Goal: Task Accomplishment & Management: Use online tool/utility

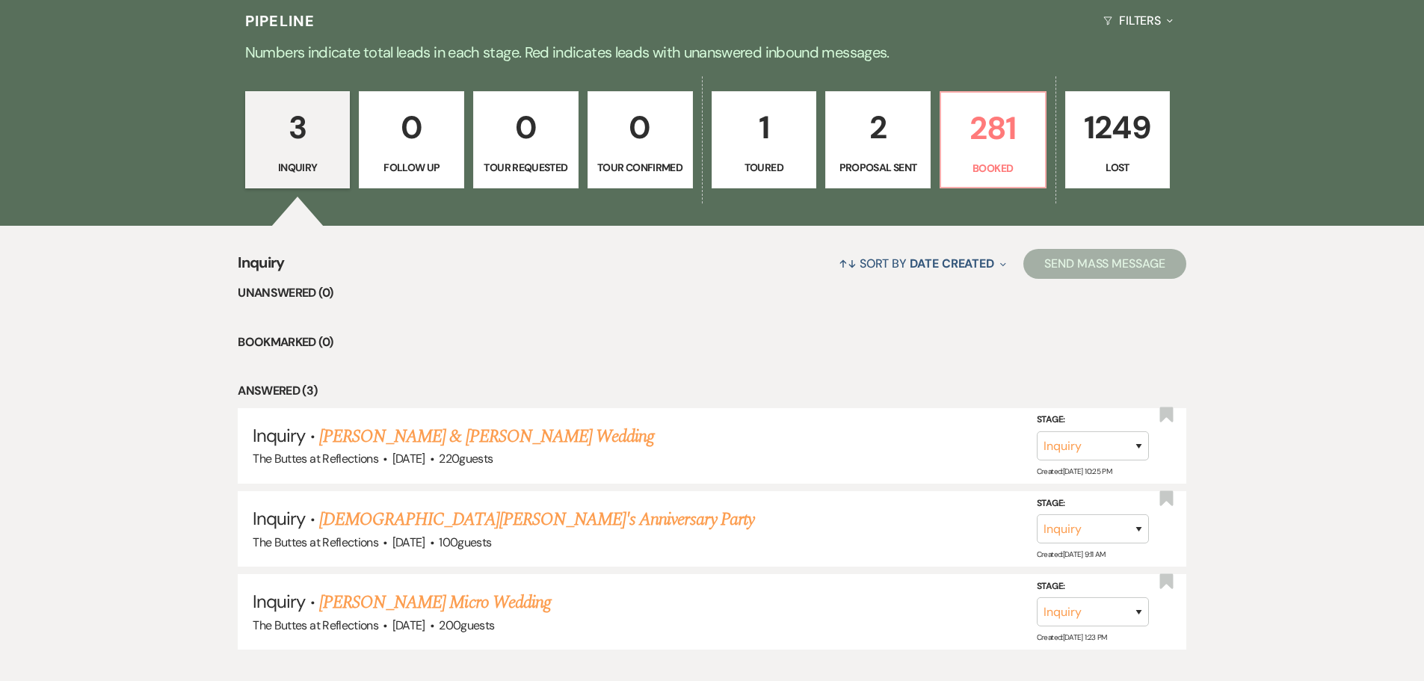
scroll to position [475, 0]
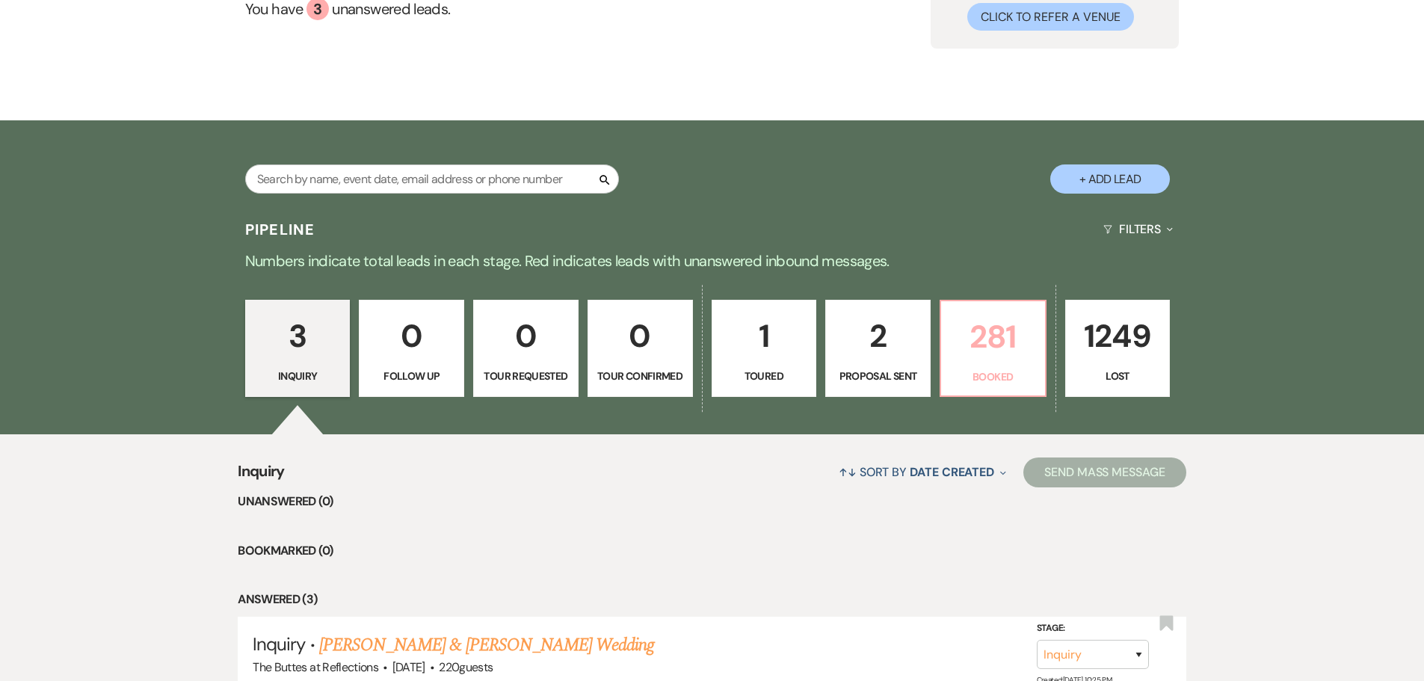
click at [990, 374] on p "Booked" at bounding box center [993, 376] width 86 height 16
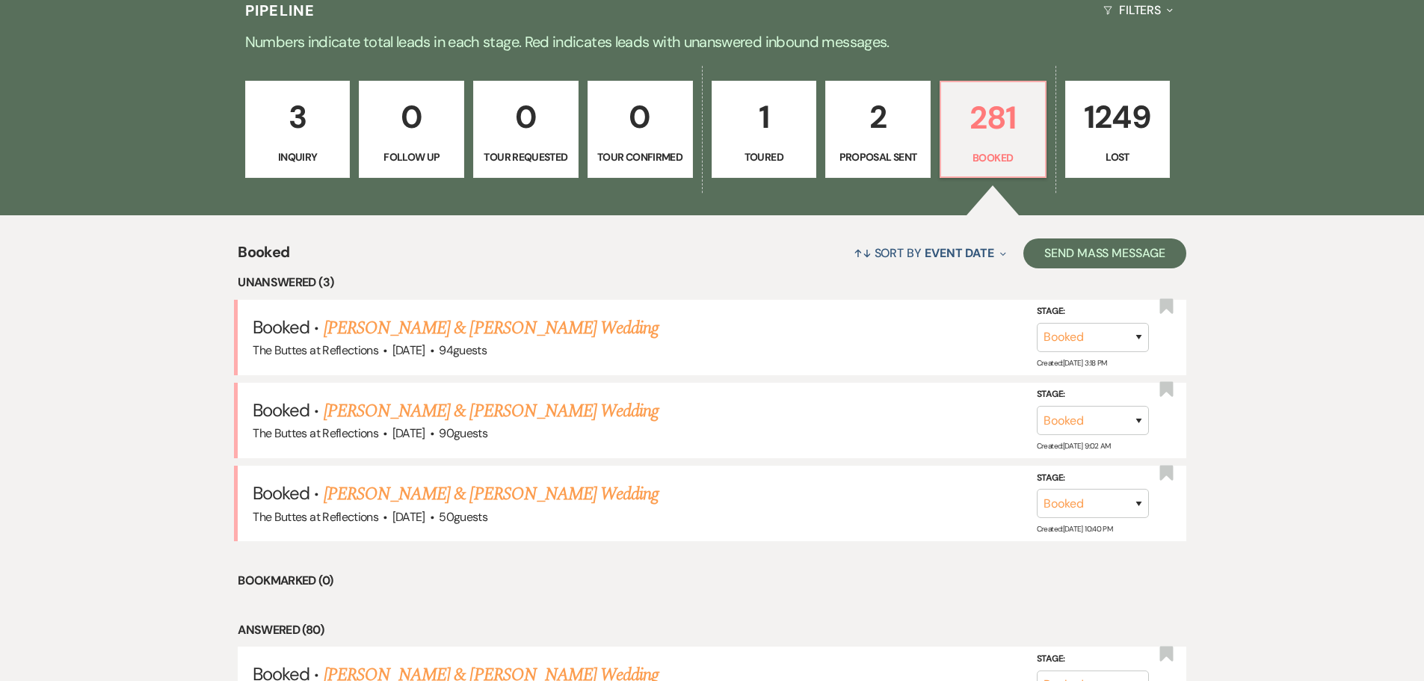
scroll to position [401, 0]
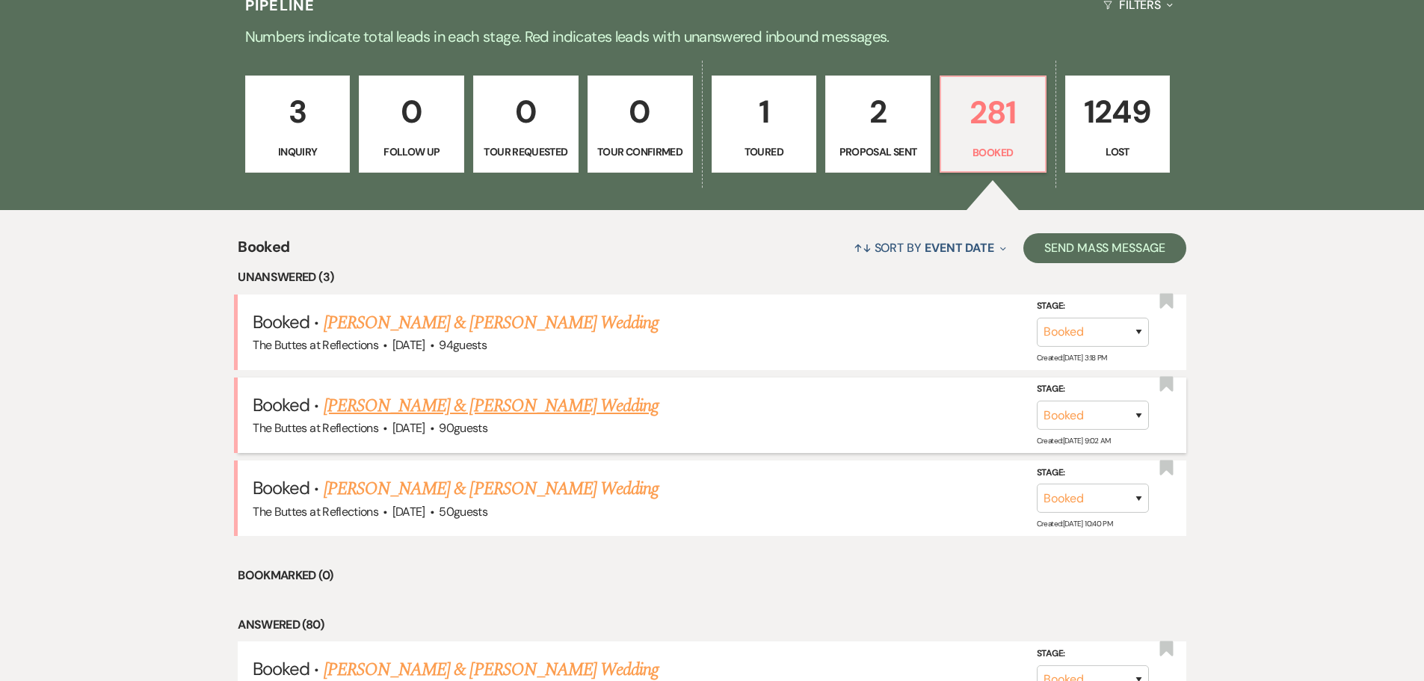
click at [404, 403] on link "[PERSON_NAME] & [PERSON_NAME] Wedding" at bounding box center [491, 405] width 335 height 27
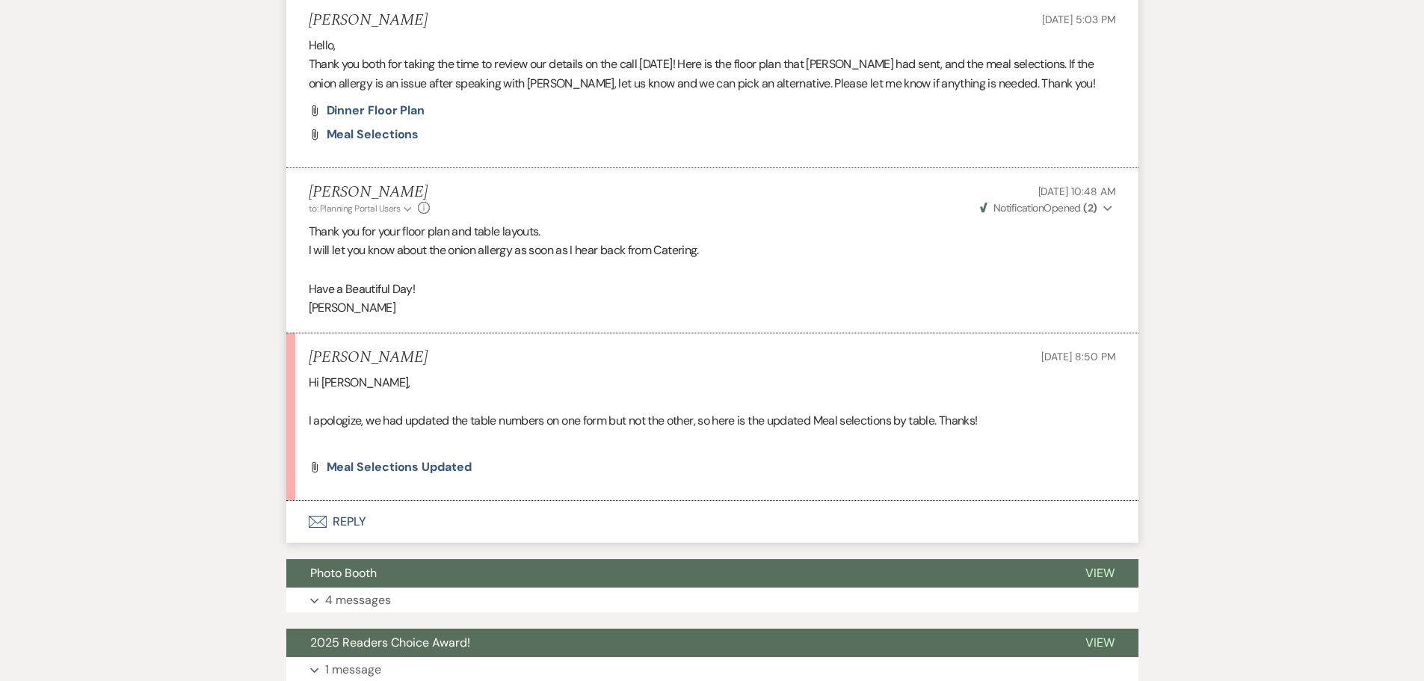
scroll to position [2093, 0]
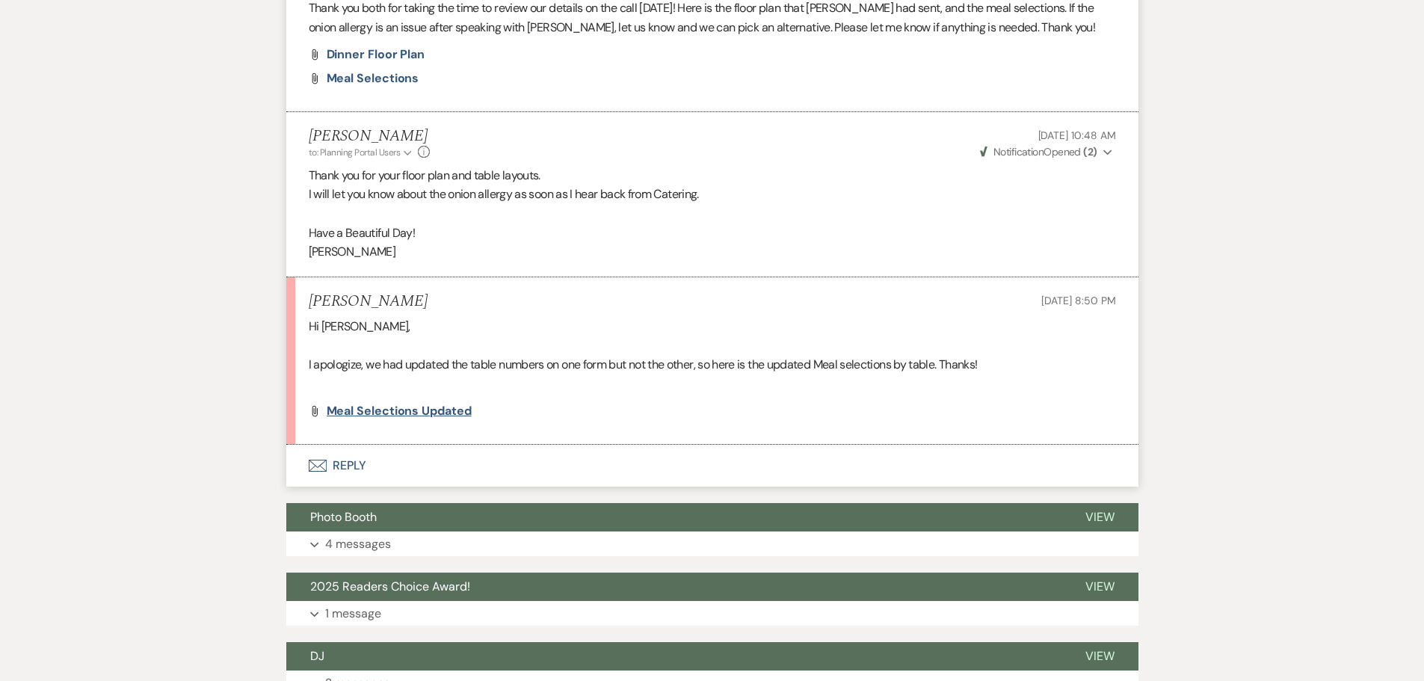
click at [368, 408] on span "Meal Selections Updated" at bounding box center [399, 411] width 145 height 16
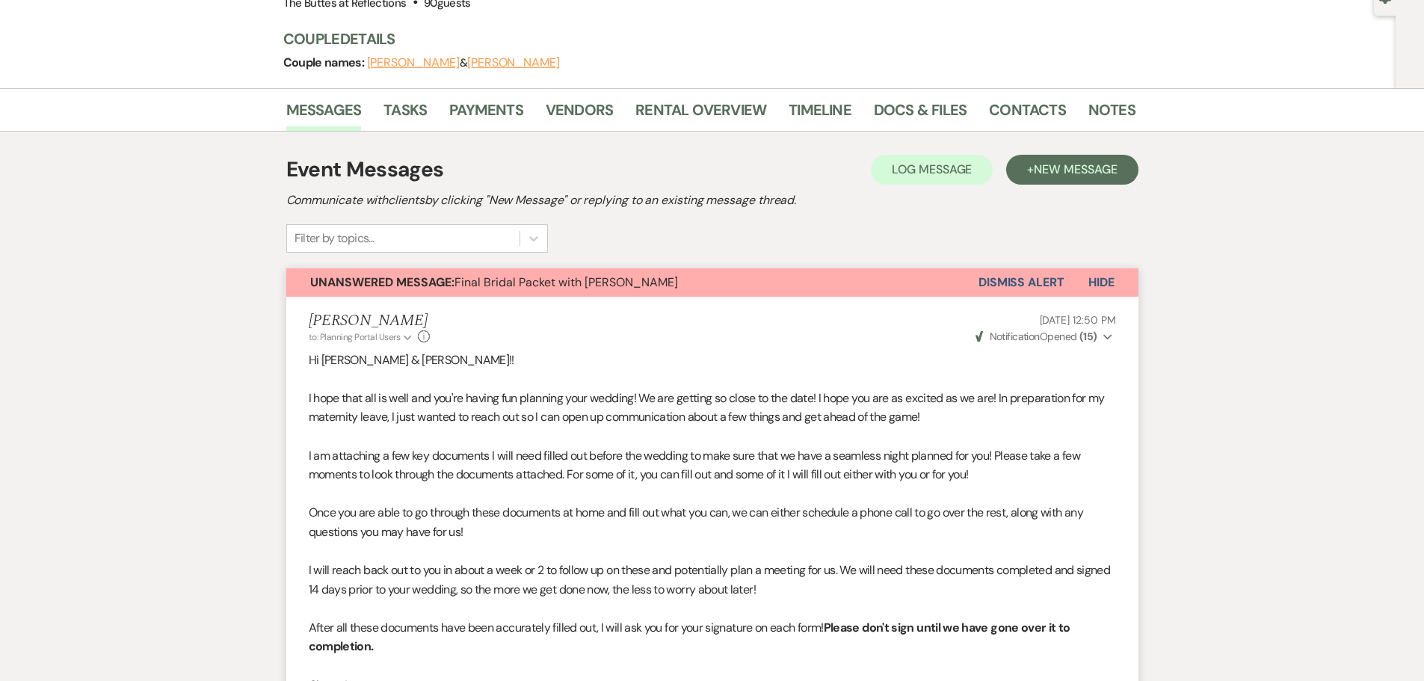
scroll to position [0, 0]
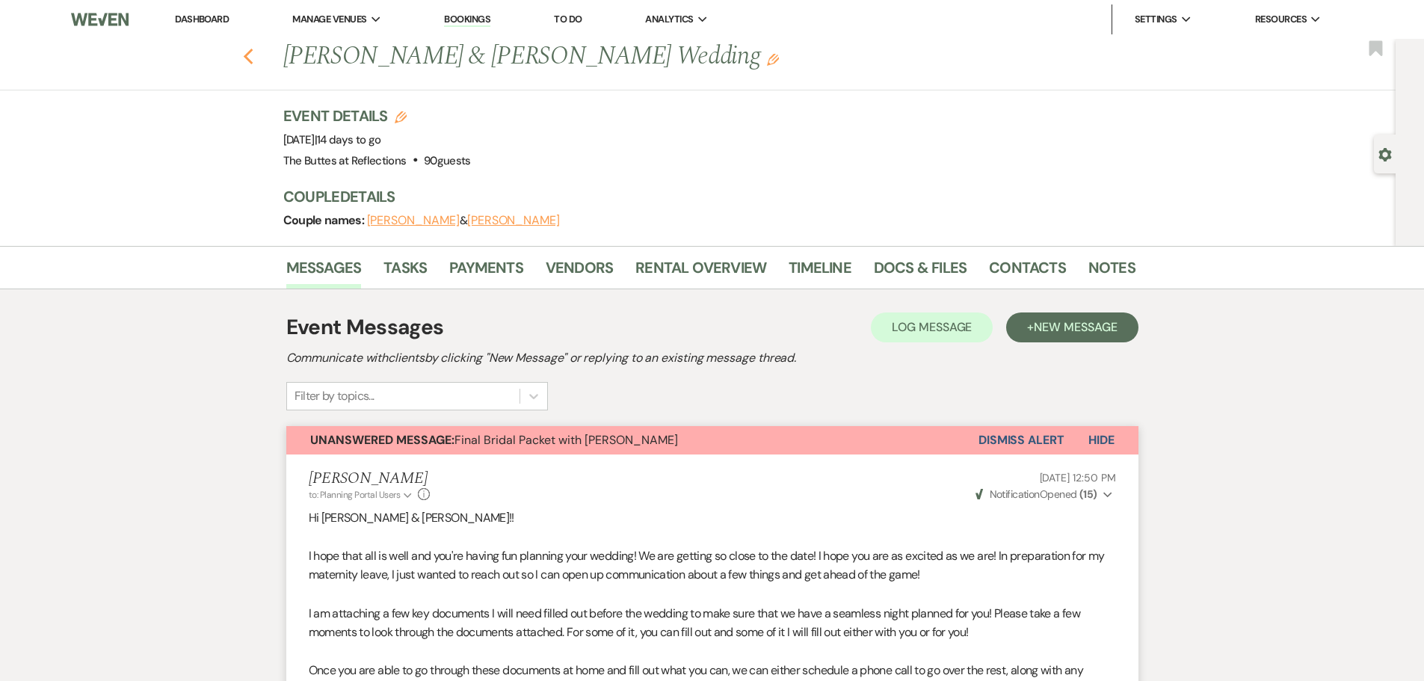
click at [252, 55] on use "button" at bounding box center [248, 57] width 10 height 16
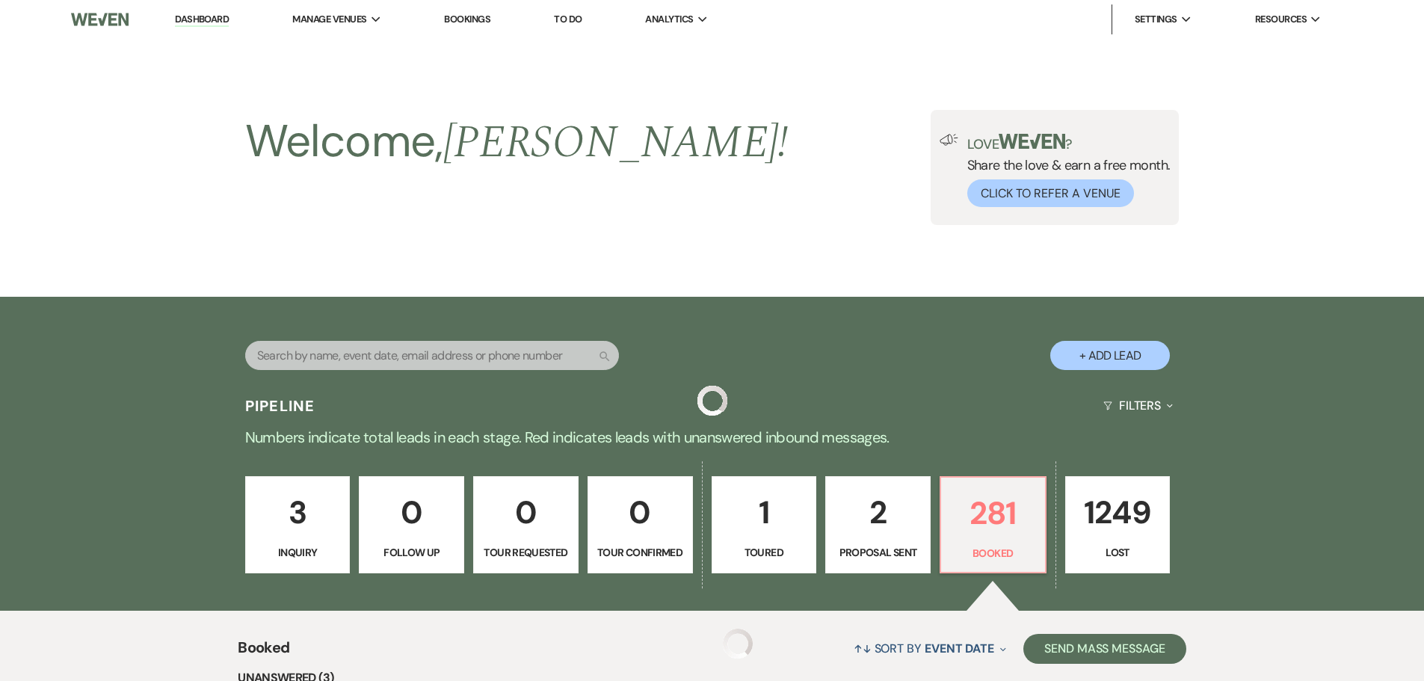
scroll to position [401, 0]
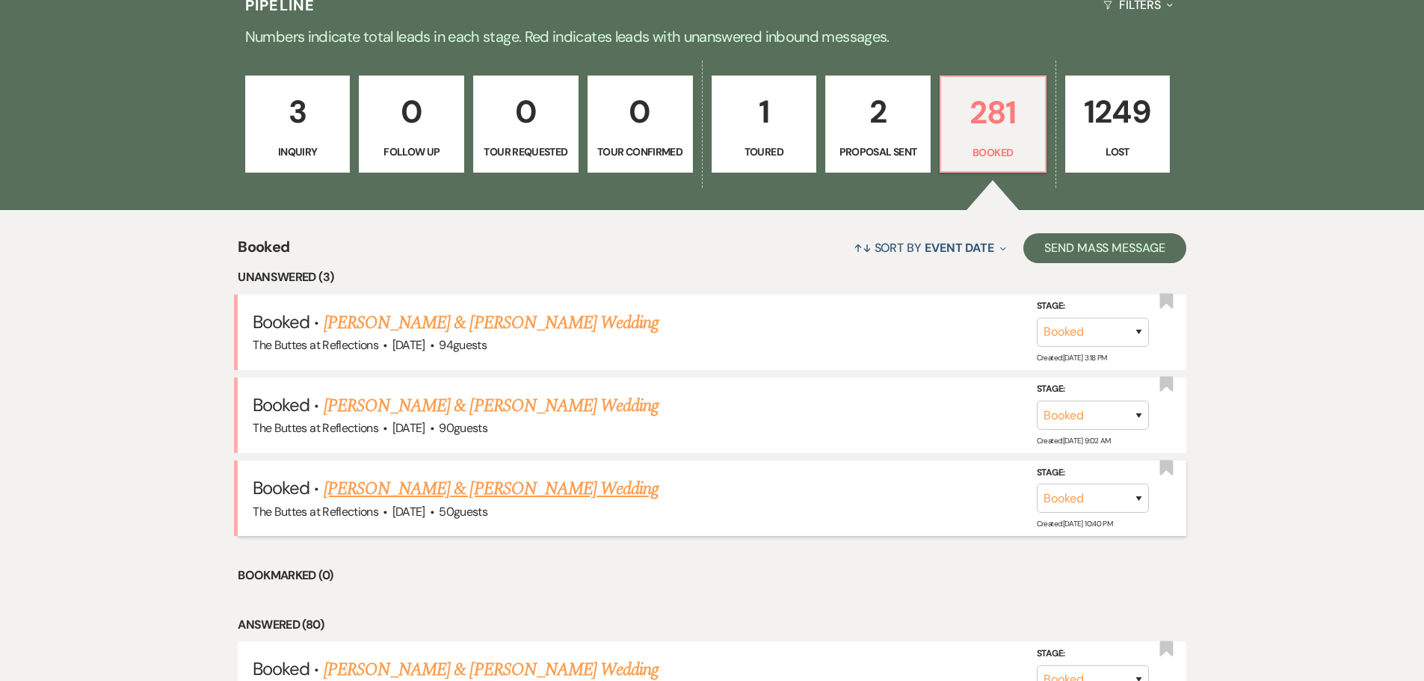
click at [438, 490] on link "[PERSON_NAME] & [PERSON_NAME] Wedding" at bounding box center [491, 488] width 335 height 27
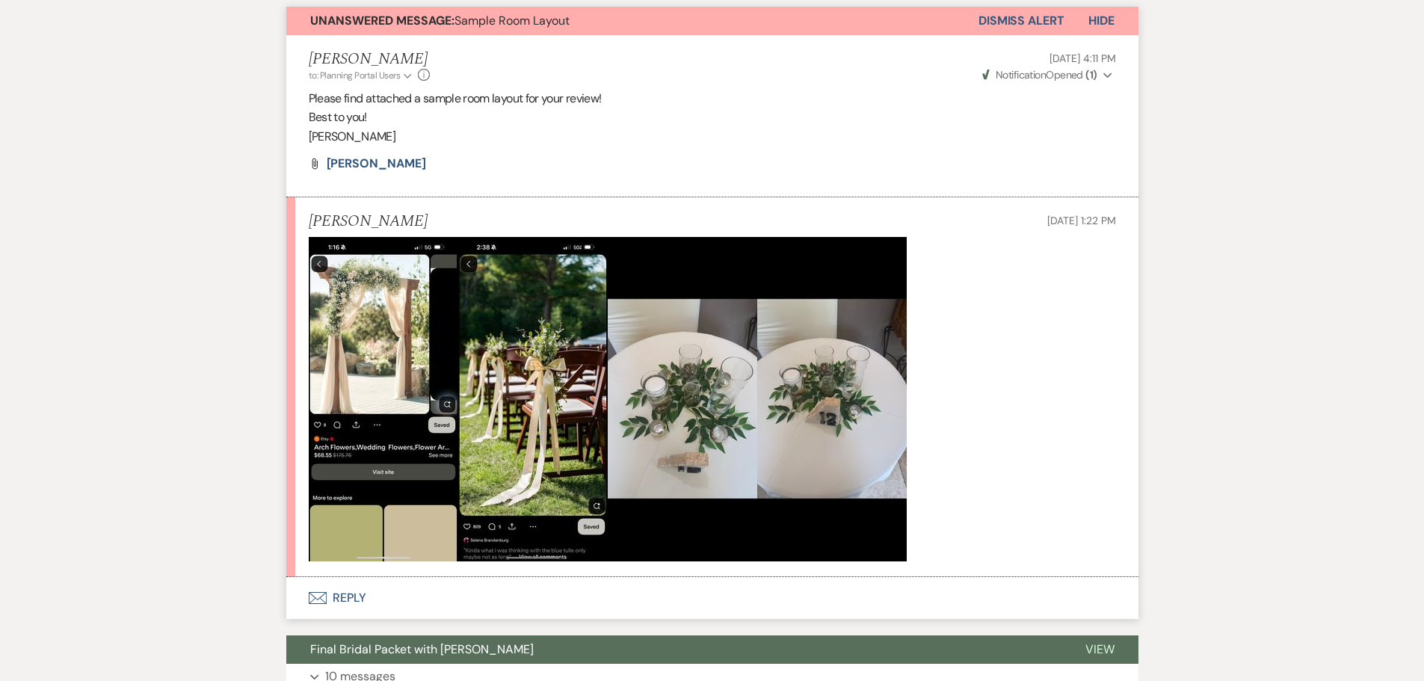
scroll to position [448, 0]
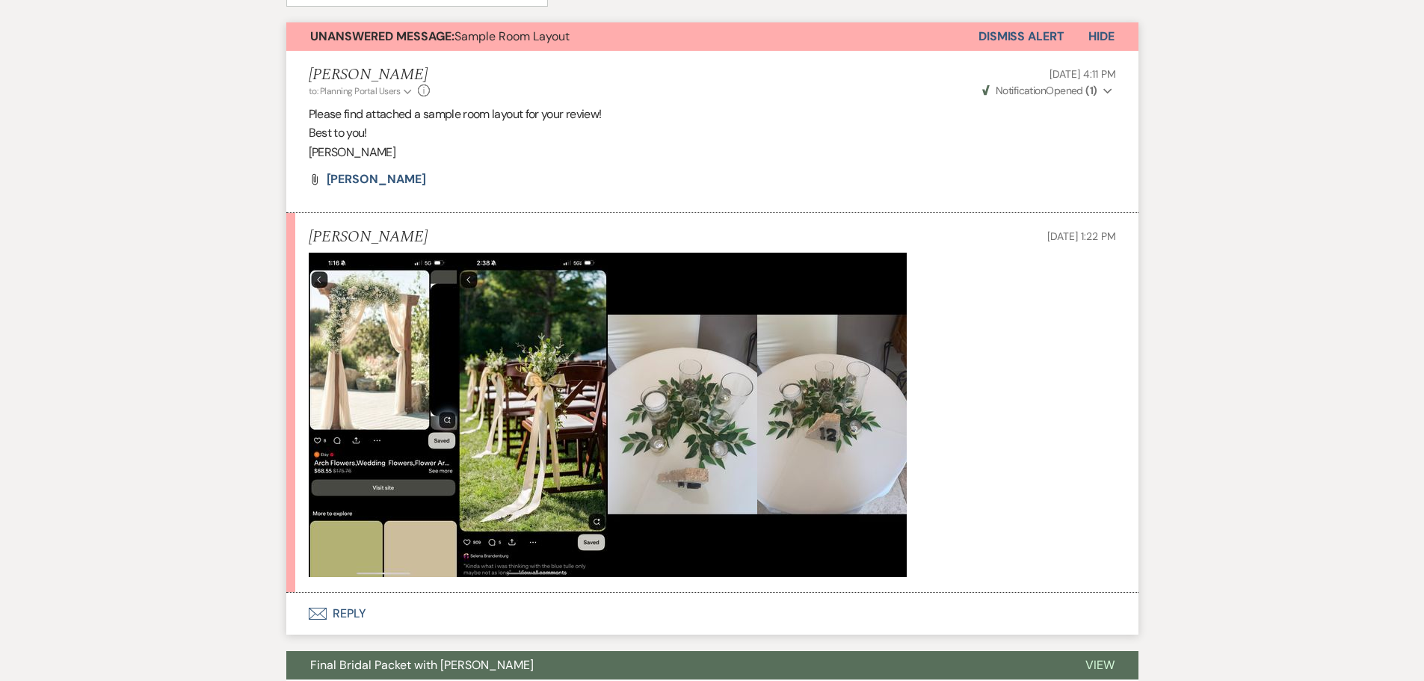
drag, startPoint x: 518, startPoint y: 173, endPoint x: 1011, endPoint y: 369, distance: 530.7
click at [1015, 377] on p at bounding box center [712, 415] width 807 height 324
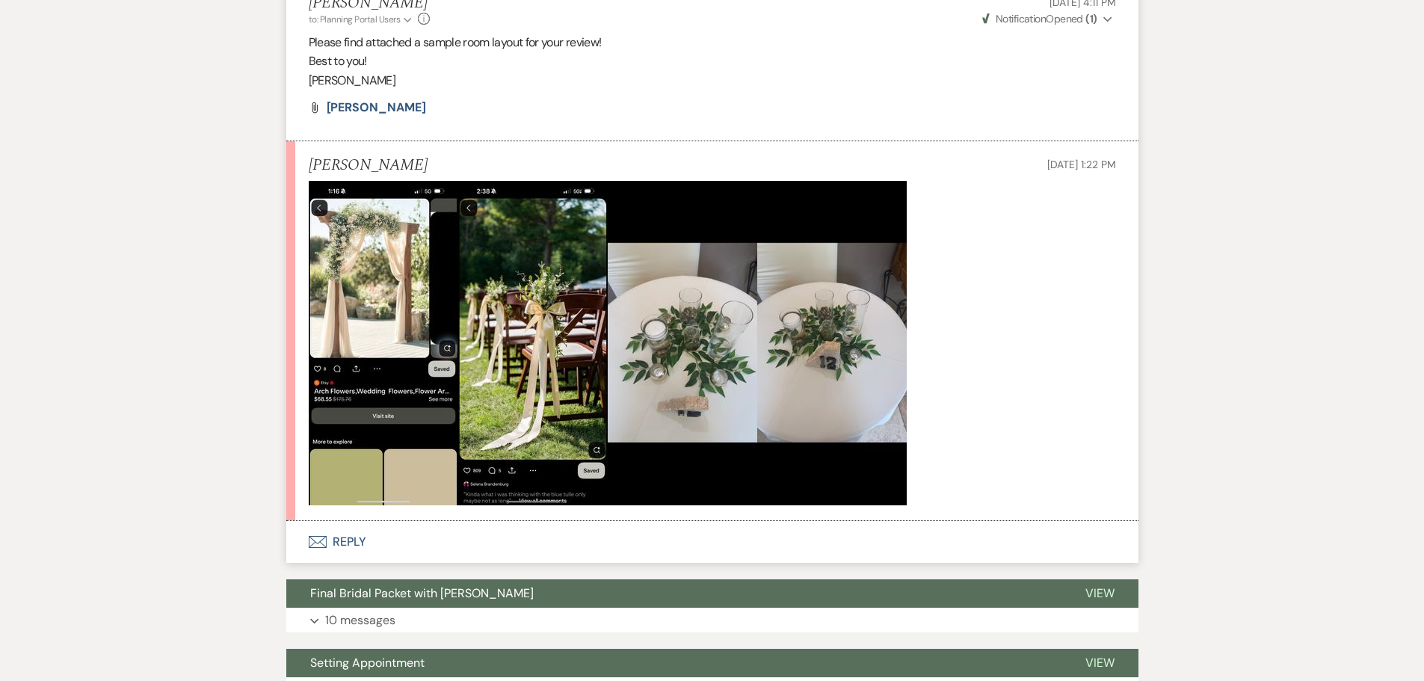
scroll to position [523, 0]
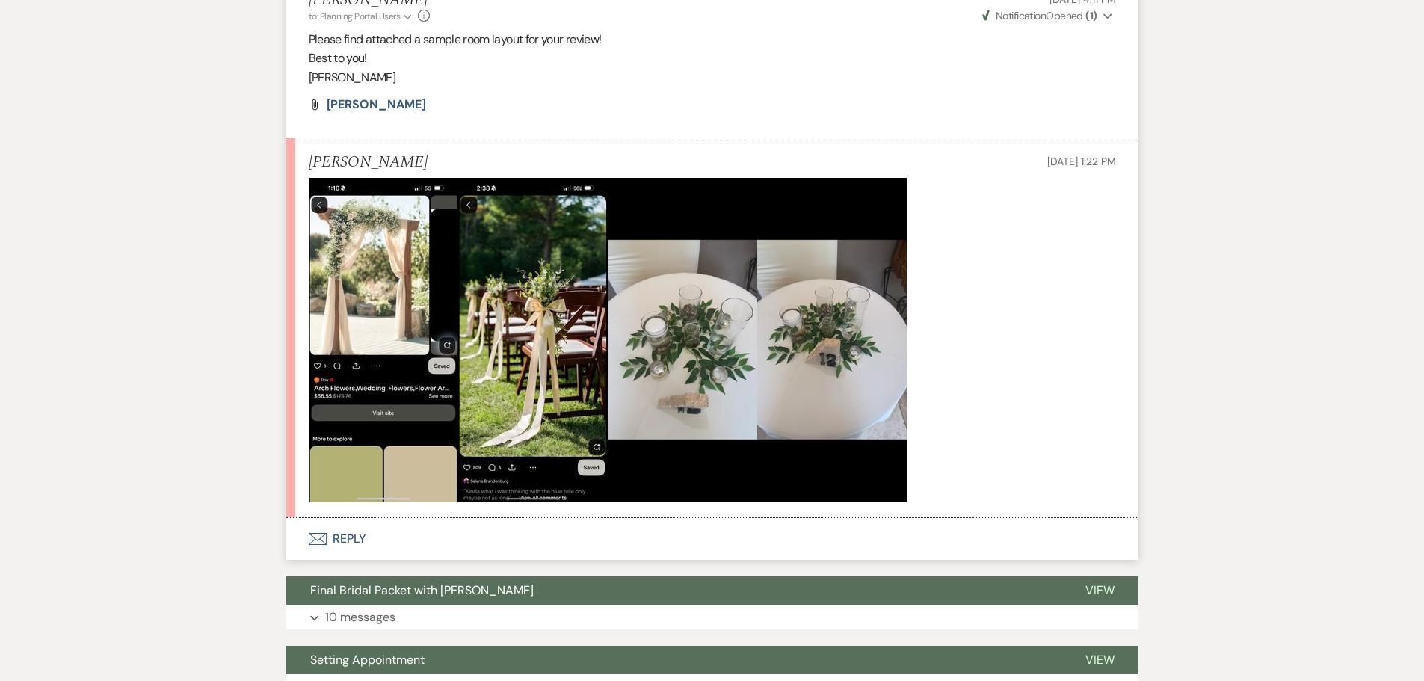
click at [314, 539] on icon "Envelope" at bounding box center [318, 539] width 18 height 12
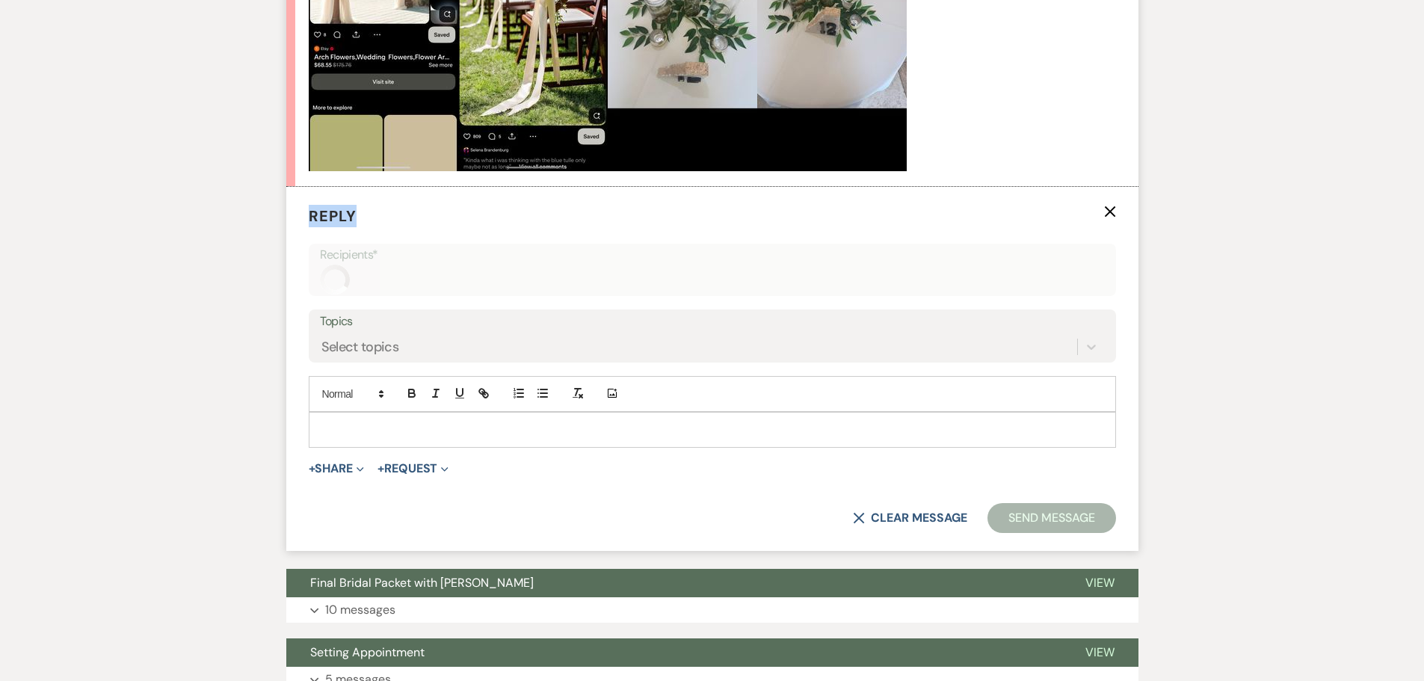
scroll to position [855, 0]
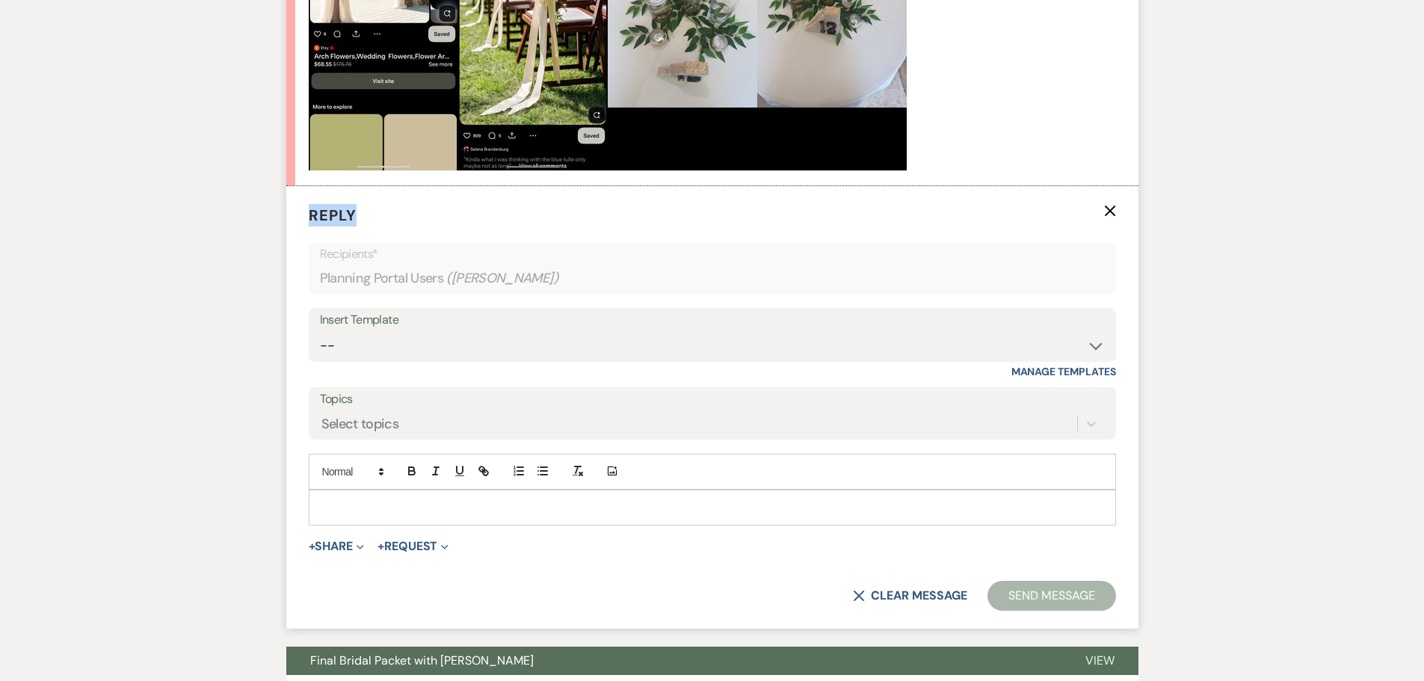
click at [1117, 208] on form "Reply X Recipients* Planning Portal Users ( [PERSON_NAME] ) Insert Template -- …" at bounding box center [712, 407] width 852 height 442
click at [1109, 209] on icon "X" at bounding box center [1110, 211] width 12 height 12
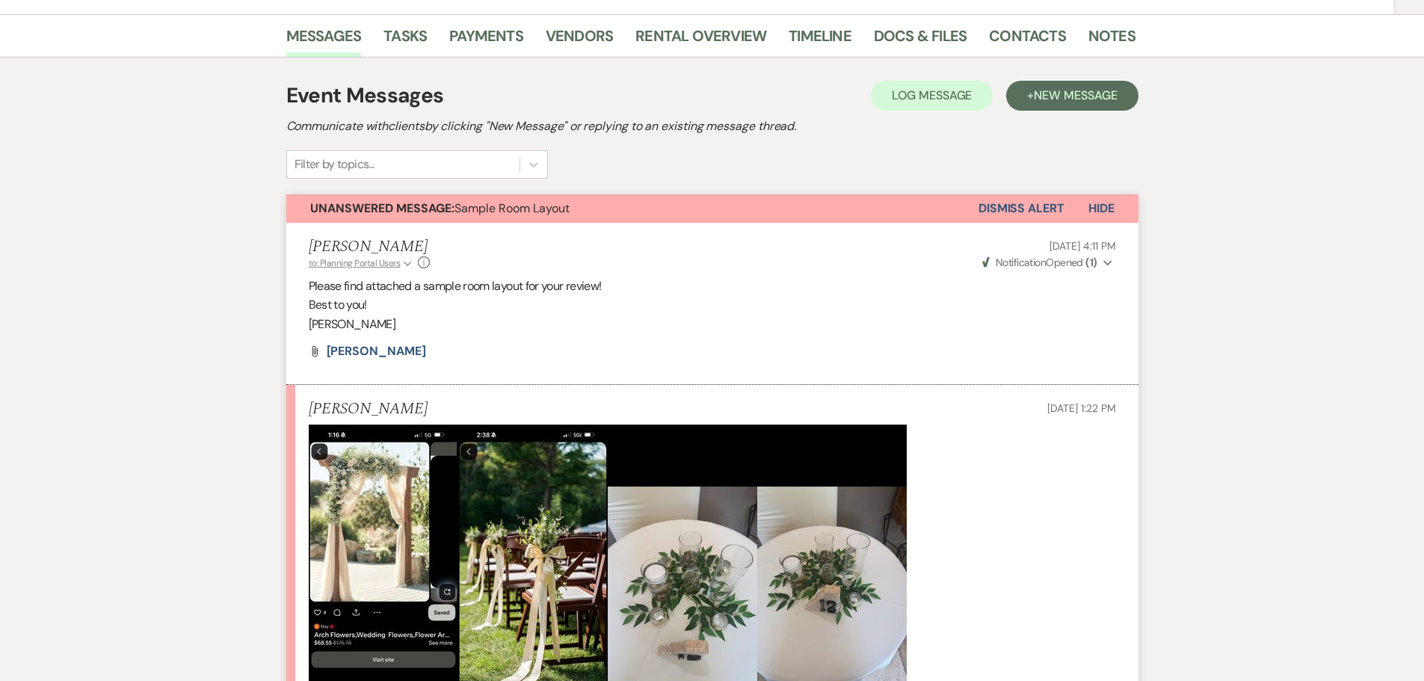
scroll to position [481, 0]
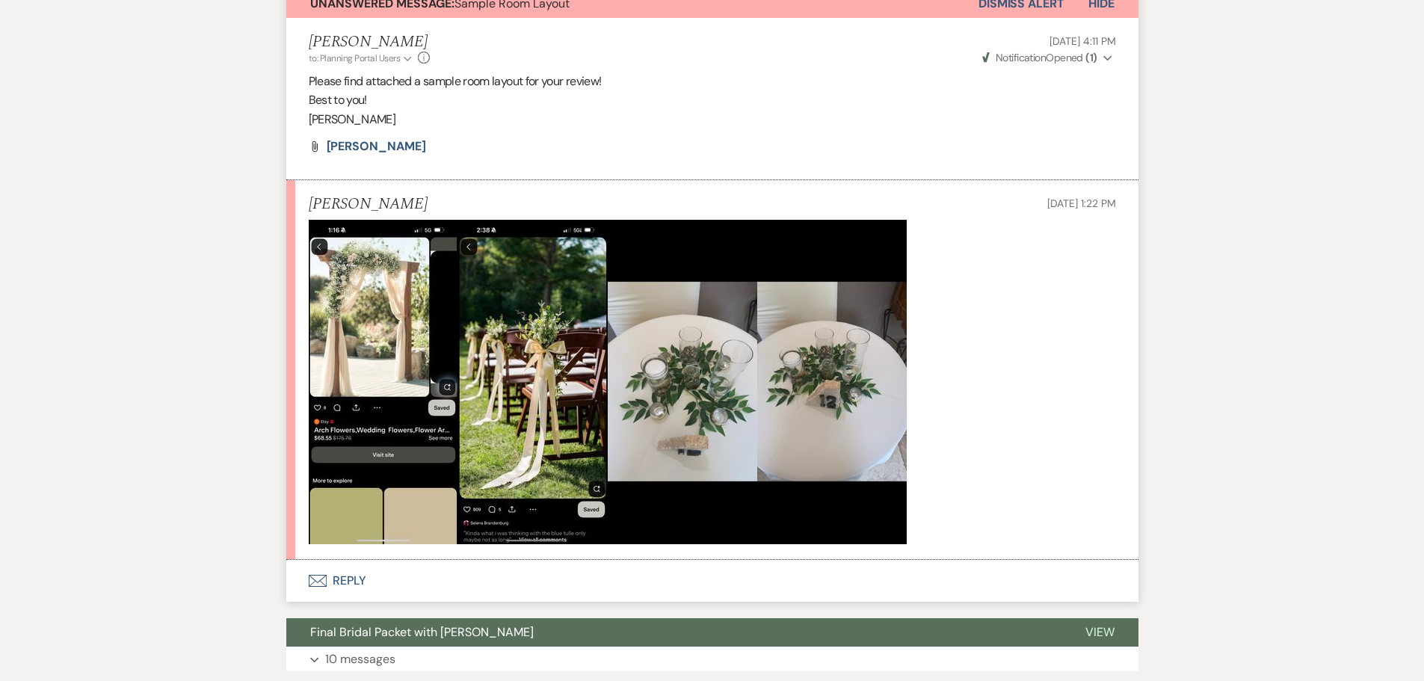
click at [809, 373] on img at bounding box center [831, 382] width 149 height 324
click at [808, 373] on img at bounding box center [831, 382] width 149 height 324
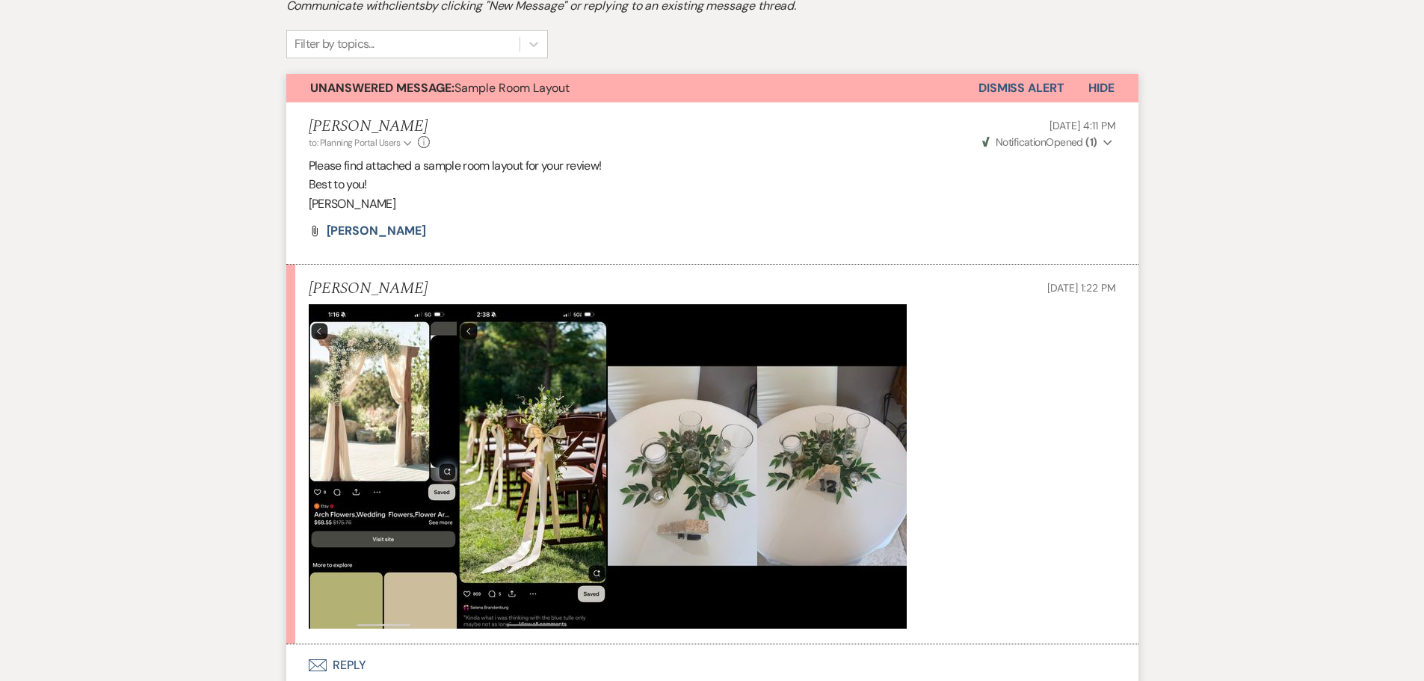
scroll to position [523, 0]
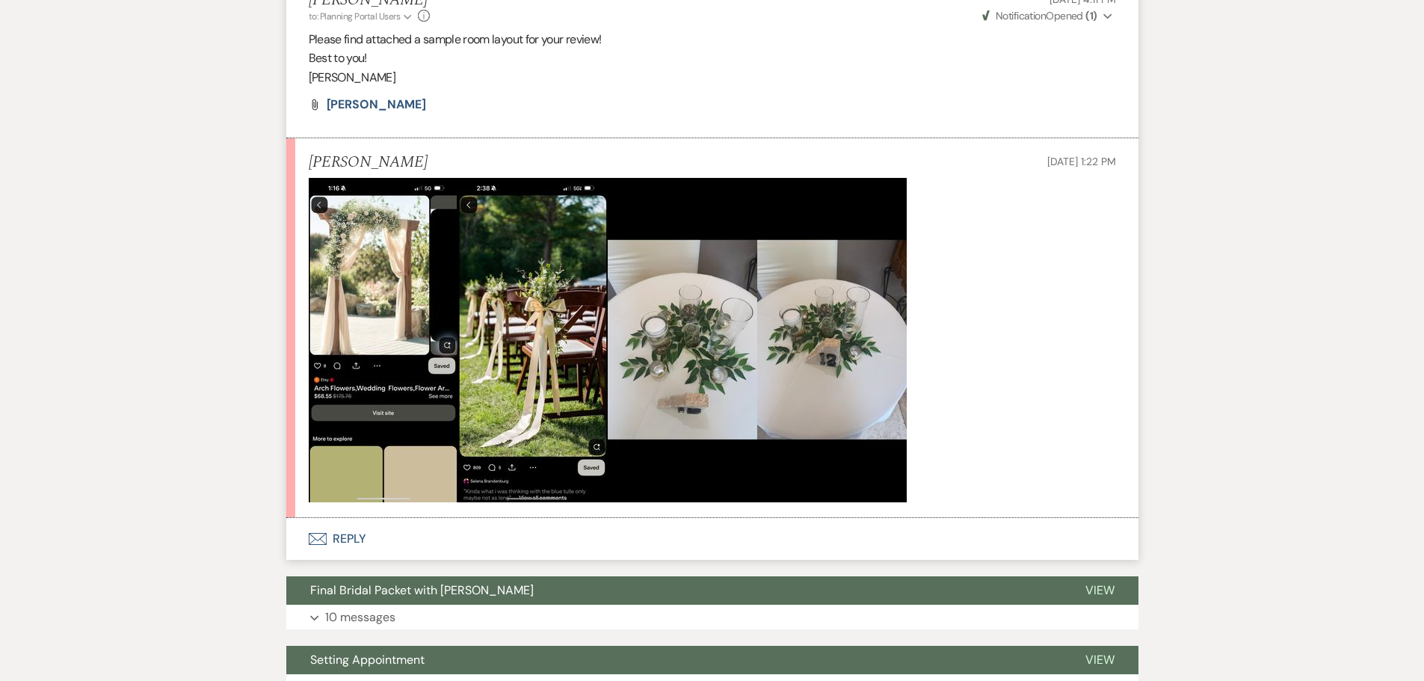
click at [814, 324] on img at bounding box center [831, 340] width 149 height 324
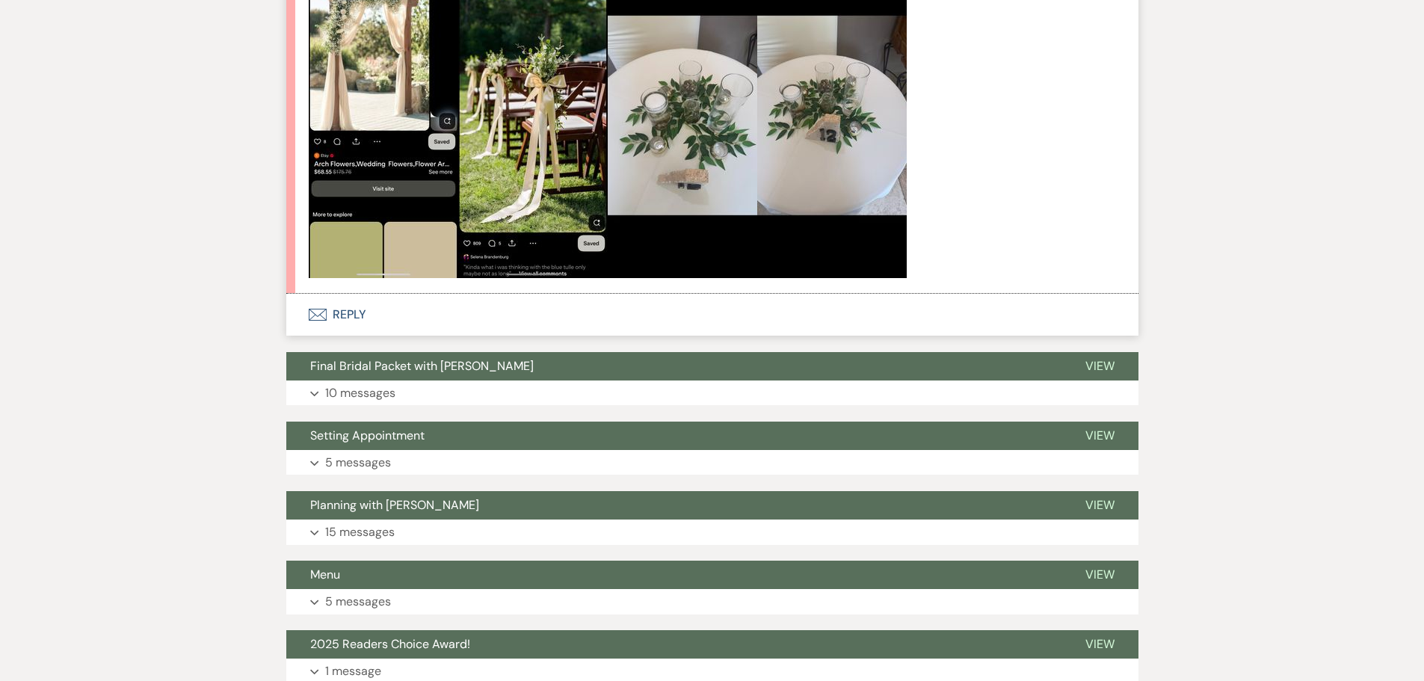
scroll to position [673, 0]
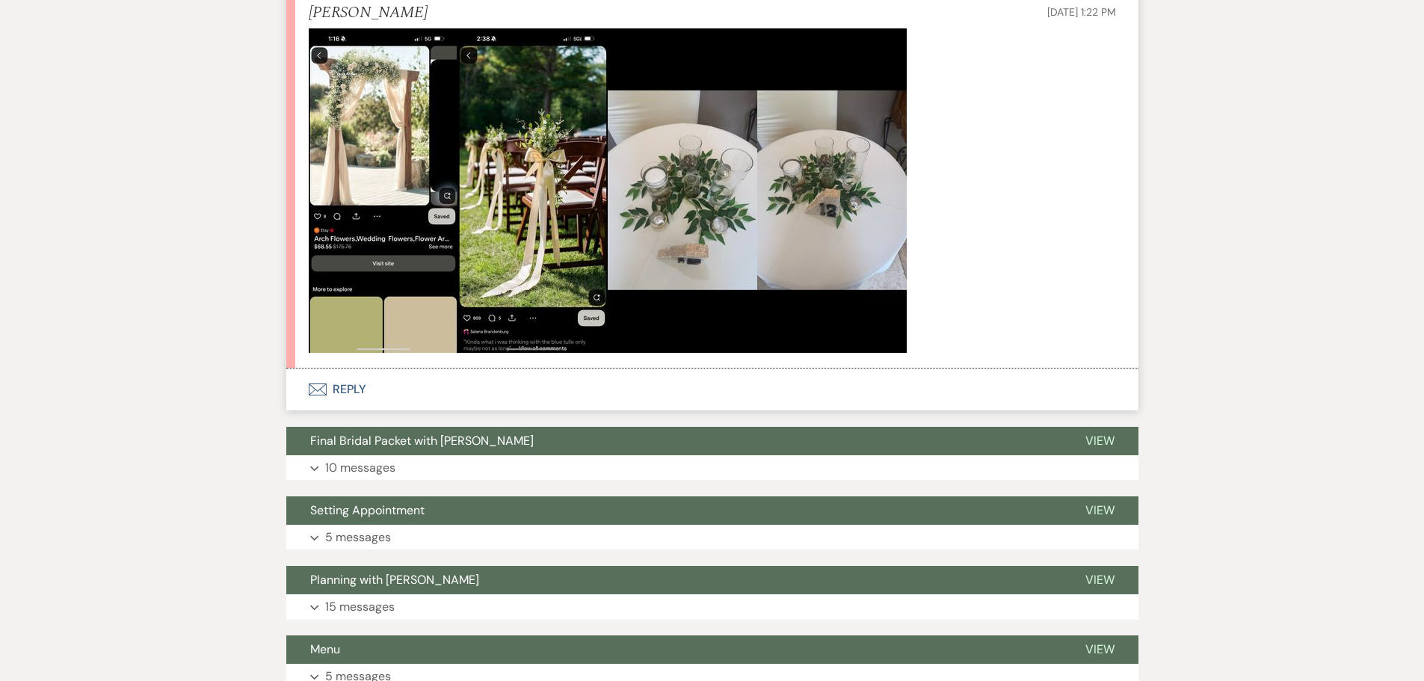
click at [705, 183] on img at bounding box center [682, 190] width 149 height 324
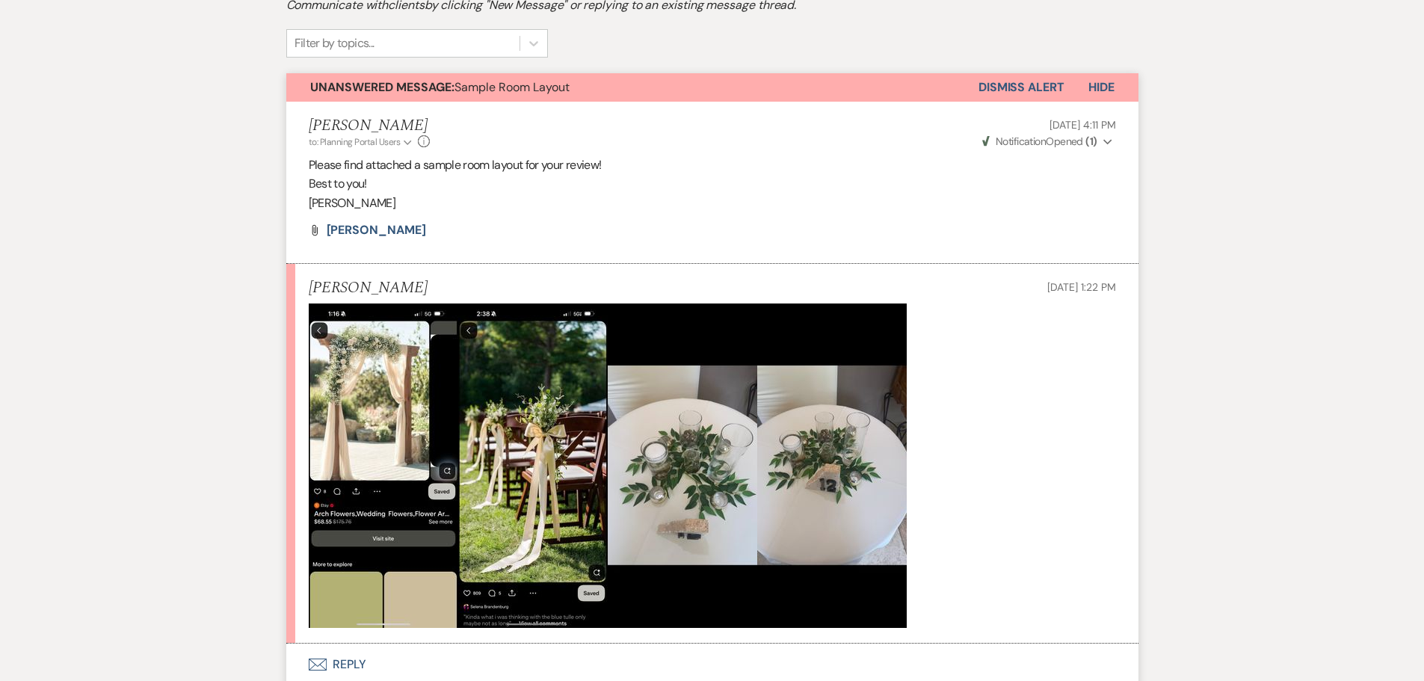
scroll to position [374, 0]
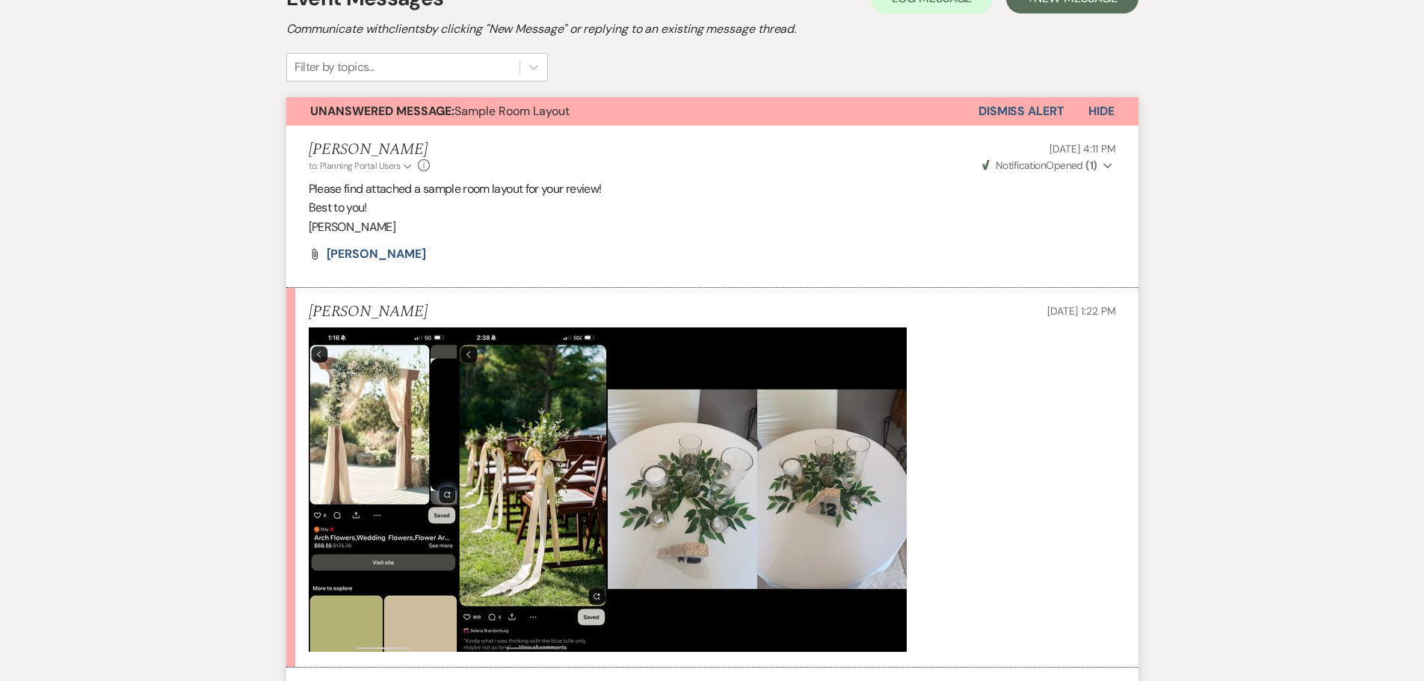
click at [991, 429] on p at bounding box center [712, 489] width 807 height 324
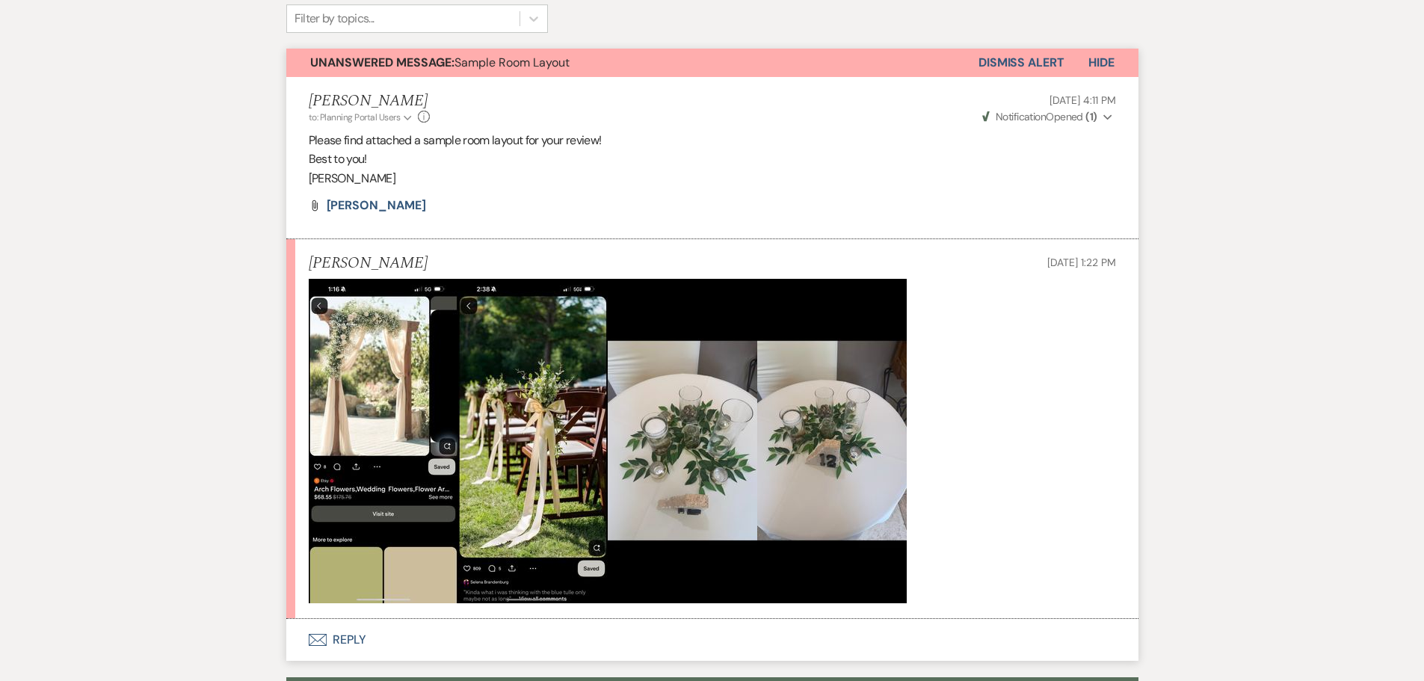
scroll to position [448, 0]
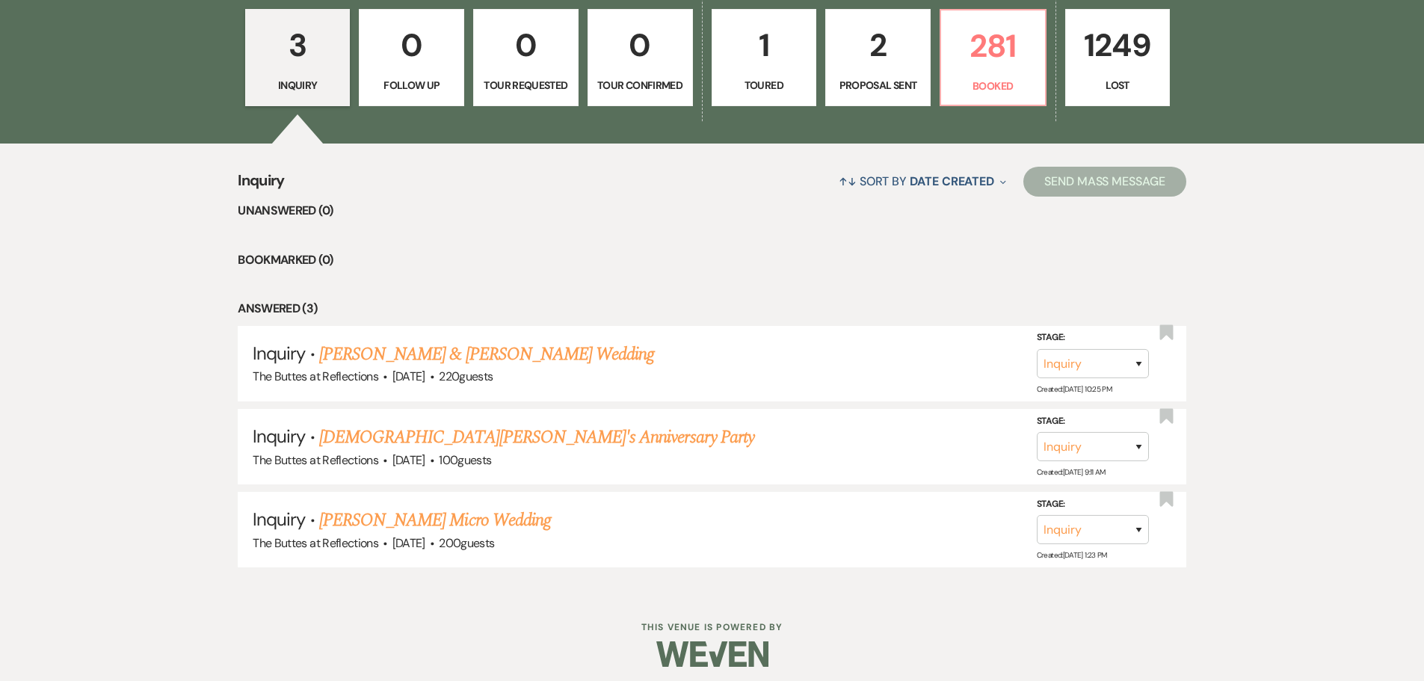
scroll to position [475, 0]
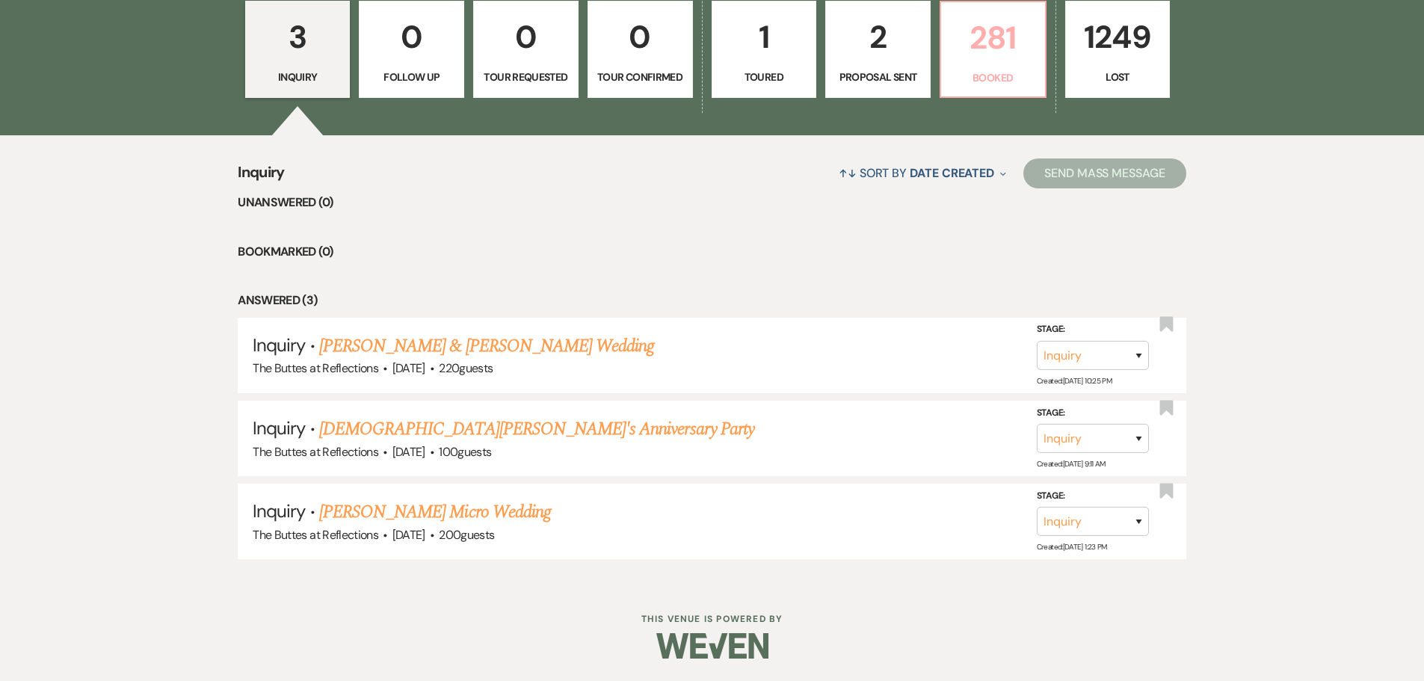
click at [984, 46] on p "281" at bounding box center [993, 38] width 86 height 50
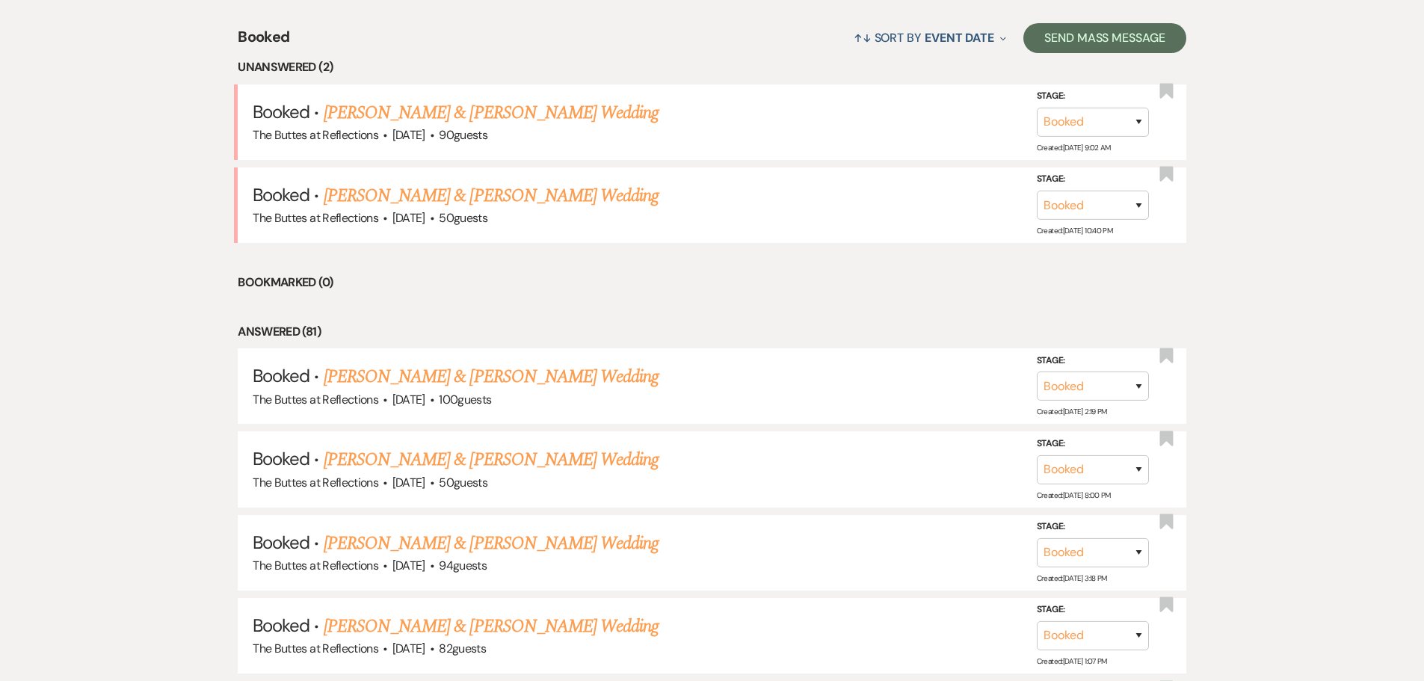
scroll to position [625, 0]
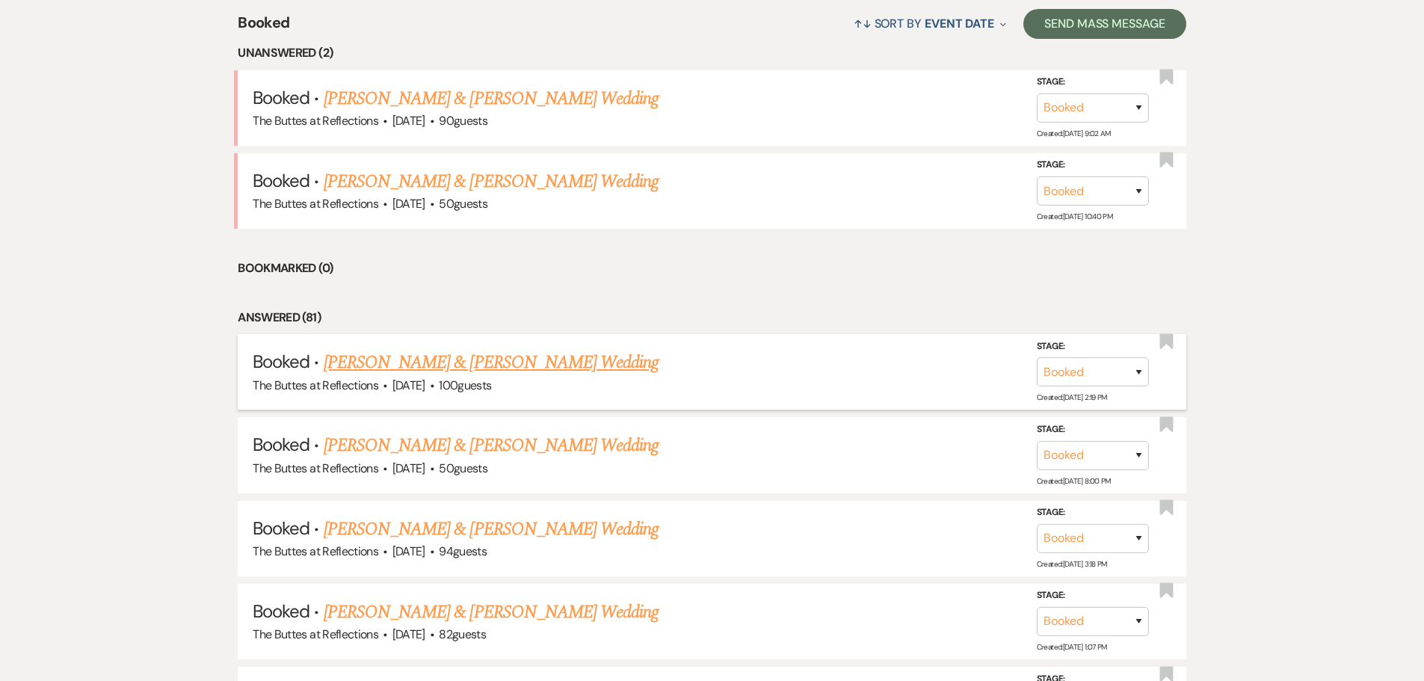
click at [423, 359] on link "[PERSON_NAME] & [PERSON_NAME] Wedding" at bounding box center [491, 362] width 335 height 27
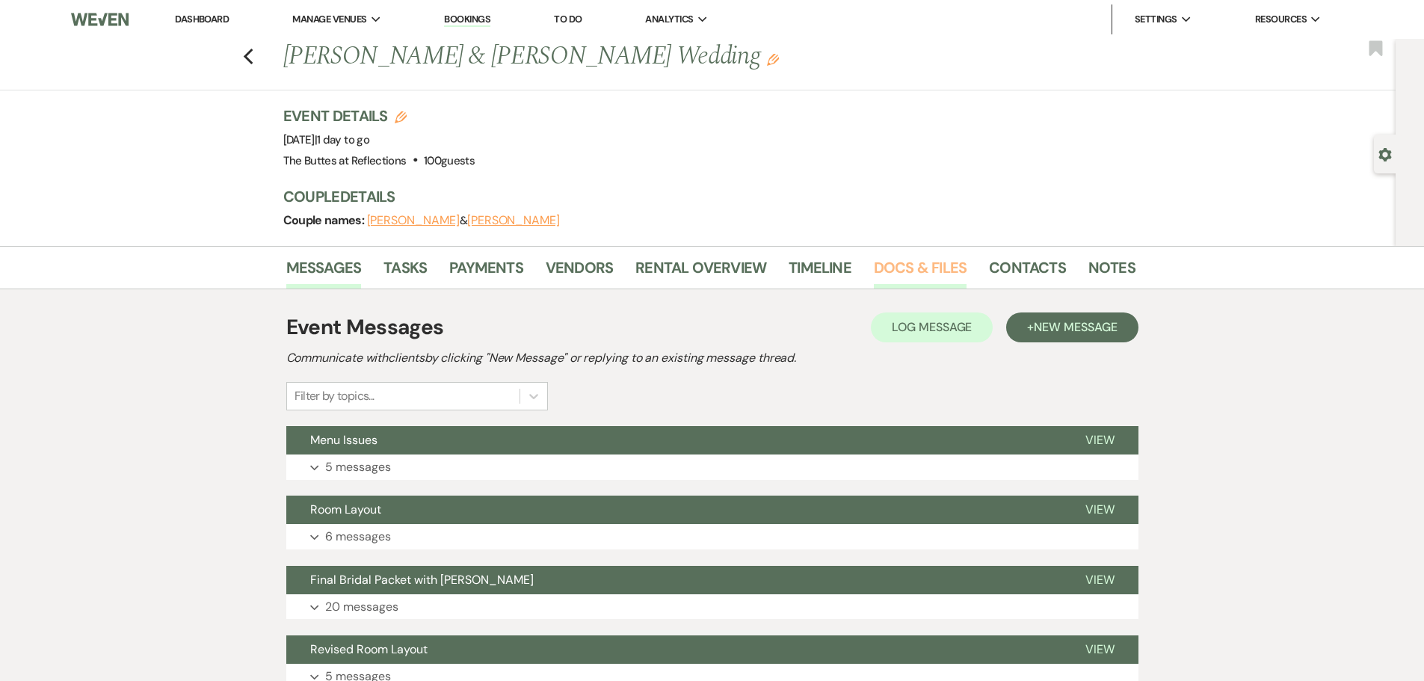
click at [902, 270] on link "Docs & Files" at bounding box center [920, 272] width 93 height 33
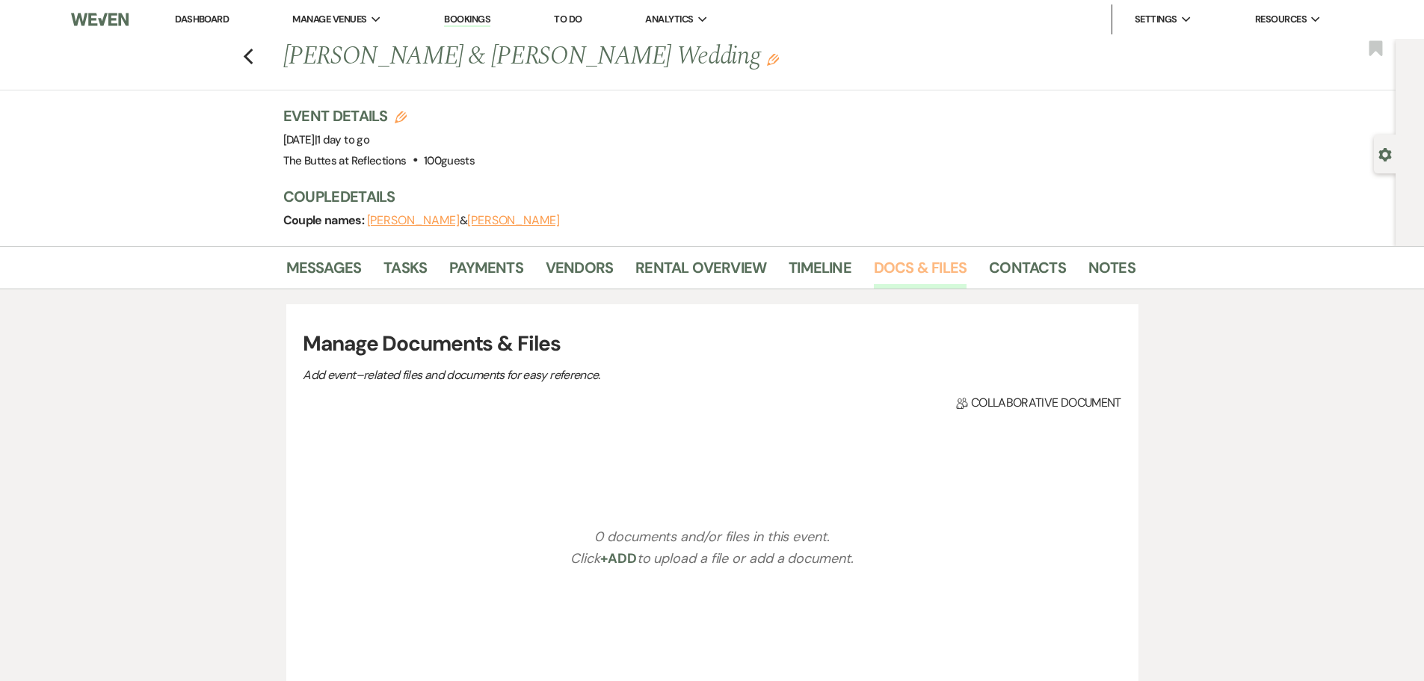
click at [902, 270] on link "Docs & Files" at bounding box center [920, 272] width 93 height 33
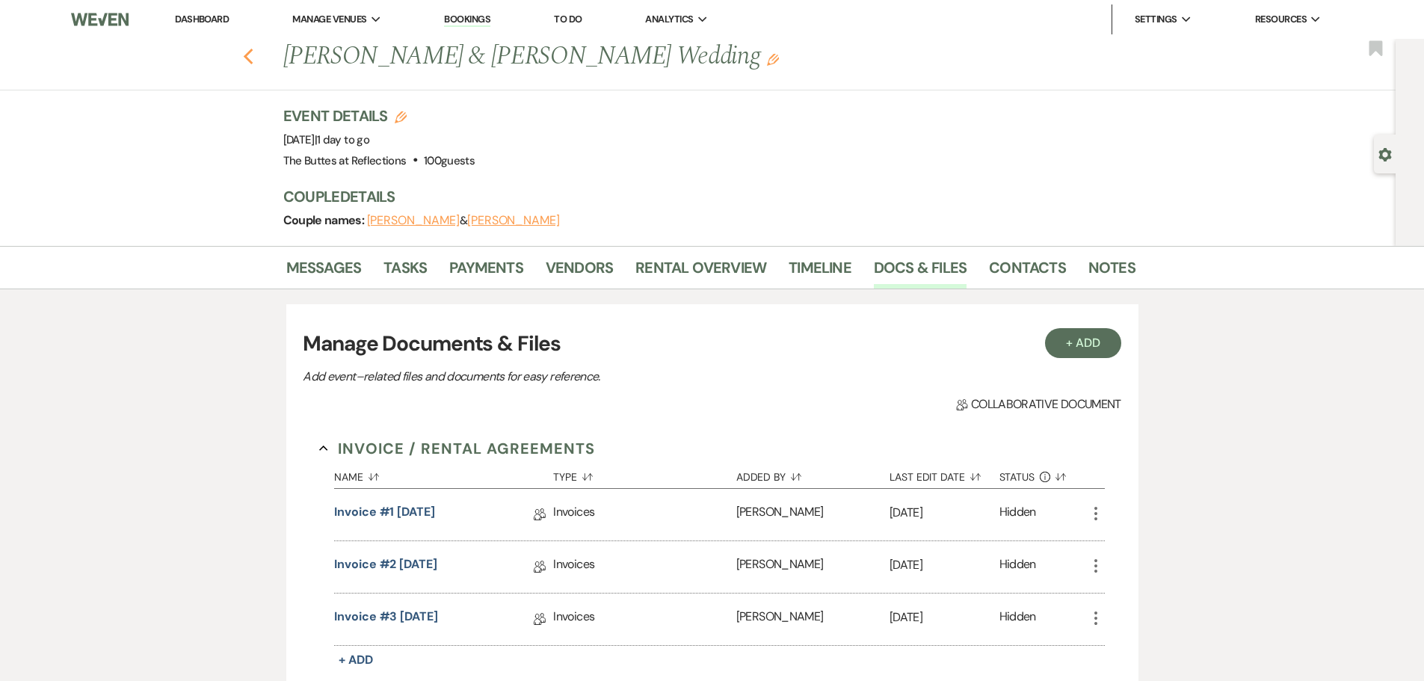
click at [253, 56] on icon "Previous" at bounding box center [248, 57] width 11 height 18
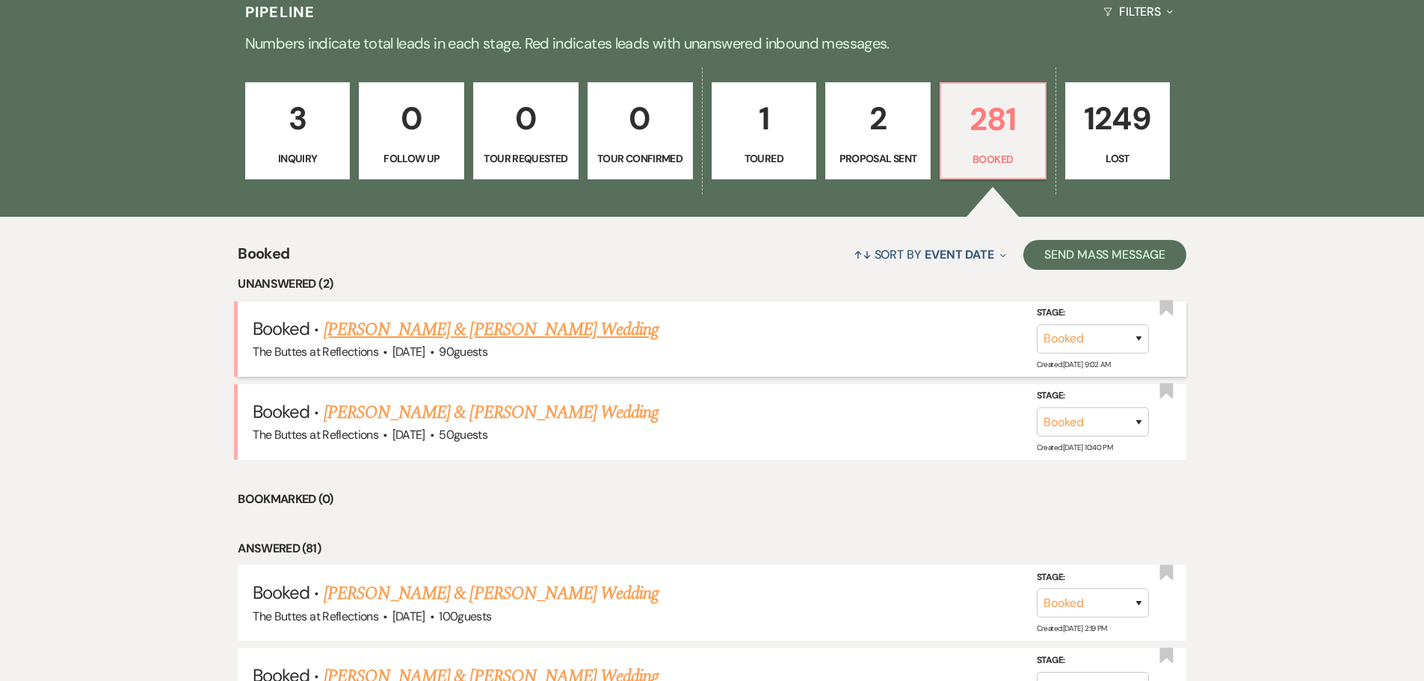
scroll to position [401, 0]
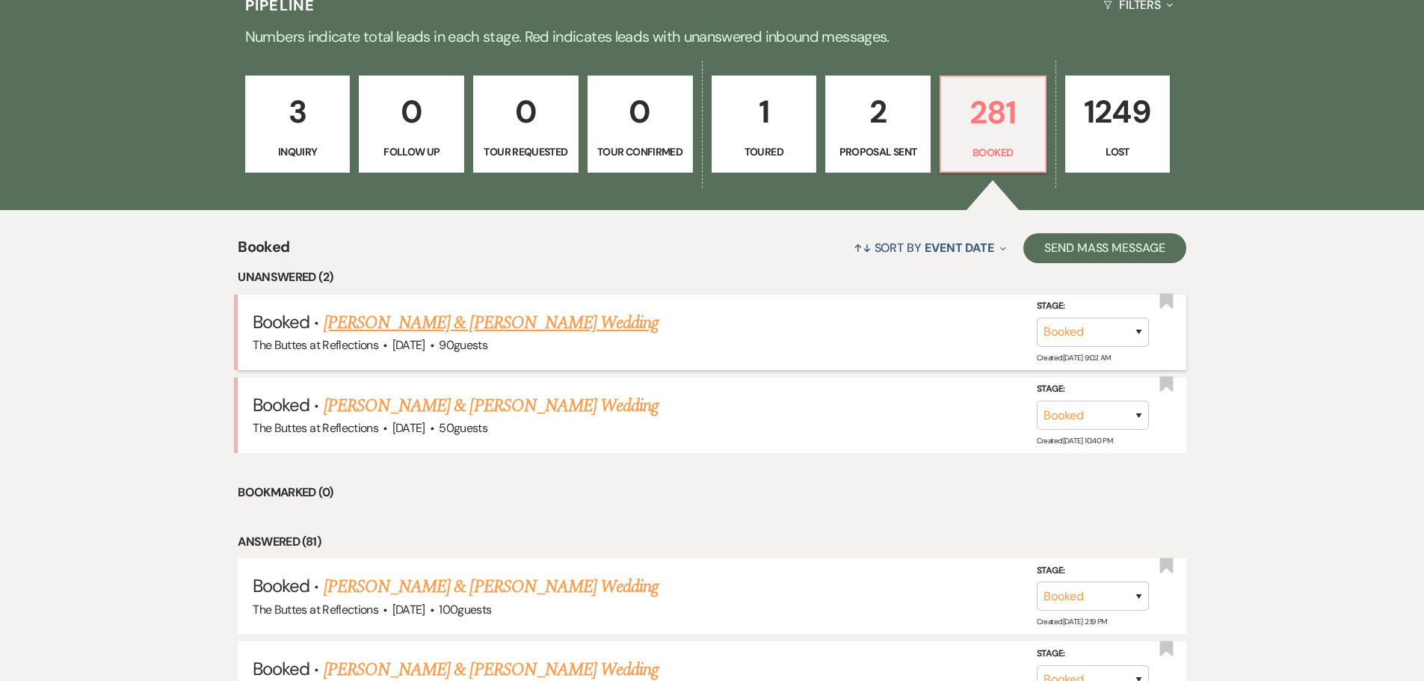
click at [430, 322] on link "[PERSON_NAME] & [PERSON_NAME] Wedding" at bounding box center [491, 322] width 335 height 27
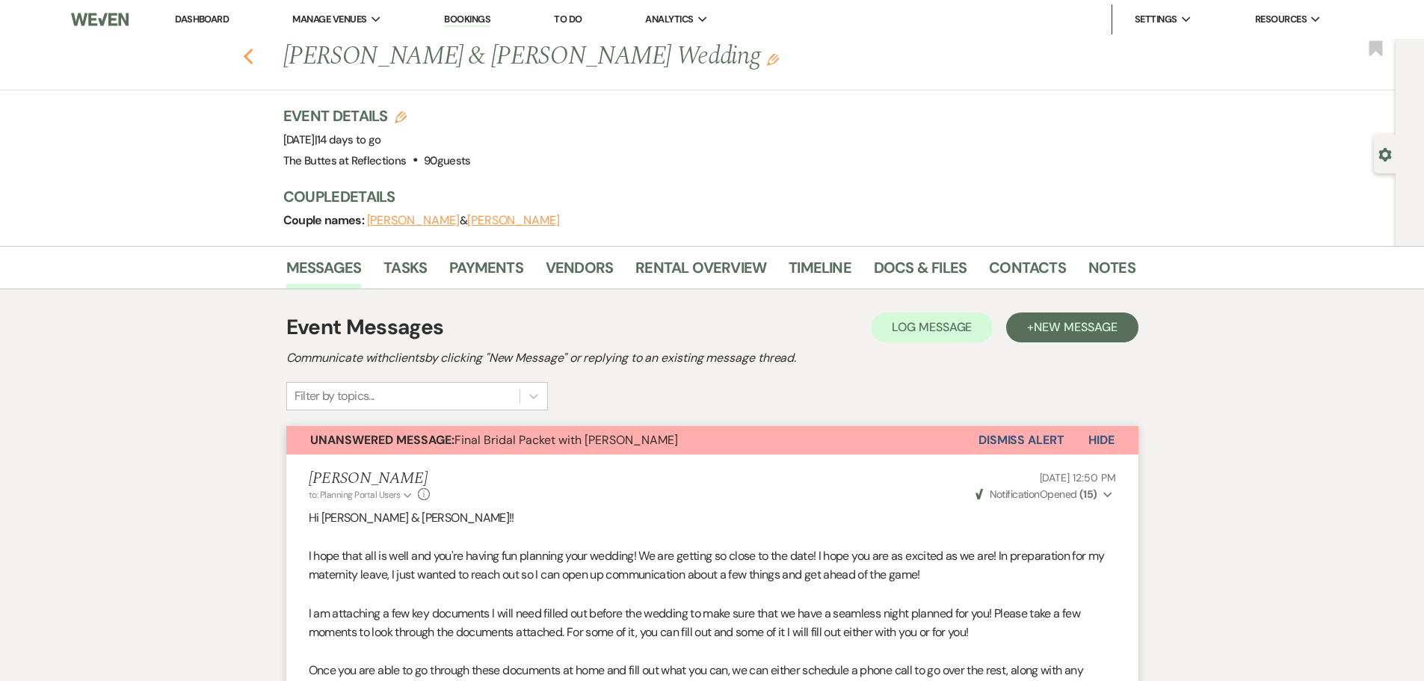
click at [249, 55] on icon "Previous" at bounding box center [248, 57] width 11 height 18
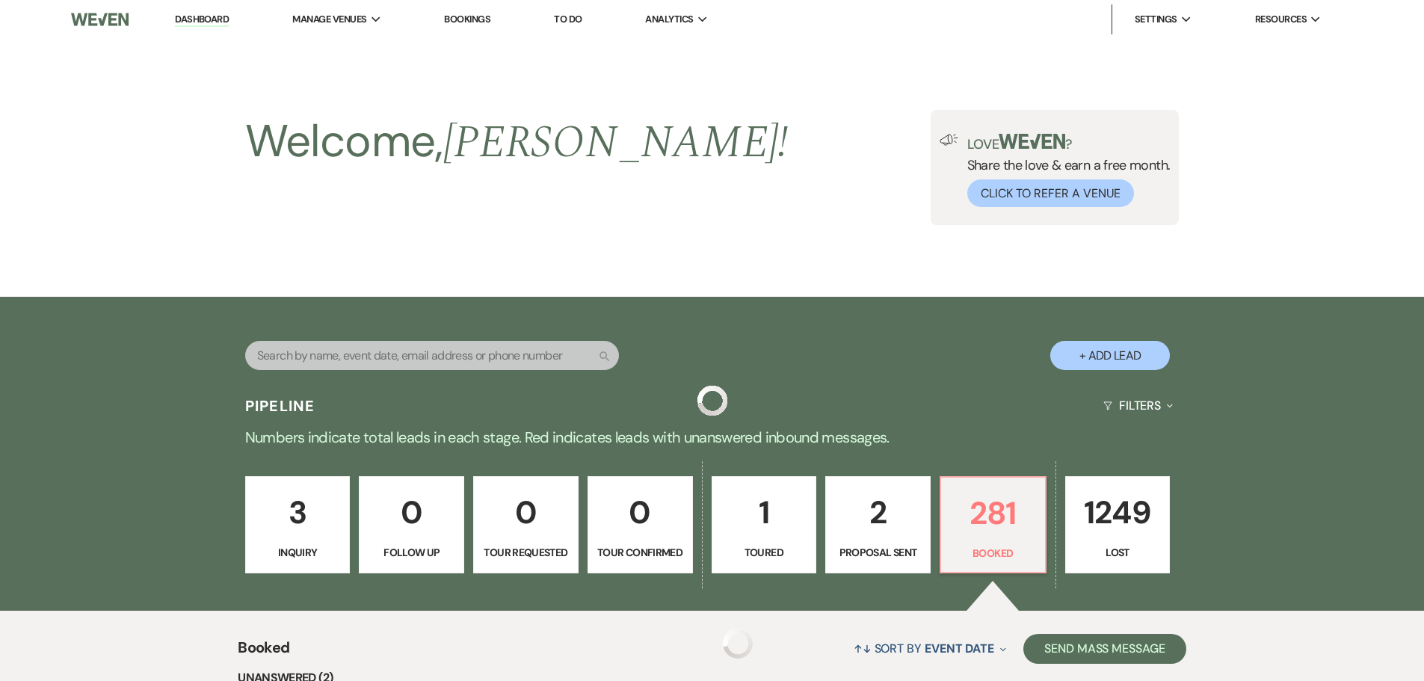
scroll to position [401, 0]
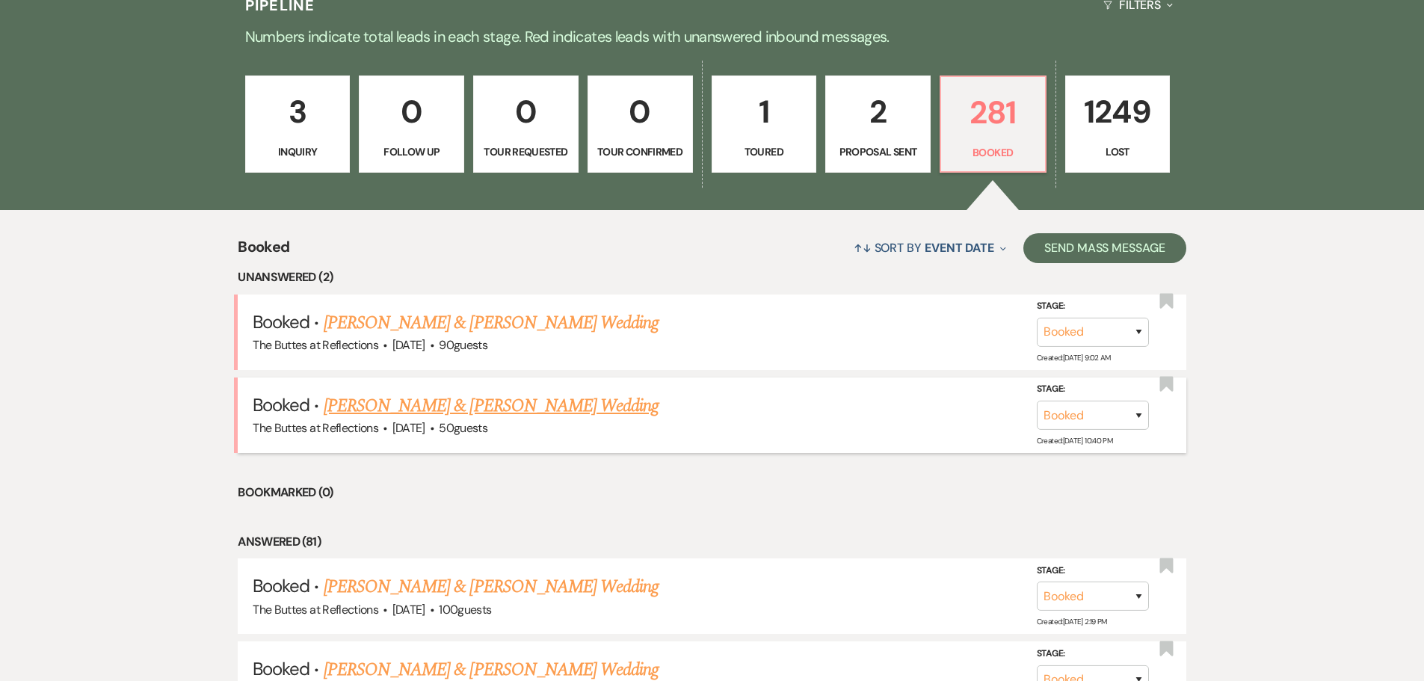
click at [445, 401] on link "[PERSON_NAME] & [PERSON_NAME] Wedding" at bounding box center [491, 405] width 335 height 27
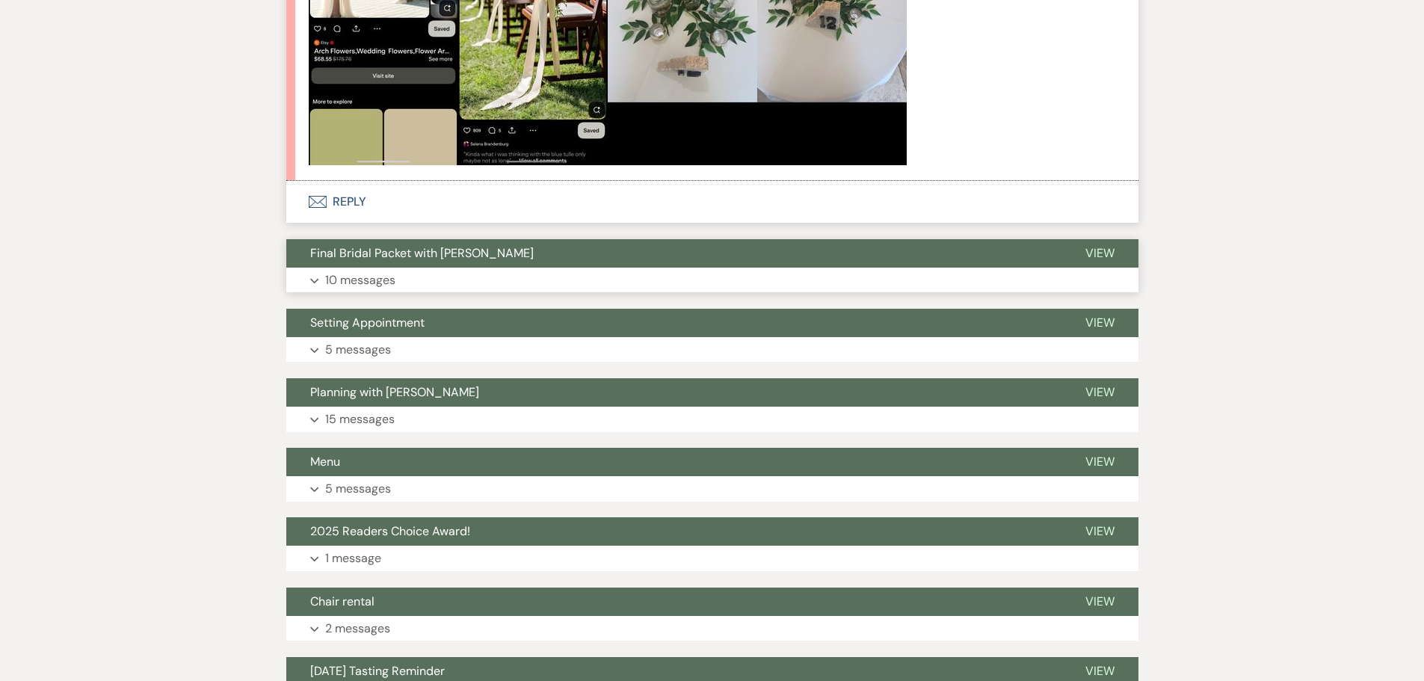
scroll to position [598, 0]
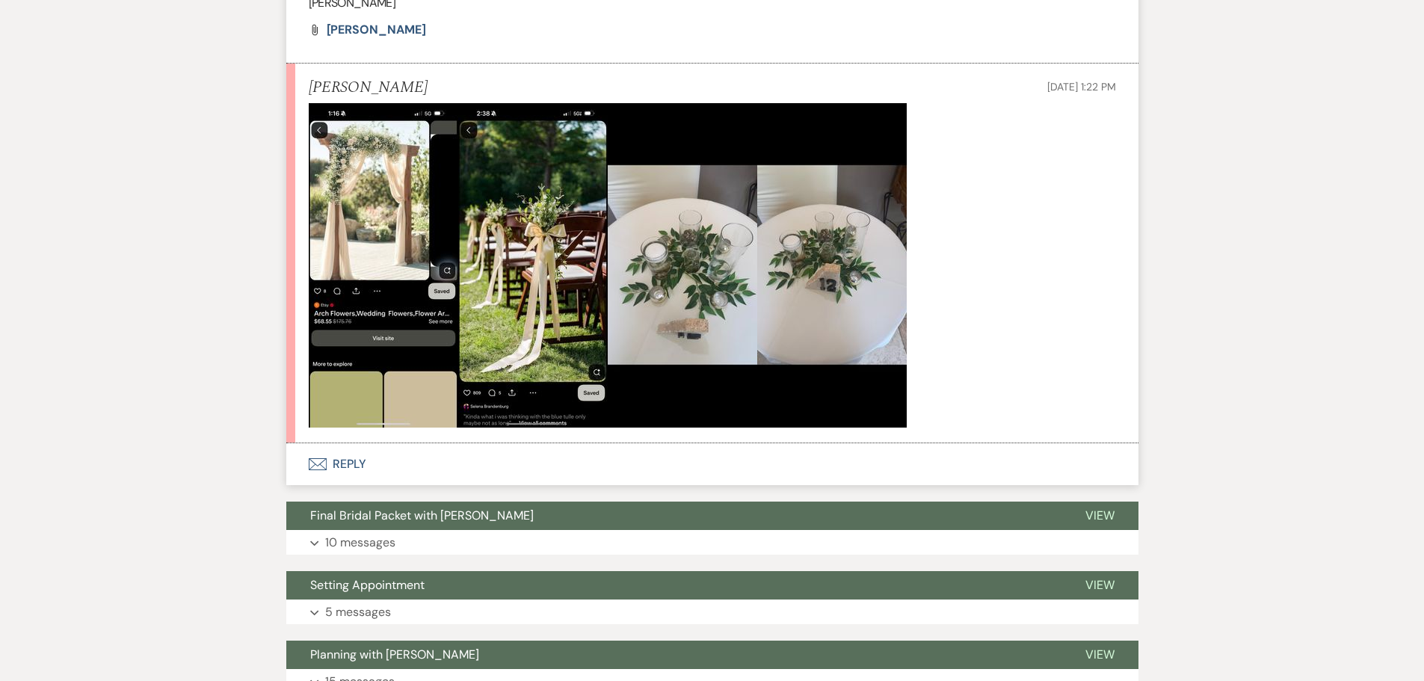
click at [318, 460] on icon "Envelope" at bounding box center [318, 464] width 18 height 12
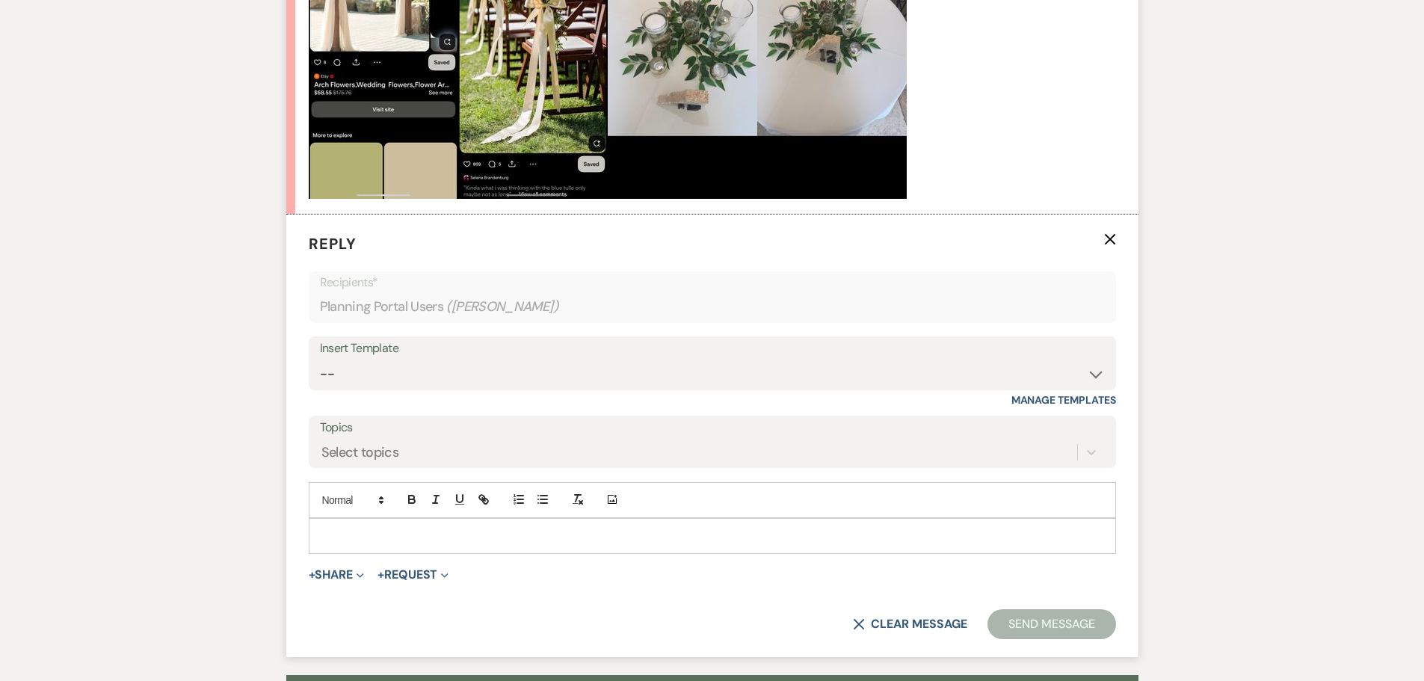
scroll to position [855, 0]
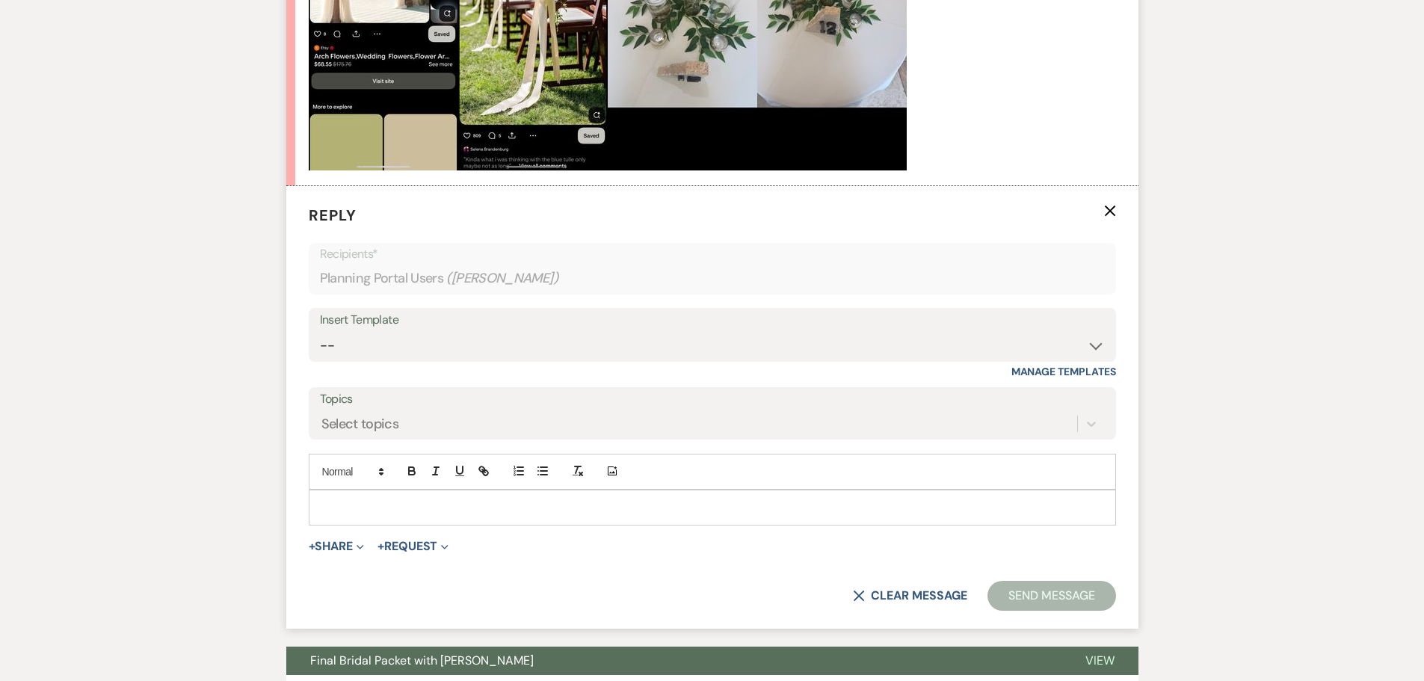
click at [329, 495] on div at bounding box center [712, 507] width 806 height 34
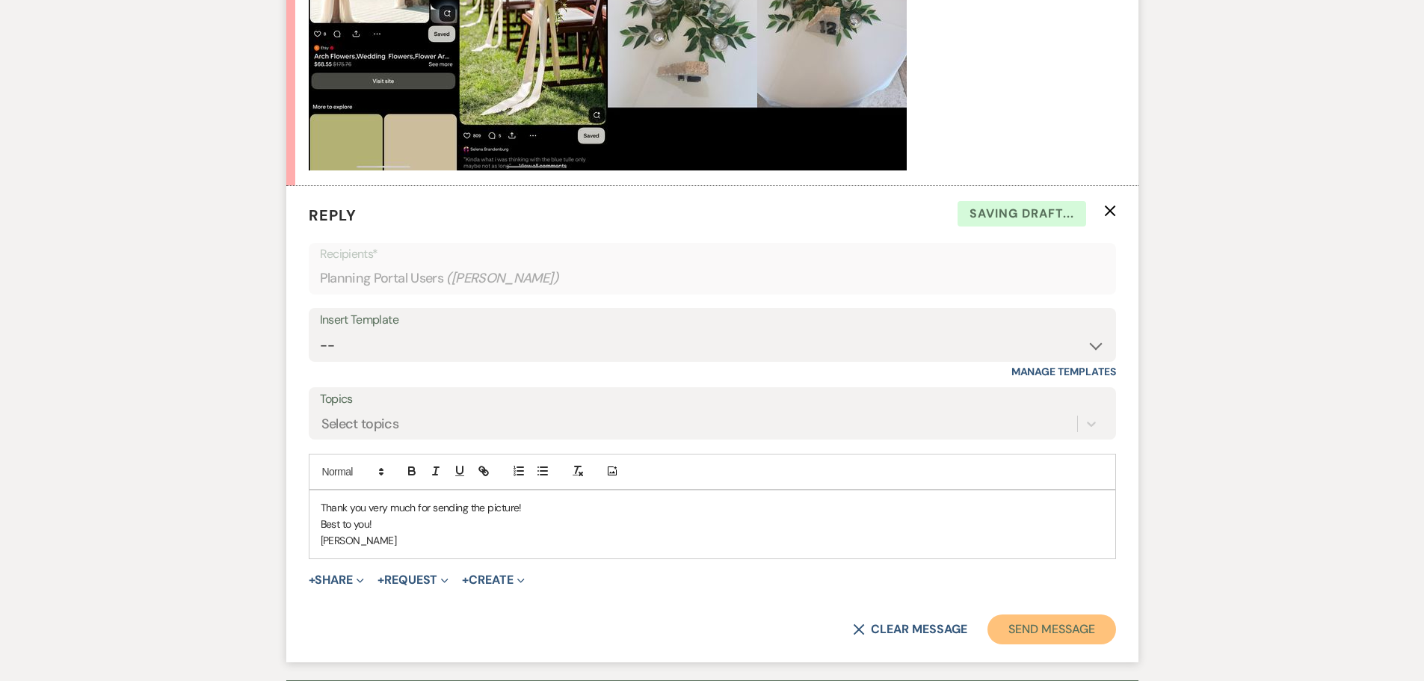
click at [1013, 617] on button "Send Message" at bounding box center [1051, 629] width 128 height 30
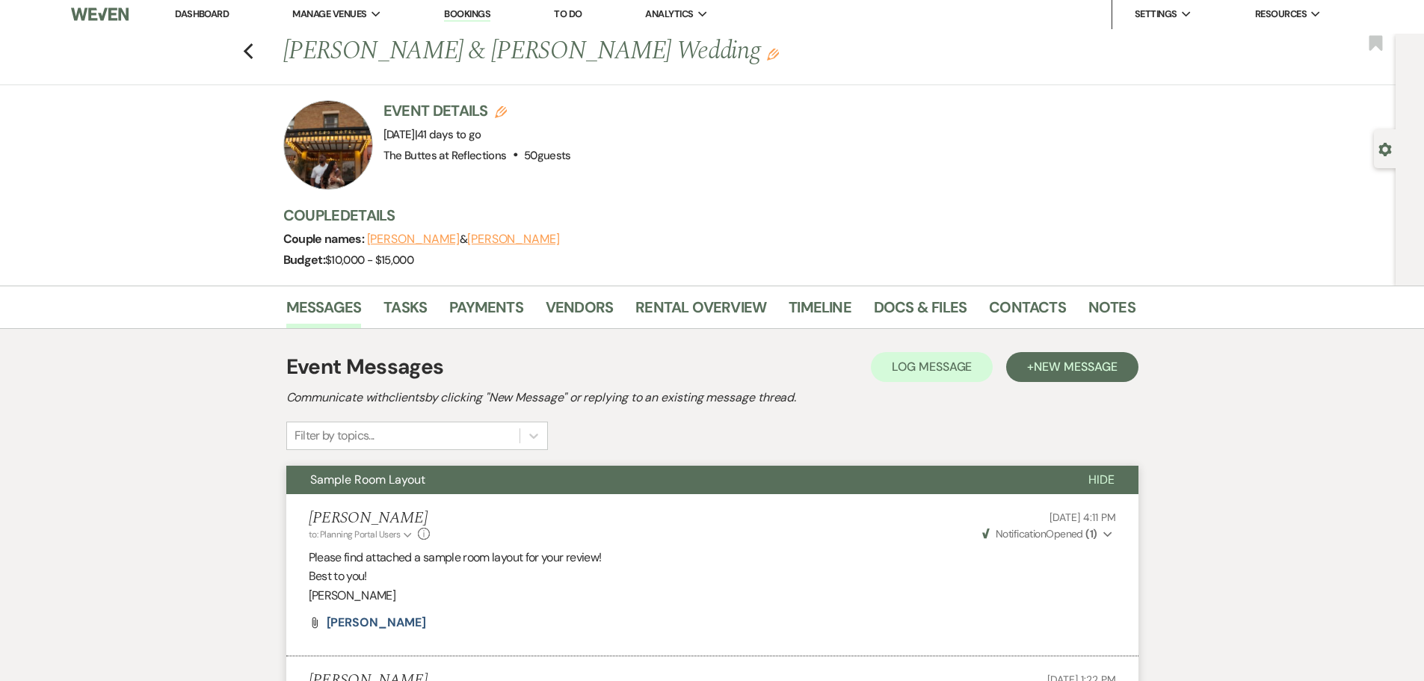
scroll to position [0, 0]
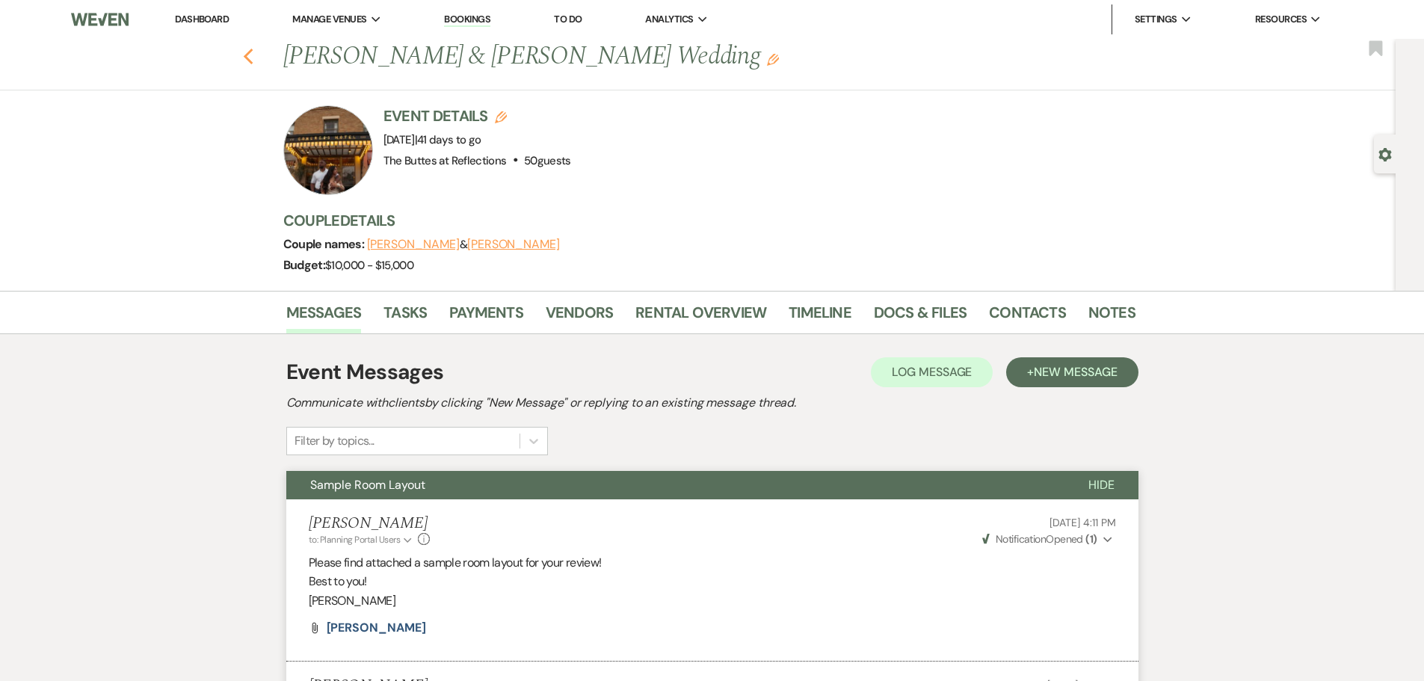
click at [254, 58] on icon "Previous" at bounding box center [248, 57] width 11 height 18
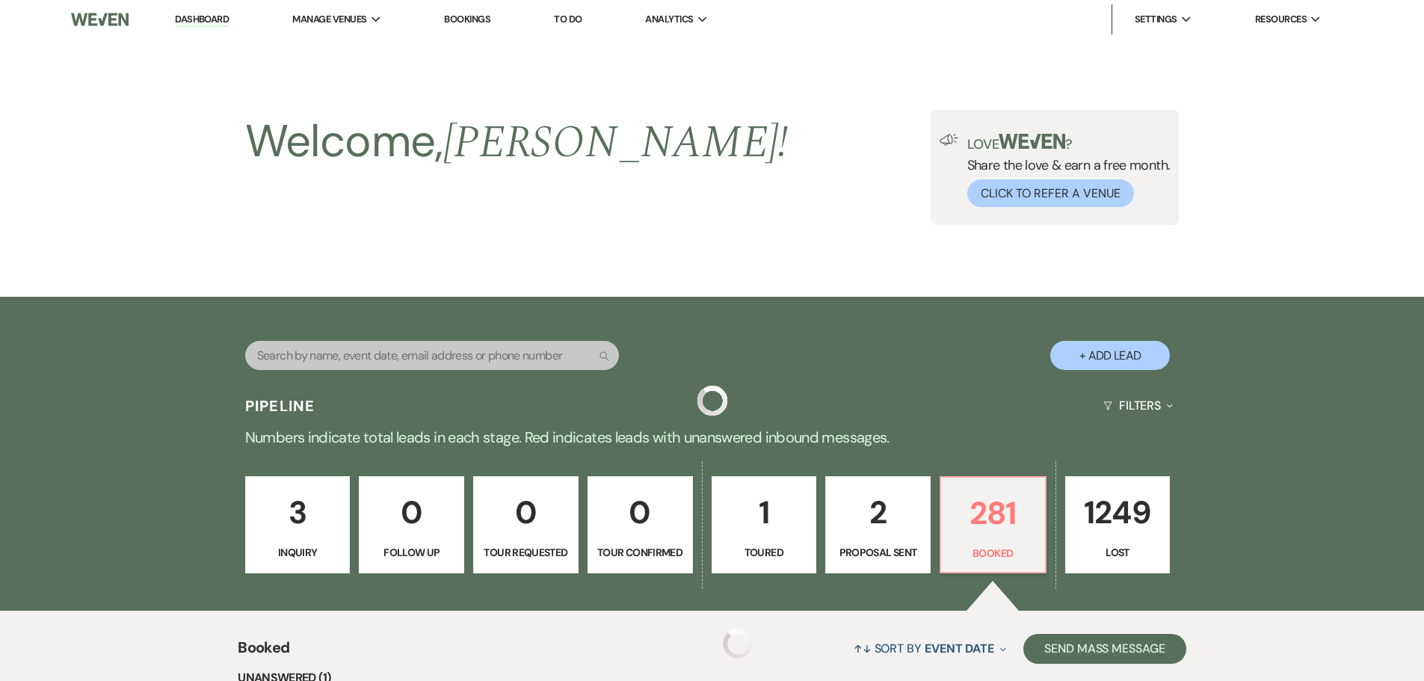
scroll to position [401, 0]
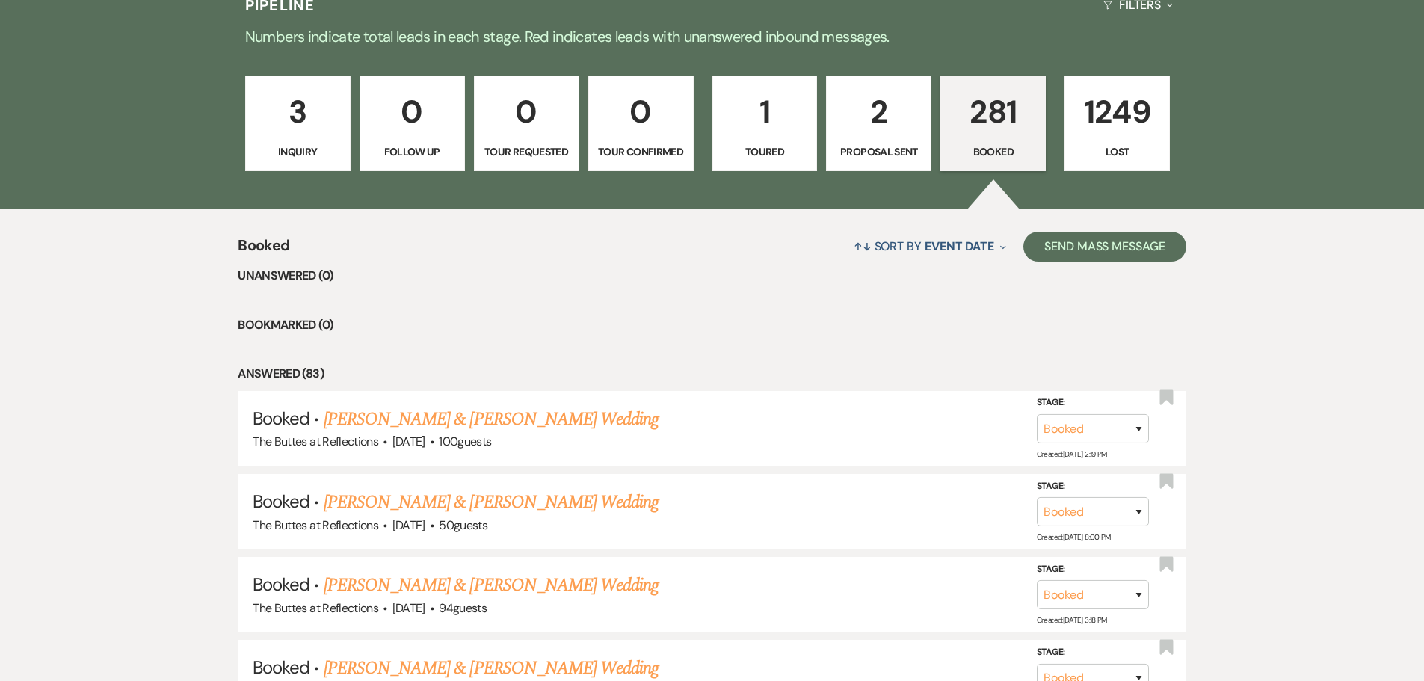
click at [987, 120] on p "281" at bounding box center [993, 112] width 86 height 50
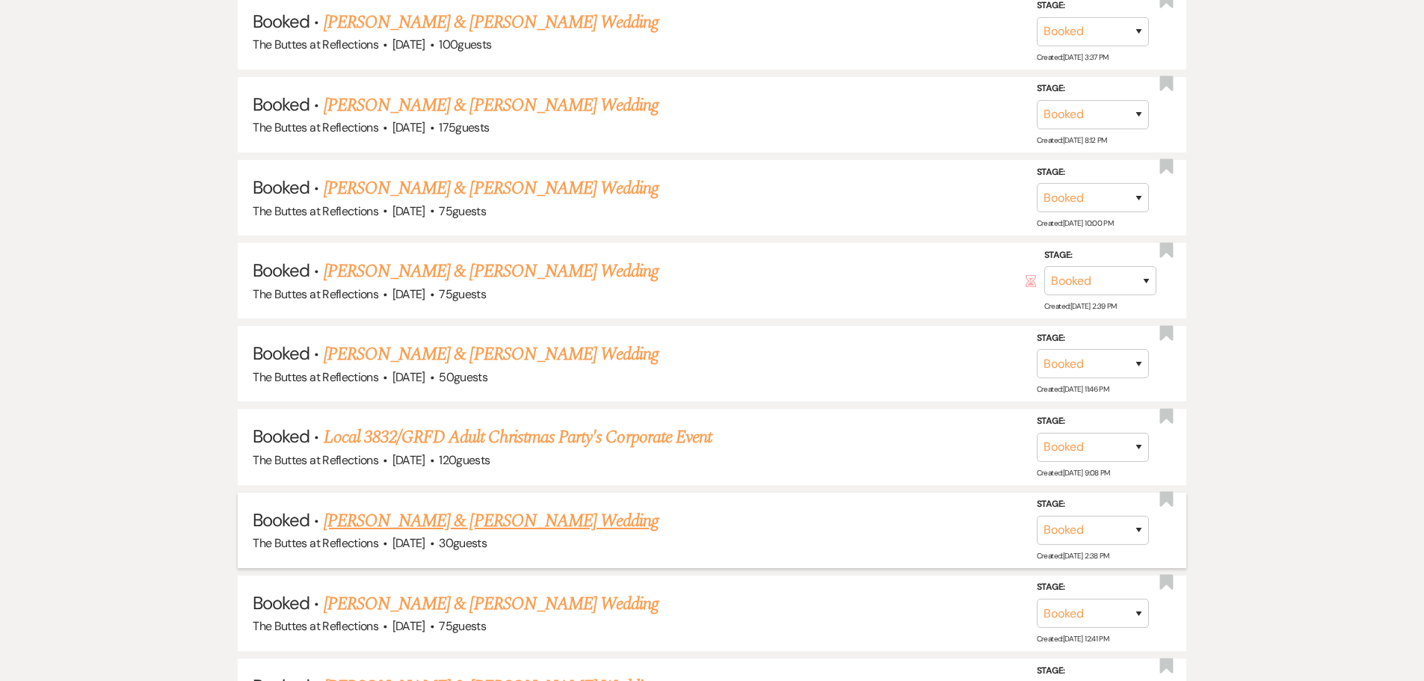
scroll to position [2867, 0]
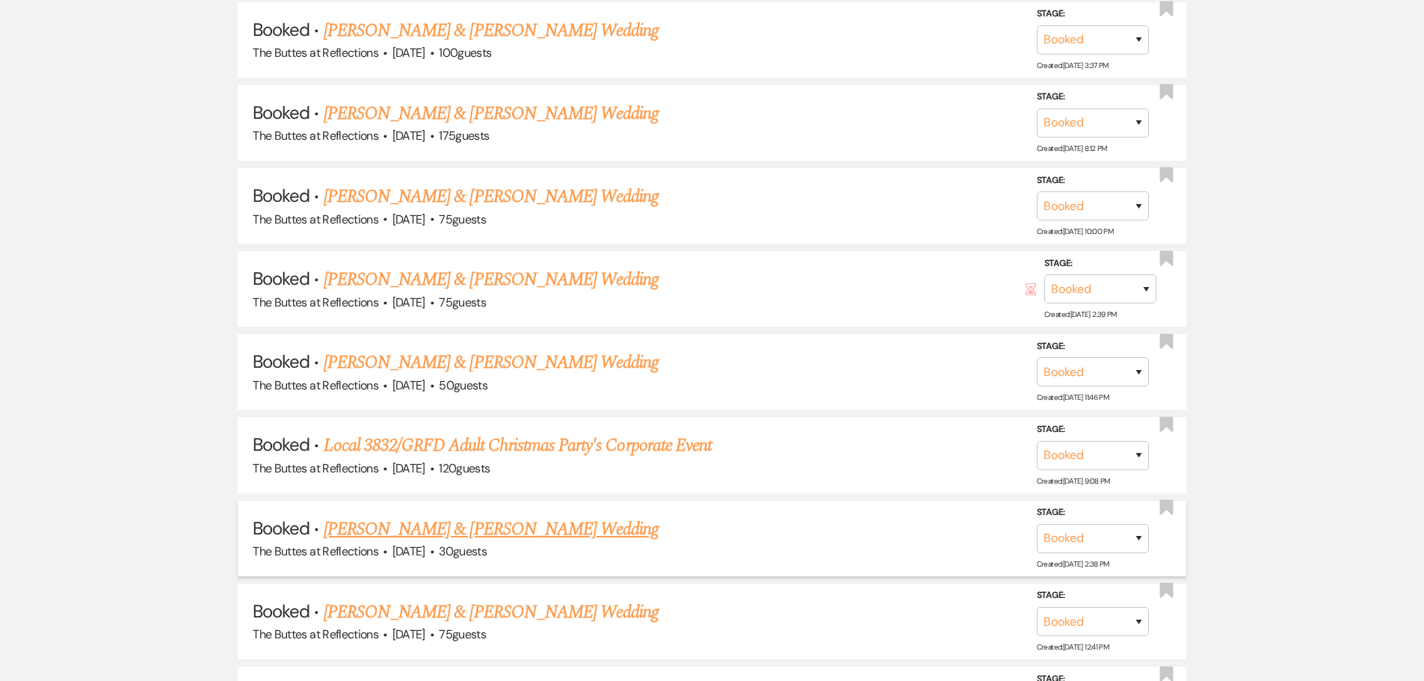
click at [385, 526] on link "[PERSON_NAME] & [PERSON_NAME] Wedding" at bounding box center [491, 529] width 335 height 27
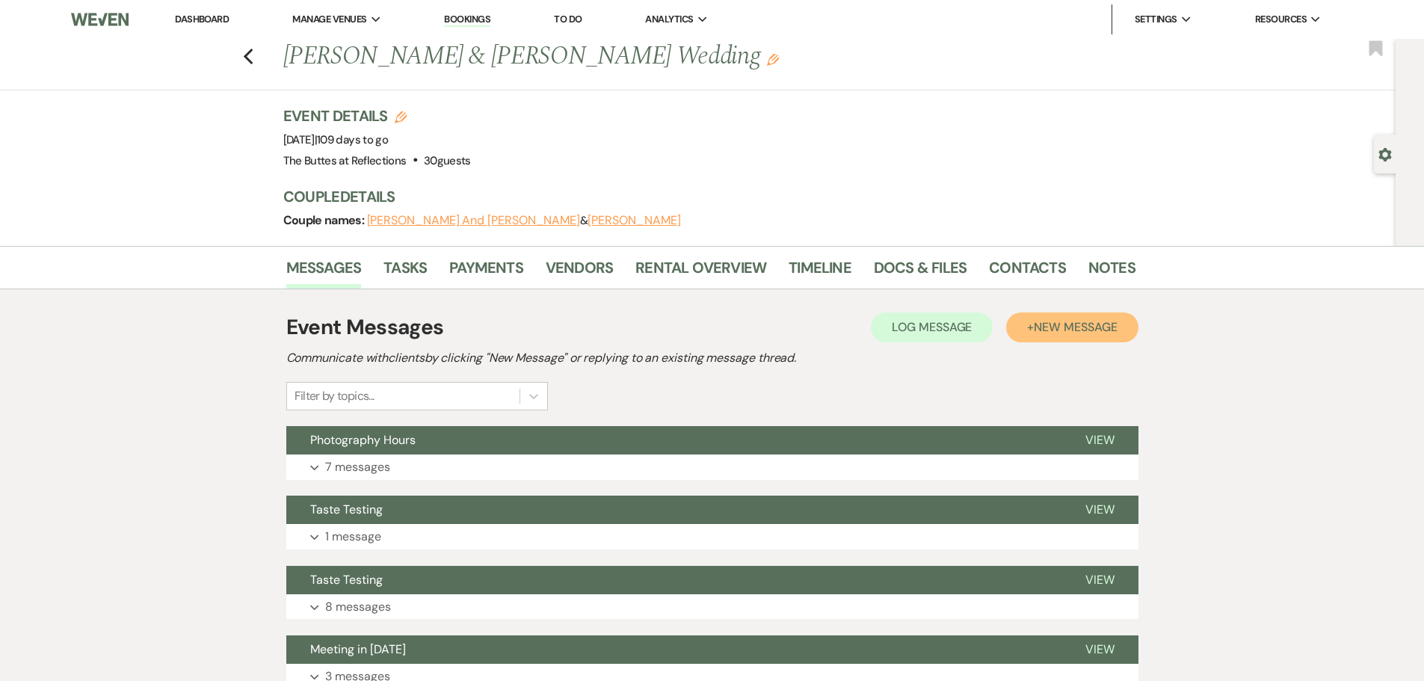
click at [1073, 320] on span "New Message" at bounding box center [1075, 327] width 83 height 16
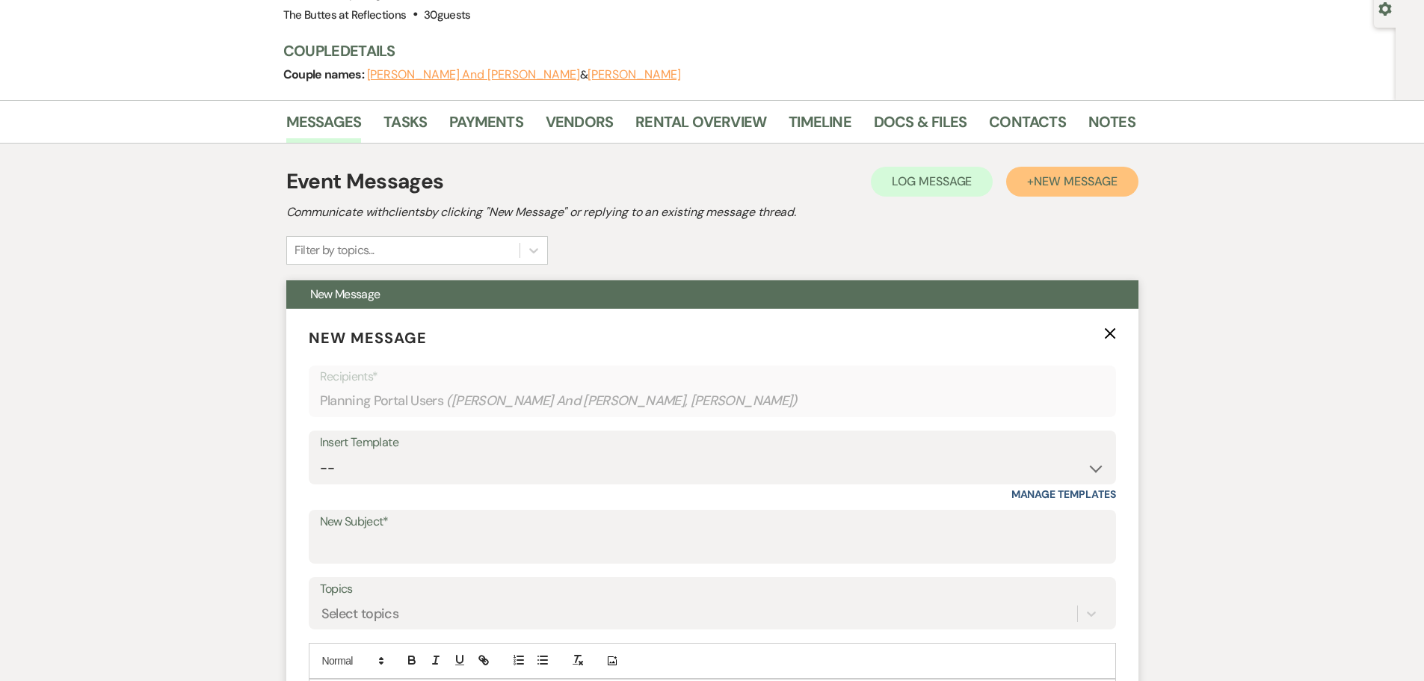
scroll to position [149, 0]
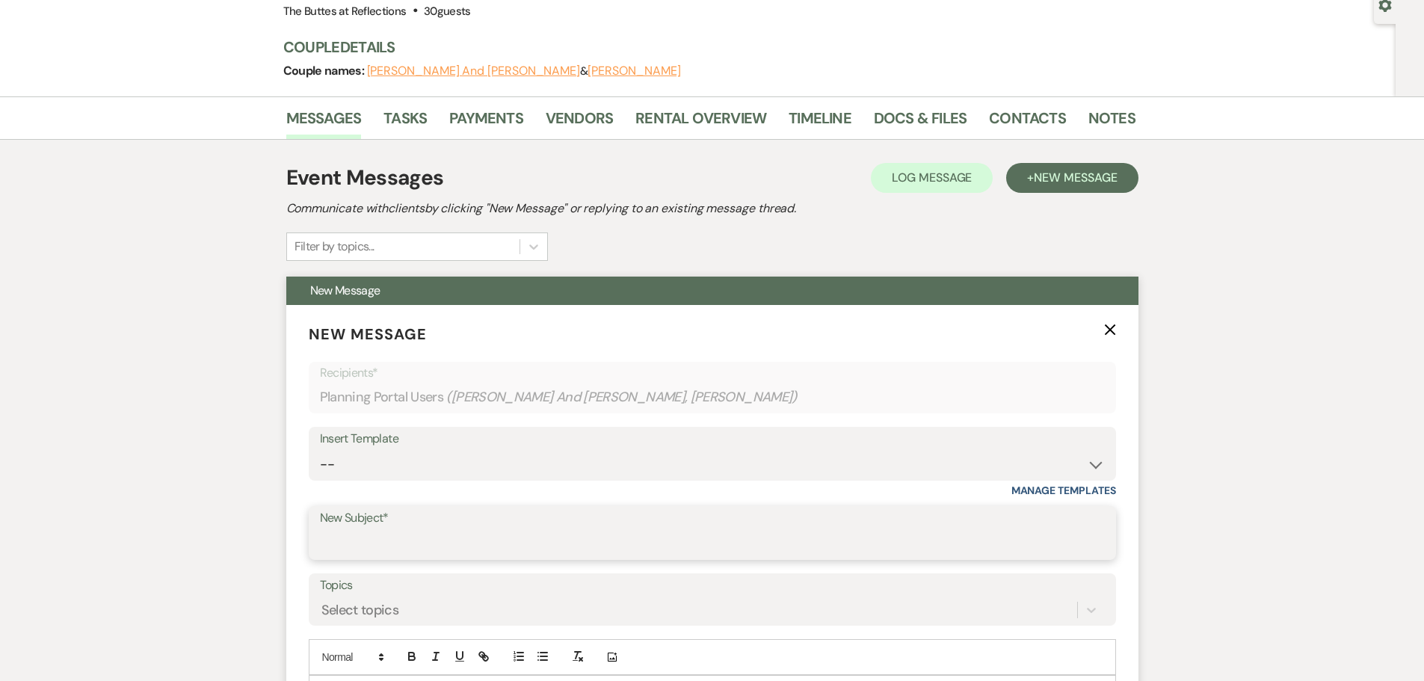
click at [363, 537] on input "New Subject*" at bounding box center [712, 543] width 785 height 29
type input "Sample Room Layout"
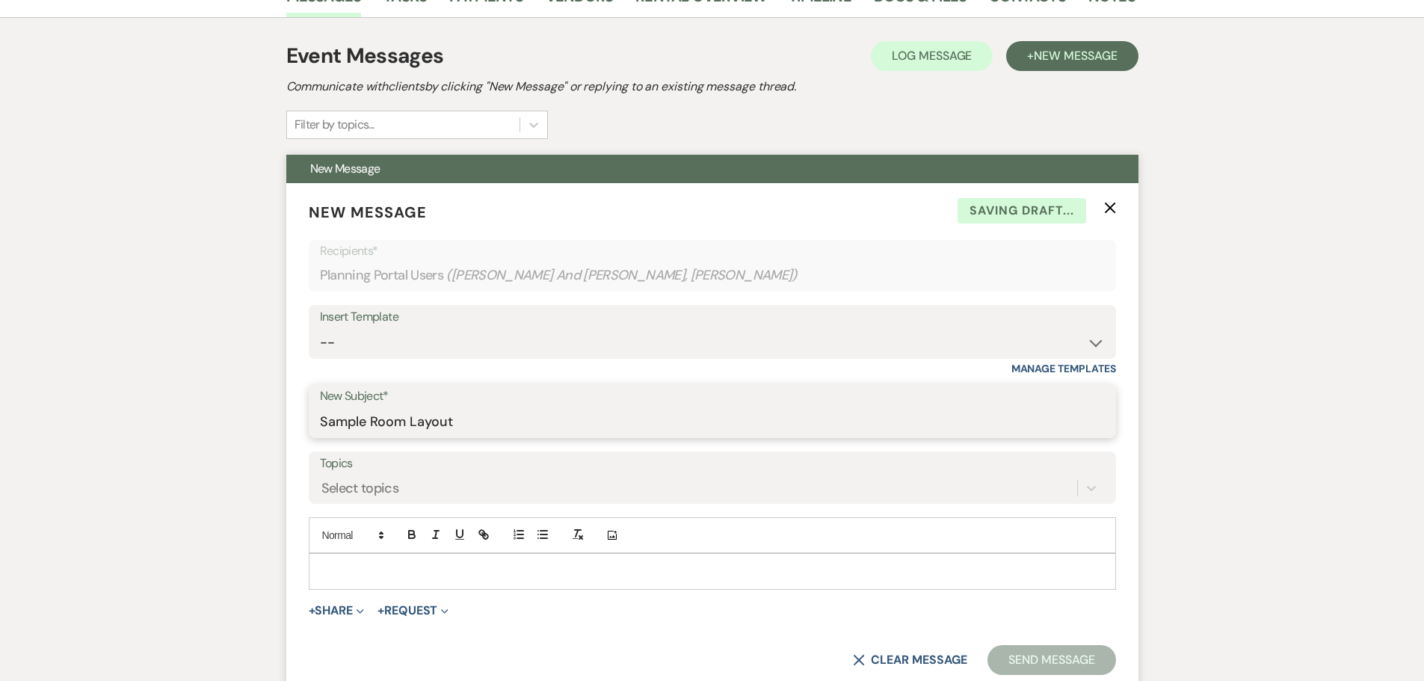
scroll to position [299, 0]
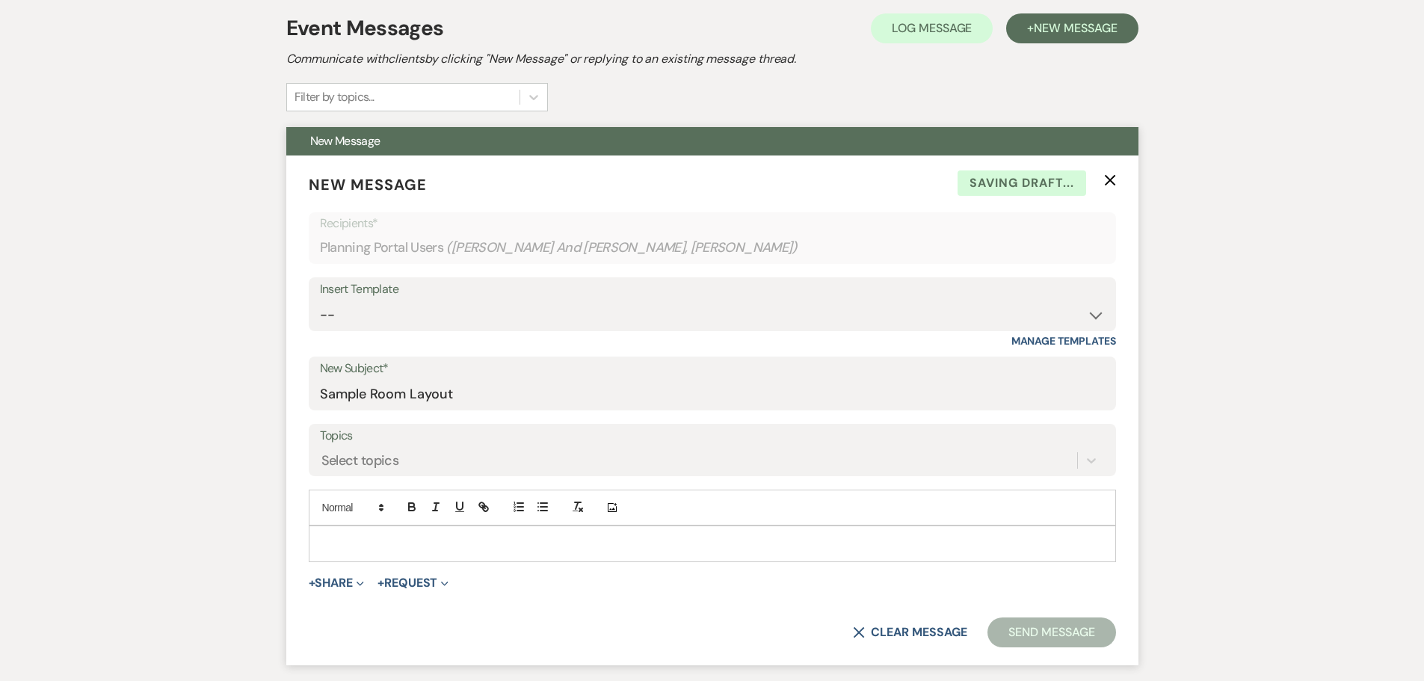
click at [337, 540] on p at bounding box center [712, 543] width 783 height 16
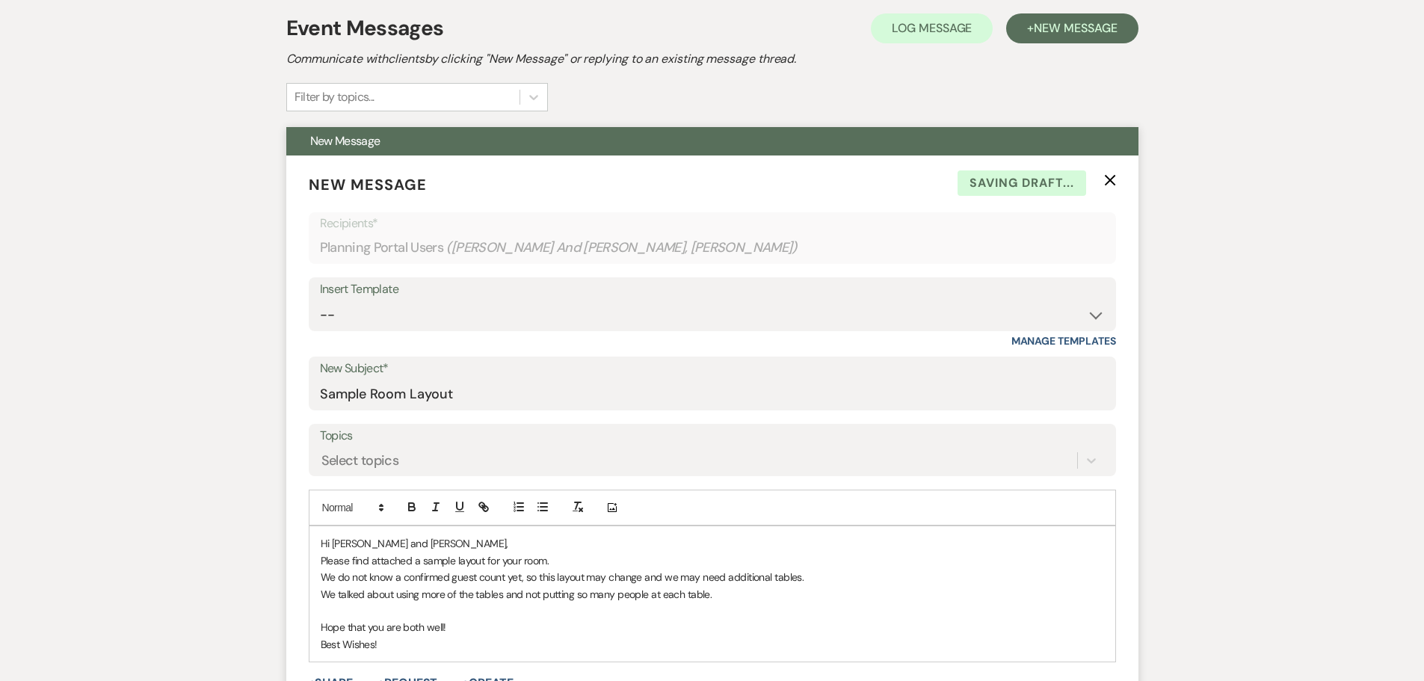
click at [737, 594] on p "We talked about using more of the tables and not putting so many people at each…" at bounding box center [712, 594] width 783 height 16
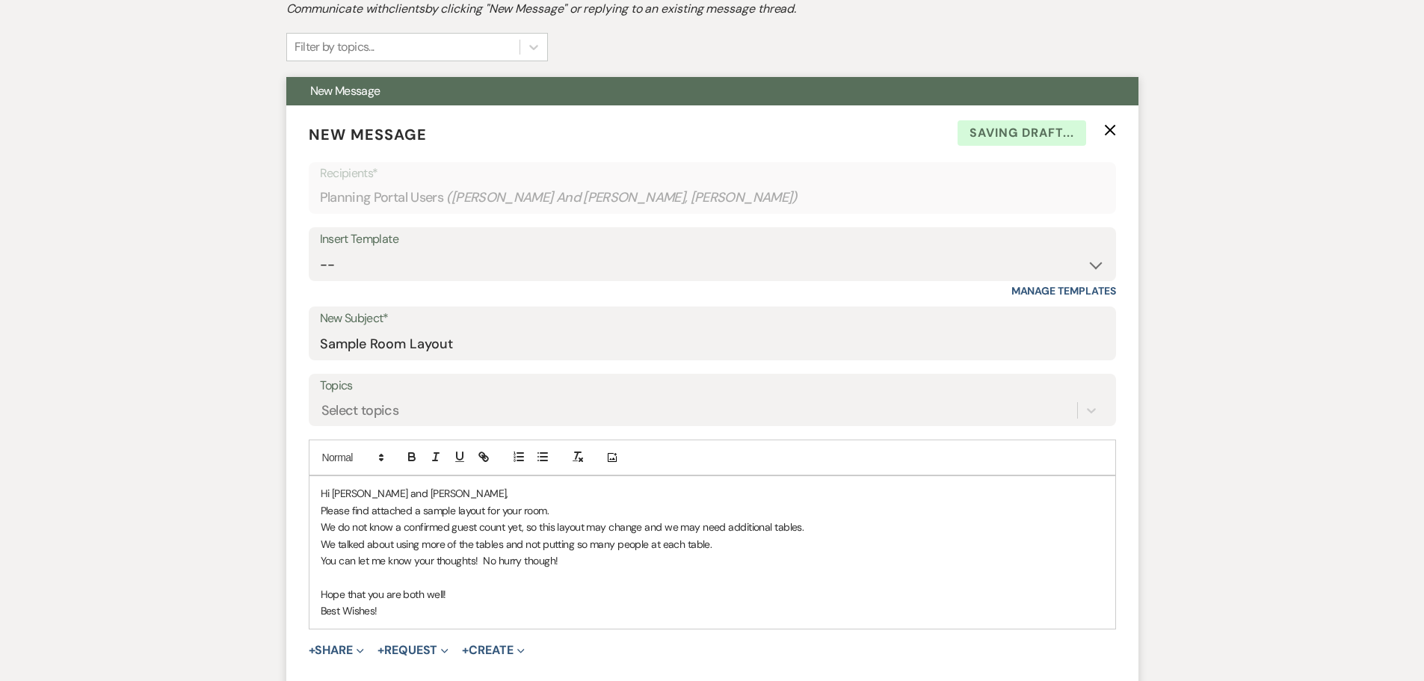
scroll to position [374, 0]
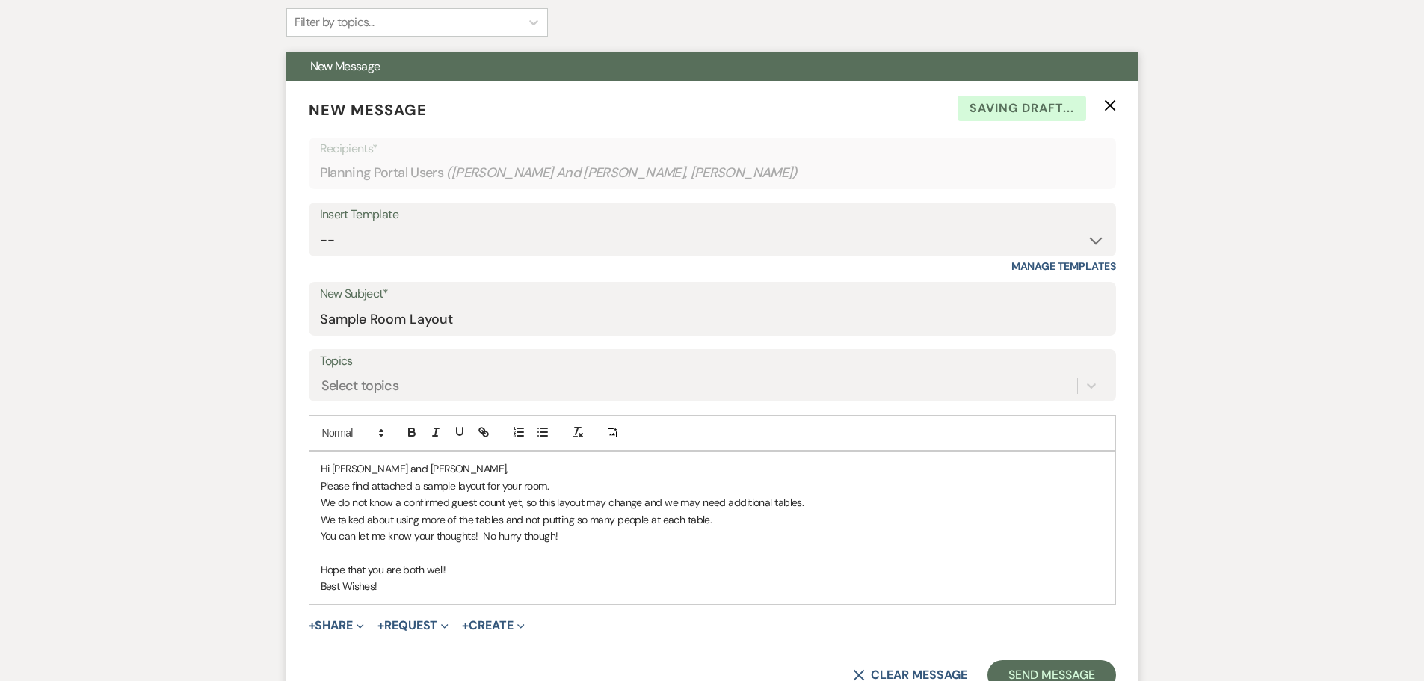
click at [392, 584] on p "Best Wishes!" at bounding box center [712, 586] width 783 height 16
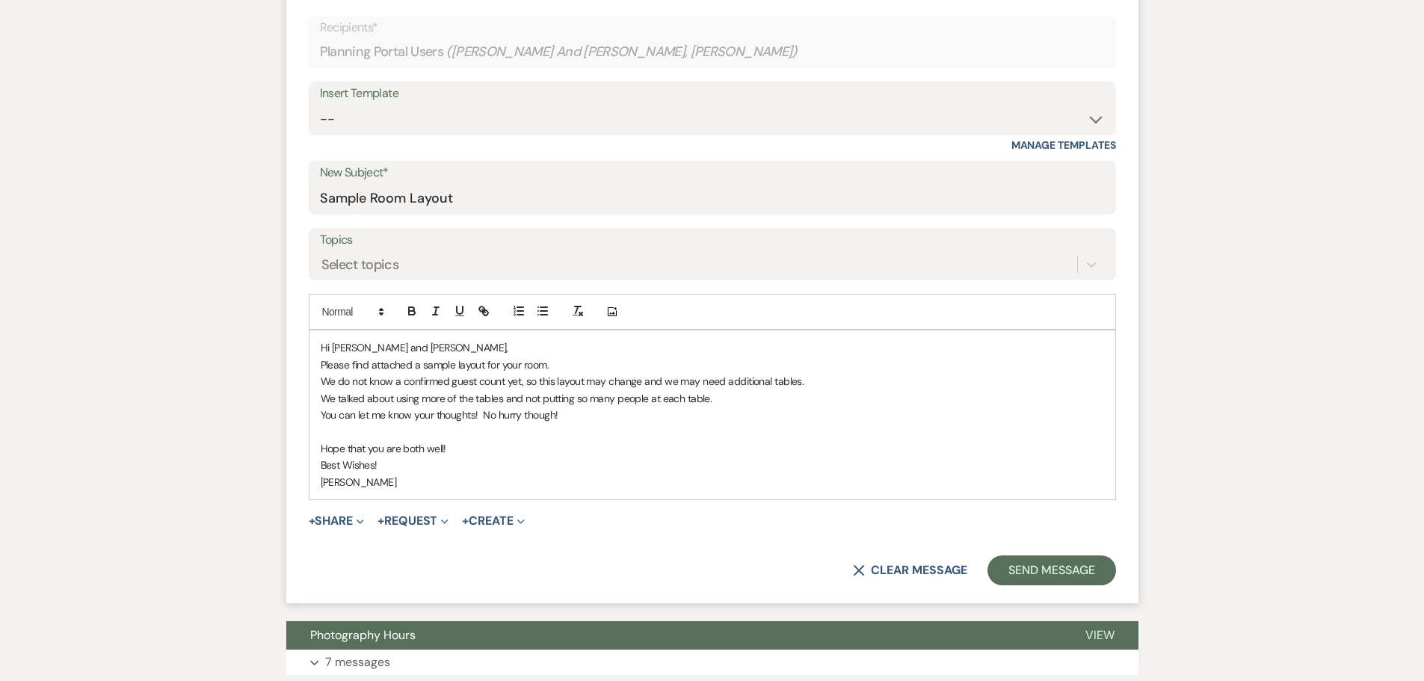
scroll to position [523, 0]
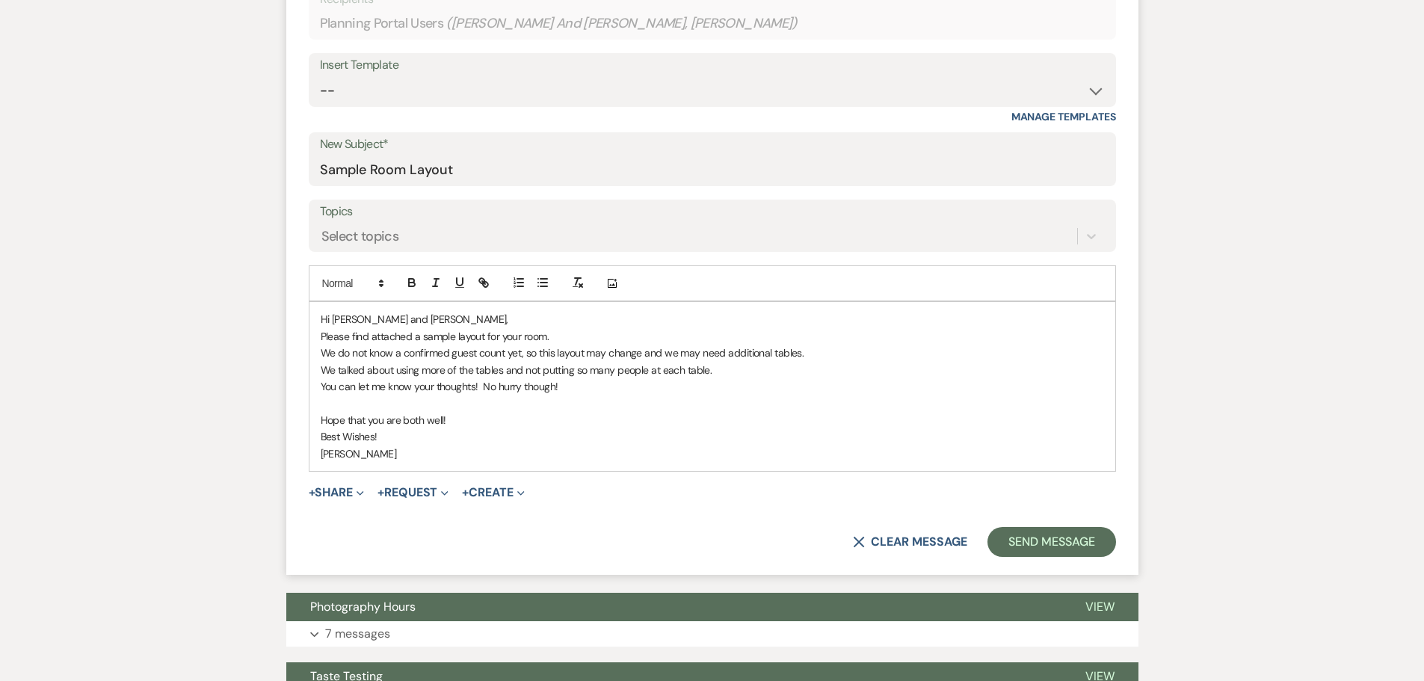
click at [338, 481] on form "New Message X Saving draft... Recipients* Planning Portal Users ( Verena Rister…" at bounding box center [712, 252] width 852 height 643
click at [333, 492] on button "+ Share Expand" at bounding box center [337, 493] width 56 height 12
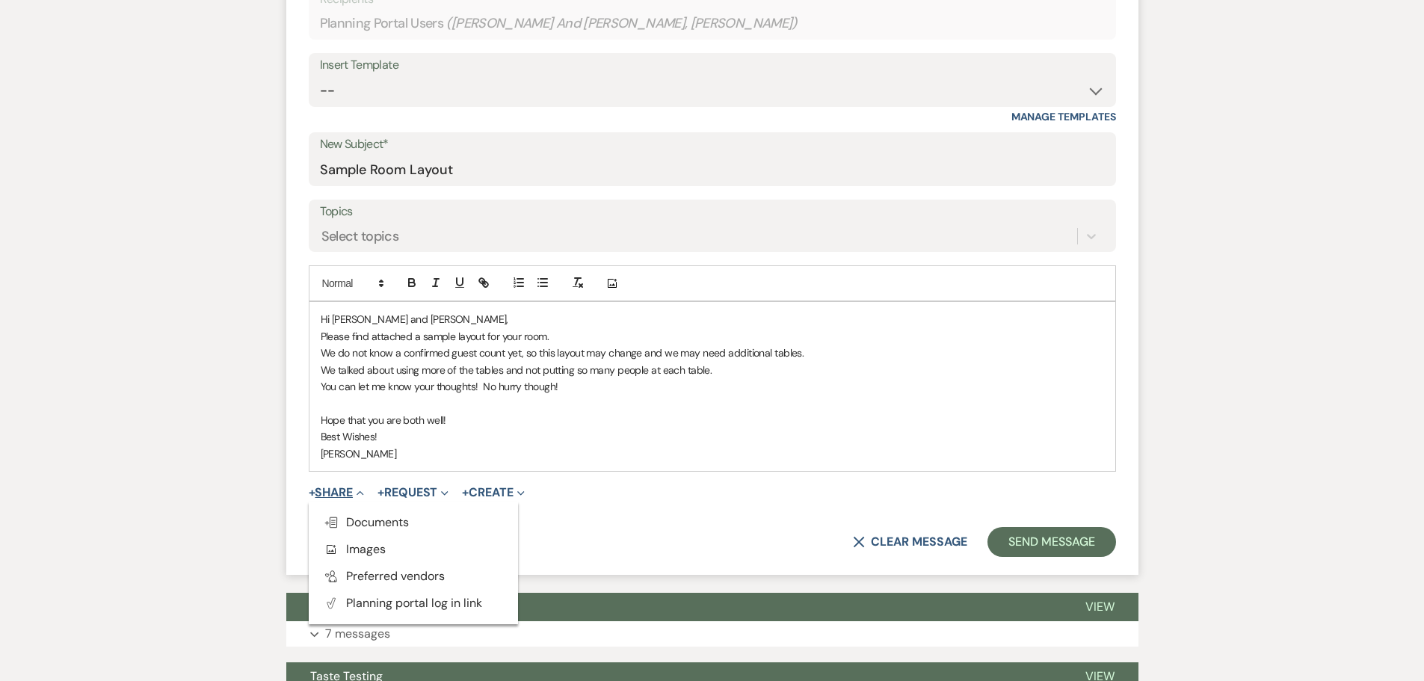
click at [321, 488] on button "+ Share Collapse" at bounding box center [337, 493] width 56 height 12
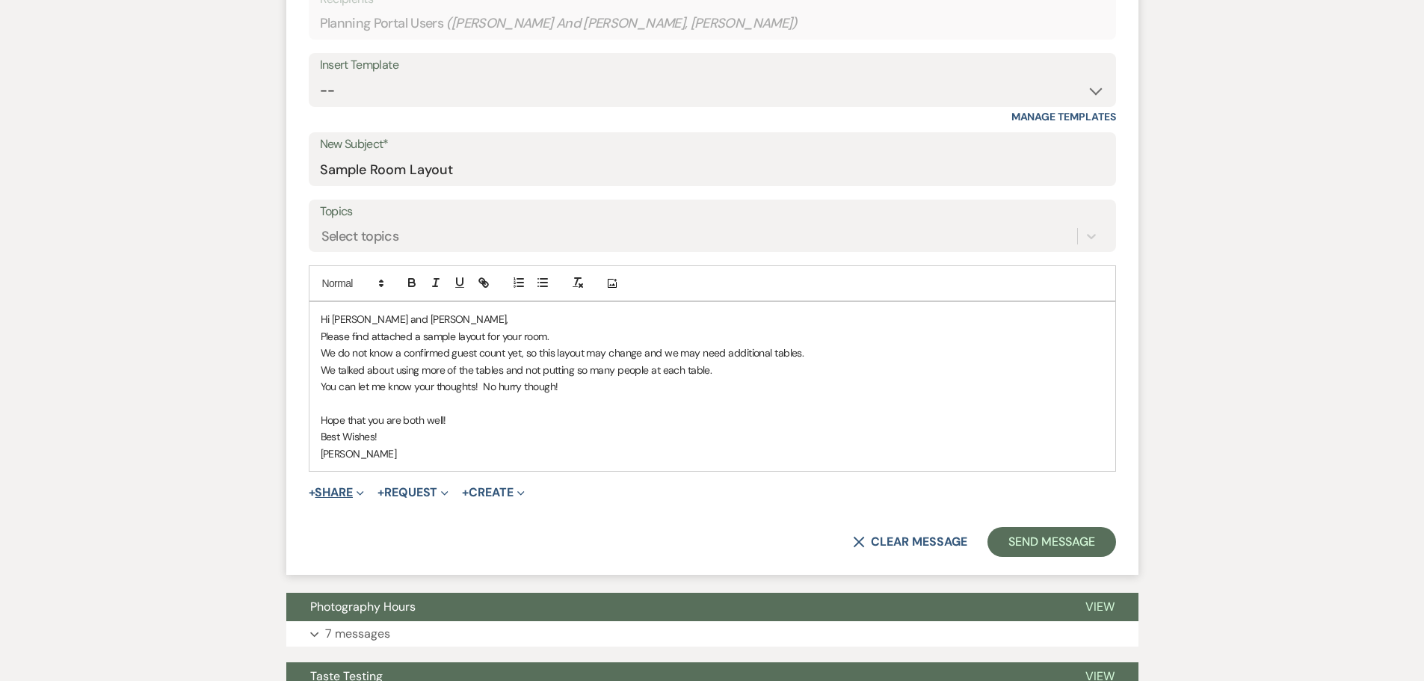
click at [351, 488] on button "+ Share Expand" at bounding box center [337, 493] width 56 height 12
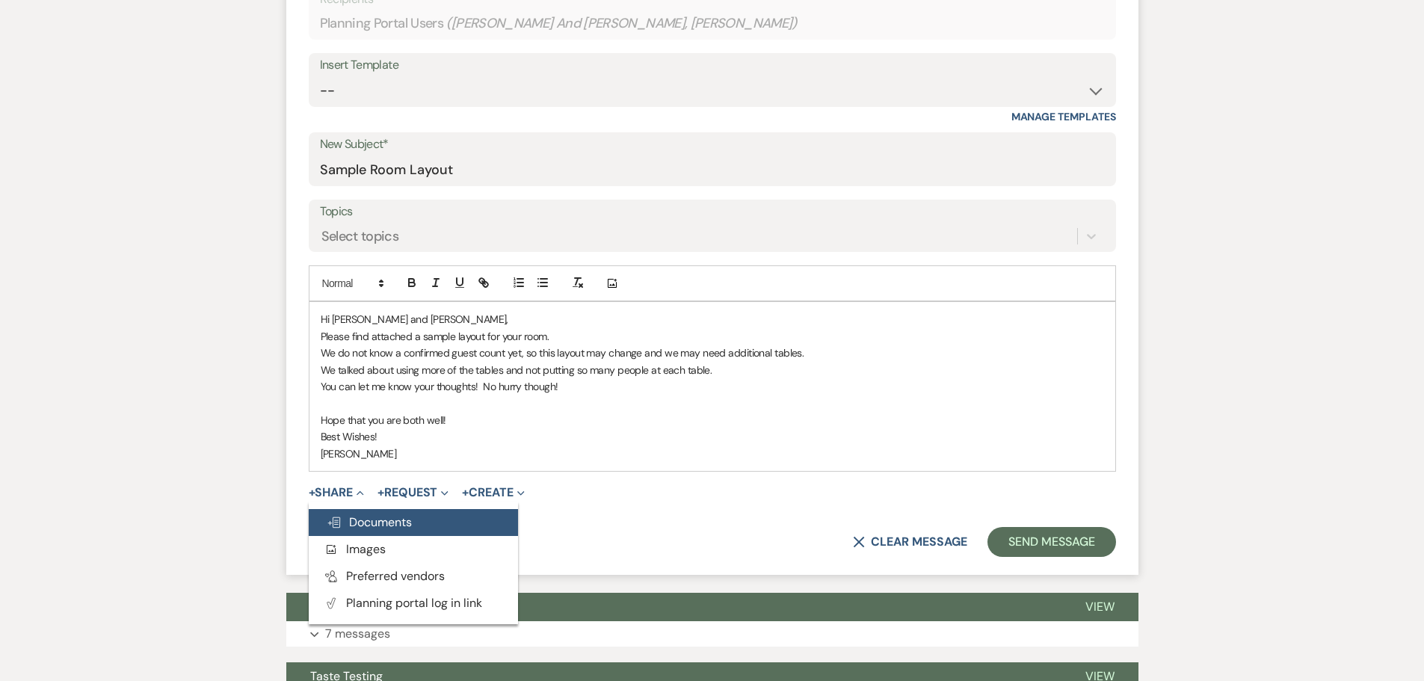
click at [404, 526] on span "Doc Upload Documents" at bounding box center [369, 522] width 85 height 16
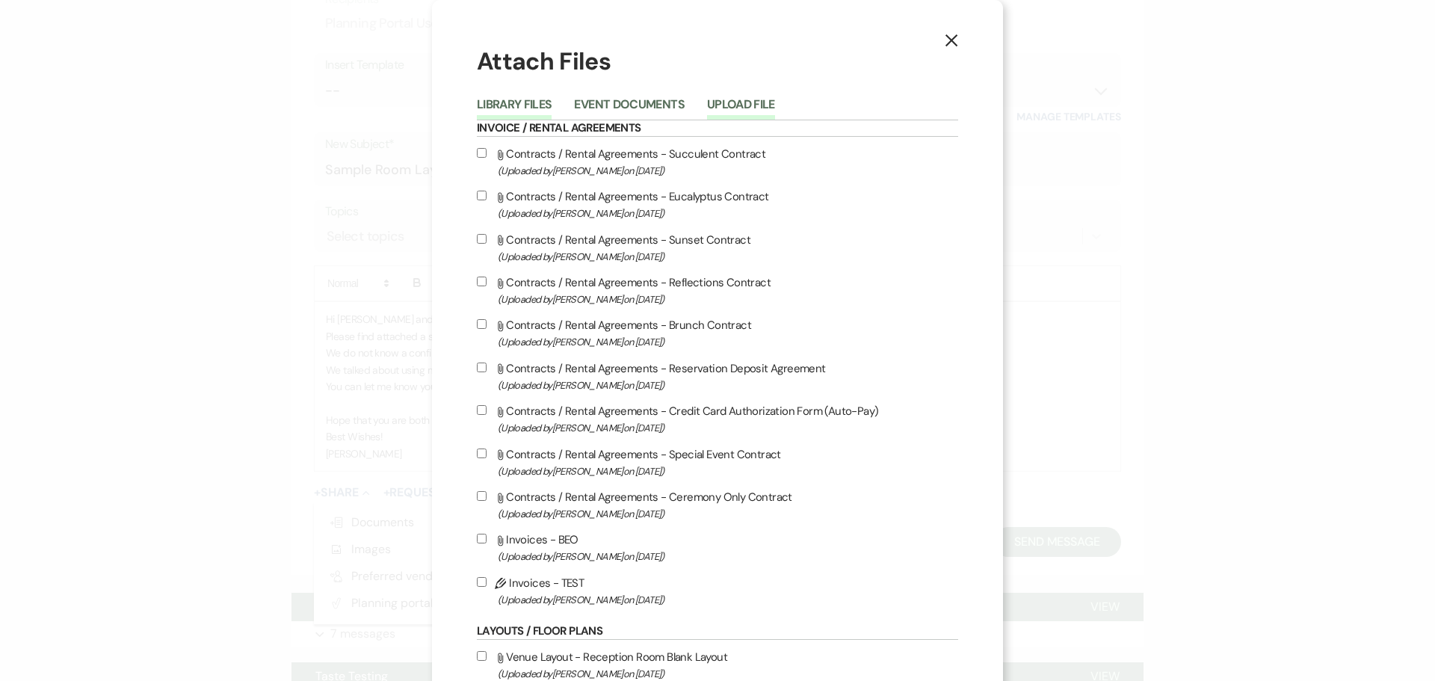
click at [726, 106] on button "Upload File" at bounding box center [741, 109] width 68 height 21
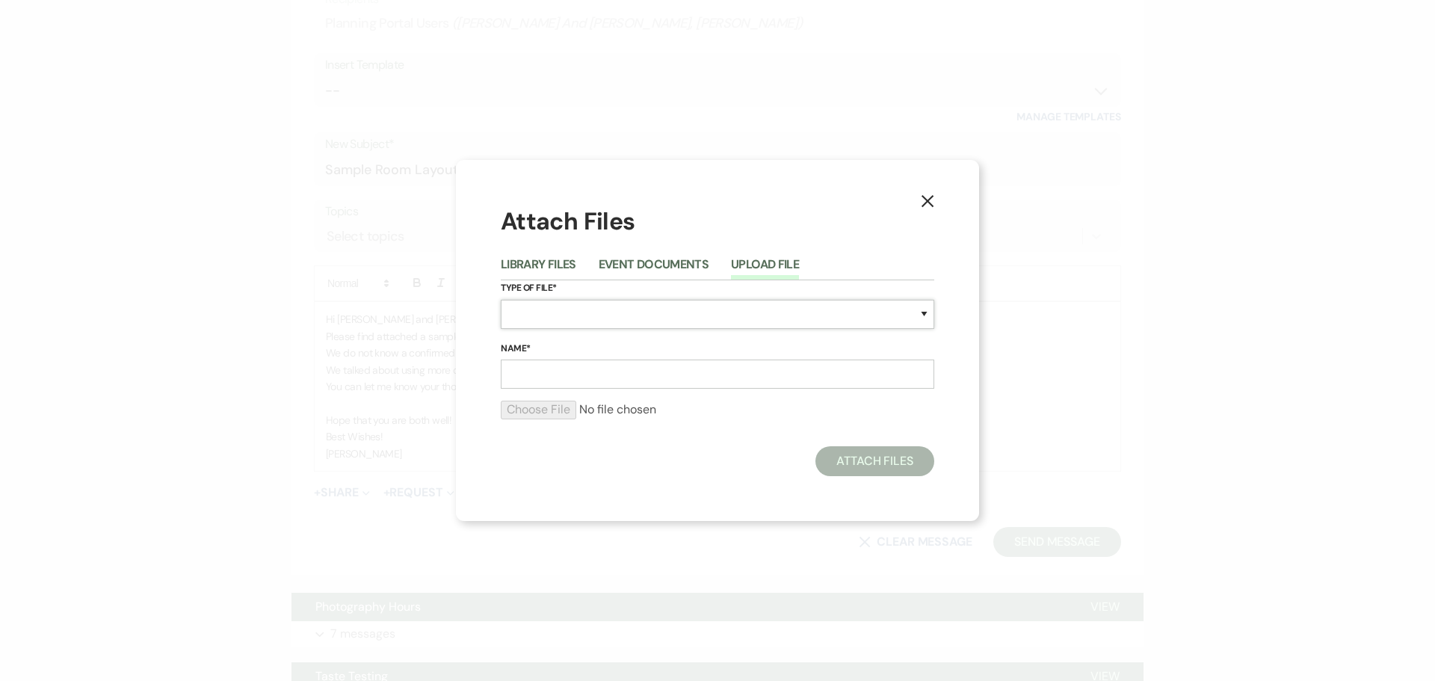
click at [525, 312] on select "Special Event Insurance Vendor Certificate of Insurance Contracts / Rental Agre…" at bounding box center [717, 314] width 433 height 29
select select "24"
click at [501, 300] on select "Special Event Insurance Vendor Certificate of Insurance Contracts / Rental Agre…" at bounding box center [717, 314] width 433 height 29
click at [519, 376] on input "Name*" at bounding box center [717, 373] width 433 height 29
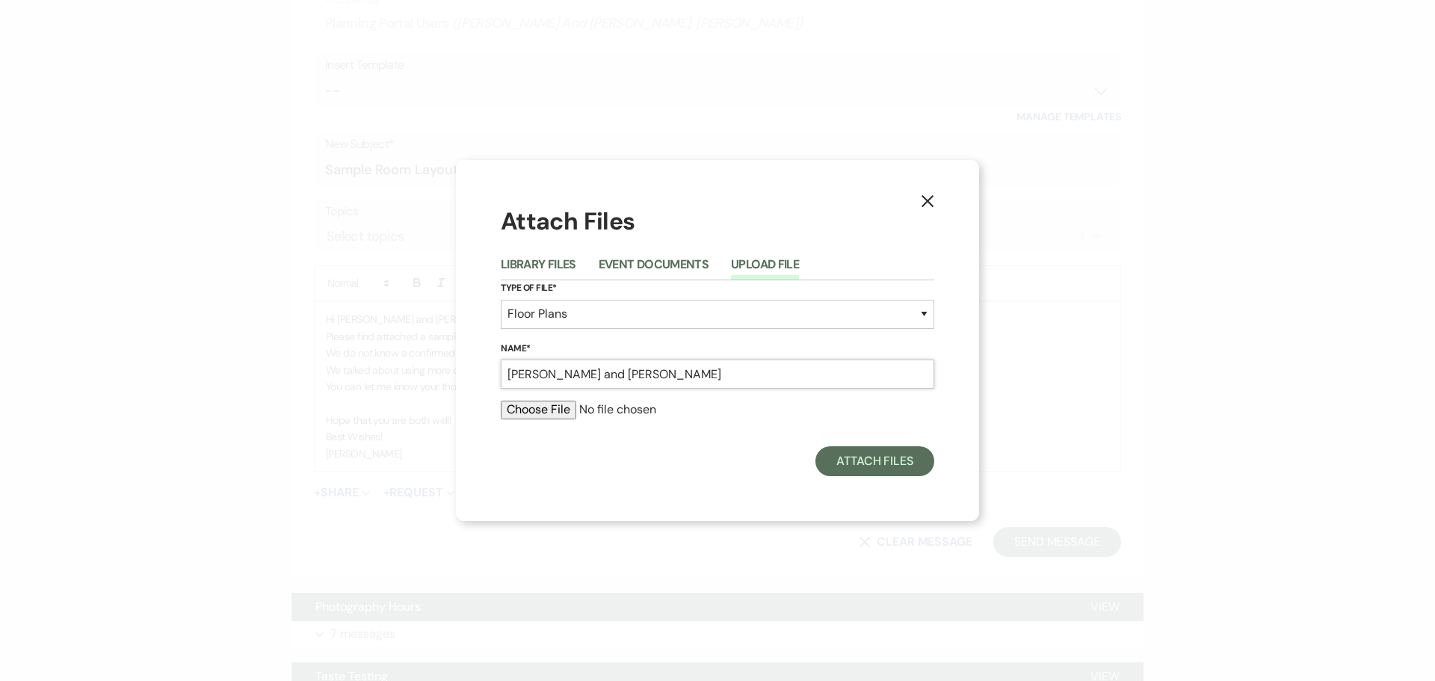
type input "Rister, Verena and Dunne, Mason"
click at [545, 407] on input "file" at bounding box center [717, 410] width 433 height 18
type input "C:\fakepath\Rister, Verena 12.30.25 Sample Room Layout.doc"
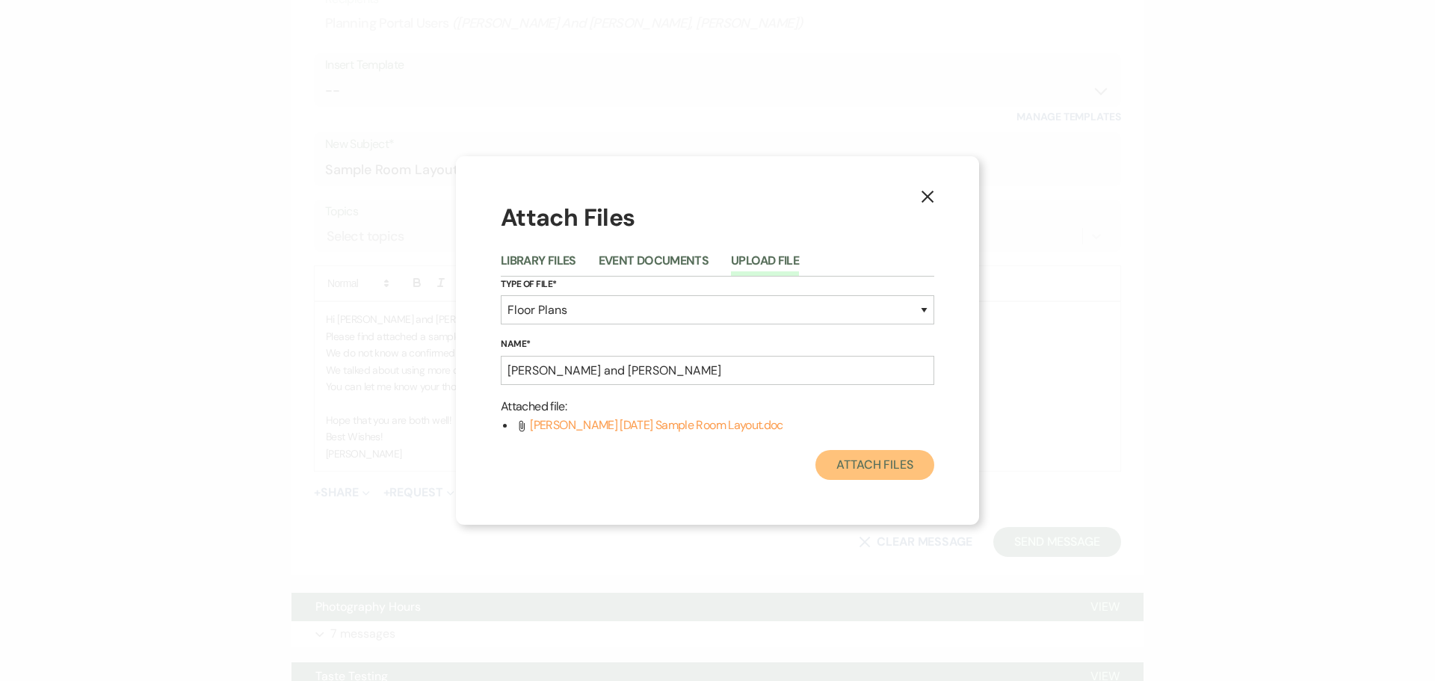
click at [879, 466] on button "Attach Files" at bounding box center [874, 465] width 119 height 30
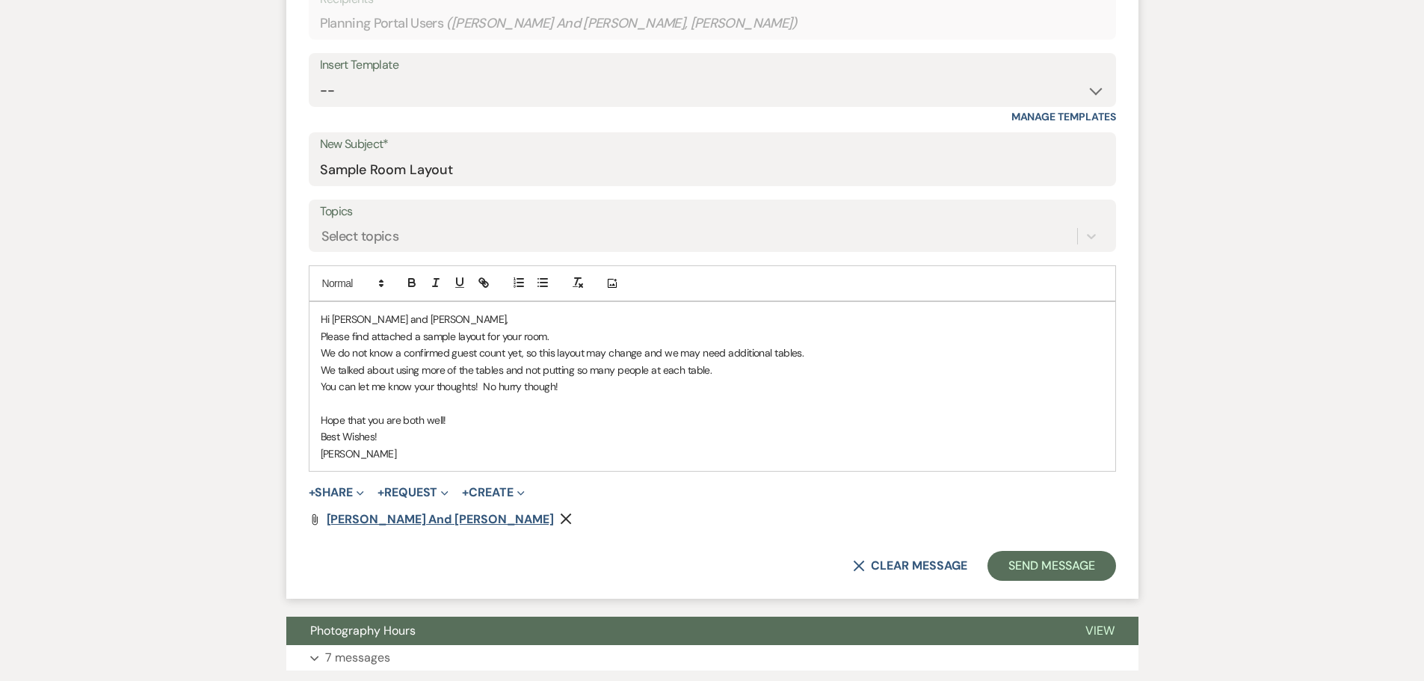
click at [364, 518] on span "Rister, Verena and Dunne, Mason" at bounding box center [441, 519] width 228 height 16
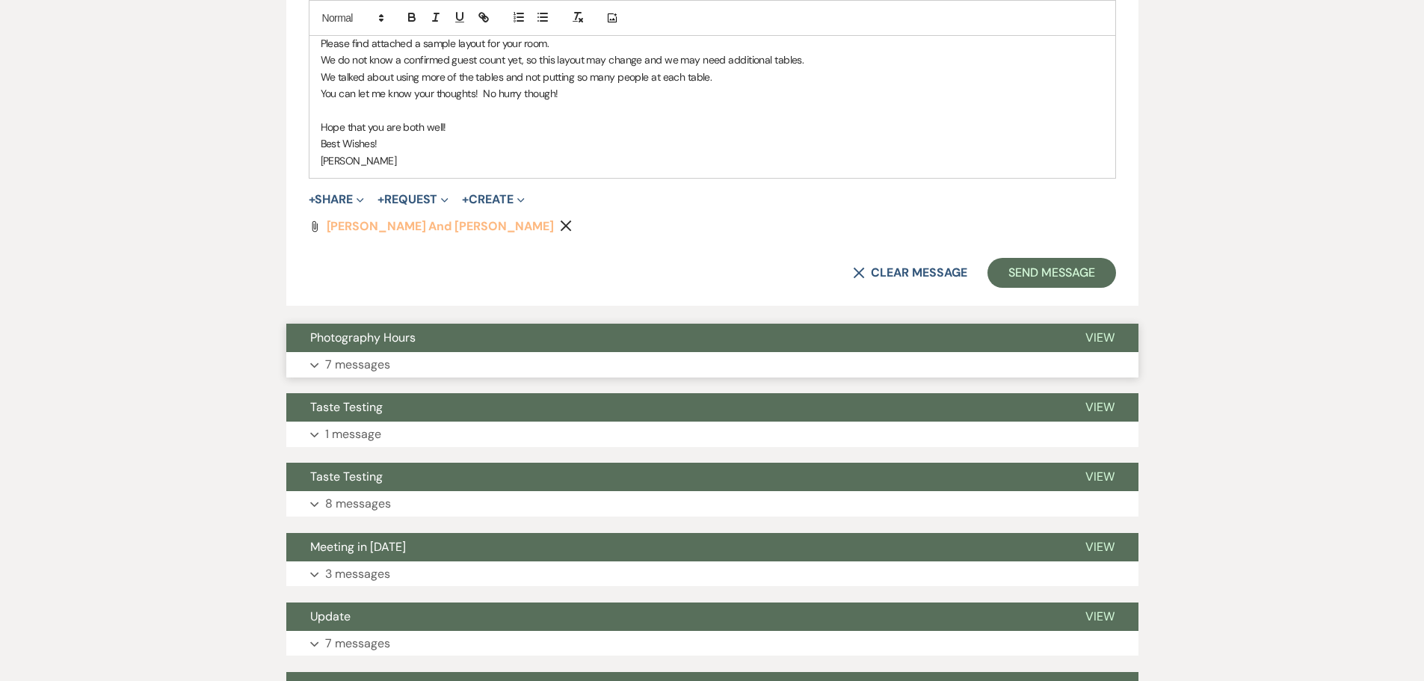
scroll to position [822, 0]
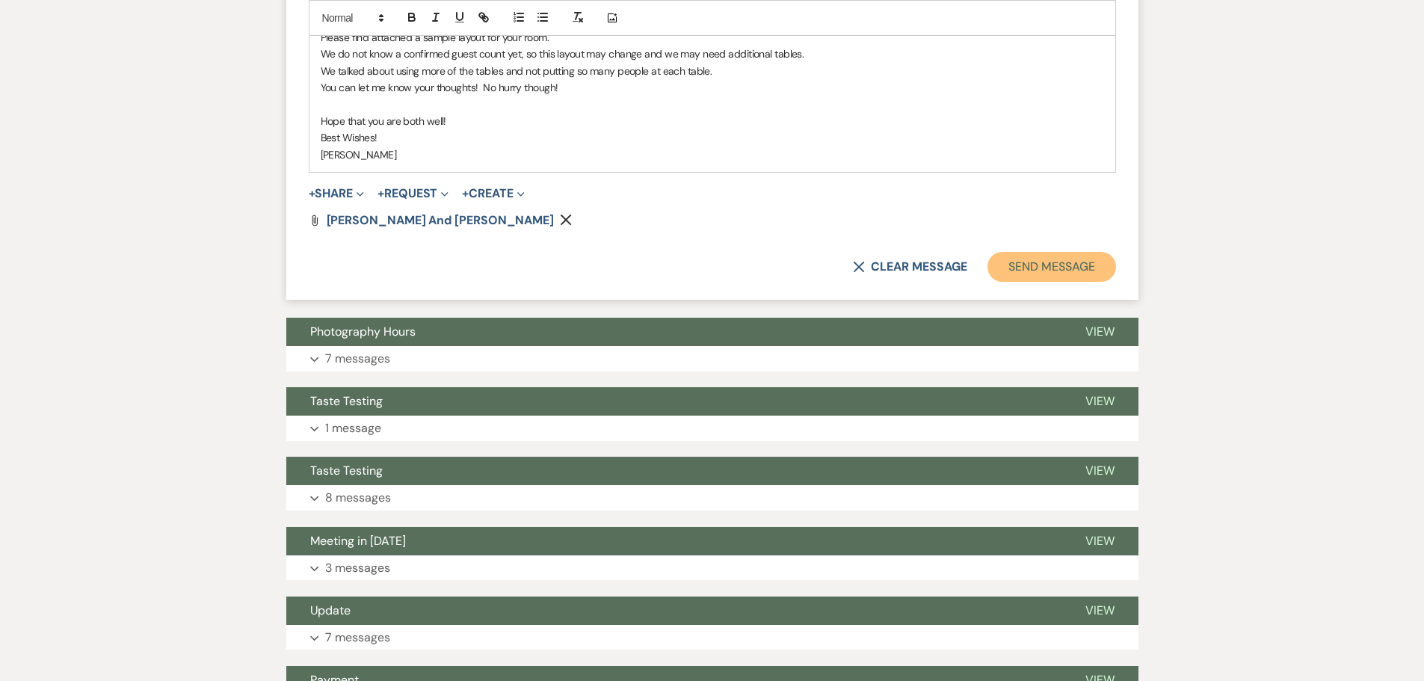
click at [1037, 267] on button "Send Message" at bounding box center [1051, 267] width 128 height 30
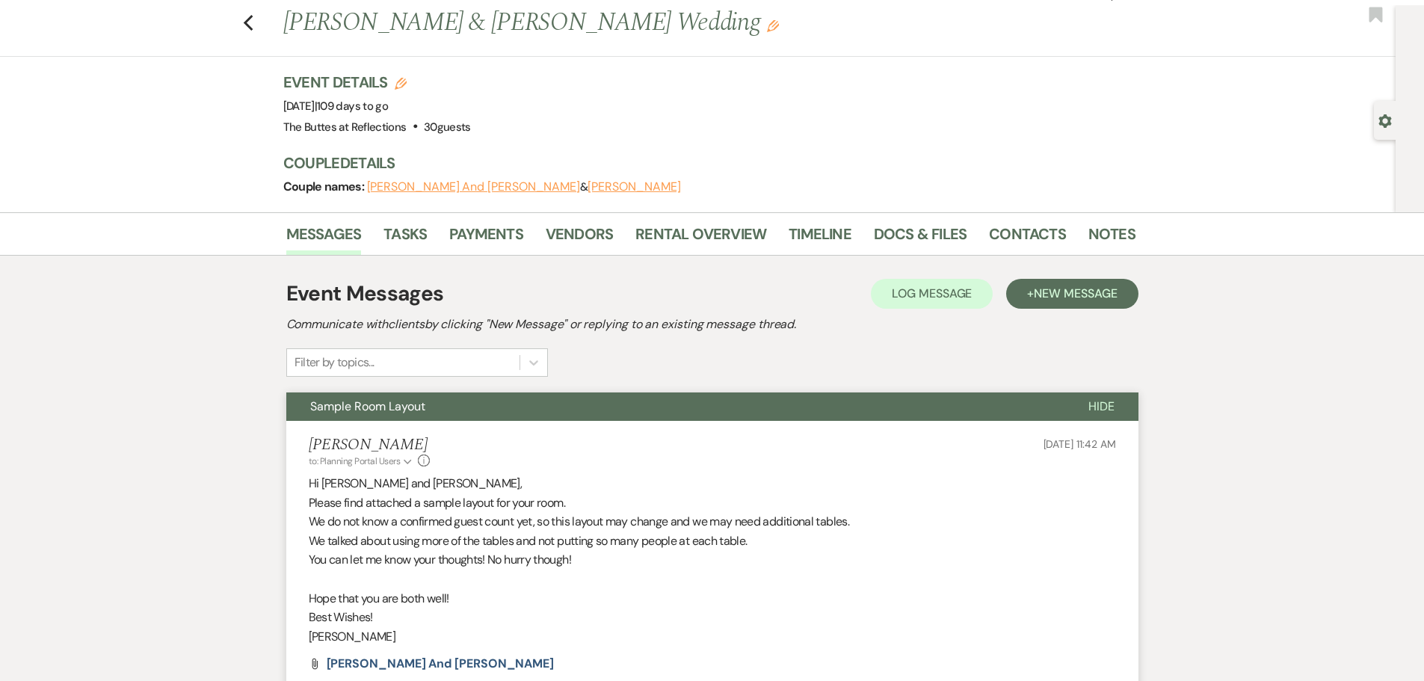
scroll to position [0, 0]
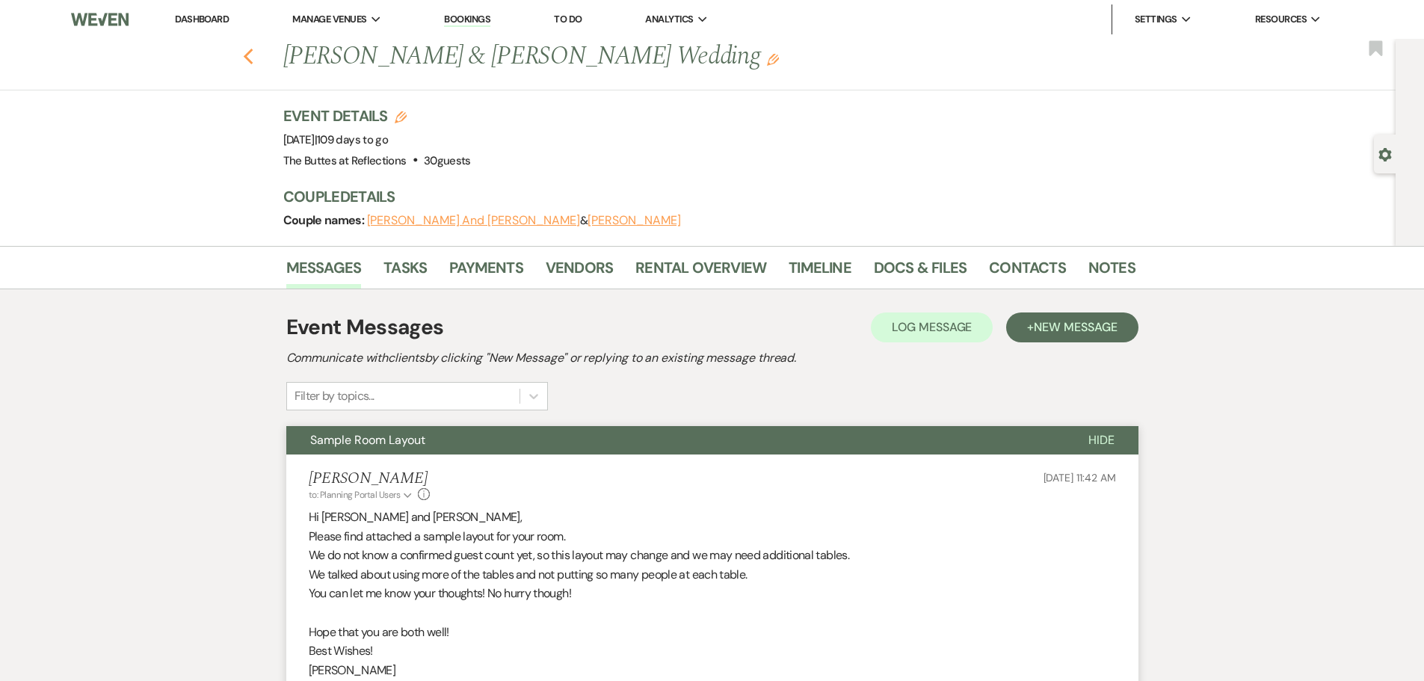
click at [253, 52] on use "button" at bounding box center [248, 57] width 10 height 16
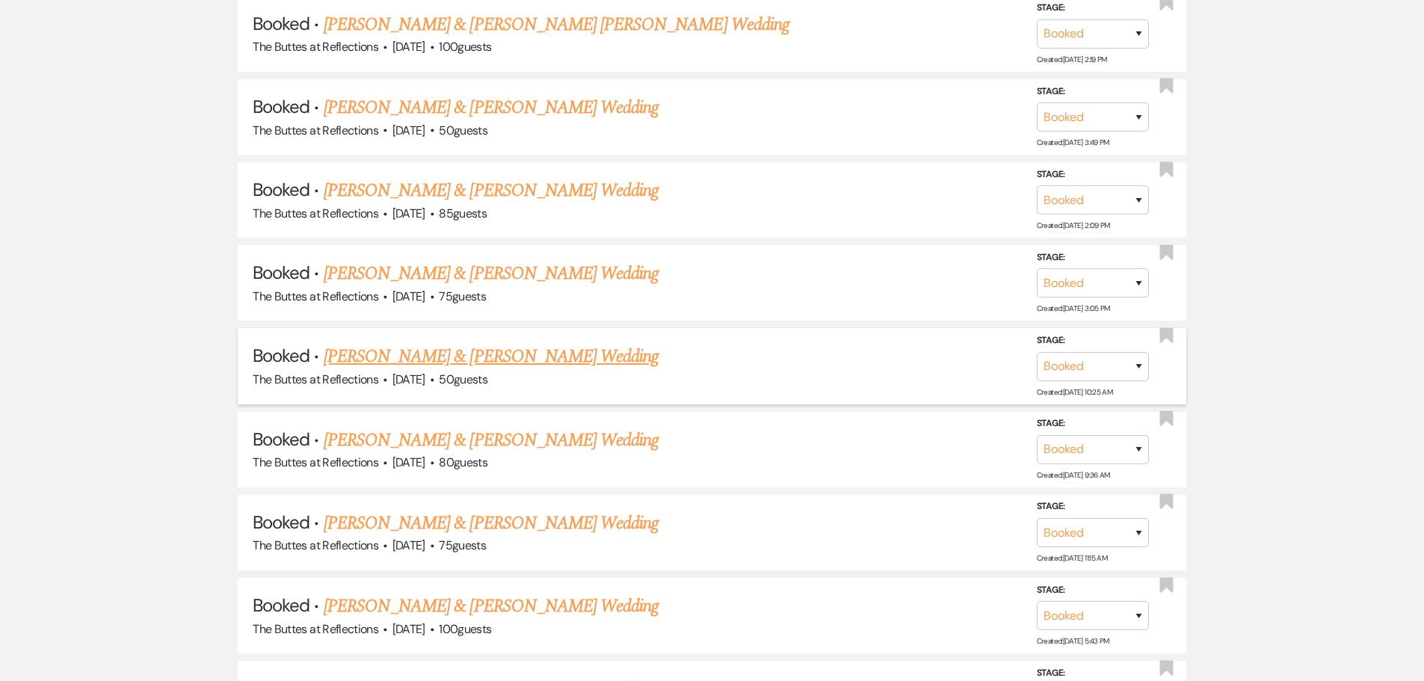
scroll to position [4287, 0]
click at [402, 351] on link "[PERSON_NAME] & [PERSON_NAME] Wedding" at bounding box center [491, 355] width 335 height 27
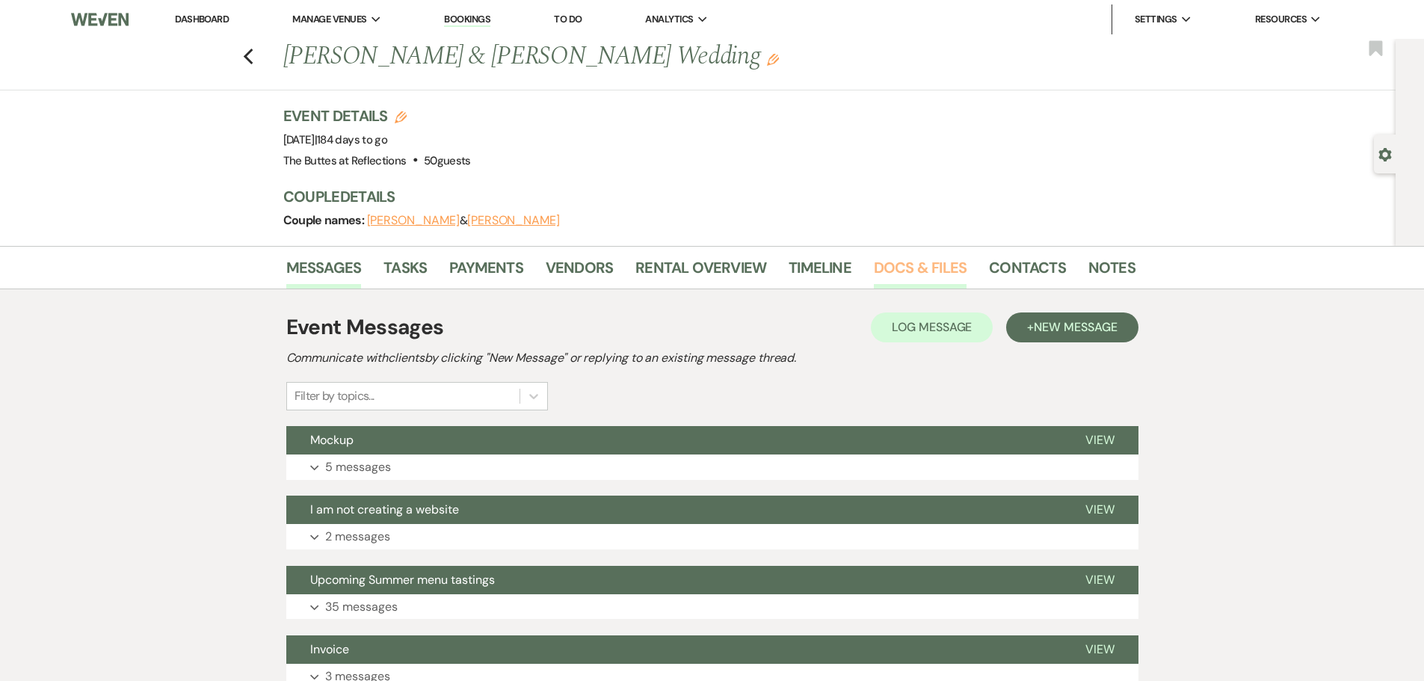
click at [907, 269] on link "Docs & Files" at bounding box center [920, 272] width 93 height 33
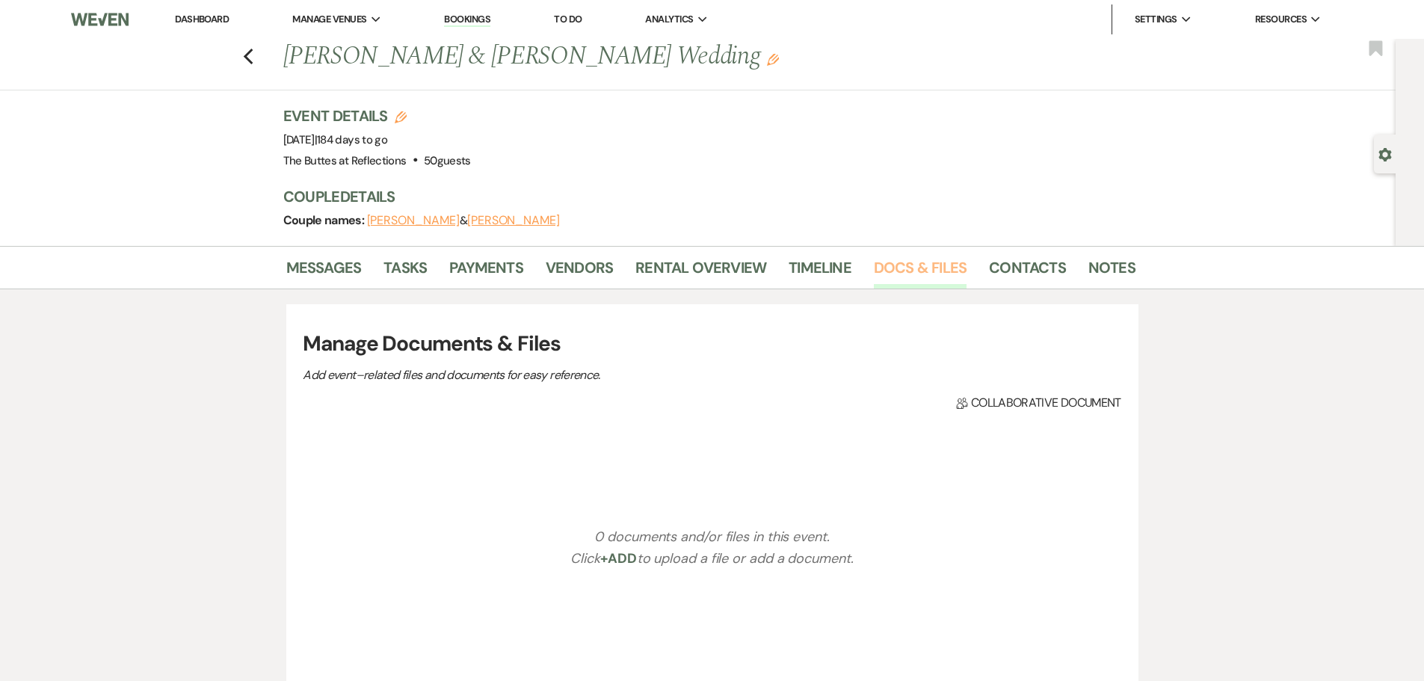
click at [906, 268] on link "Docs & Files" at bounding box center [920, 272] width 93 height 33
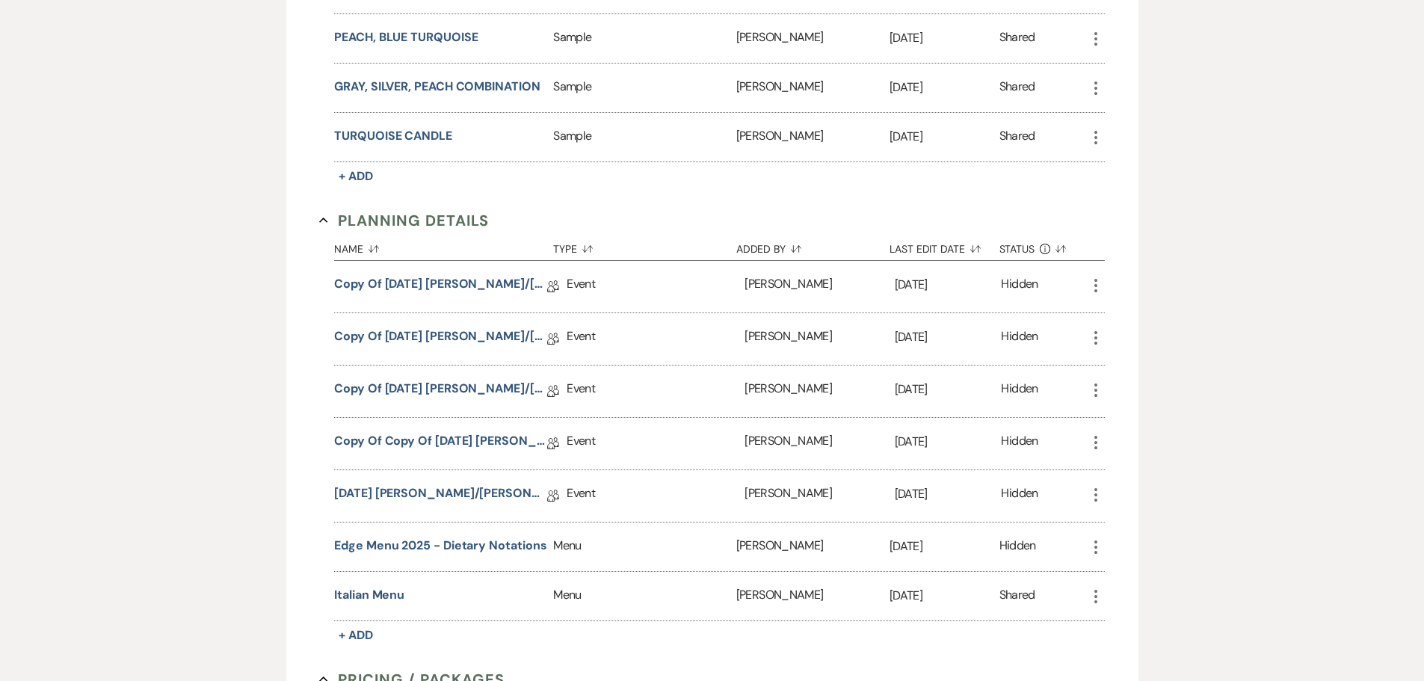
scroll to position [673, 0]
click at [461, 489] on link "05.16.2025 Tobin/Rodriguez *** Succulent Wedding Details" at bounding box center [440, 495] width 213 height 23
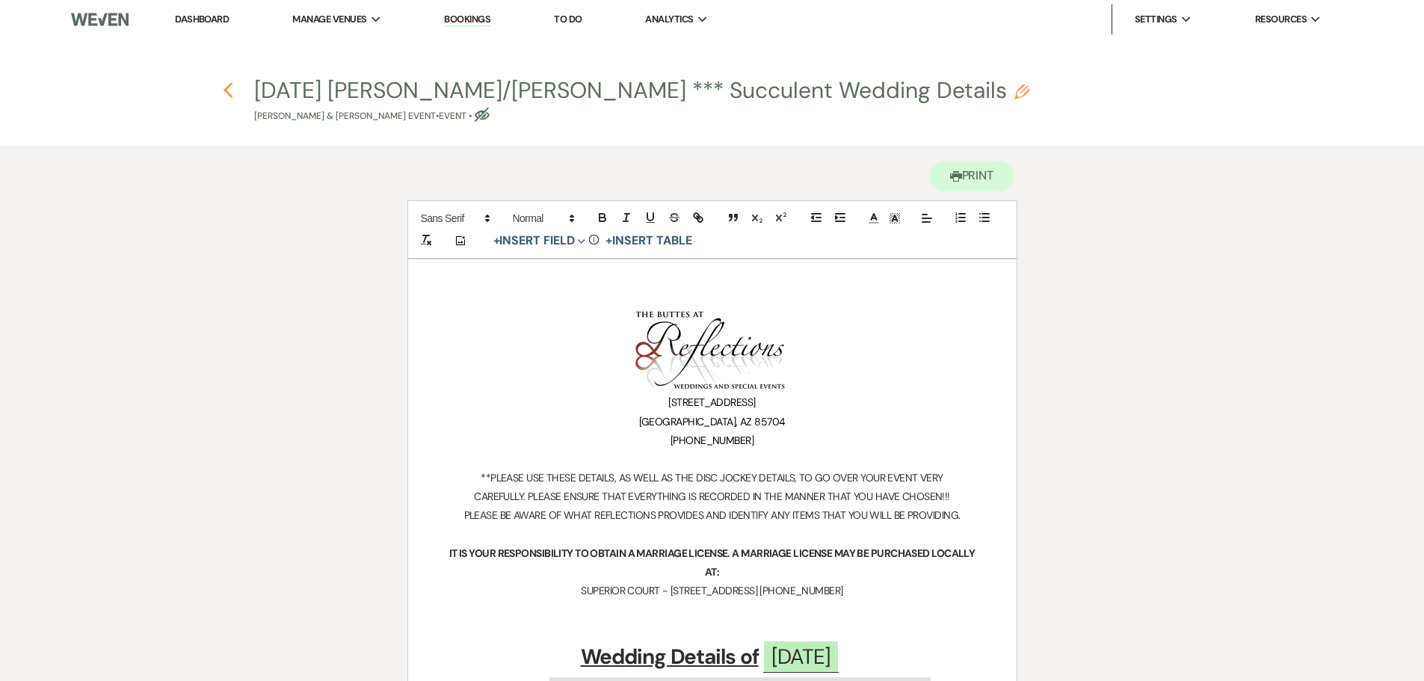
click at [234, 84] on h4 "Previous 05.16.2025 Tobin/Rodriguez *** Succulent Wedding Details Pencil David …" at bounding box center [712, 99] width 1076 height 49
click at [232, 87] on icon "Previous" at bounding box center [228, 90] width 11 height 18
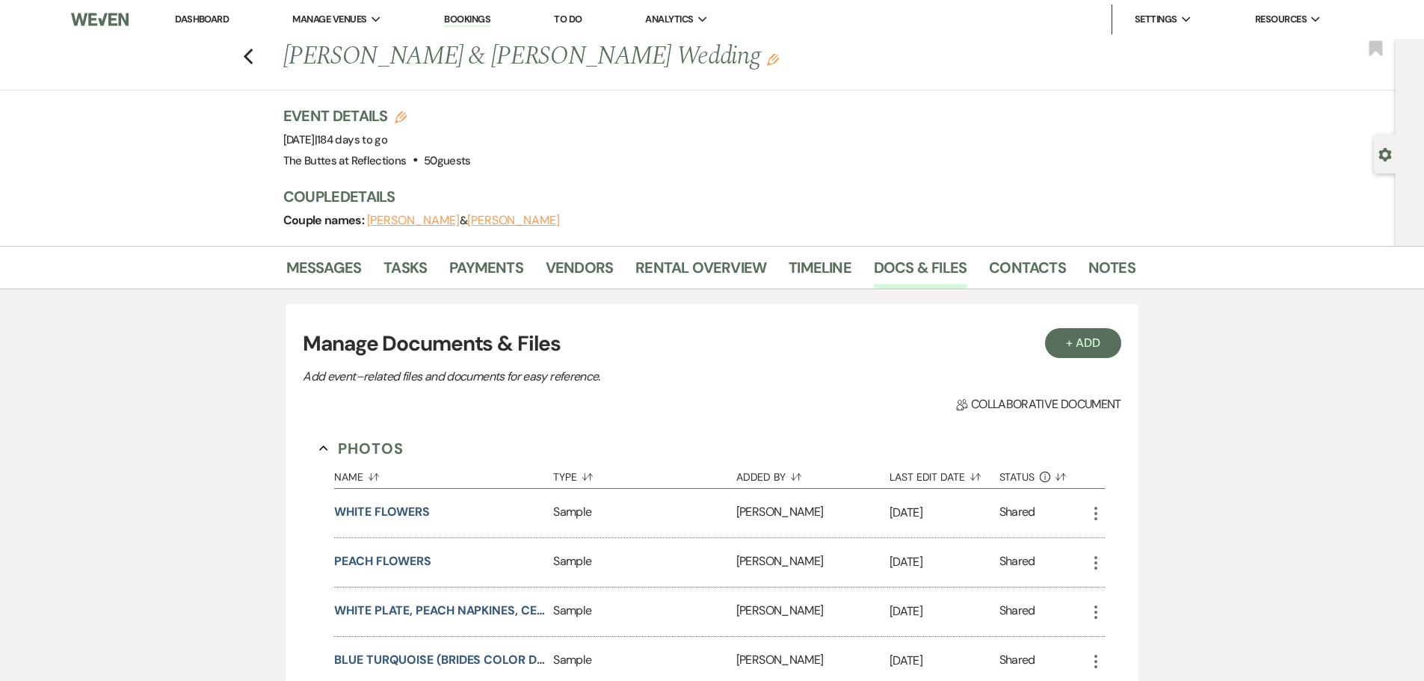
scroll to position [673, 0]
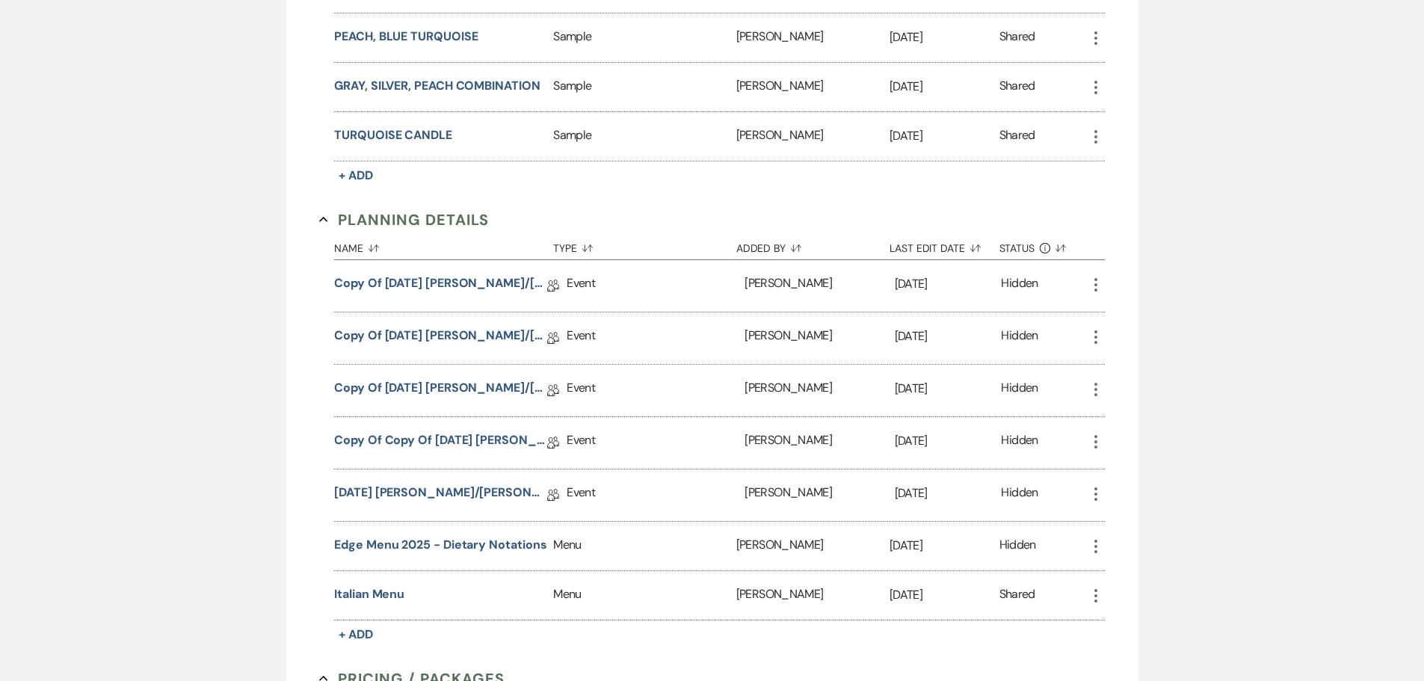
click at [1094, 496] on icon "More" at bounding box center [1096, 494] width 18 height 18
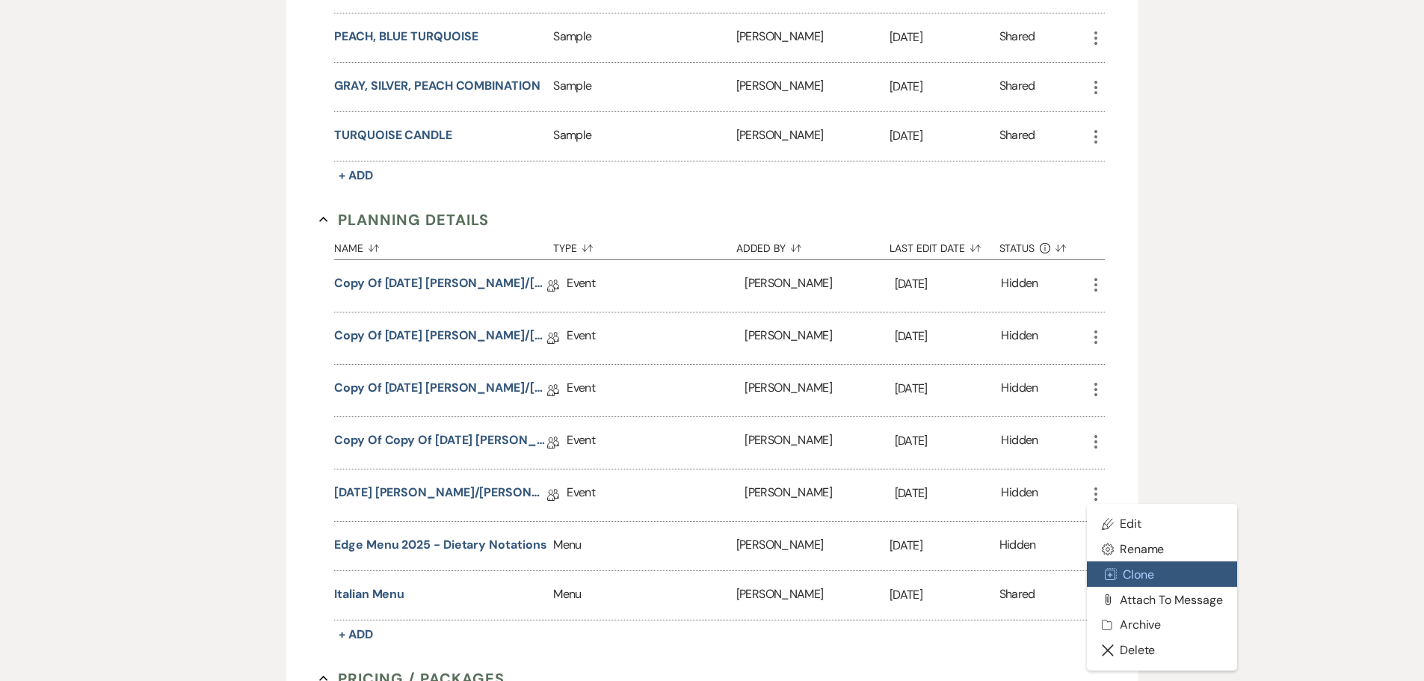
click at [1114, 574] on icon "Duplicate" at bounding box center [1111, 574] width 12 height 12
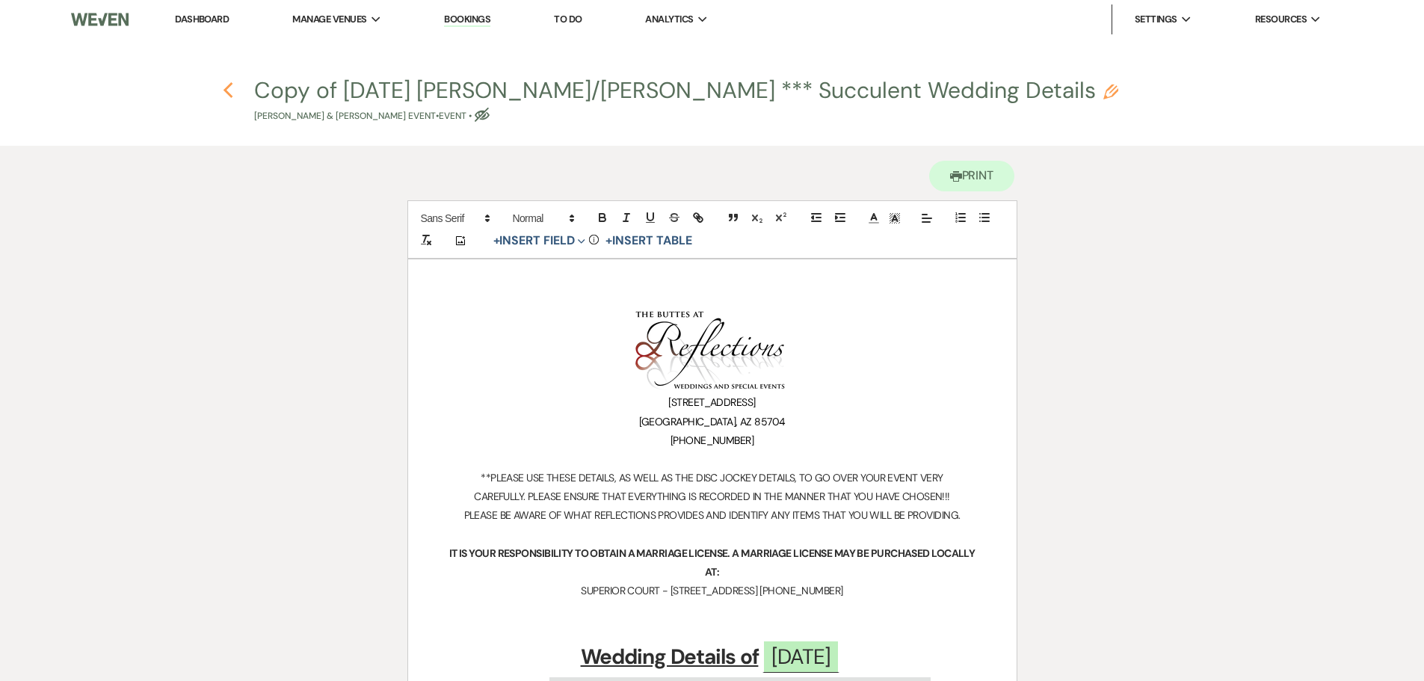
click at [231, 89] on icon "Previous" at bounding box center [228, 90] width 11 height 18
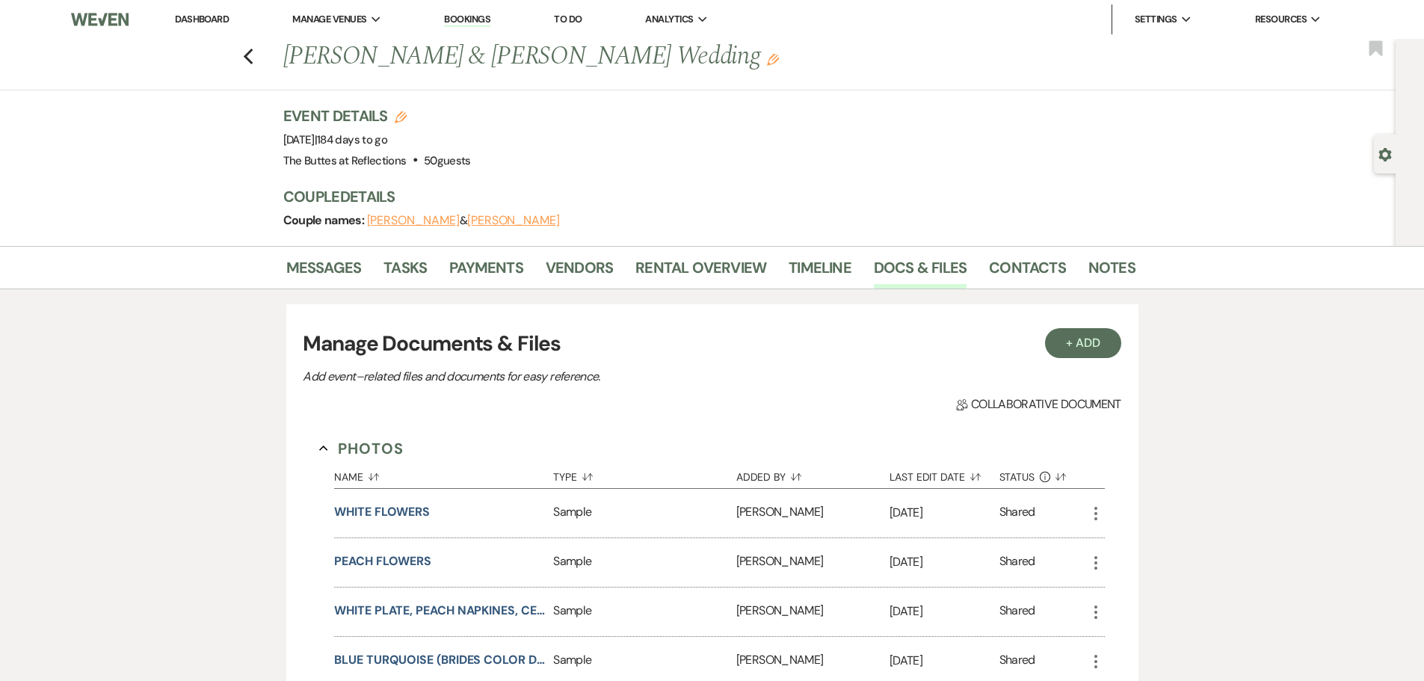
scroll to position [673, 0]
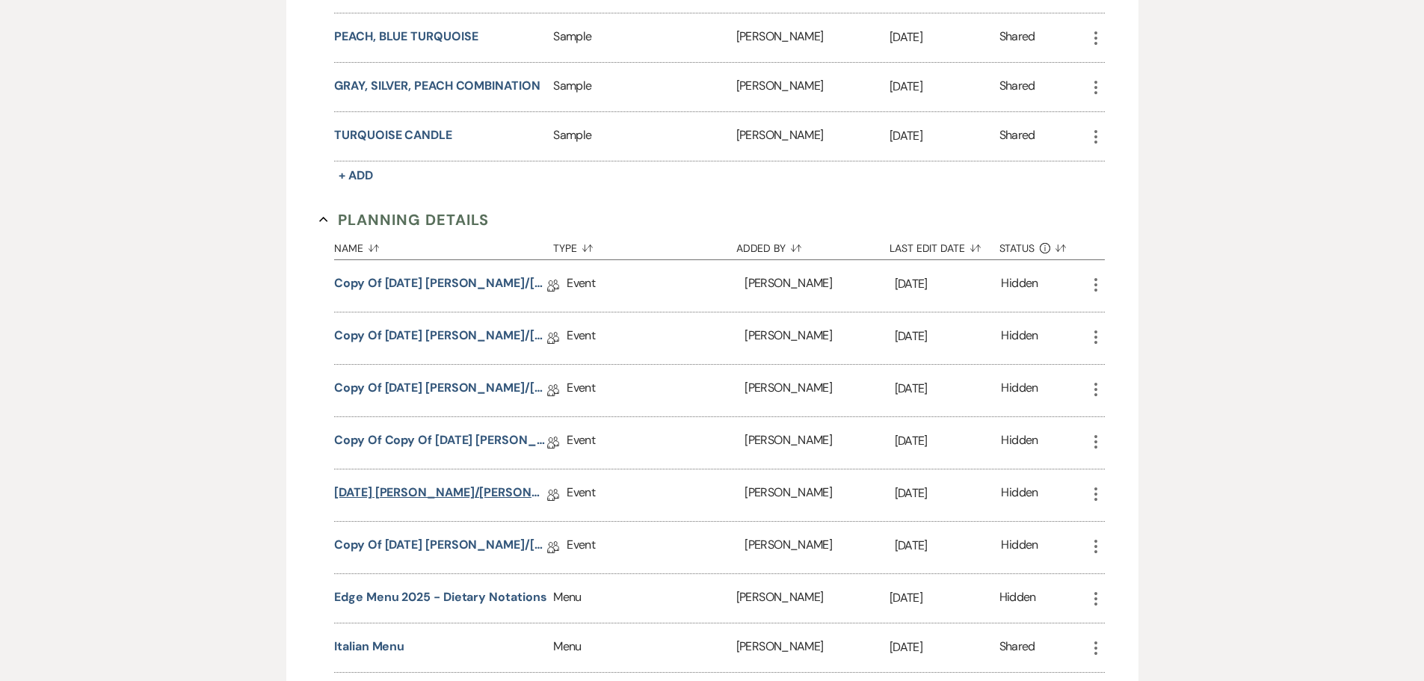
click at [439, 487] on link "05.16.2025 Tobin/Rodriguez *** Succulent Wedding Details" at bounding box center [440, 495] width 213 height 23
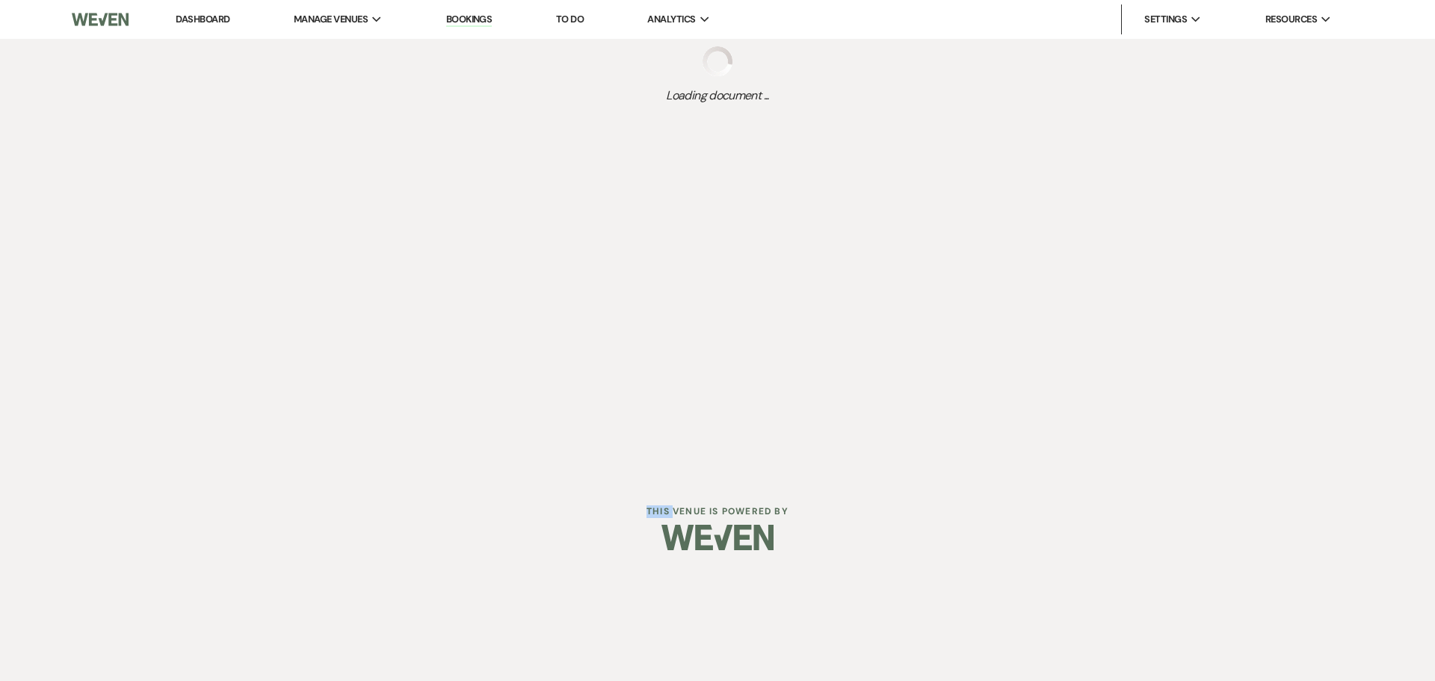
click at [439, 487] on div "Dashboard Manage Venues Expand The Buttes at Reflections Bookings To Do Analyti…" at bounding box center [717, 286] width 1435 height 572
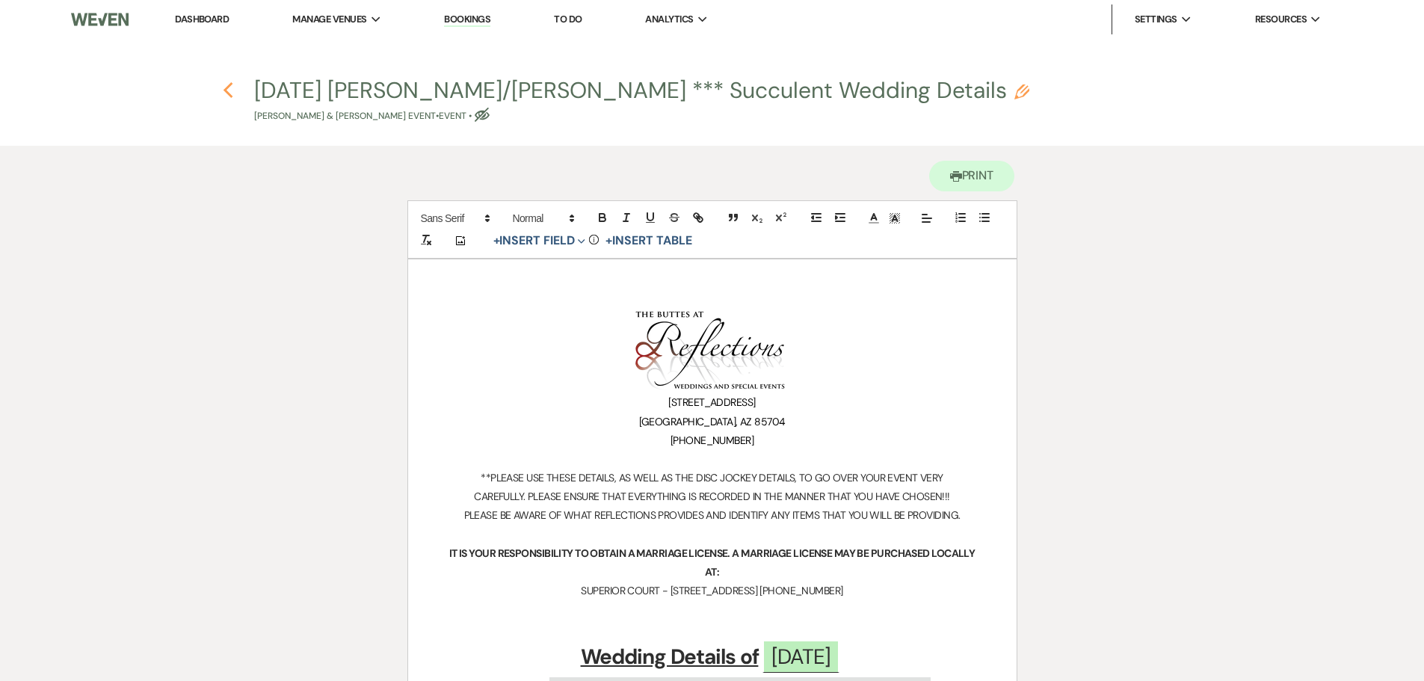
click at [226, 85] on icon "Previous" at bounding box center [228, 90] width 11 height 18
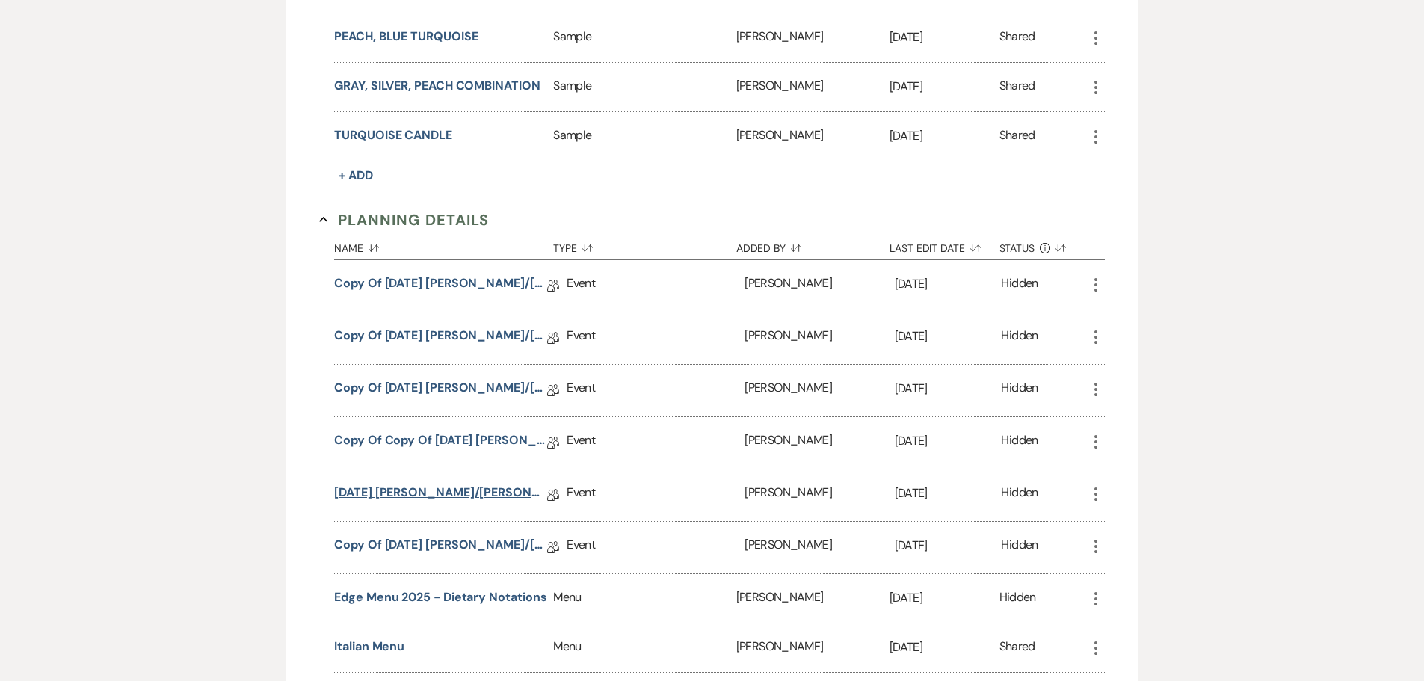
click at [533, 493] on link "05.16.2025 Tobin/Rodriguez *** Succulent Wedding Details" at bounding box center [440, 495] width 213 height 23
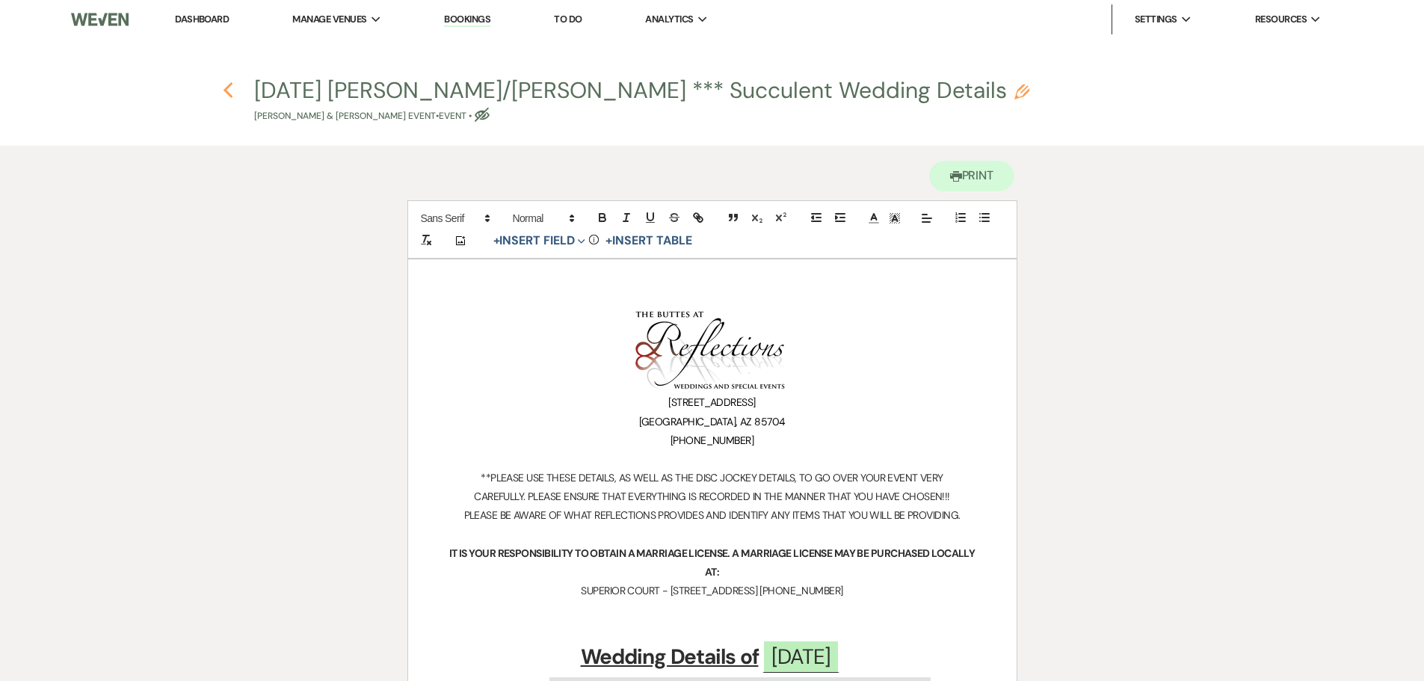
click at [226, 88] on use "button" at bounding box center [228, 90] width 10 height 16
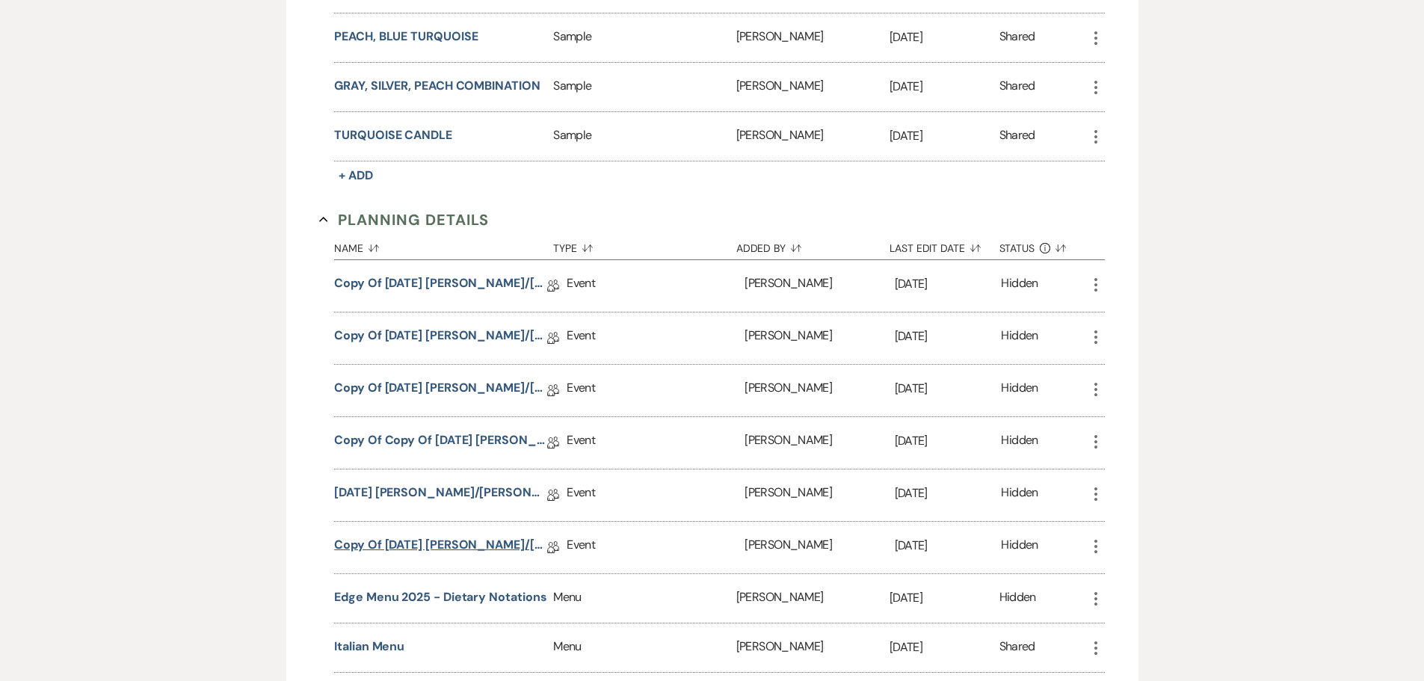
click at [452, 543] on link "Copy of 05.16.2025 Tobin/Rodriguez *** Succulent Wedding Details" at bounding box center [440, 547] width 213 height 23
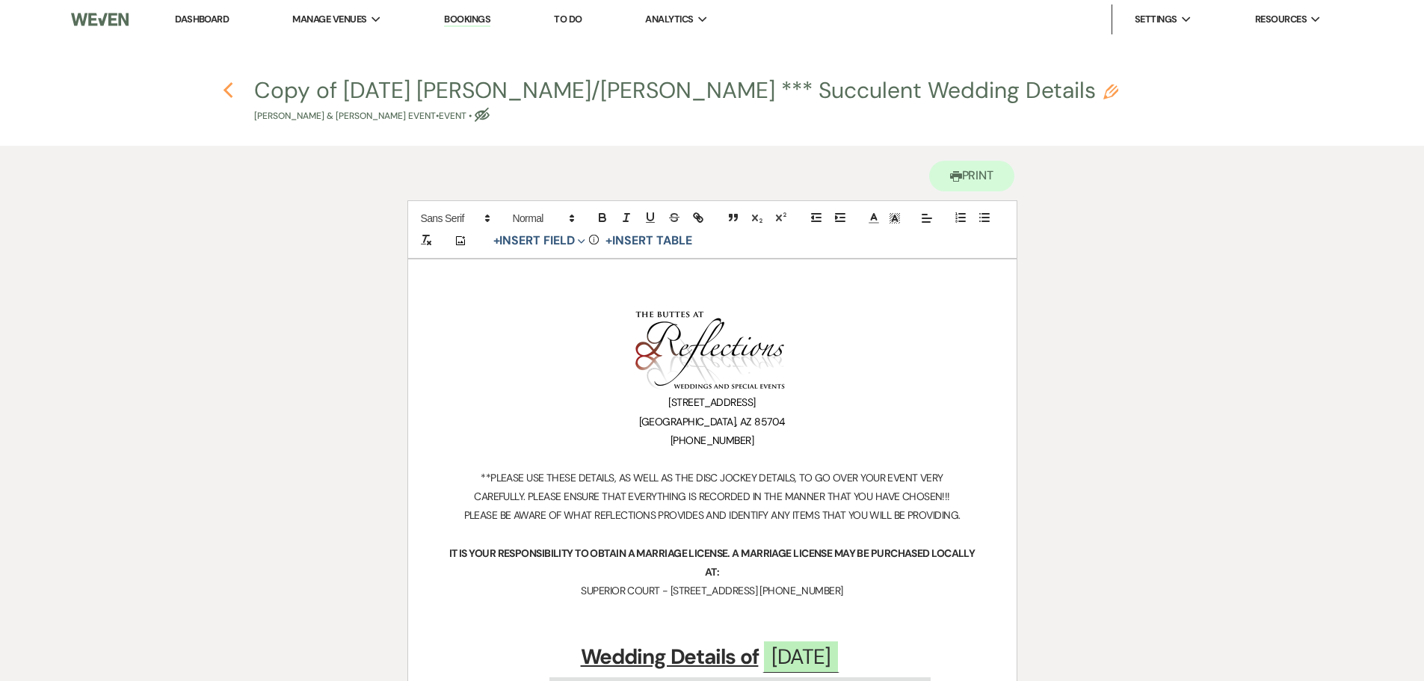
click at [228, 88] on use "button" at bounding box center [228, 90] width 10 height 16
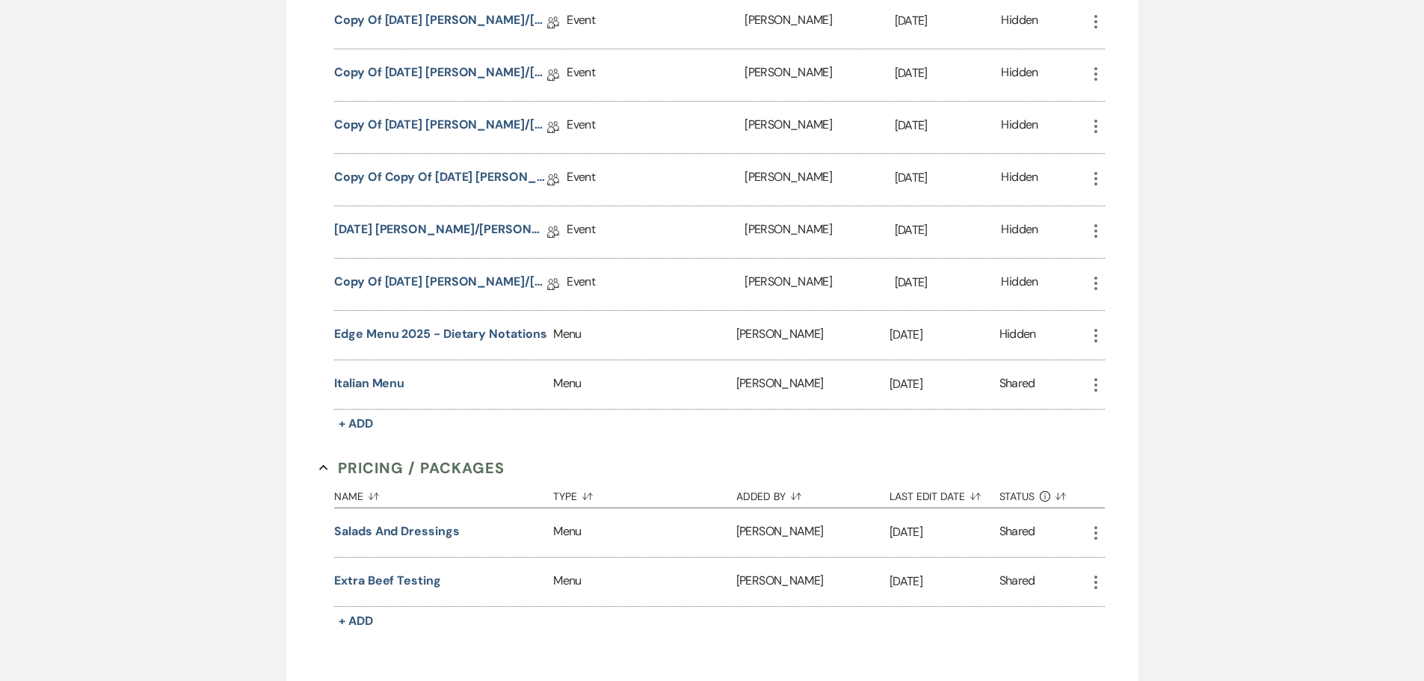
scroll to position [972, 0]
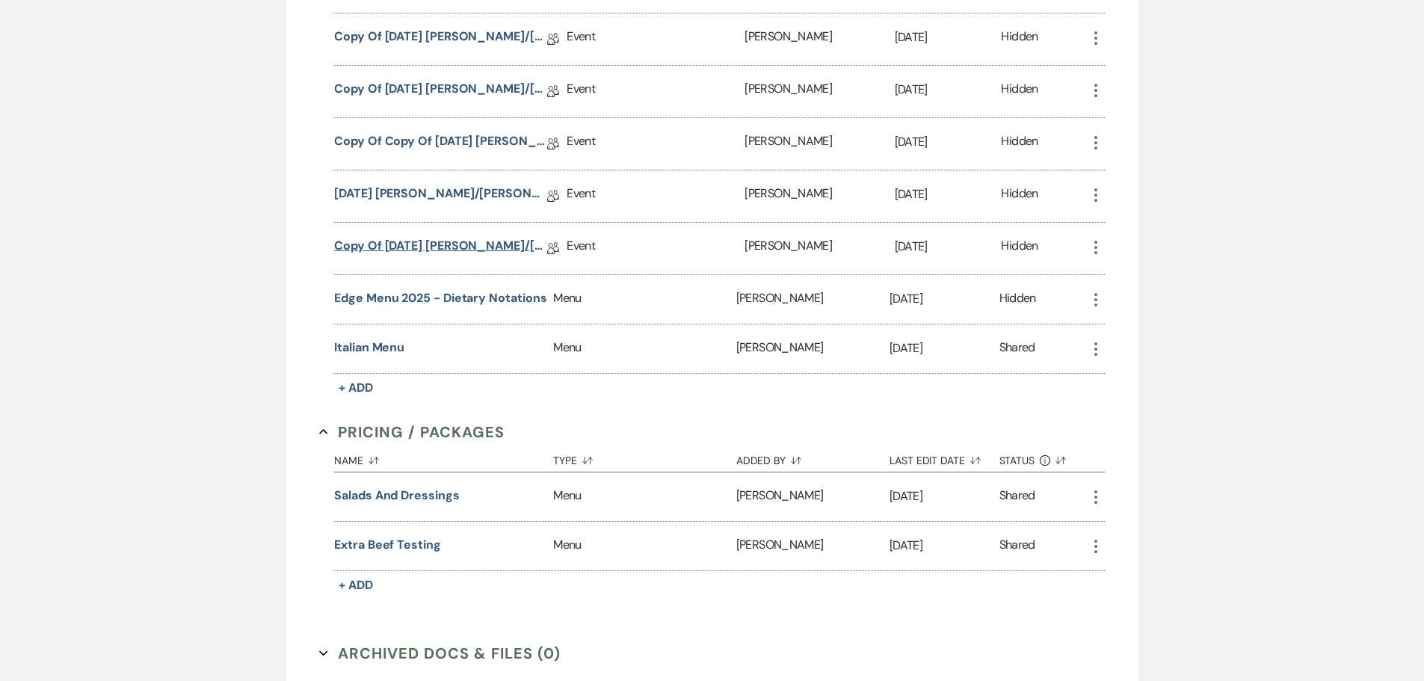
click at [421, 243] on link "Copy of 05.16.2025 Tobin/Rodriguez *** Succulent Wedding Details" at bounding box center [440, 248] width 213 height 23
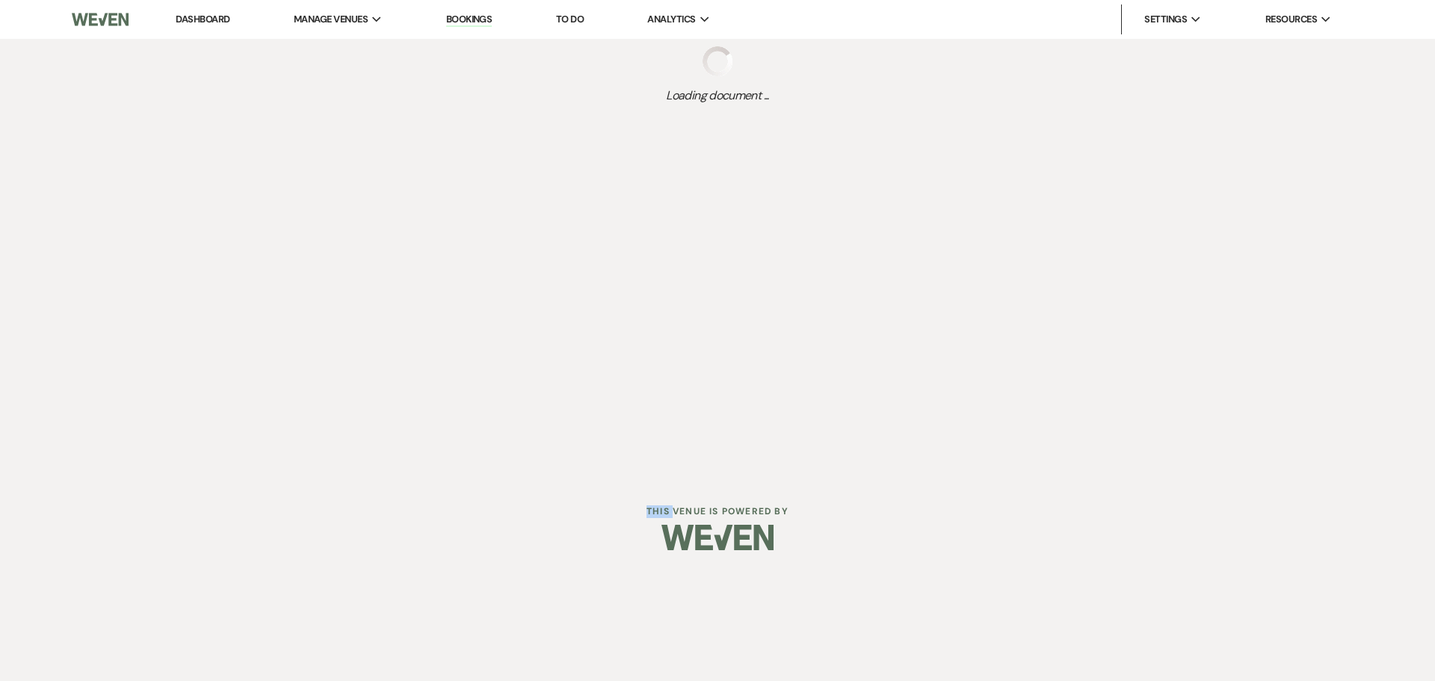
click at [421, 244] on div "Dashboard Manage Venues Expand The Buttes at Reflections Bookings To Do Analyti…" at bounding box center [717, 238] width 1435 height 477
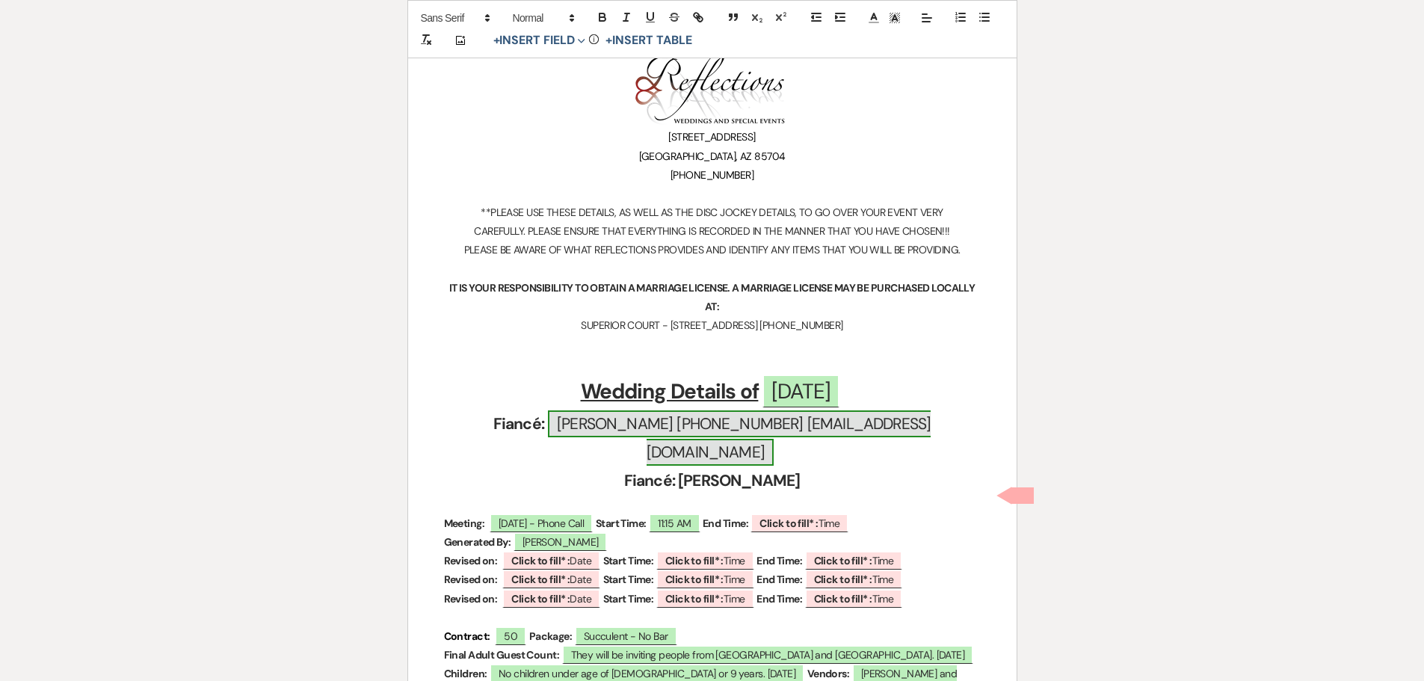
scroll to position [299, 0]
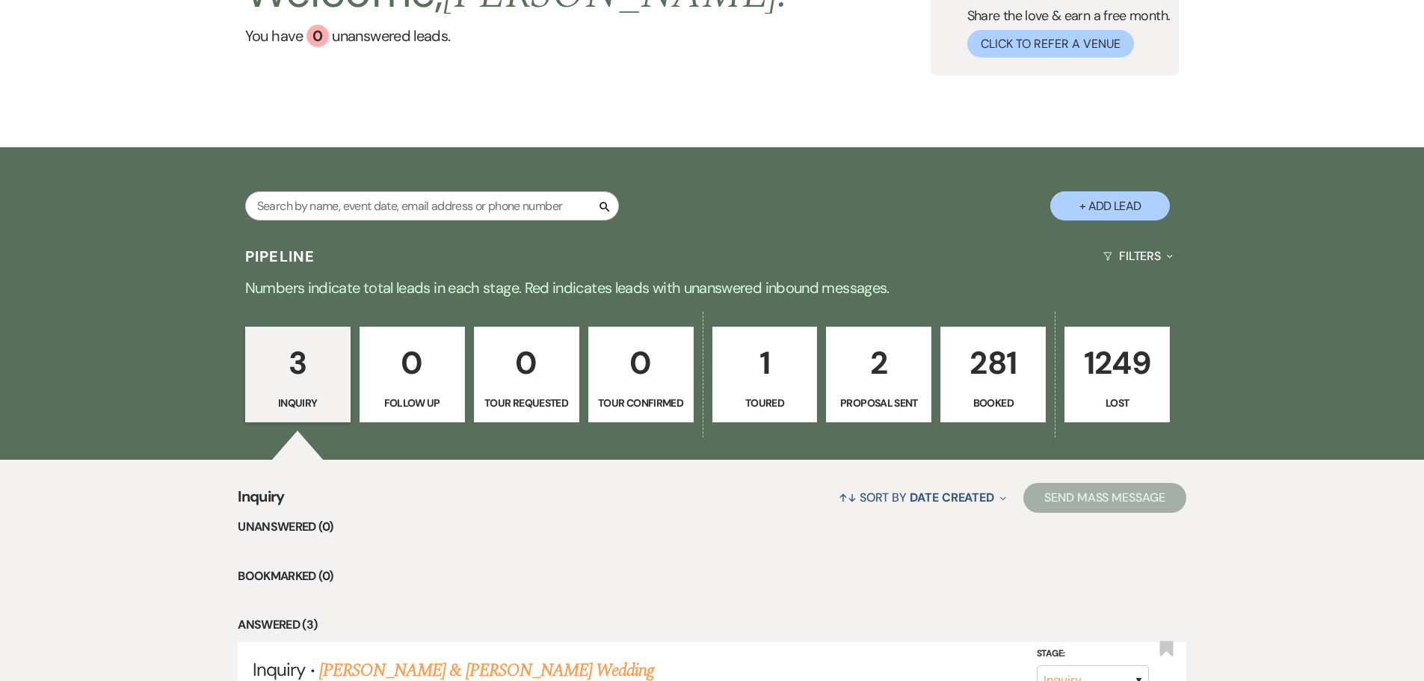
click at [1008, 378] on p "281" at bounding box center [993, 363] width 86 height 50
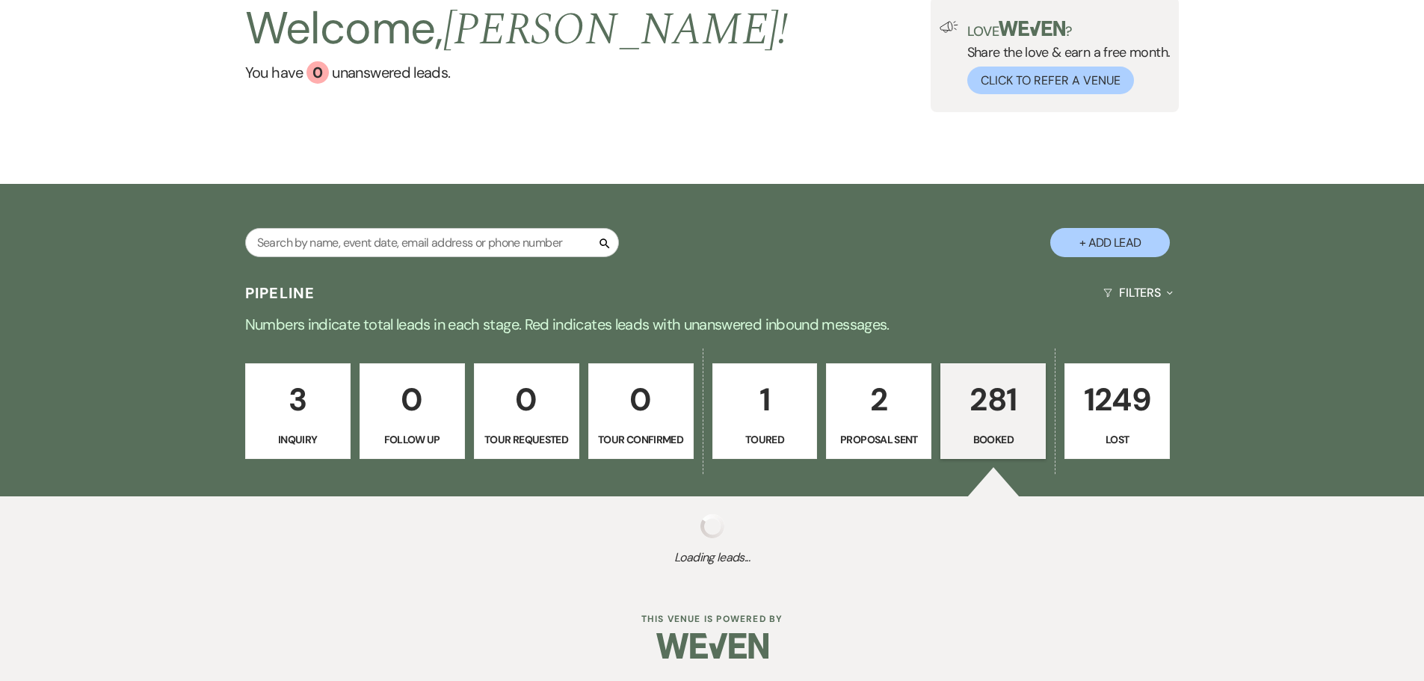
scroll to position [113, 0]
click at [1007, 416] on link "281 Booked" at bounding box center [992, 411] width 105 height 96
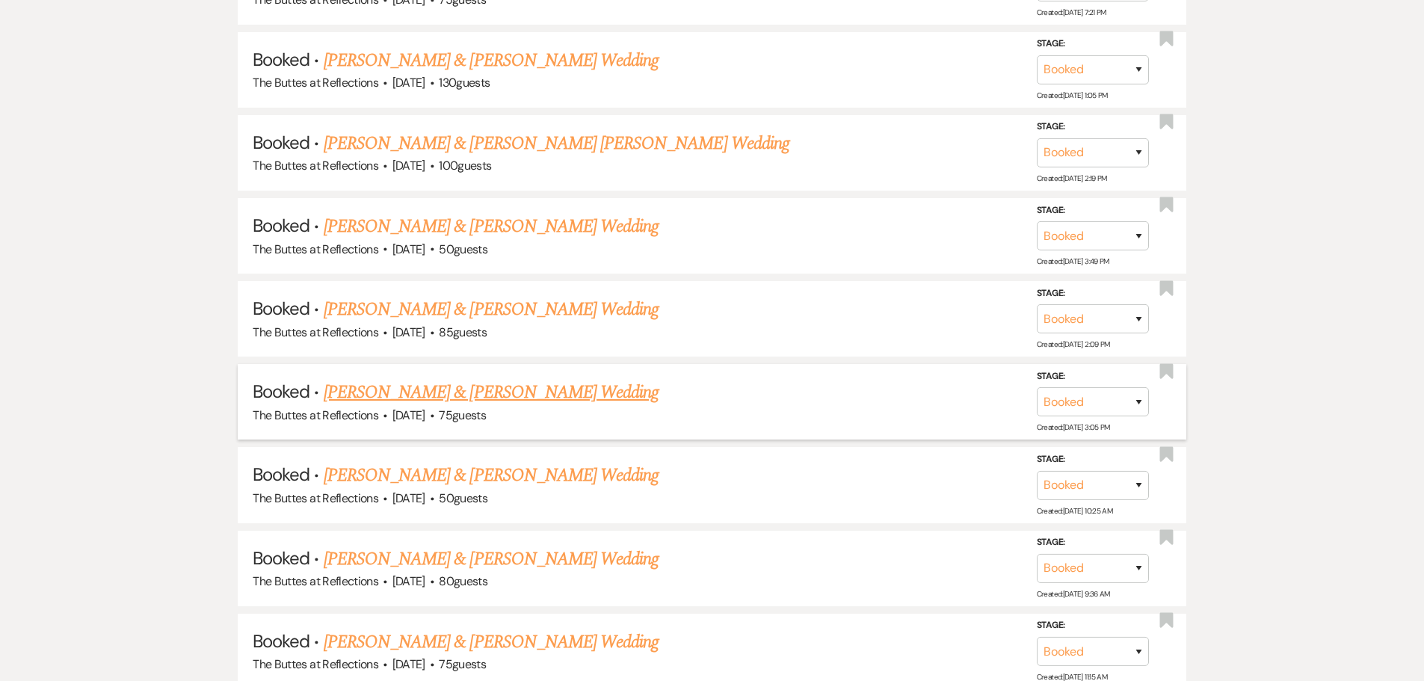
scroll to position [4185, 0]
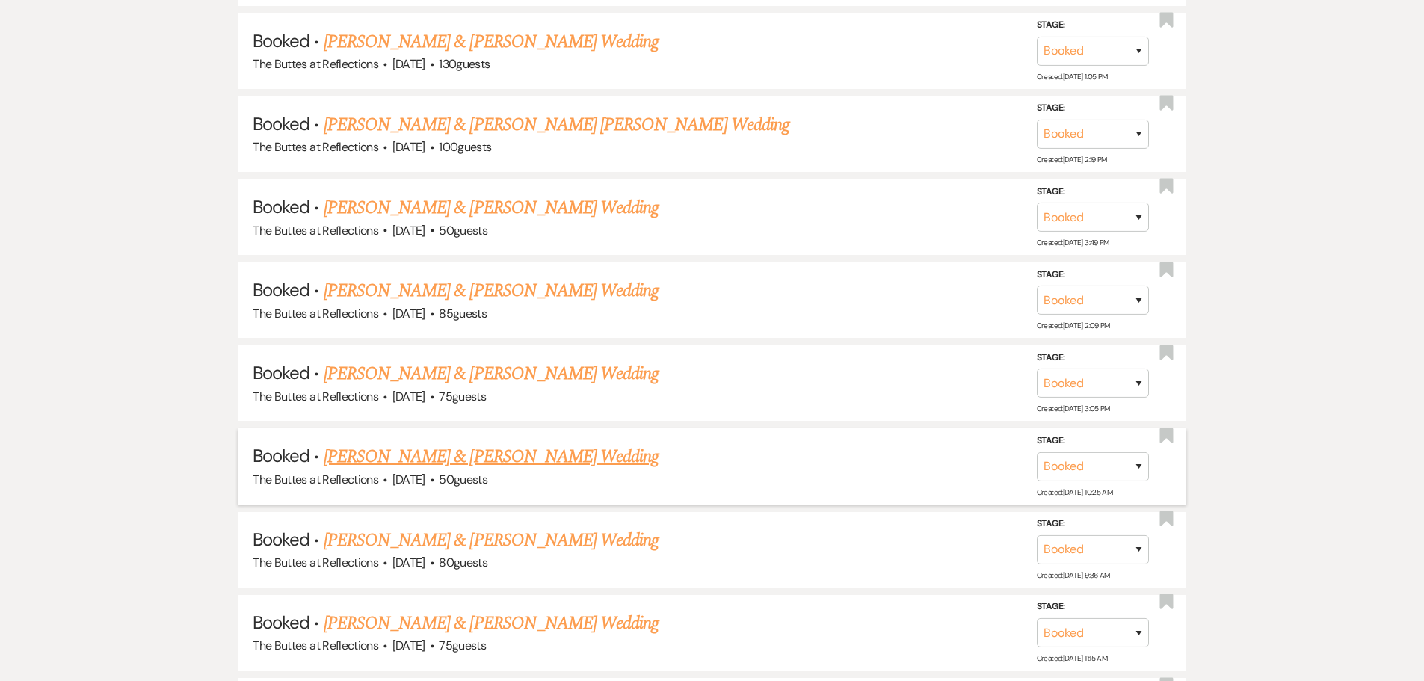
click at [463, 459] on link "[PERSON_NAME] & [PERSON_NAME] Wedding" at bounding box center [491, 456] width 335 height 27
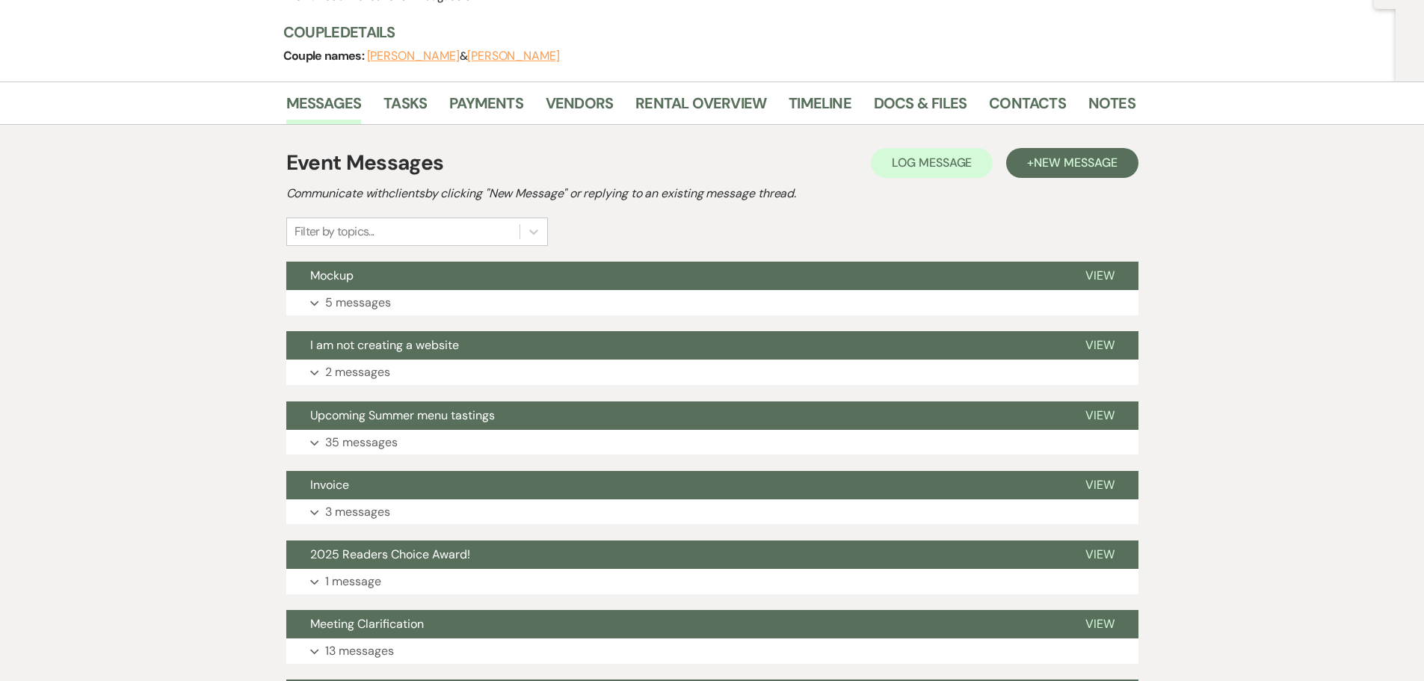
scroll to position [149, 0]
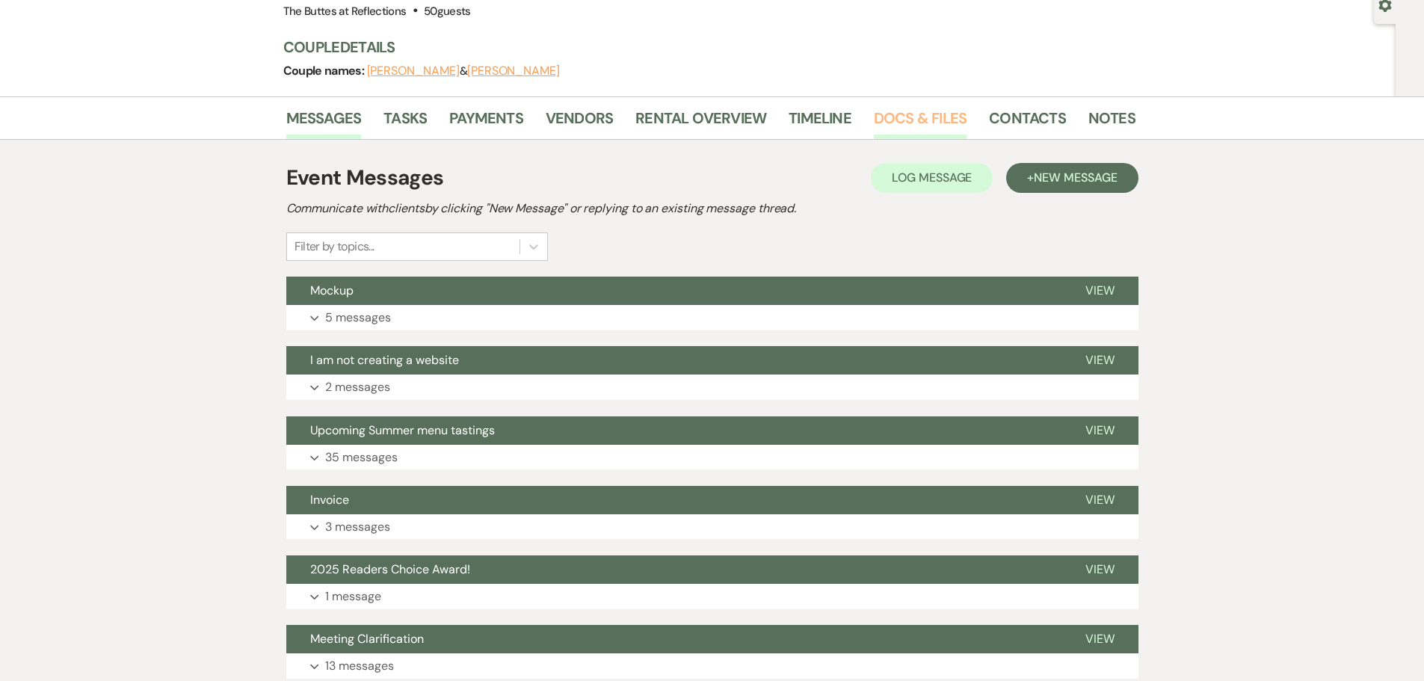
click at [913, 114] on link "Docs & Files" at bounding box center [920, 122] width 93 height 33
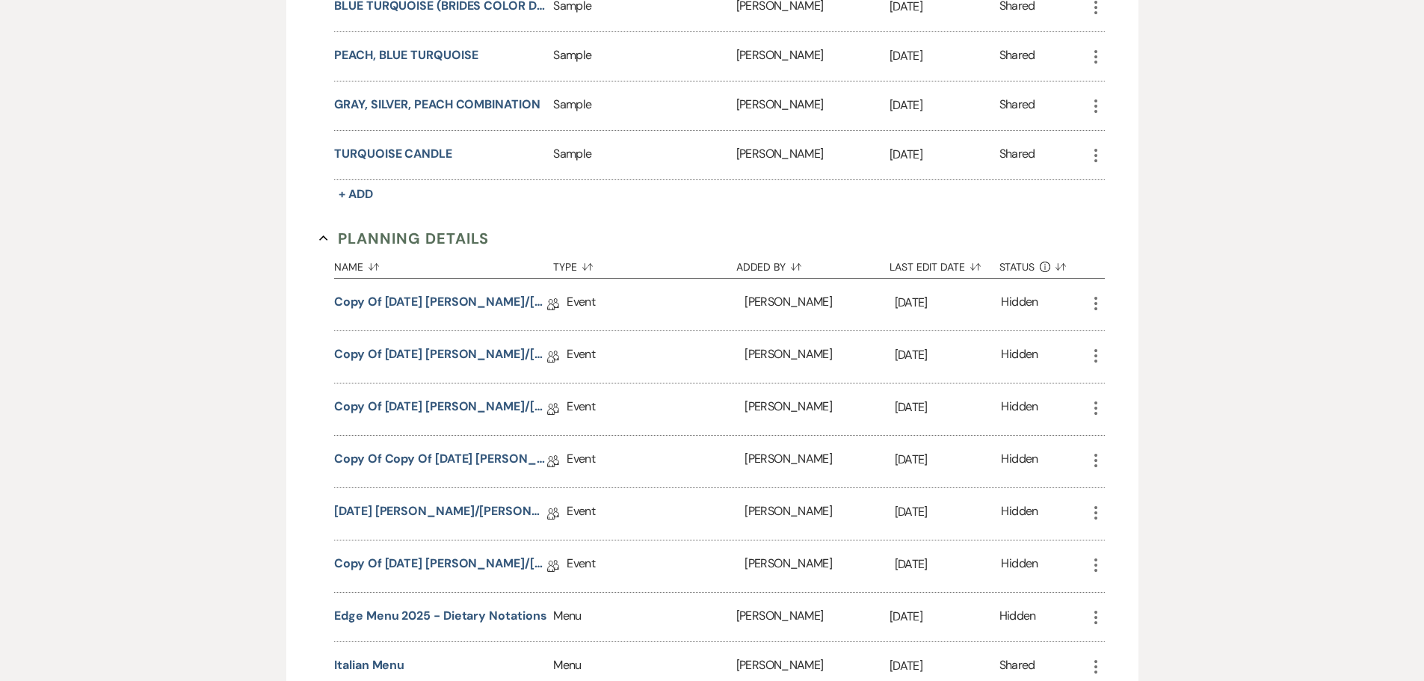
scroll to position [673, 0]
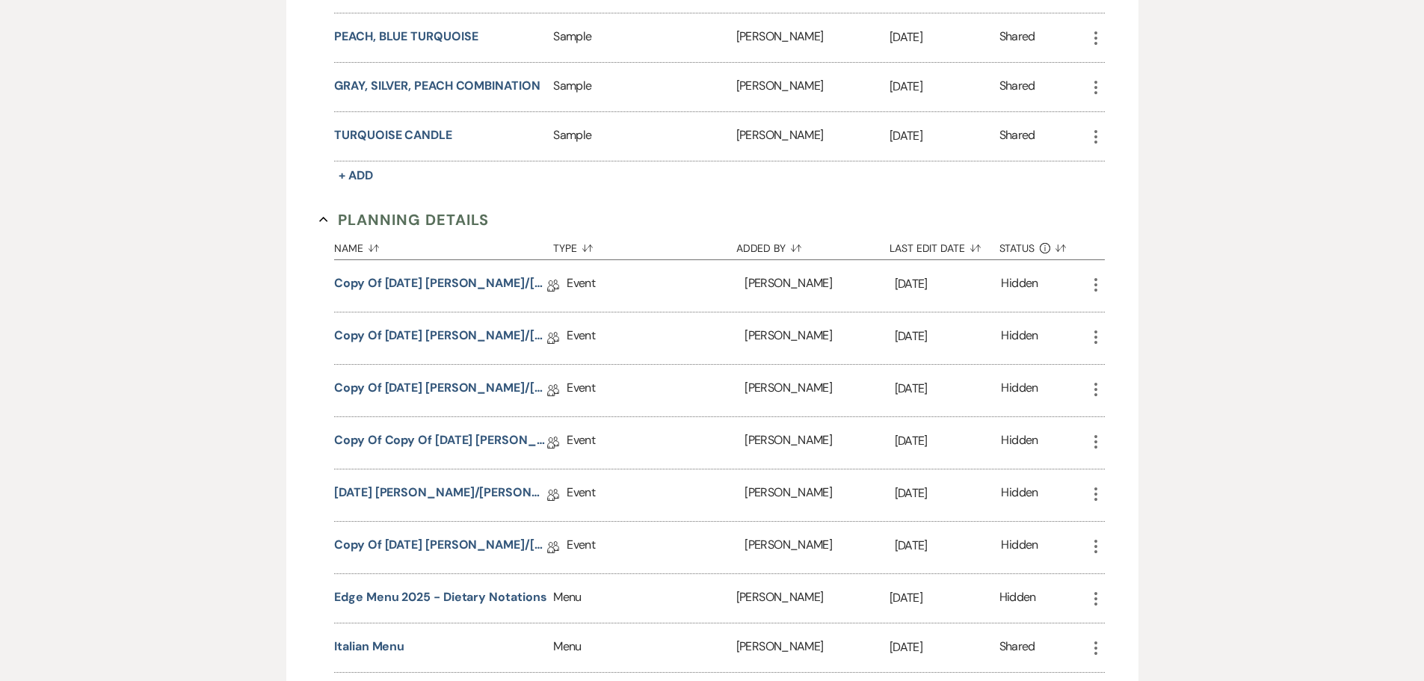
click at [1095, 549] on icon "More" at bounding box center [1096, 546] width 18 height 18
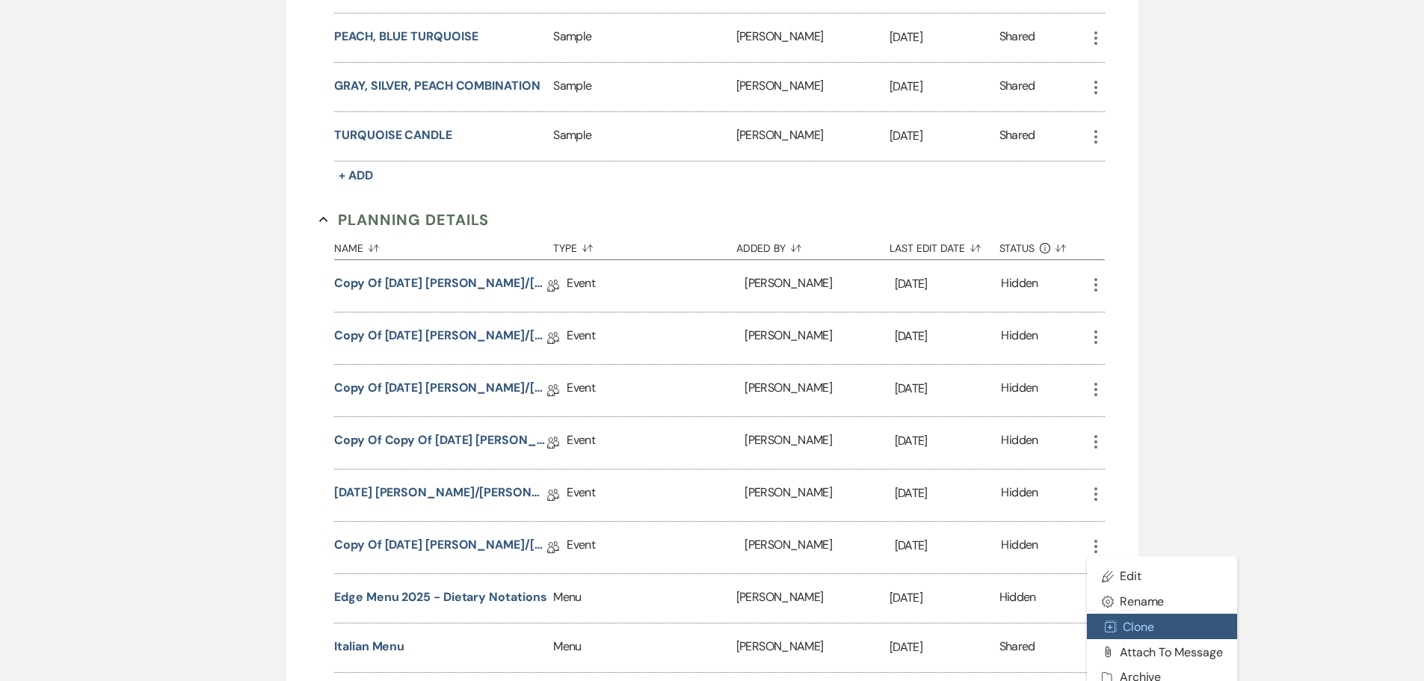
click at [1111, 623] on icon "Duplicate" at bounding box center [1111, 626] width 12 height 12
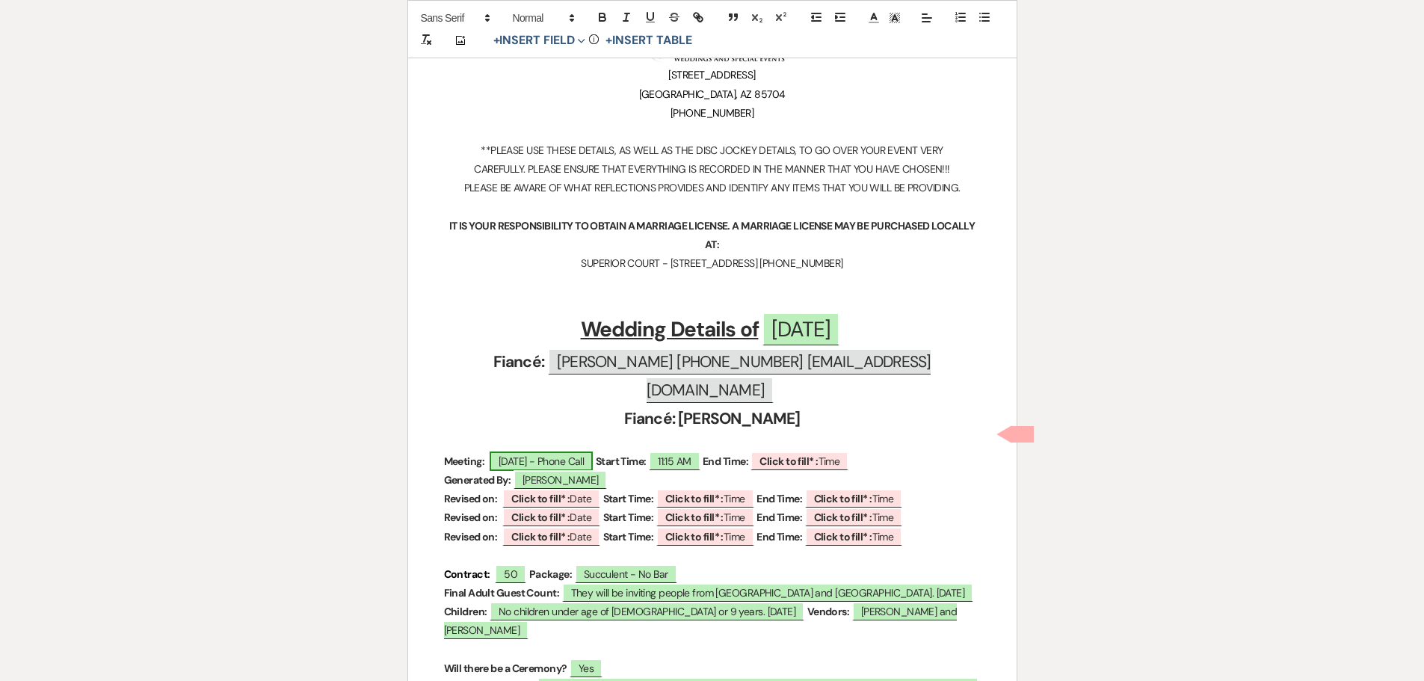
scroll to position [374, 0]
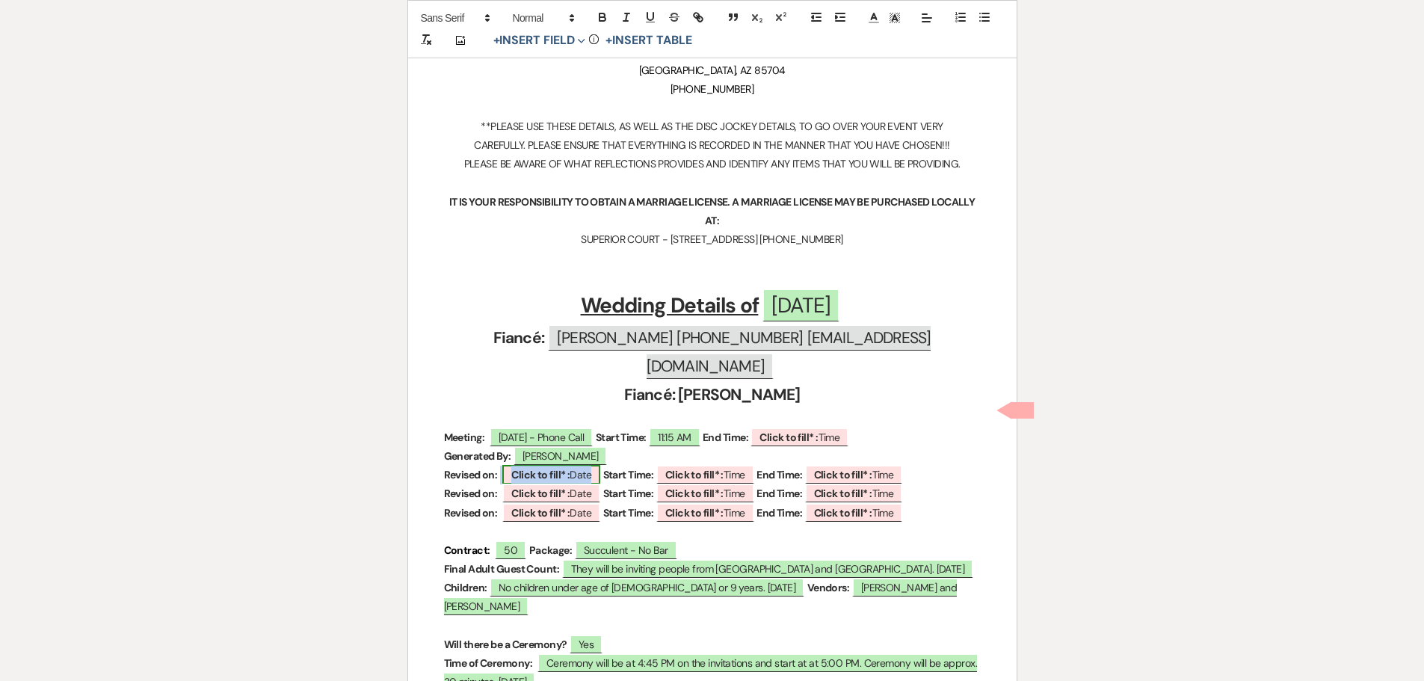
click at [522, 468] on b "Click to fill* :" at bounding box center [540, 474] width 58 height 13
select select "owner"
select select "Date"
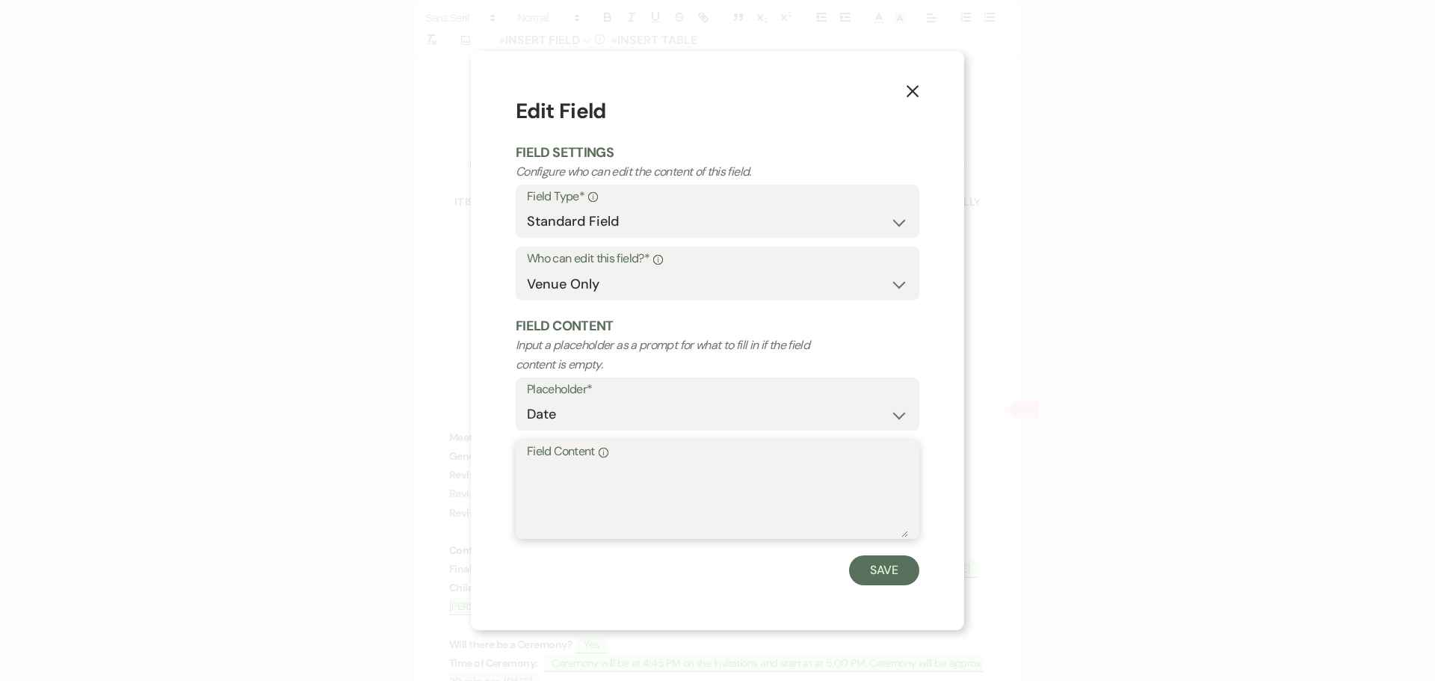
click at [564, 475] on textarea "Field Content Info" at bounding box center [717, 500] width 381 height 75
click at [920, 87] on button "X" at bounding box center [912, 91] width 22 height 26
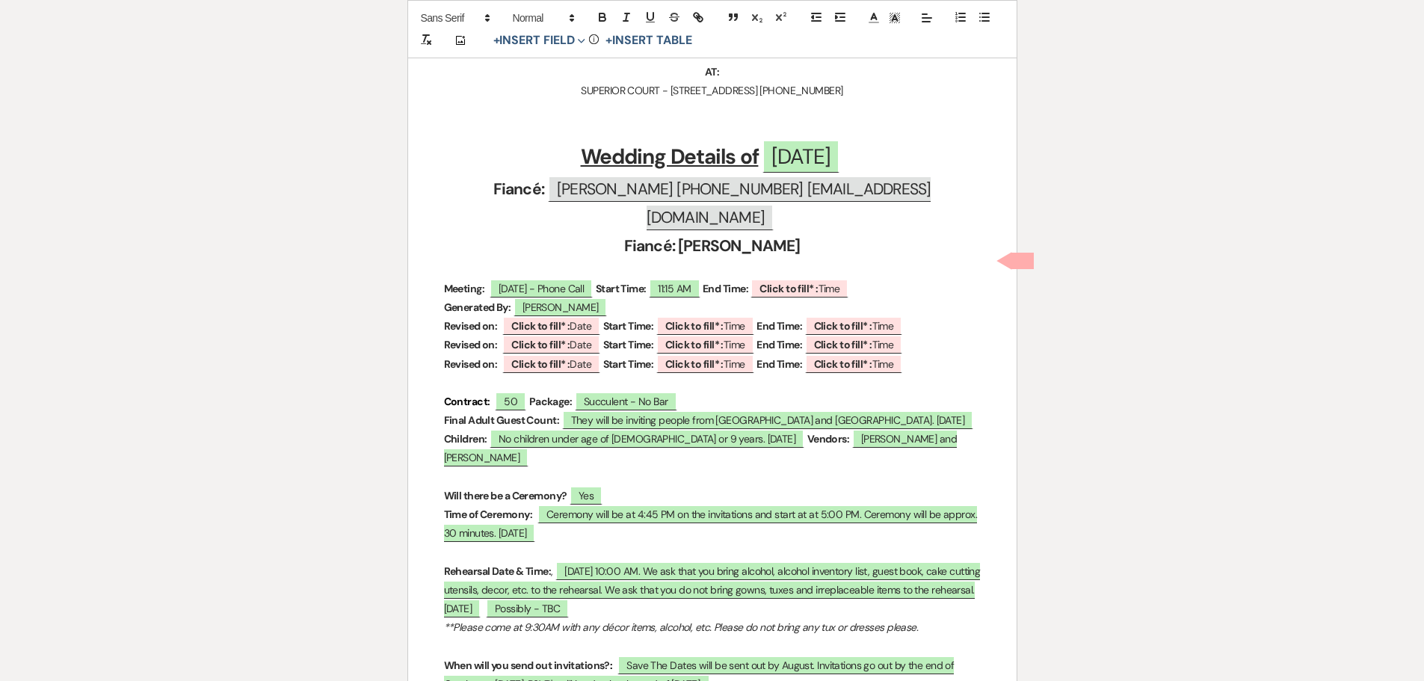
scroll to position [523, 0]
click at [545, 318] on b "Click to fill* :" at bounding box center [540, 324] width 58 height 13
select select "owner"
select select "Date"
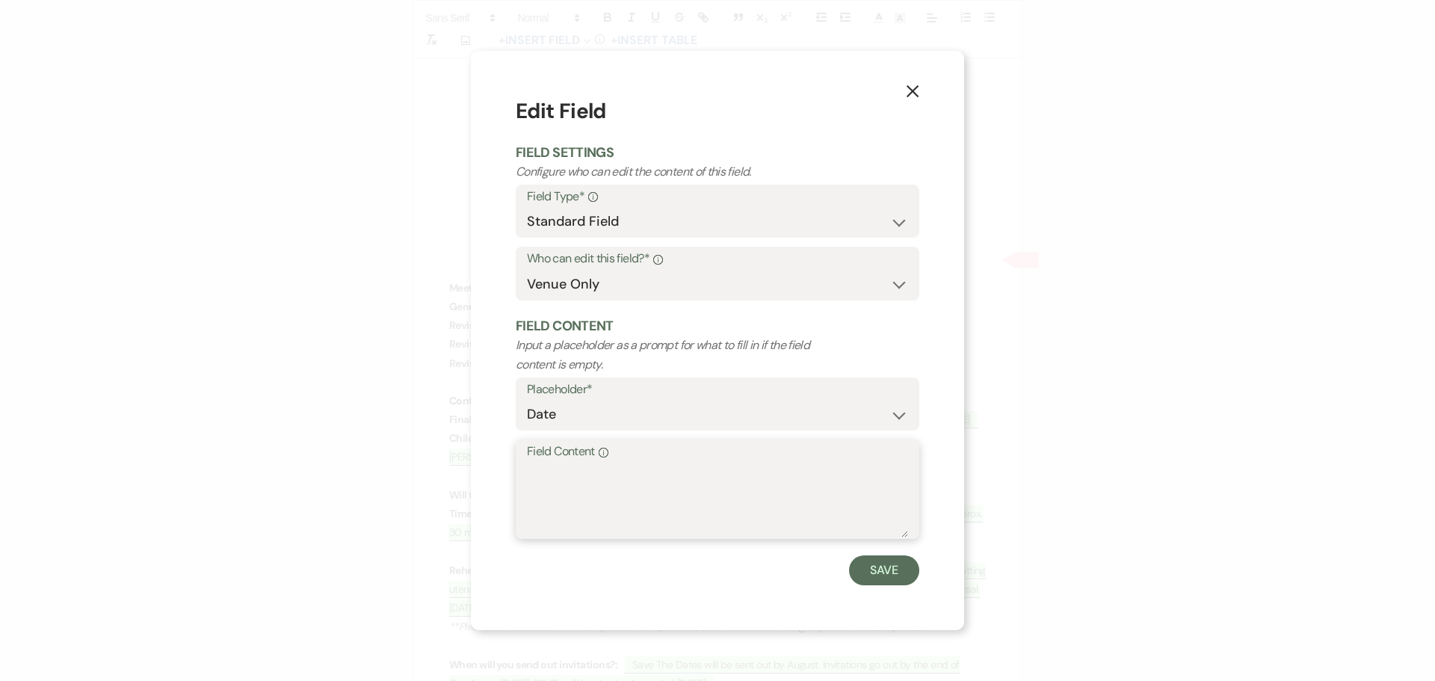
click at [535, 476] on textarea "Field Content Info" at bounding box center [717, 500] width 381 height 75
type textarea "September 11, 2025"
click at [883, 561] on button "Save" at bounding box center [884, 570] width 70 height 30
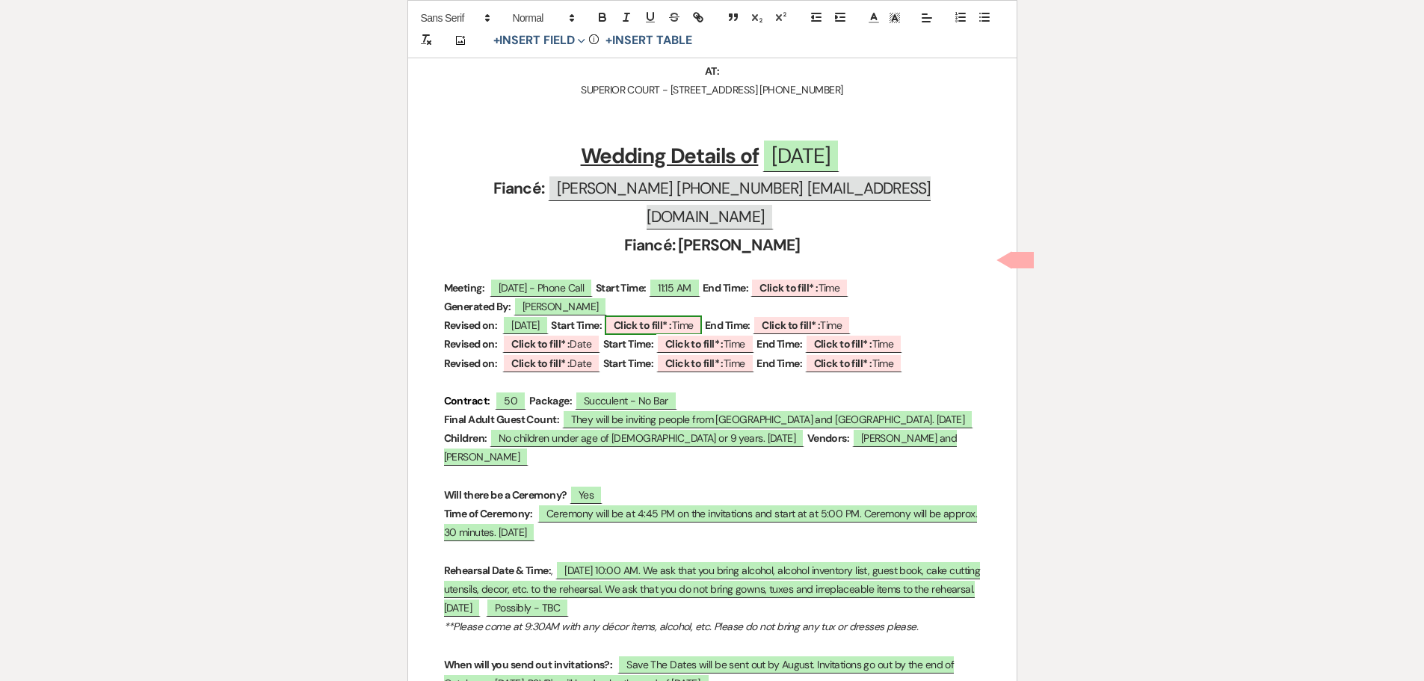
click at [672, 318] on b "Click to fill* :" at bounding box center [643, 324] width 58 height 13
select select "owner"
select select "Time"
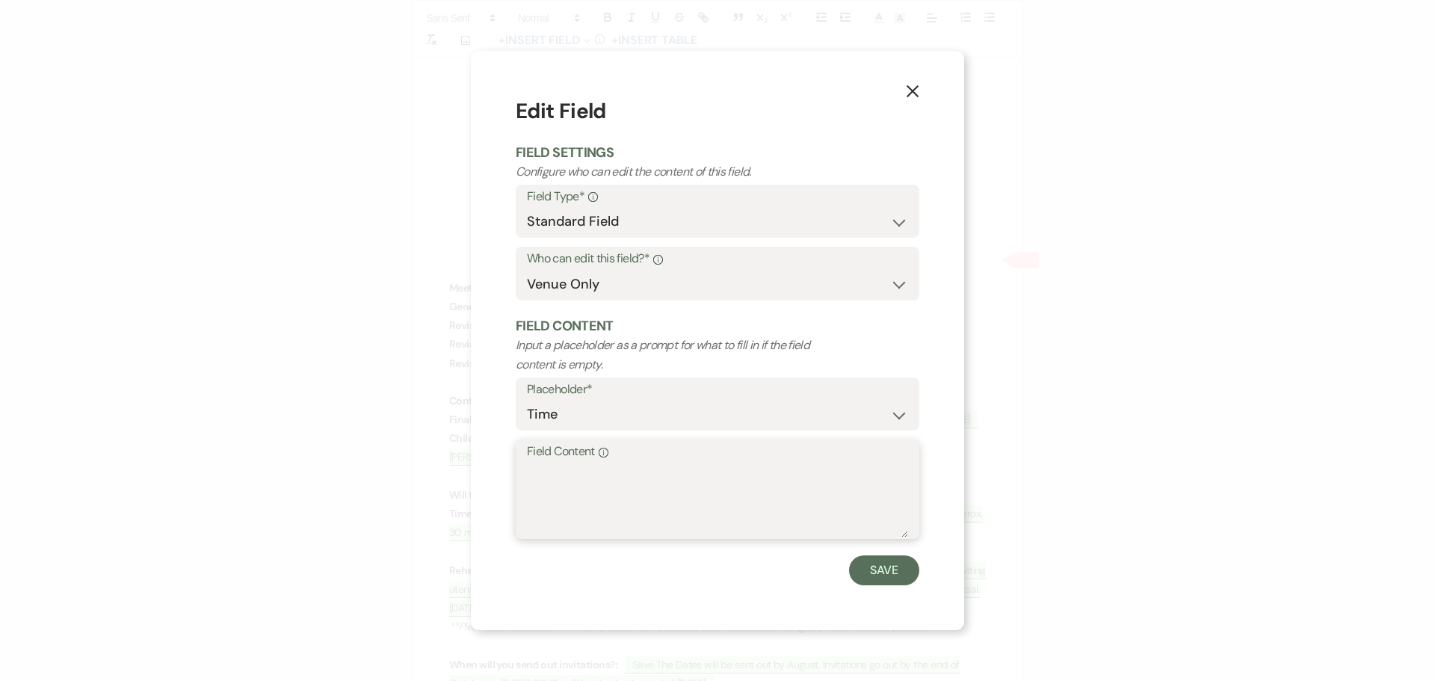
click at [571, 512] on textarea "Field Content Info" at bounding box center [717, 500] width 381 height 75
click at [572, 509] on textarea "Field Content Info" at bounding box center [717, 500] width 381 height 75
type textarea "12:00 Noon"
click at [874, 578] on button "Save" at bounding box center [884, 570] width 70 height 30
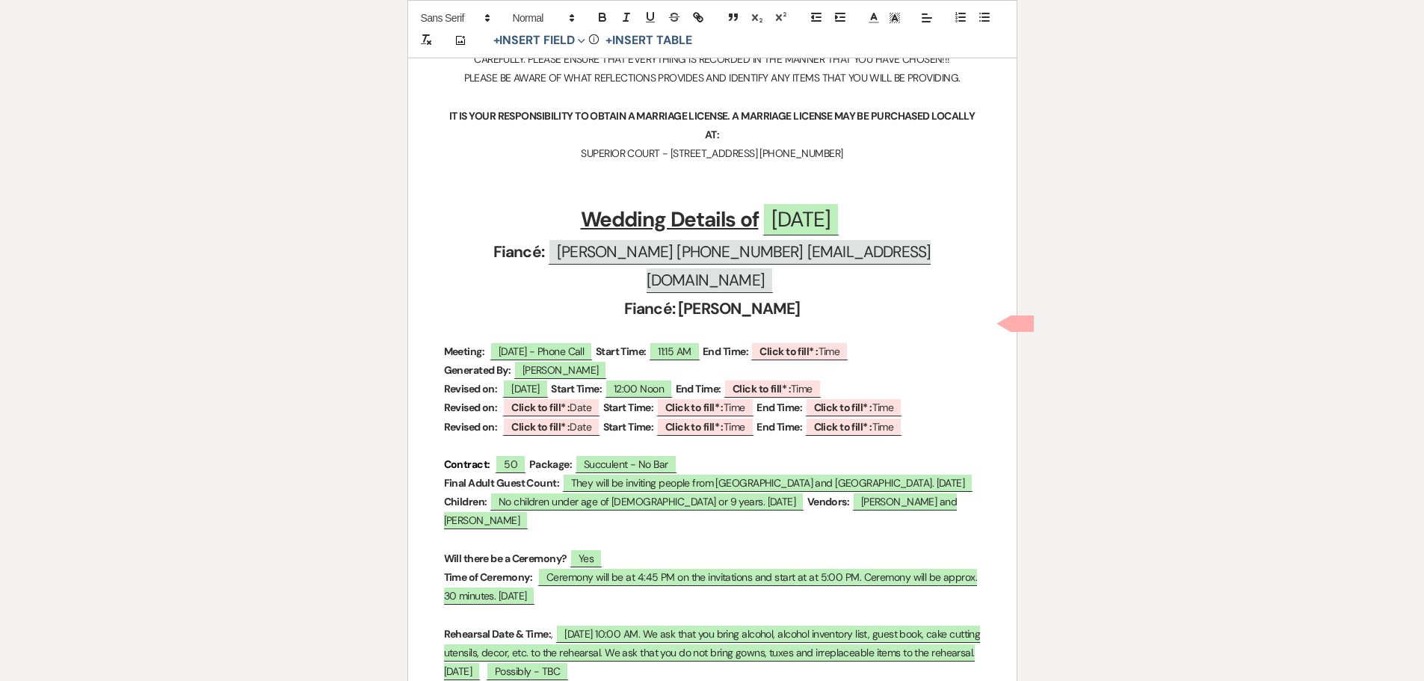
scroll to position [448, 0]
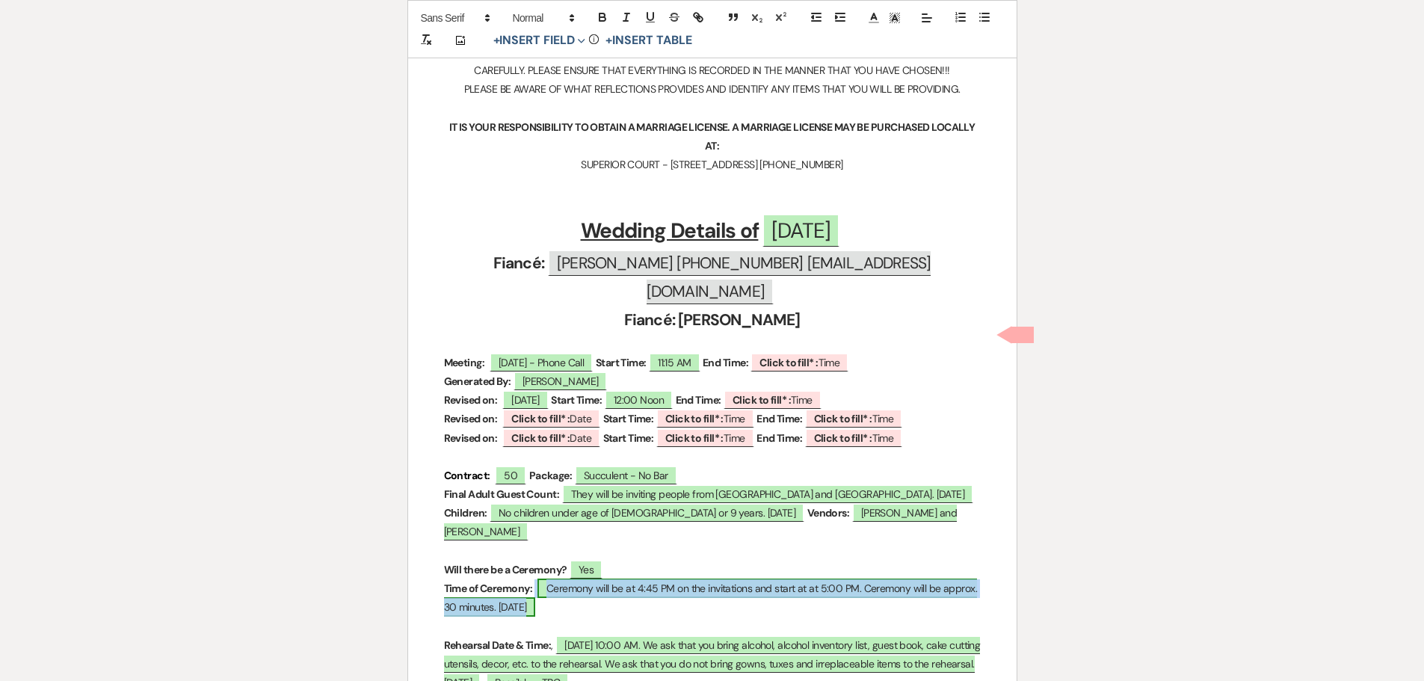
click at [611, 578] on span "Ceremony will be at 4:45 PM on the invitations and start at at 5:00 PM. Ceremon…" at bounding box center [711, 597] width 534 height 38
select select "owner"
select select "Time"
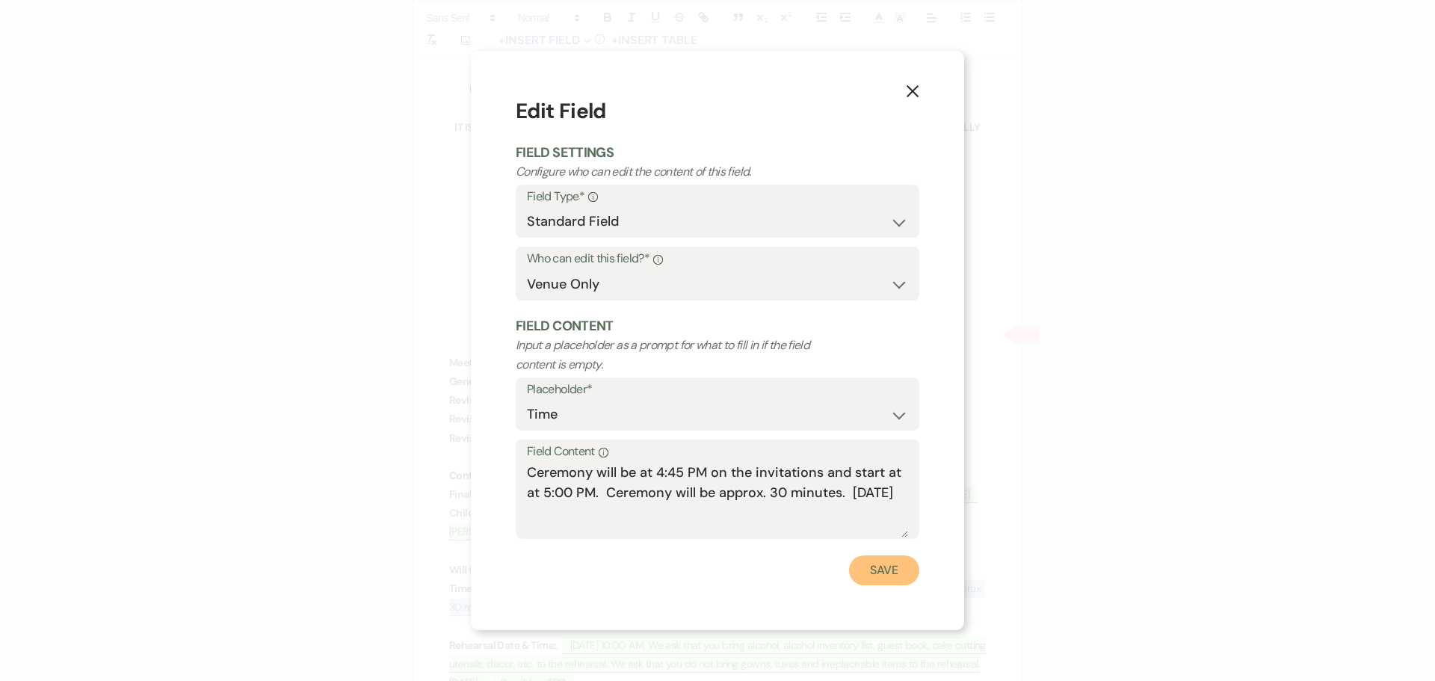
click at [892, 574] on button "Save" at bounding box center [884, 570] width 70 height 30
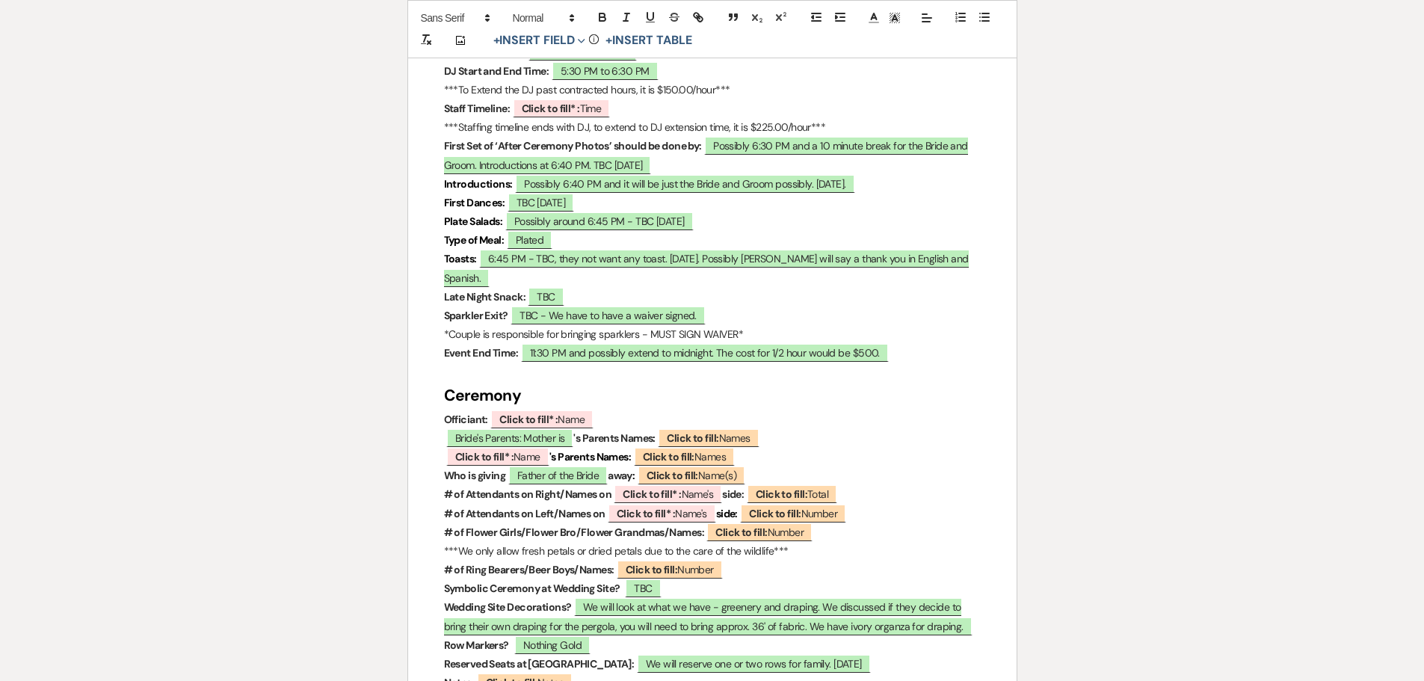
scroll to position [1495, 0]
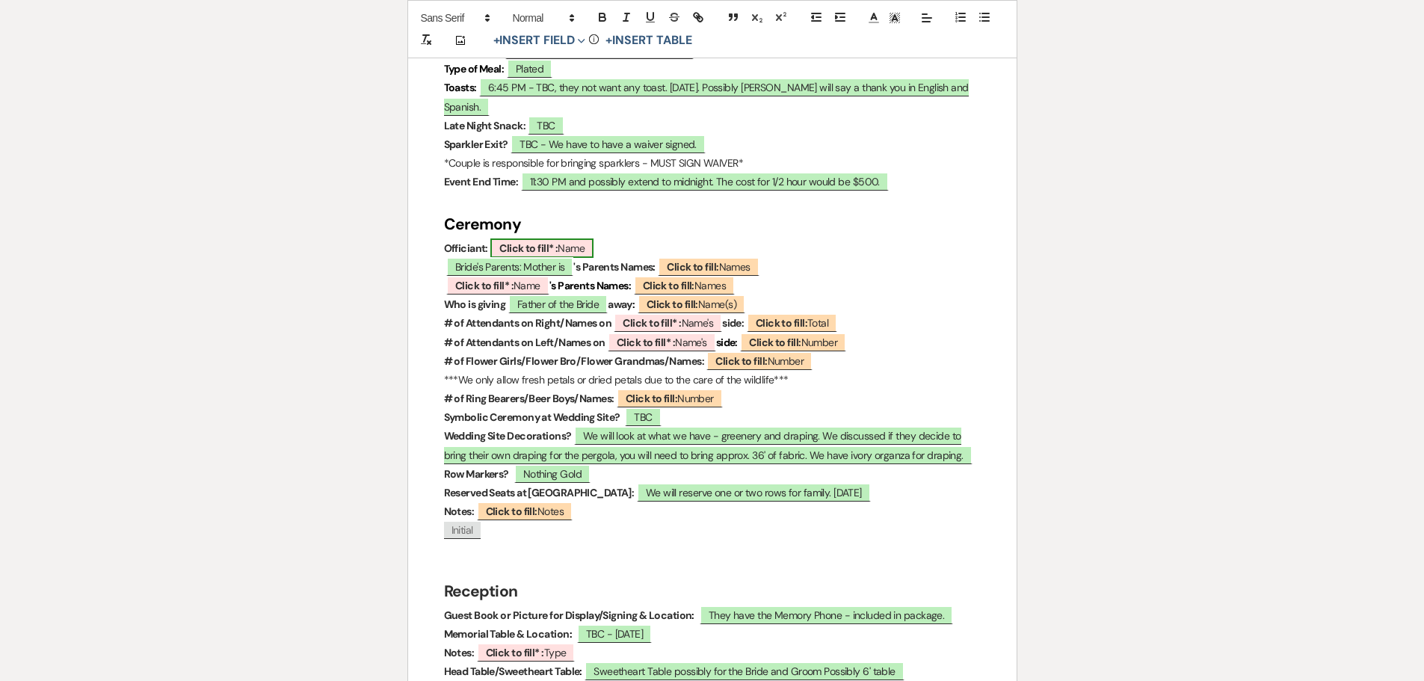
click at [531, 241] on b "Click to fill* :" at bounding box center [528, 247] width 58 height 13
select select "owner"
select select "Name"
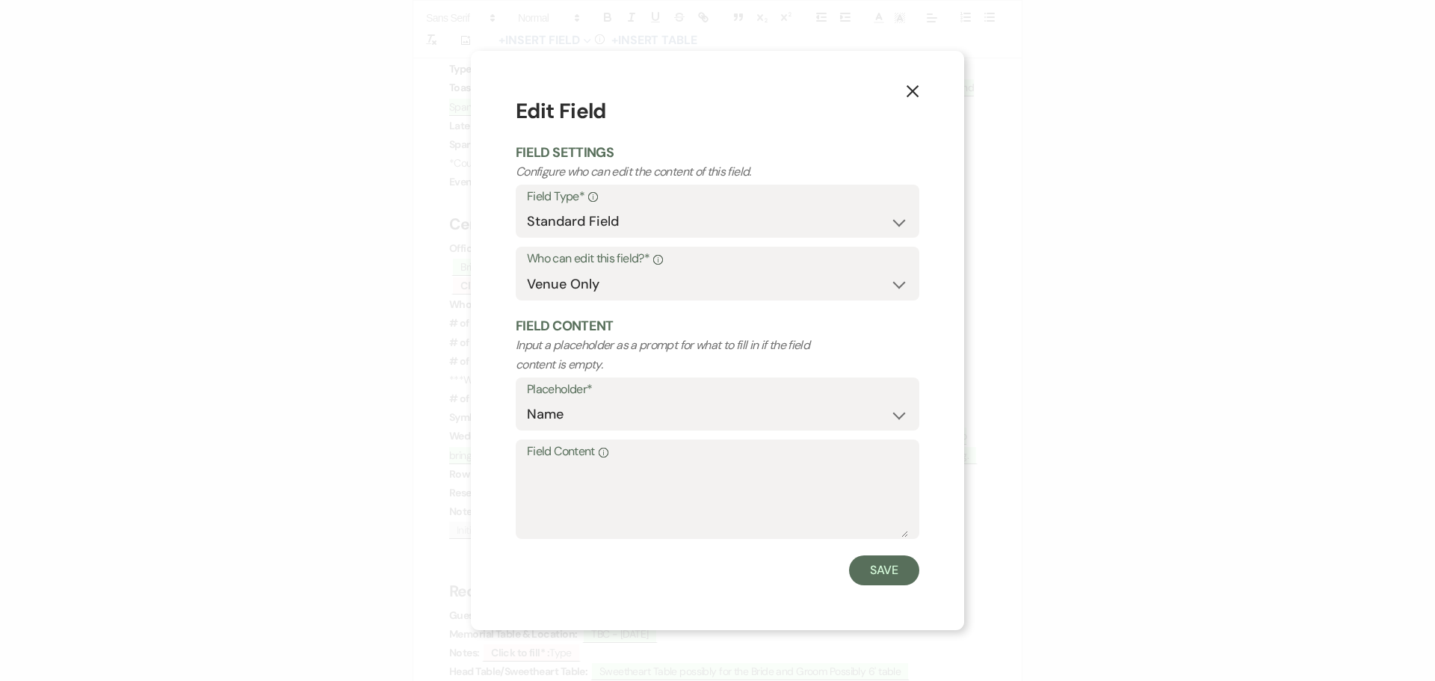
click at [617, 451] on label "Field Content Info" at bounding box center [717, 452] width 381 height 22
click at [617, 463] on textarea "Field Content Info" at bounding box center [717, 500] width 381 height 75
click at [910, 88] on use "button" at bounding box center [913, 91] width 12 height 12
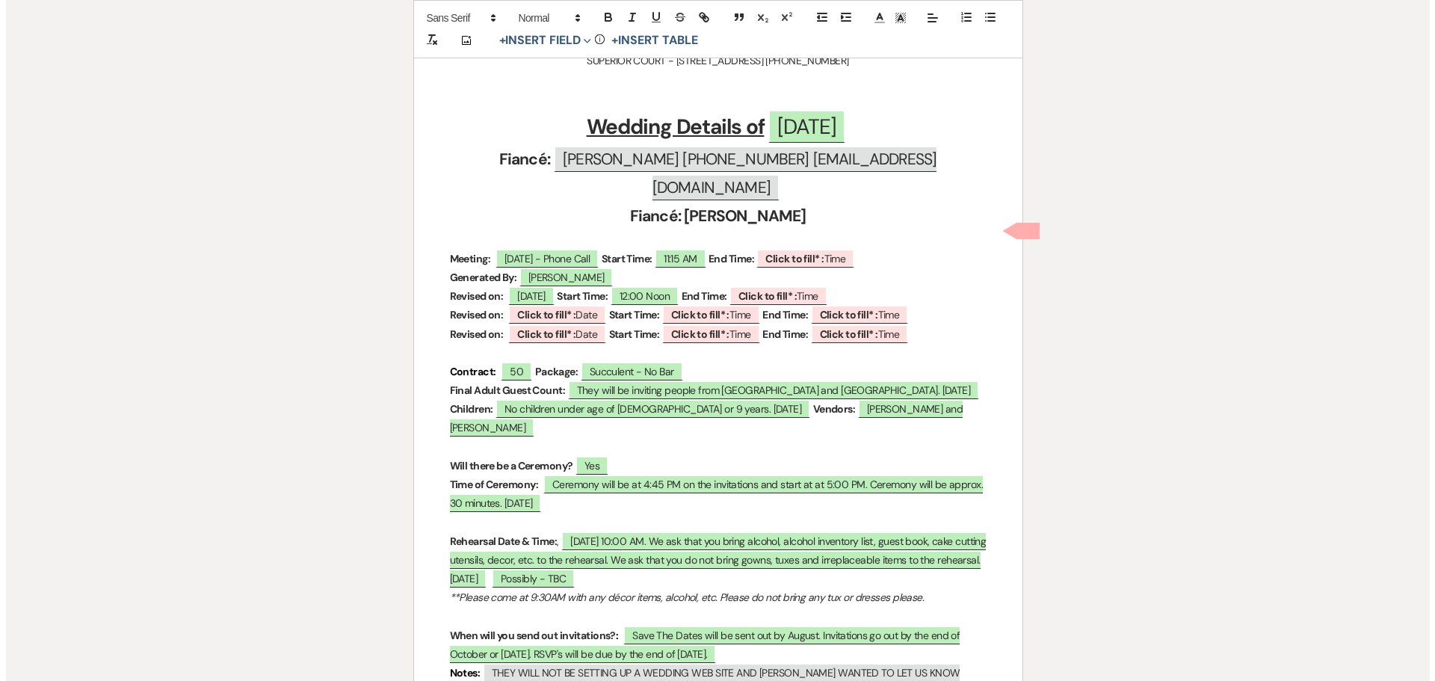
scroll to position [448, 0]
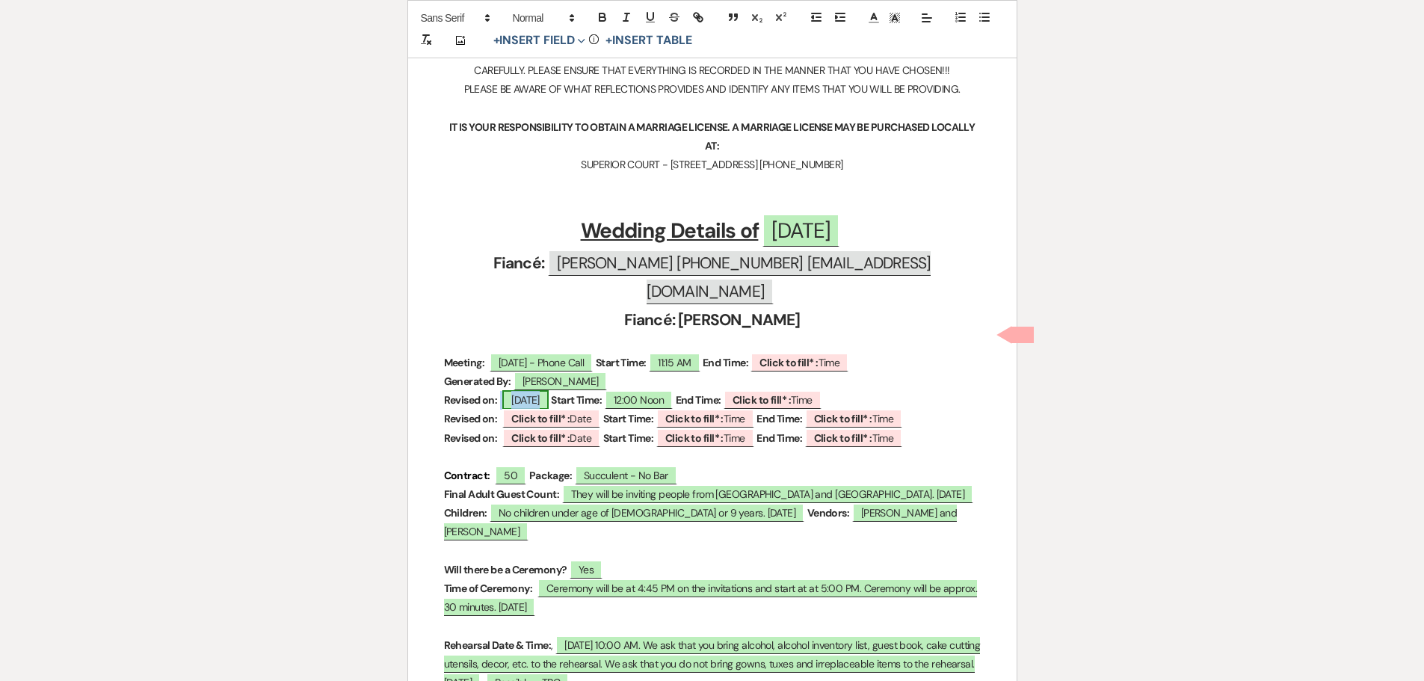
click at [543, 390] on span "September 11, 2025" at bounding box center [525, 399] width 46 height 19
select select "owner"
select select "Date"
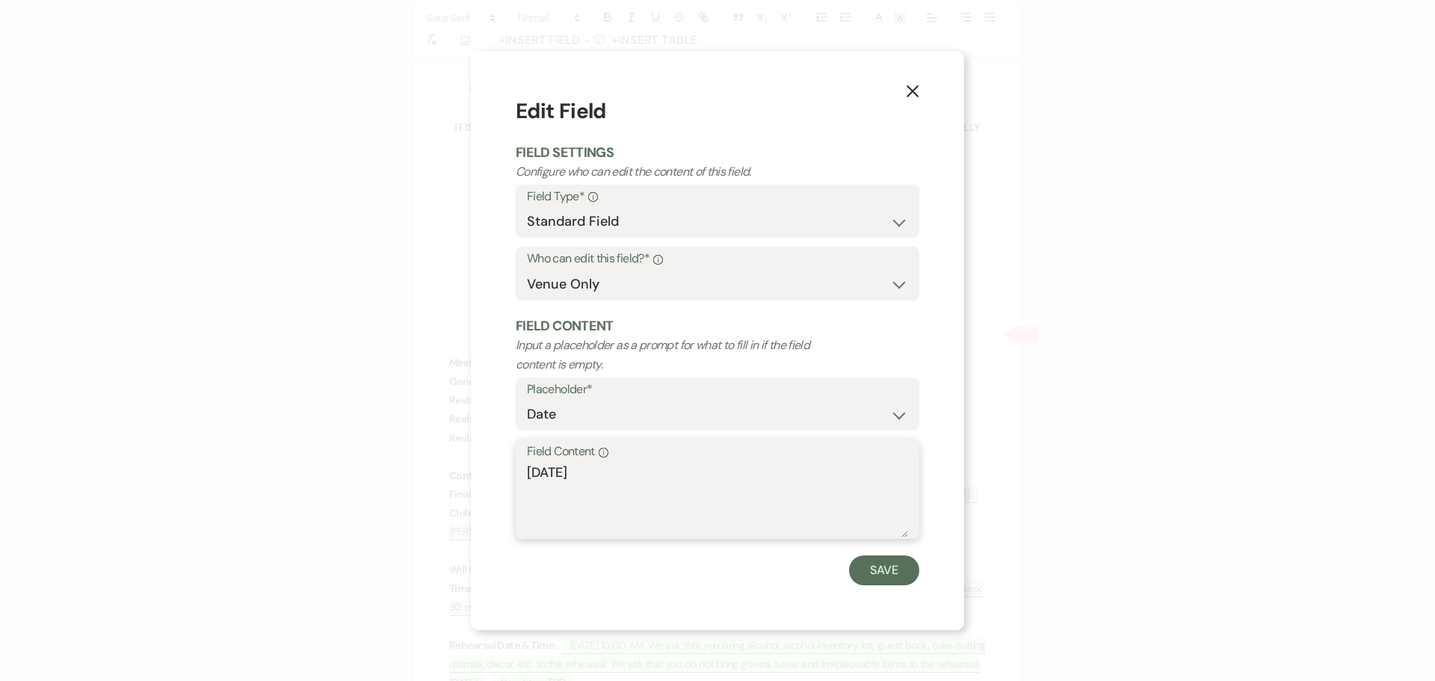
click at [618, 473] on textarea "September 11, 2025" at bounding box center [717, 500] width 381 height 75
drag, startPoint x: 605, startPoint y: 472, endPoint x: 556, endPoint y: 460, distance: 50.8
click at [531, 473] on textarea "September 11, 2025" at bounding box center [717, 500] width 381 height 75
type textarea "July 11, 2025"
click at [907, 572] on button "Save" at bounding box center [884, 570] width 70 height 30
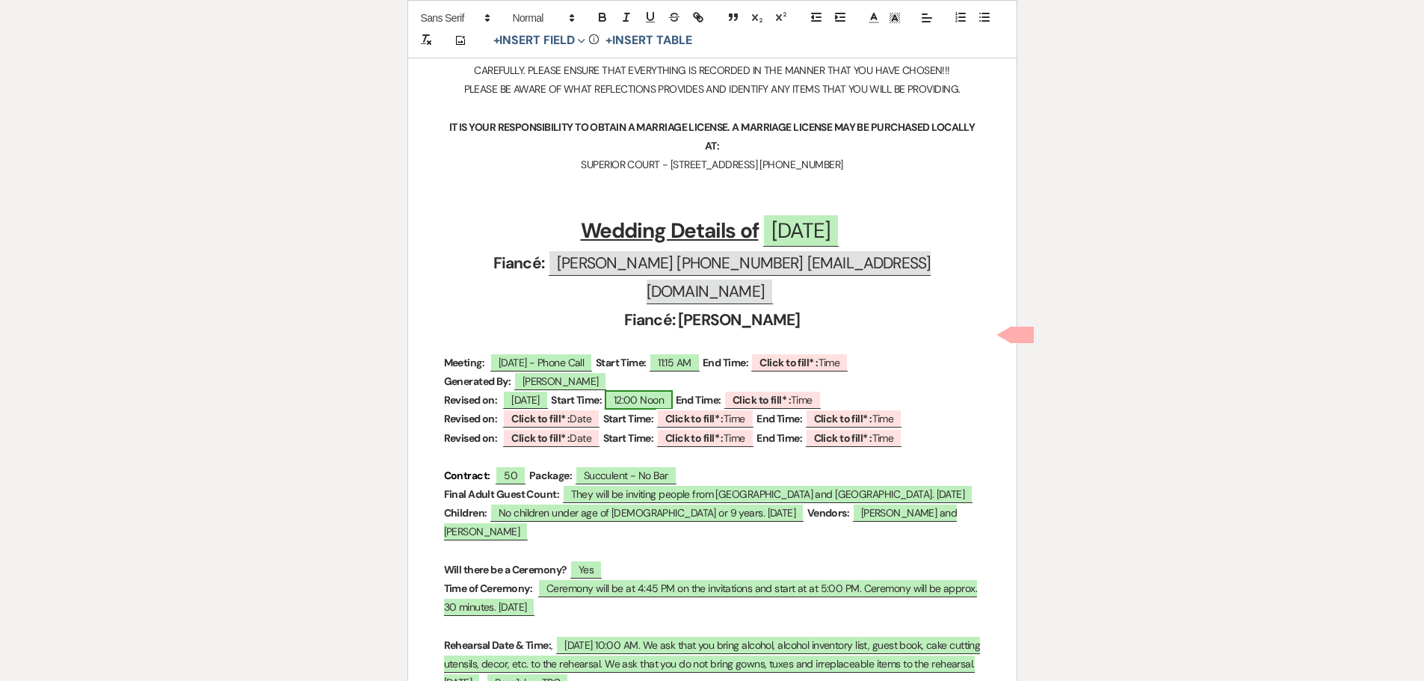
click at [657, 390] on span "12:00 Noon" at bounding box center [639, 399] width 68 height 19
select select "owner"
select select "Time"
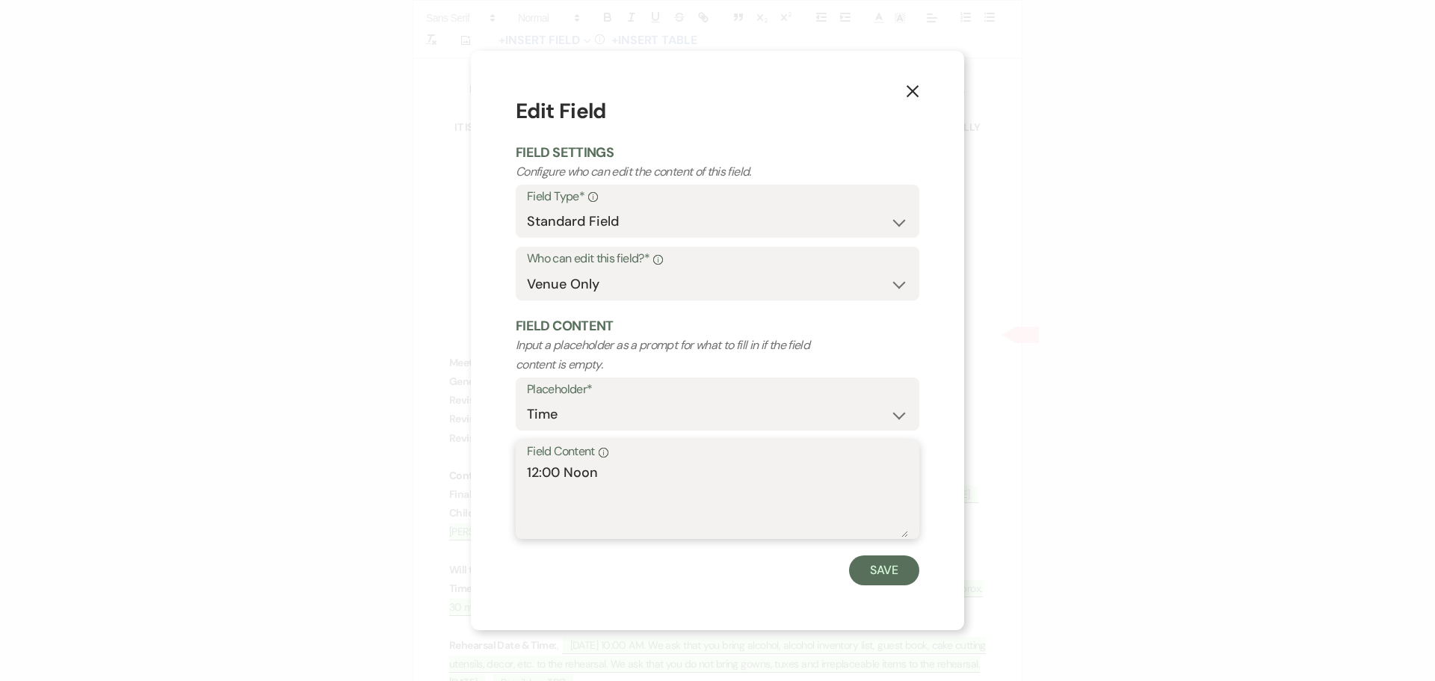
drag, startPoint x: 596, startPoint y: 475, endPoint x: 555, endPoint y: 493, distance: 44.8
click at [509, 477] on div "X Edit Field Field Settings Configure who can edit the content of this field. F…" at bounding box center [717, 340] width 493 height 579
type textarea "2:00 PM"
click at [886, 566] on button "Save" at bounding box center [884, 570] width 70 height 30
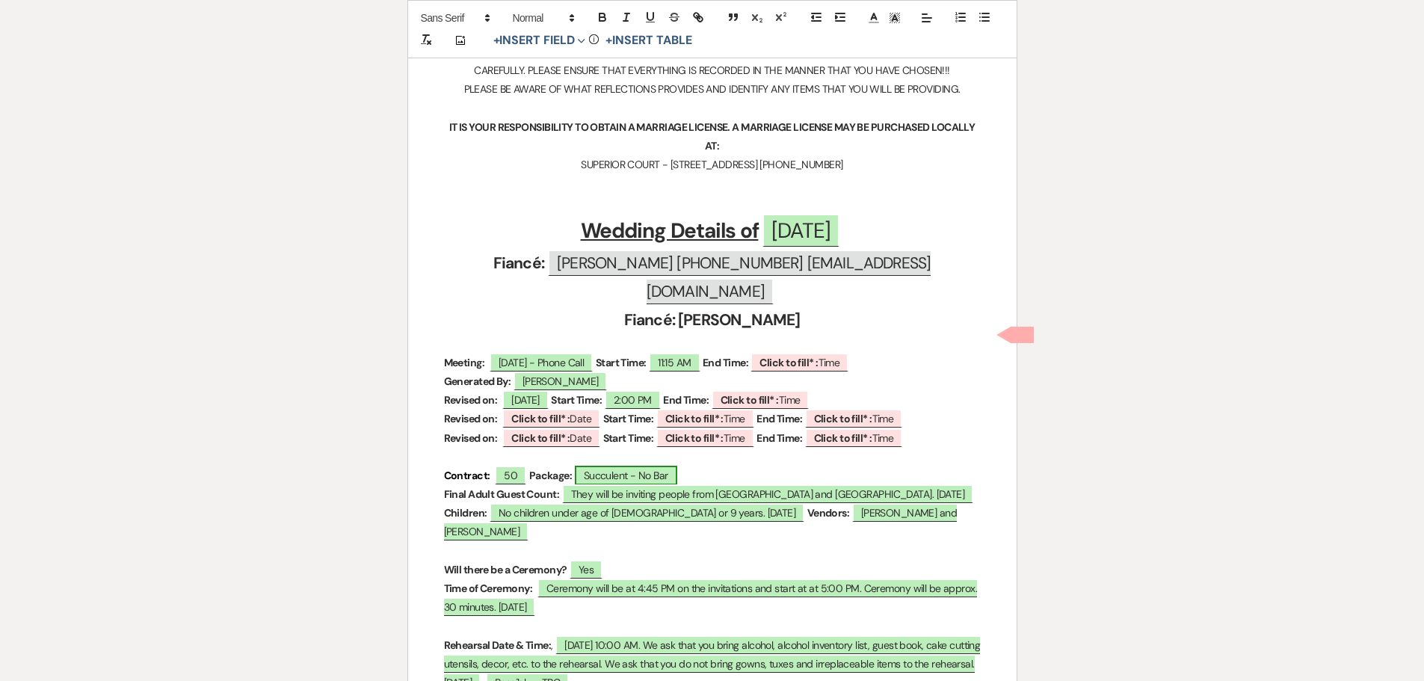
click at [642, 466] on span "Succulent - No Bar" at bounding box center [626, 475] width 102 height 19
select select "owner"
select select "Type"
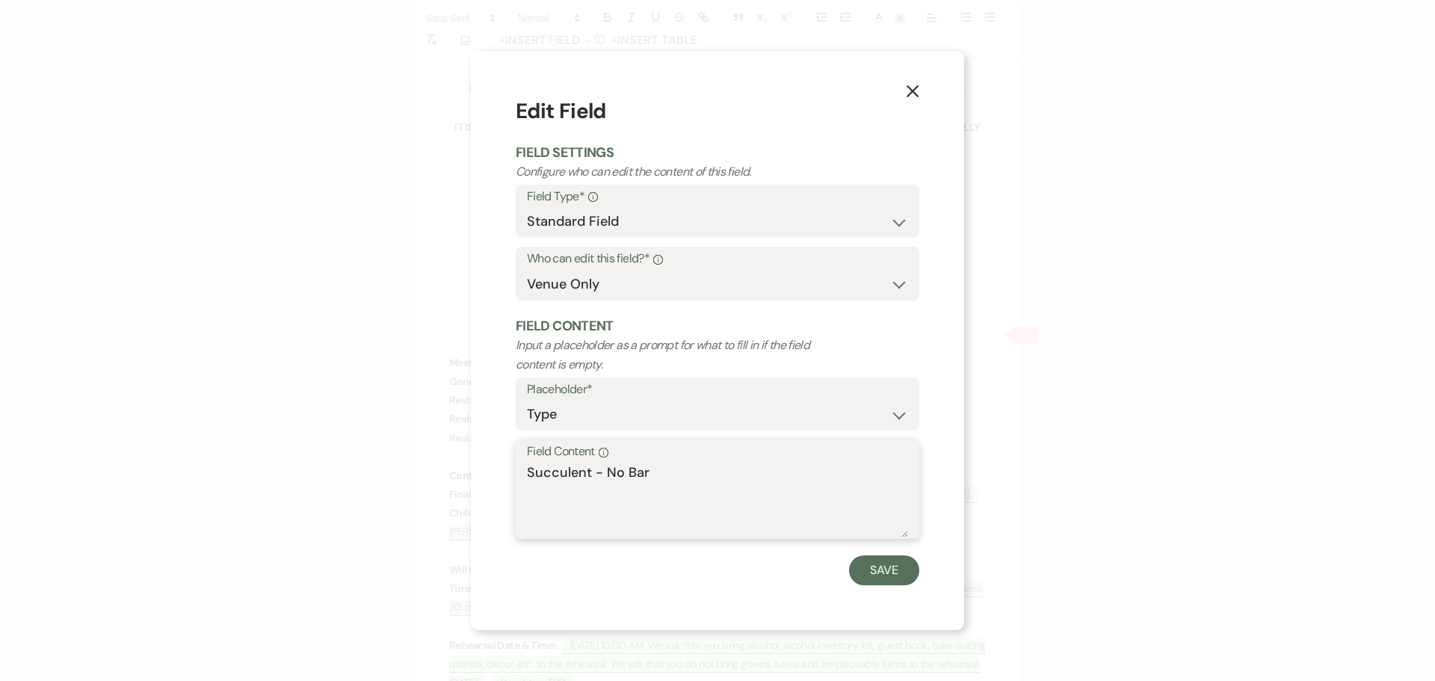
click at [655, 474] on textarea "Succulent - No Bar" at bounding box center [717, 500] width 381 height 75
type textarea "Succulent - Bar was added for up to 59 Guests 07.11.2025"
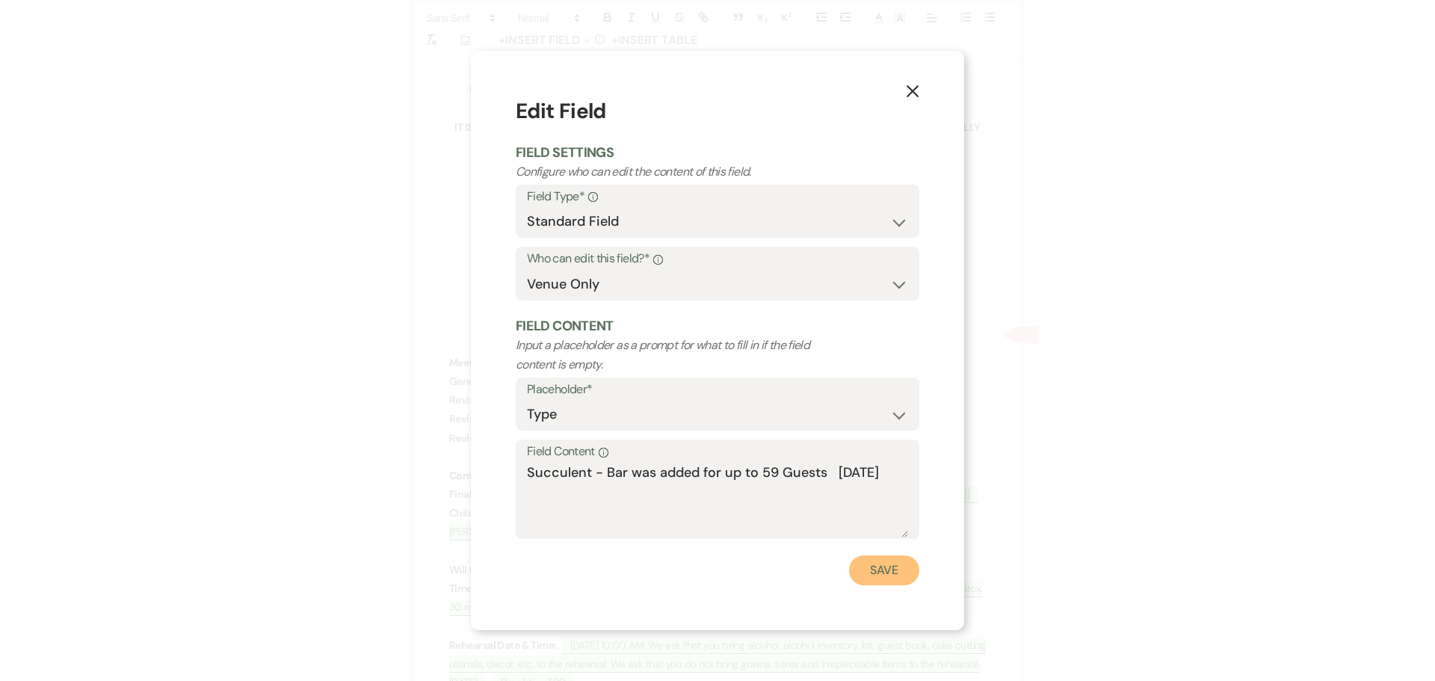
click at [870, 574] on button "Save" at bounding box center [884, 570] width 70 height 30
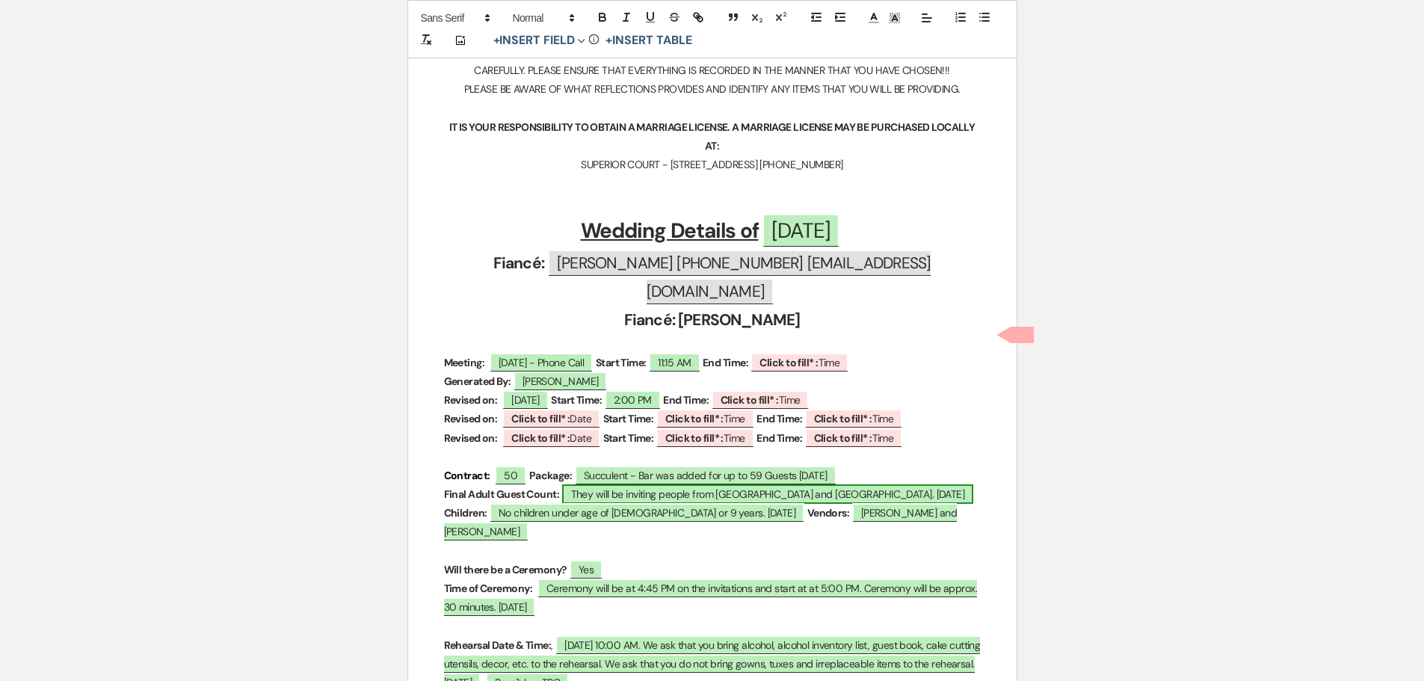
click at [812, 484] on span "They will be inviting people from Boston and Mexico. 05.16.2025" at bounding box center [768, 493] width 412 height 19
select select "owner"
select select "custom_placeholder"
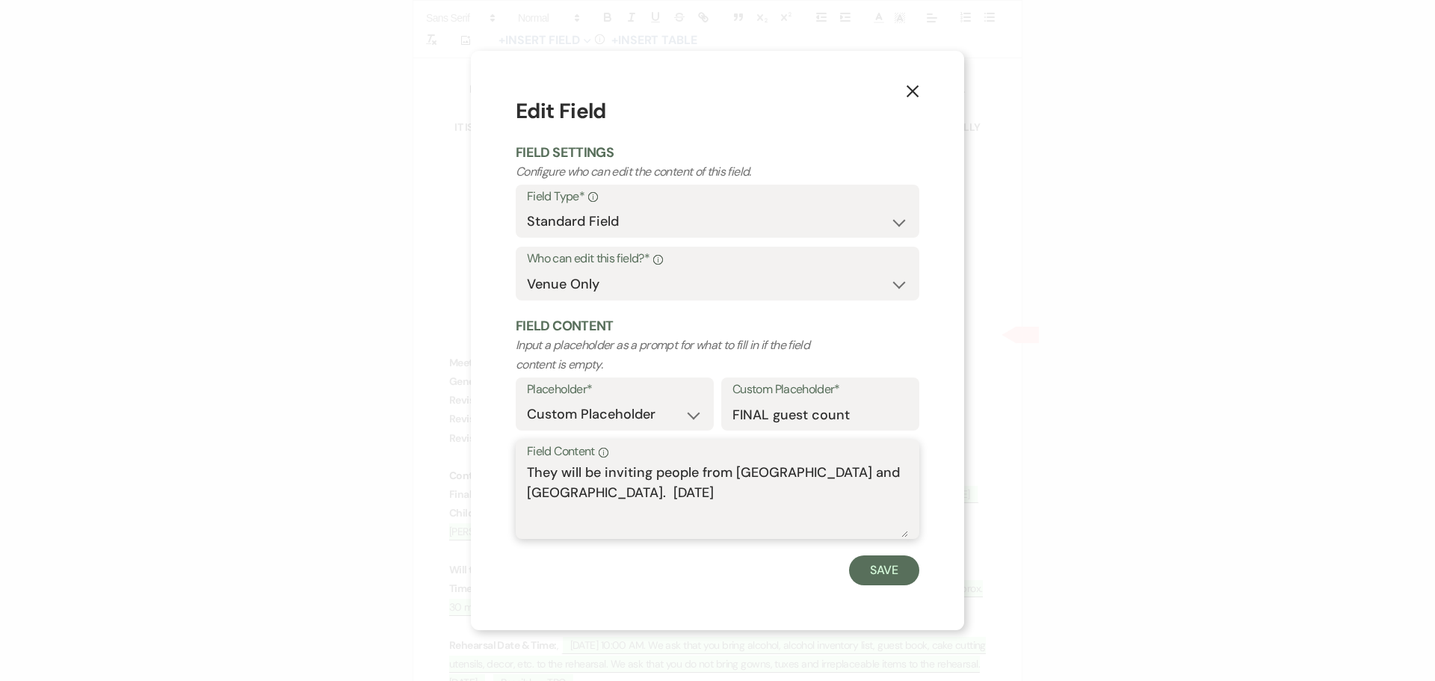
click at [559, 490] on textarea "They will be inviting people from Boston and Mexico. 05.16.2025" at bounding box center [717, 500] width 381 height 75
click at [634, 496] on textarea "They will be inviting people from Boston and Mexico. 07.11.2025" at bounding box center [717, 500] width 381 height 75
click at [593, 490] on textarea "They will be inviting people from Boston and Mexico. 07.11.2025. There will not…" at bounding box center [717, 500] width 381 height 75
click at [599, 488] on textarea "They will be inviting people from Boston and Mexico. 07.11.2025. There will not…" at bounding box center [717, 500] width 381 height 75
click at [661, 508] on textarea "They will be inviting people from Boston and Mexico. 07.11.2025. There will not…" at bounding box center [717, 500] width 381 height 75
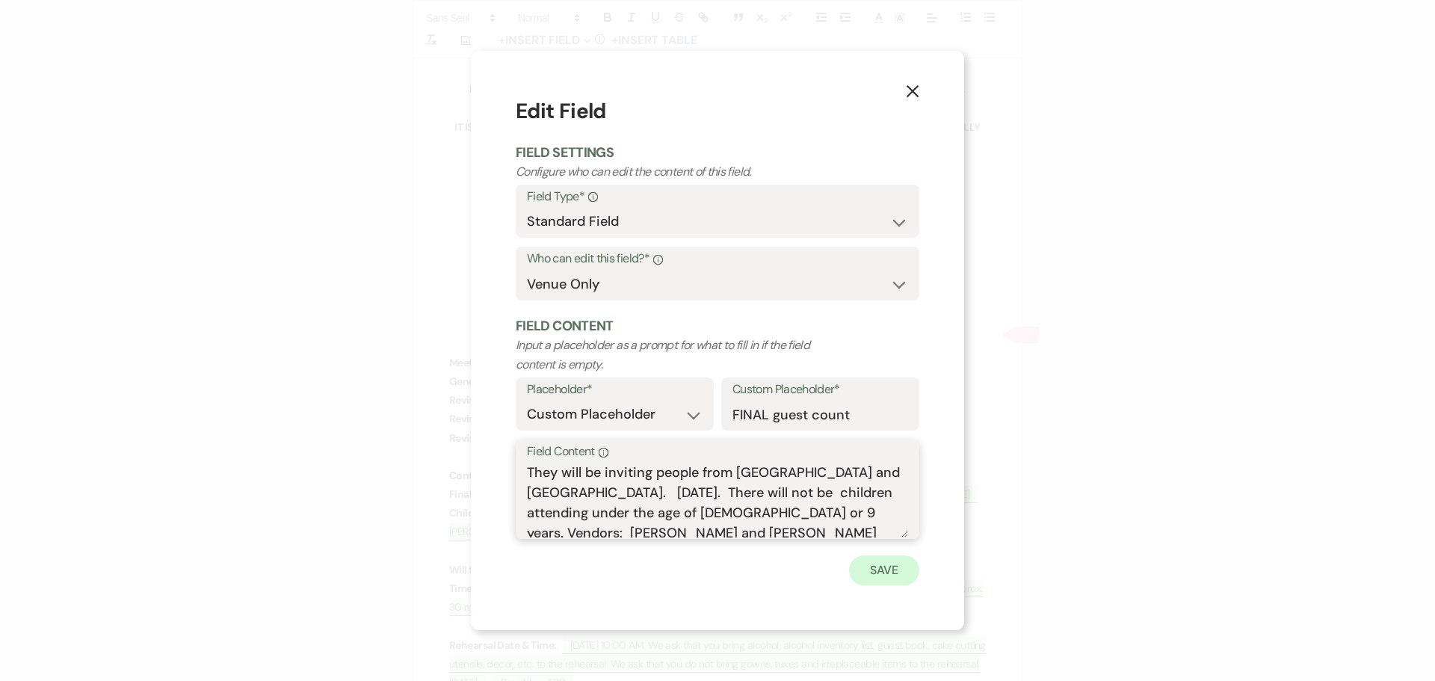
type textarea "They will be inviting people from Boston and Mexico. 07.11.2025. There will not…"
click at [878, 568] on button "Save" at bounding box center [884, 570] width 70 height 30
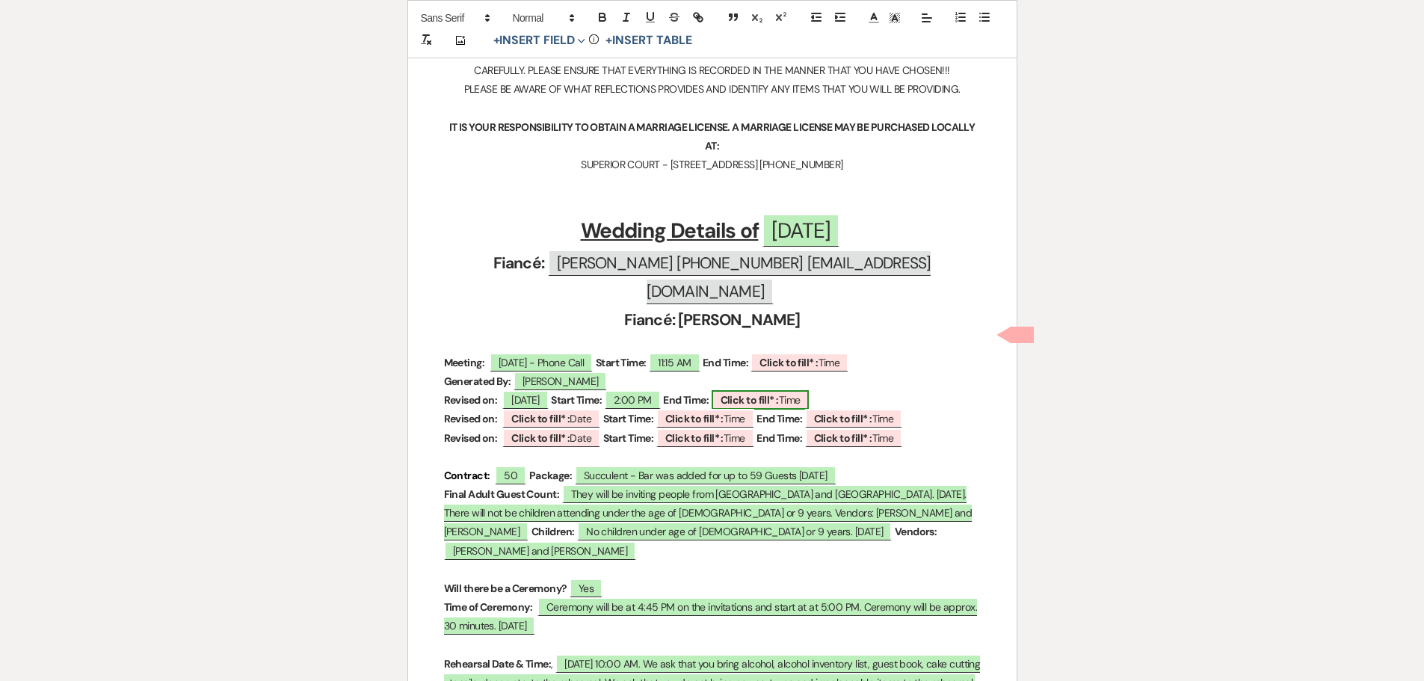
click at [771, 393] on b "Click to fill* :" at bounding box center [749, 399] width 58 height 13
select select "owner"
select select "Time"
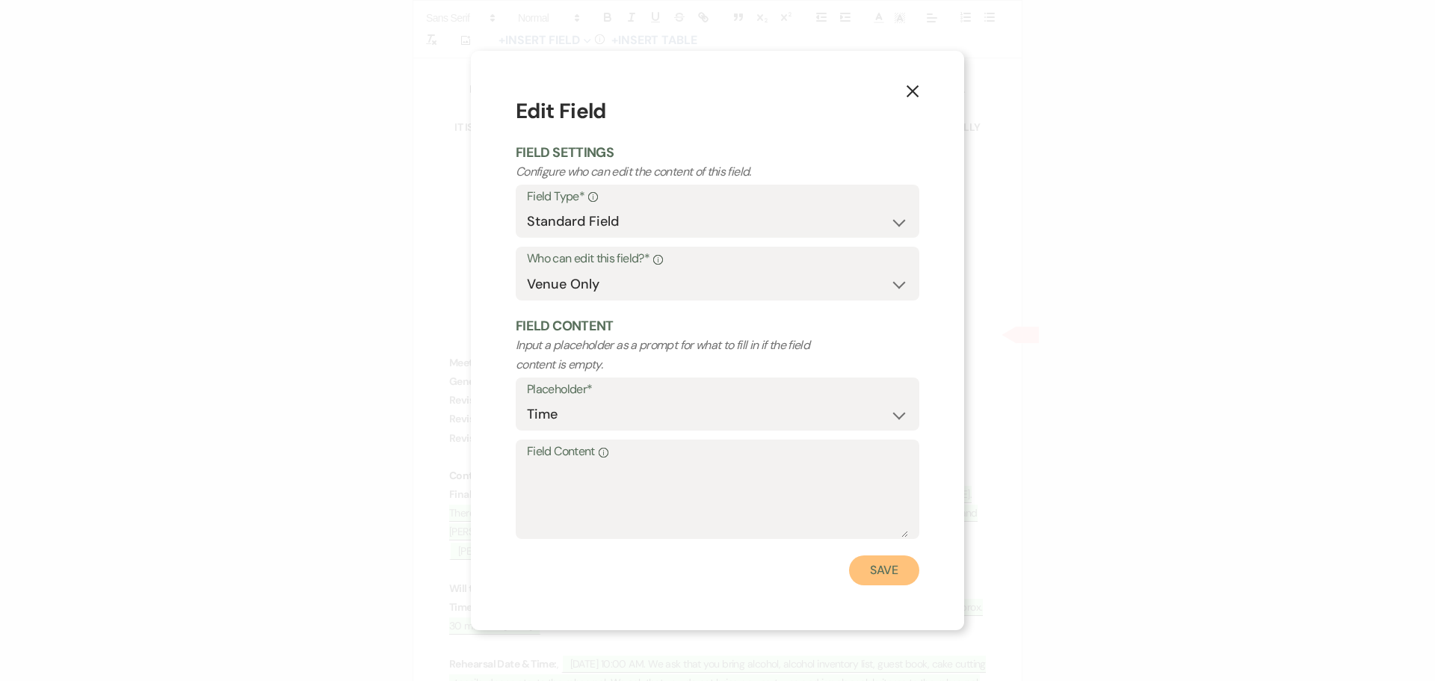
click at [878, 569] on button "Save" at bounding box center [884, 570] width 70 height 30
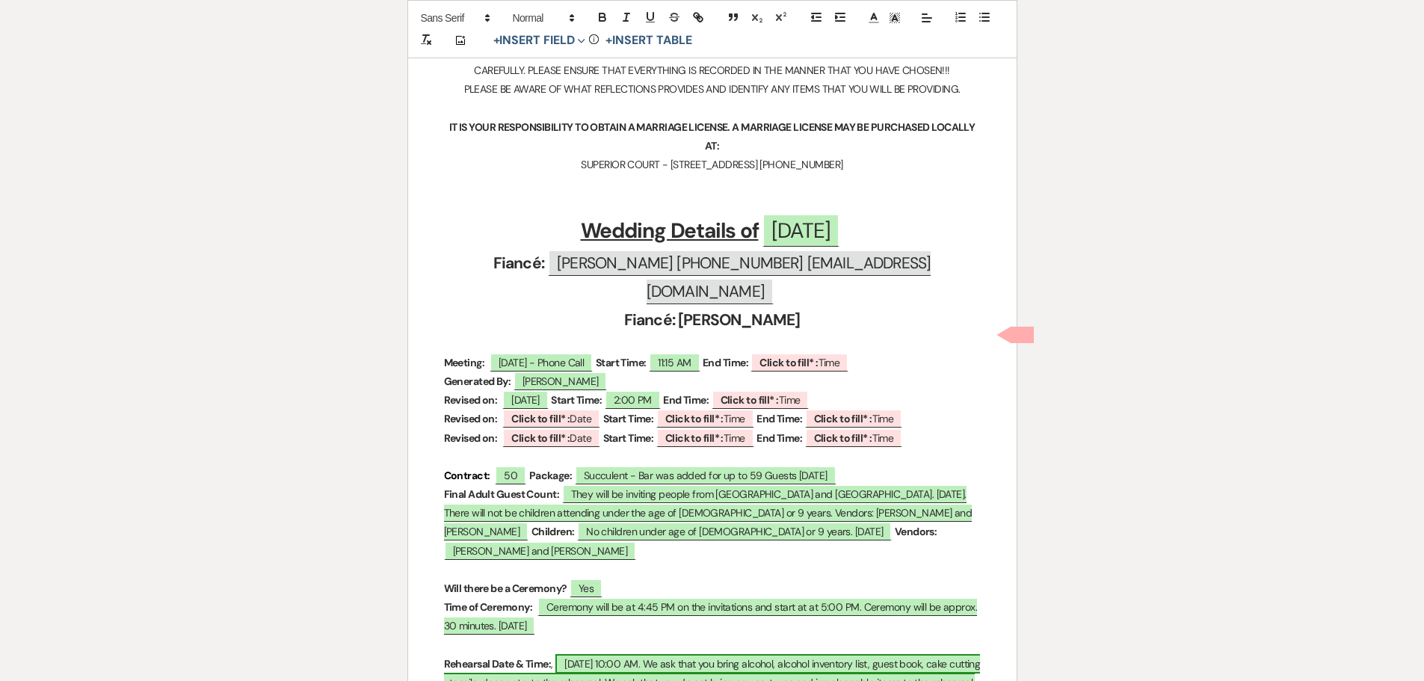
click at [587, 654] on span "May 14, 2026 @ 10:00 AM. We ask that you bring alcohol, alcohol inventory list,…" at bounding box center [712, 682] width 537 height 57
select select "owner"
select select "Date"
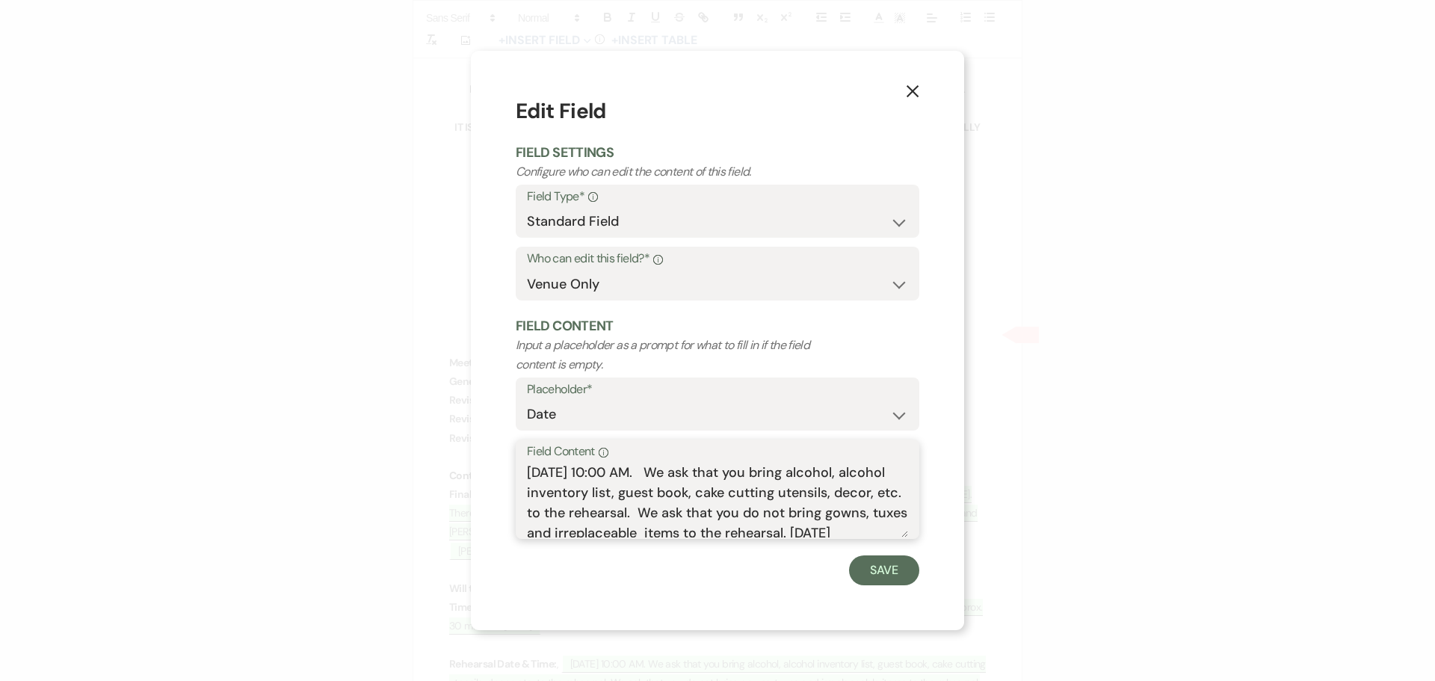
click at [553, 470] on textarea "May 14, 2026 @ 10:00 AM. We ask that you bring alcohol, alcohol inventory list,…" at bounding box center [717, 500] width 381 height 75
click at [706, 469] on textarea "March 14, 2026 @ 10:00 AM. We ask that you bring alcohol, alcohol inventory lis…" at bounding box center [717, 500] width 381 height 75
click at [710, 471] on textarea "March 14, 2026 @ 10:00 AM. We ask that you bring alcohol, alcohol inventory lis…" at bounding box center [717, 500] width 381 height 75
click at [561, 526] on textarea "March 14, 2026 @ 10:00 AM. They would like nto move to 111:00 AM if possible. (…" at bounding box center [717, 500] width 381 height 75
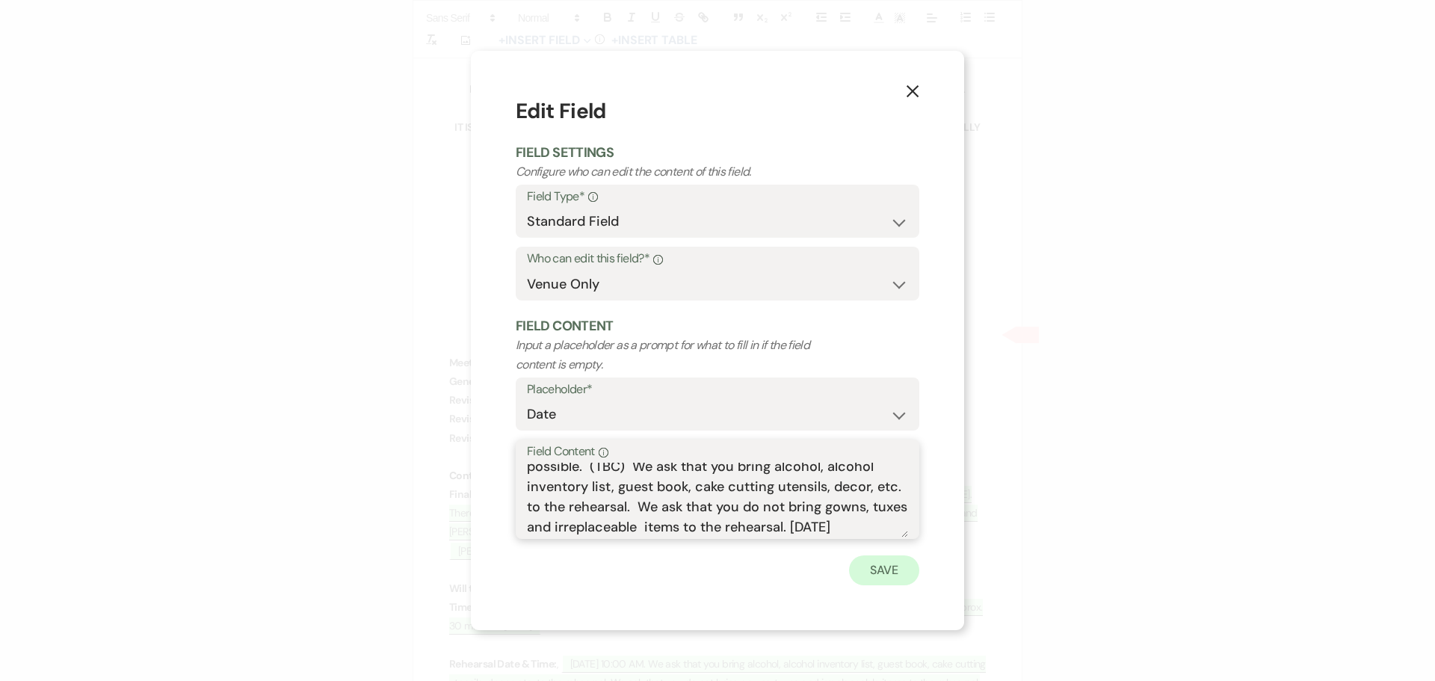
type textarea "March 14, 2026 @ 10:00 AM. They would like nto move to 111:00 AM if possible. (…"
click at [895, 568] on button "Save" at bounding box center [884, 570] width 70 height 30
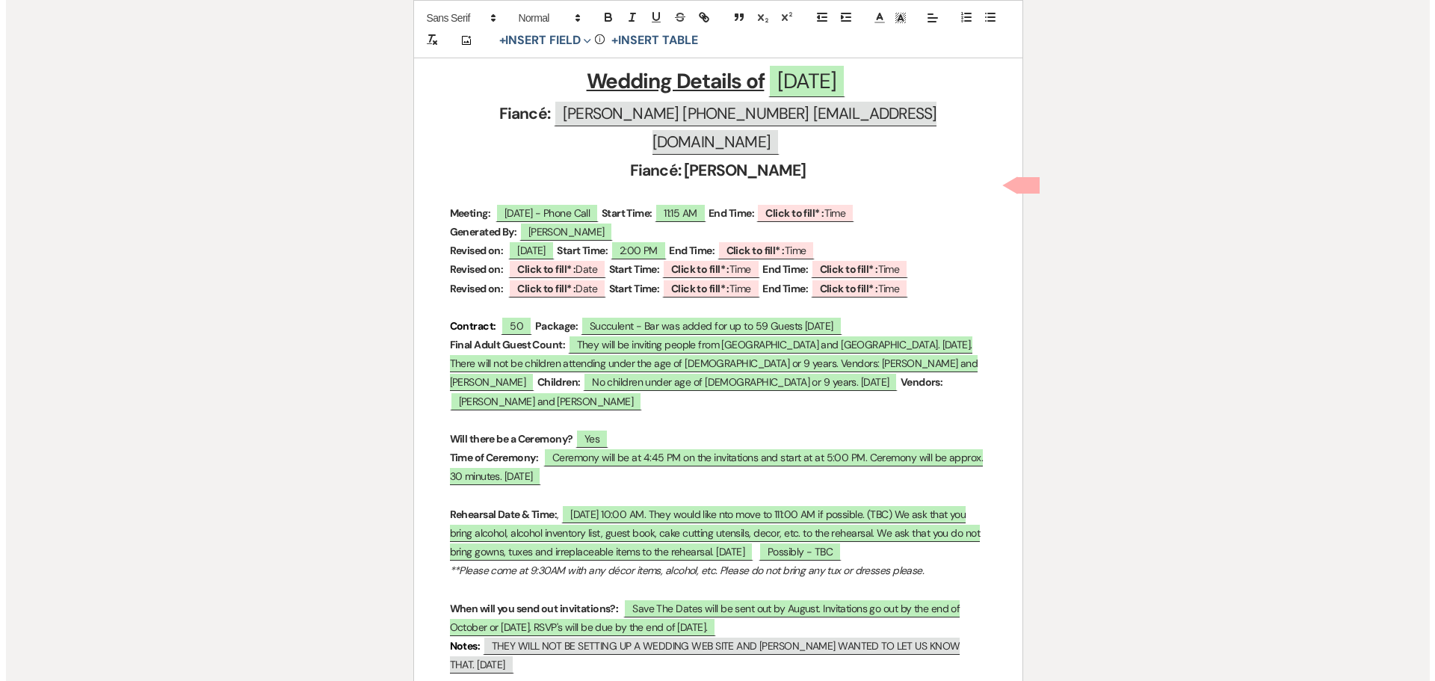
scroll to position [673, 0]
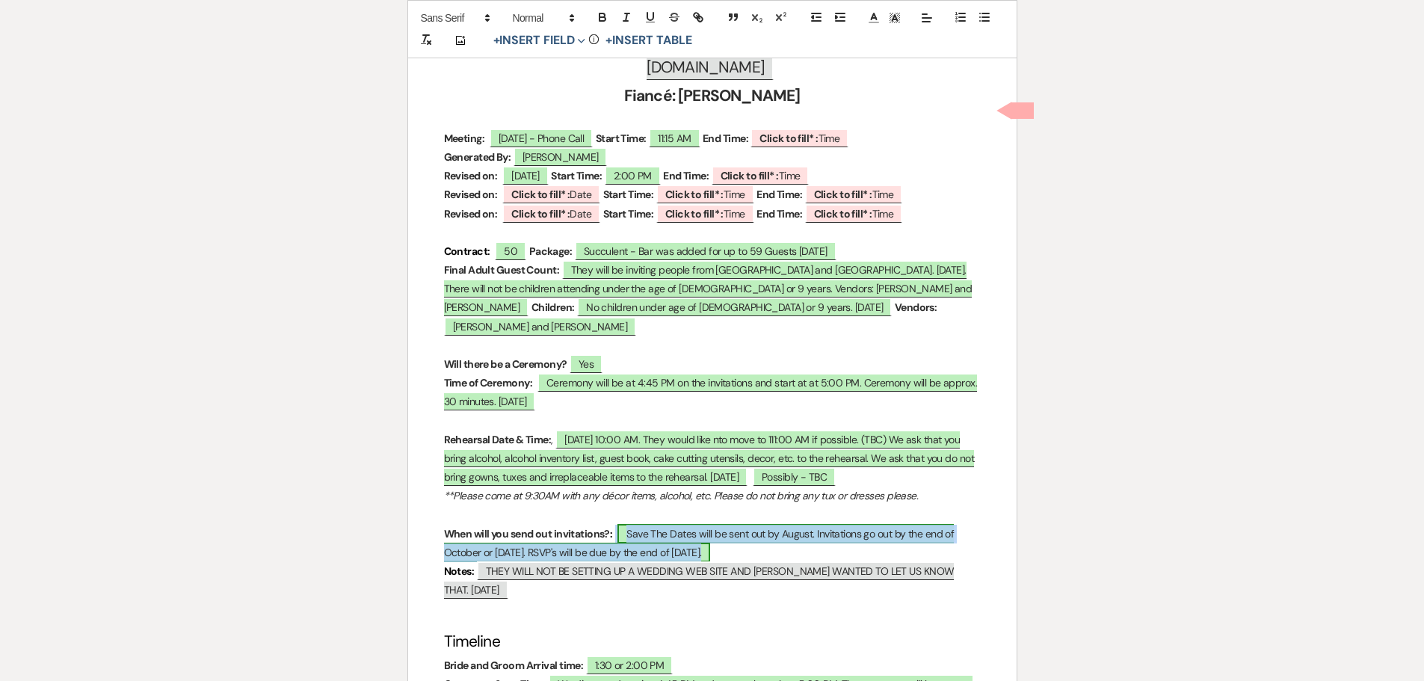
click at [792, 524] on span "Save The Dates will be sent out by August. Invitations go out by the end of Oct…" at bounding box center [699, 543] width 510 height 38
select select "owner"
select select "Time"
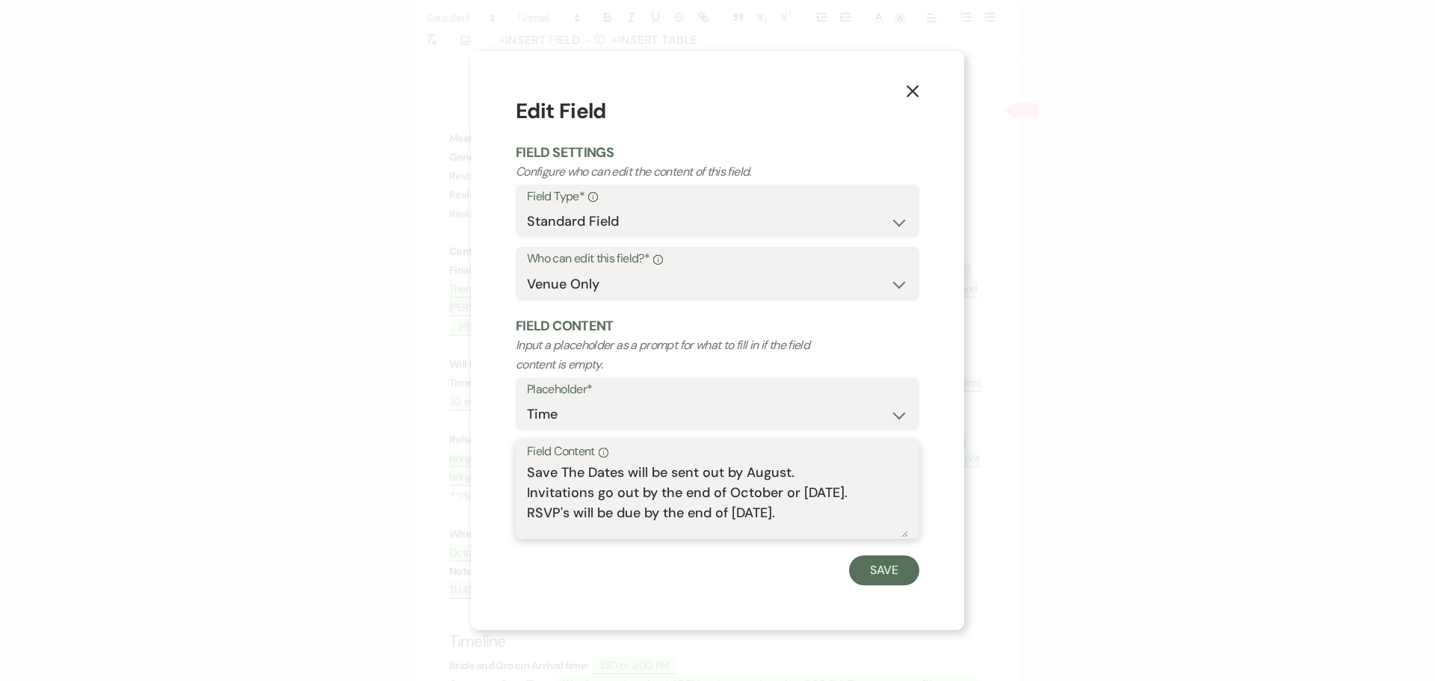
click at [795, 476] on textarea "Save The Dates will be sent out by August. Invitations go out by the end of Oct…" at bounding box center [717, 500] width 381 height 75
click at [793, 490] on textarea "Save The Dates will be sent out by September 25, 2025 Invitations go out by the…" at bounding box center [717, 500] width 381 height 75
click at [800, 489] on textarea "Save The Dates will be sent out by September 25, 2025 Invitations go out by the…" at bounding box center [717, 500] width 381 height 75
type textarea "Save The Dates will be sent out by September 25, 2025 Invitations go out the fi…"
click at [871, 575] on button "Save" at bounding box center [884, 570] width 70 height 30
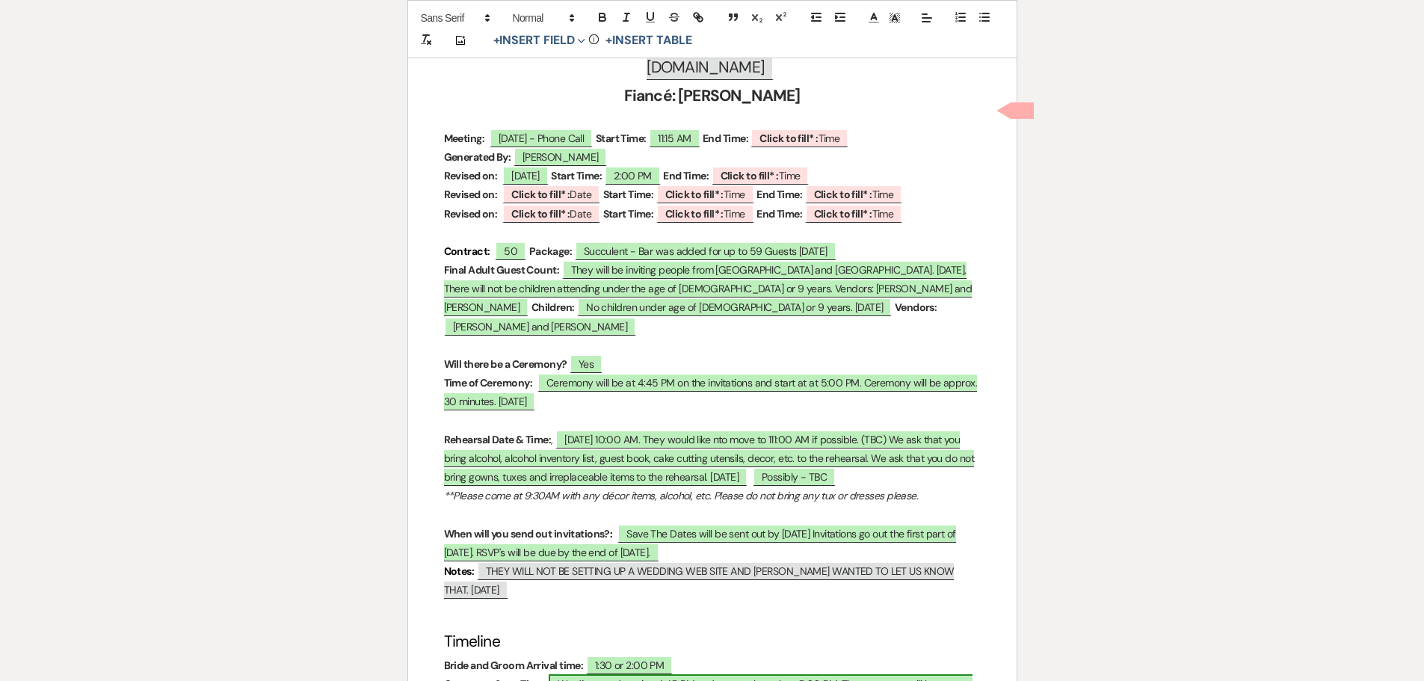
click at [620, 674] on span "We discussed putting 4:45 PM and start no later than 5:00 PM. The ceremony will…" at bounding box center [708, 693] width 529 height 38
select select "owner"
select select "Time"
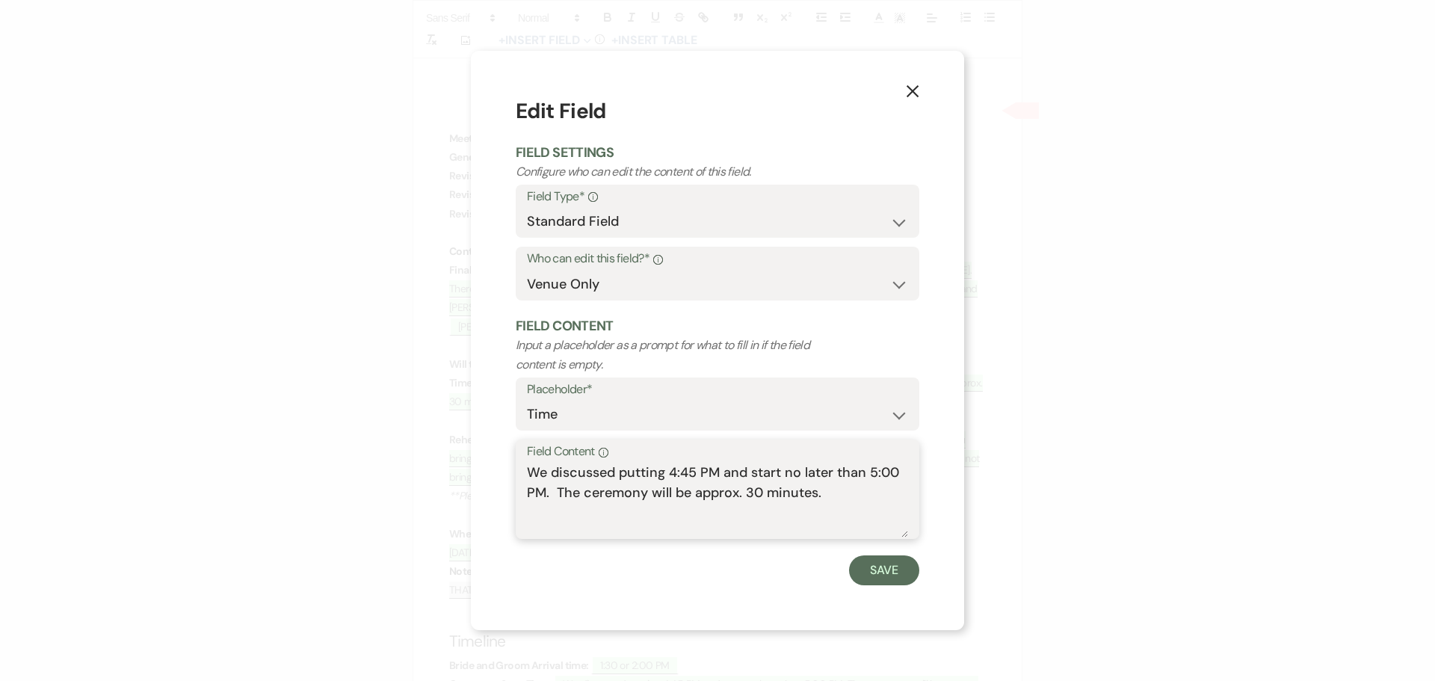
drag, startPoint x: 668, startPoint y: 477, endPoint x: 523, endPoint y: 476, distance: 145.0
click at [523, 476] on div "Field Content Info We discussed putting 4:45 PM and start no later than 5:00 PM…" at bounding box center [718, 488] width 404 height 99
click at [691, 493] on textarea "4:45 PM and start no later than 5:00 PM. The ceremony will be approx. 30 minute…" at bounding box center [717, 500] width 381 height 75
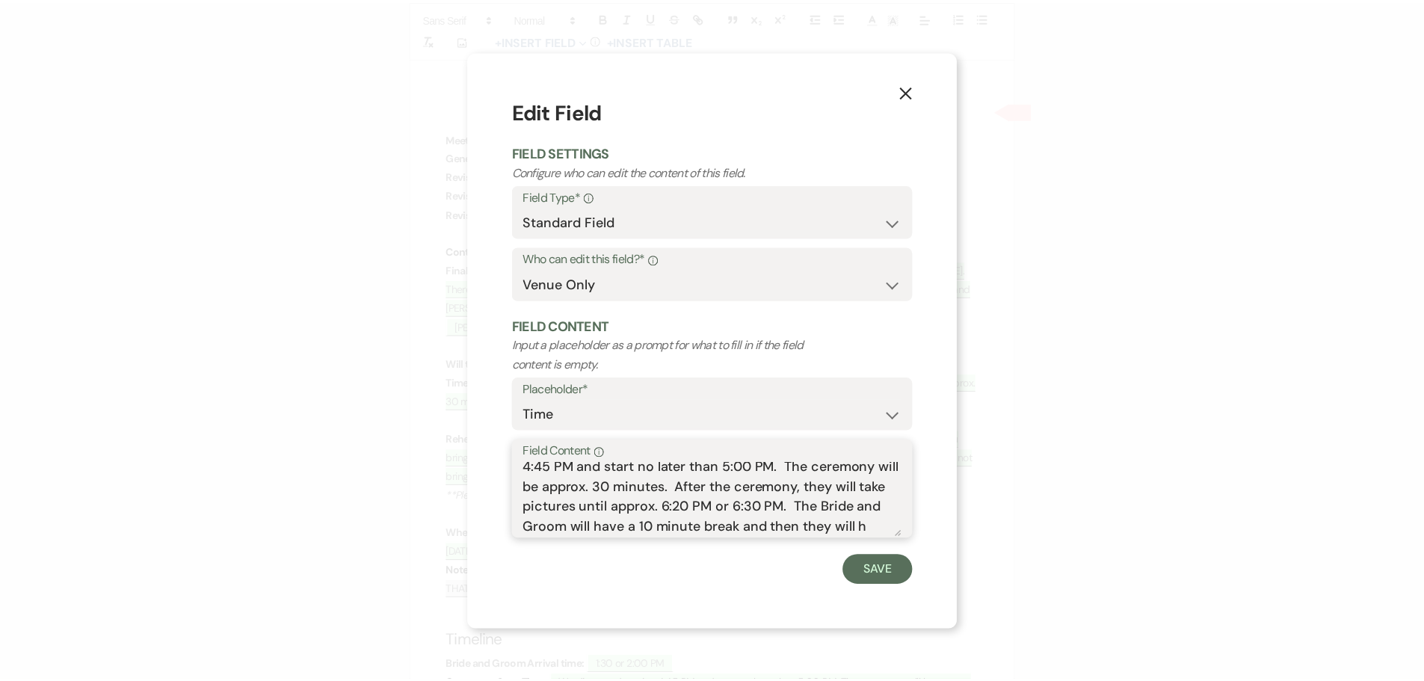
scroll to position [25, 0]
type textarea "4:45 PM and start no later than 5:00 PM. The ceremony will be approx. 30 minute…"
click at [884, 566] on button "Save" at bounding box center [884, 570] width 70 height 30
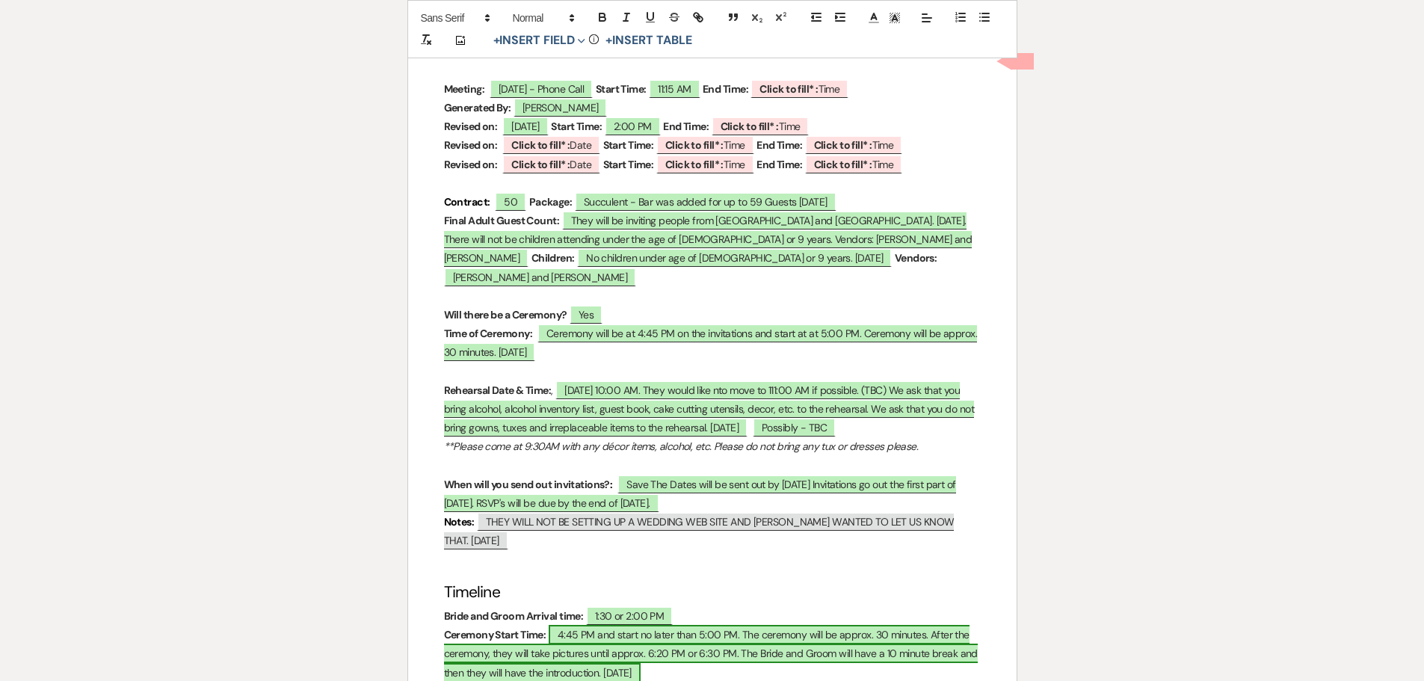
scroll to position [747, 0]
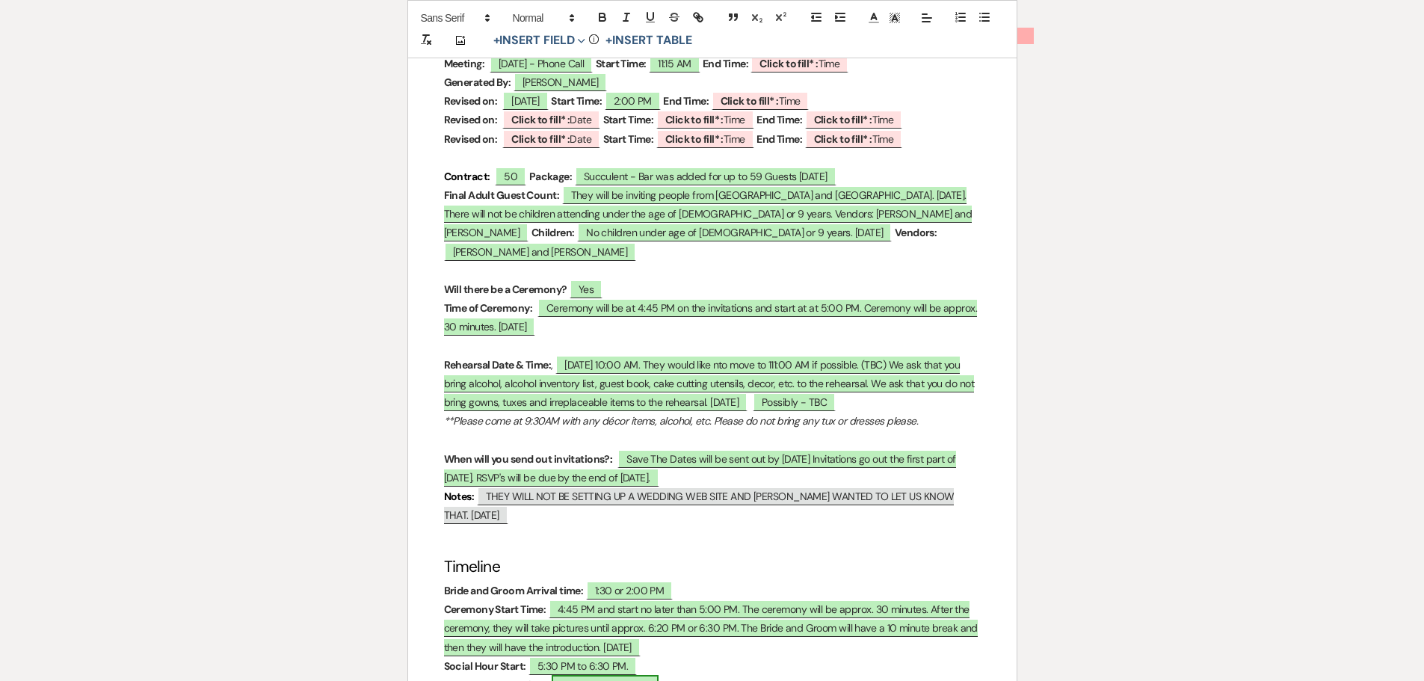
click at [582, 675] on span "5:30 PM to 6:30 PM" at bounding box center [605, 684] width 107 height 19
select select "owner"
select select "custom_placeholder"
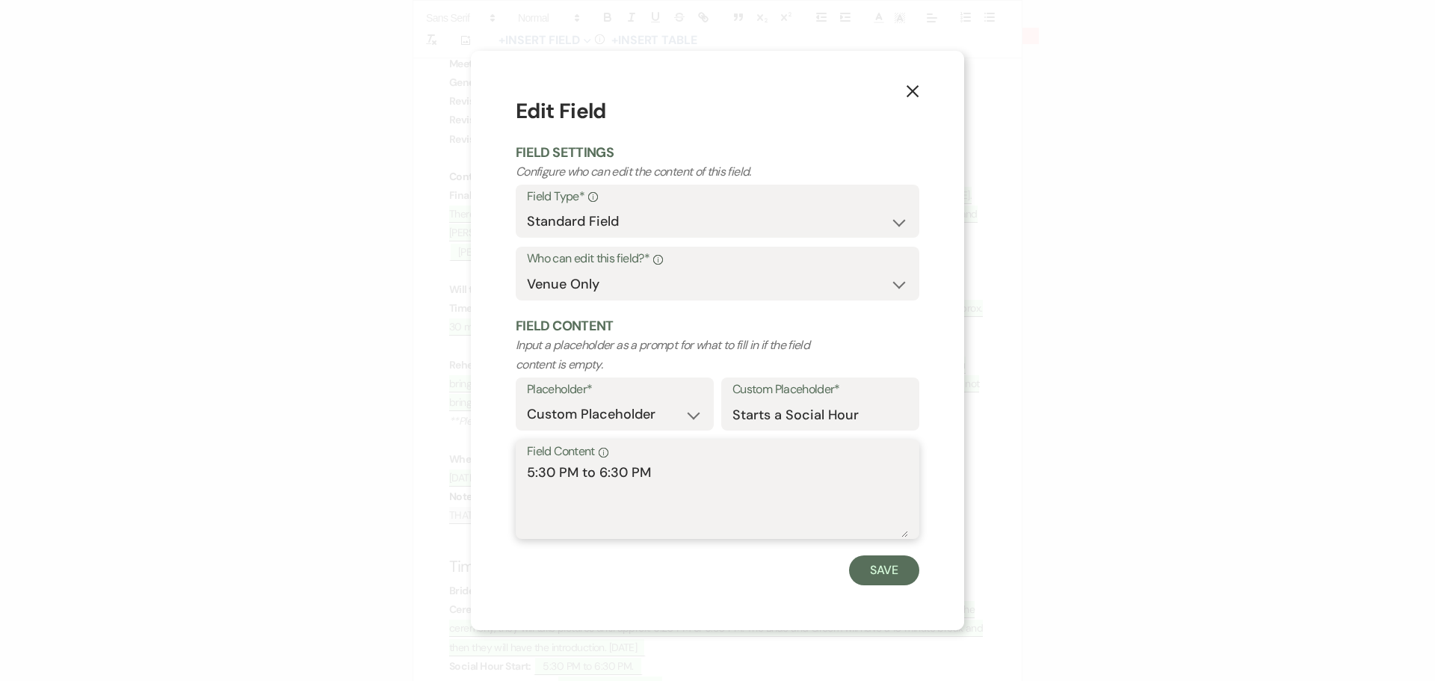
drag, startPoint x: 658, startPoint y: 472, endPoint x: 577, endPoint y: 480, distance: 81.8
click at [577, 480] on textarea "5:30 PM to 6:30 PM" at bounding box center [717, 500] width 381 height 75
type textarea "5:30 PM is start of cocktail hour or after the ceremony. 07.11.2025"
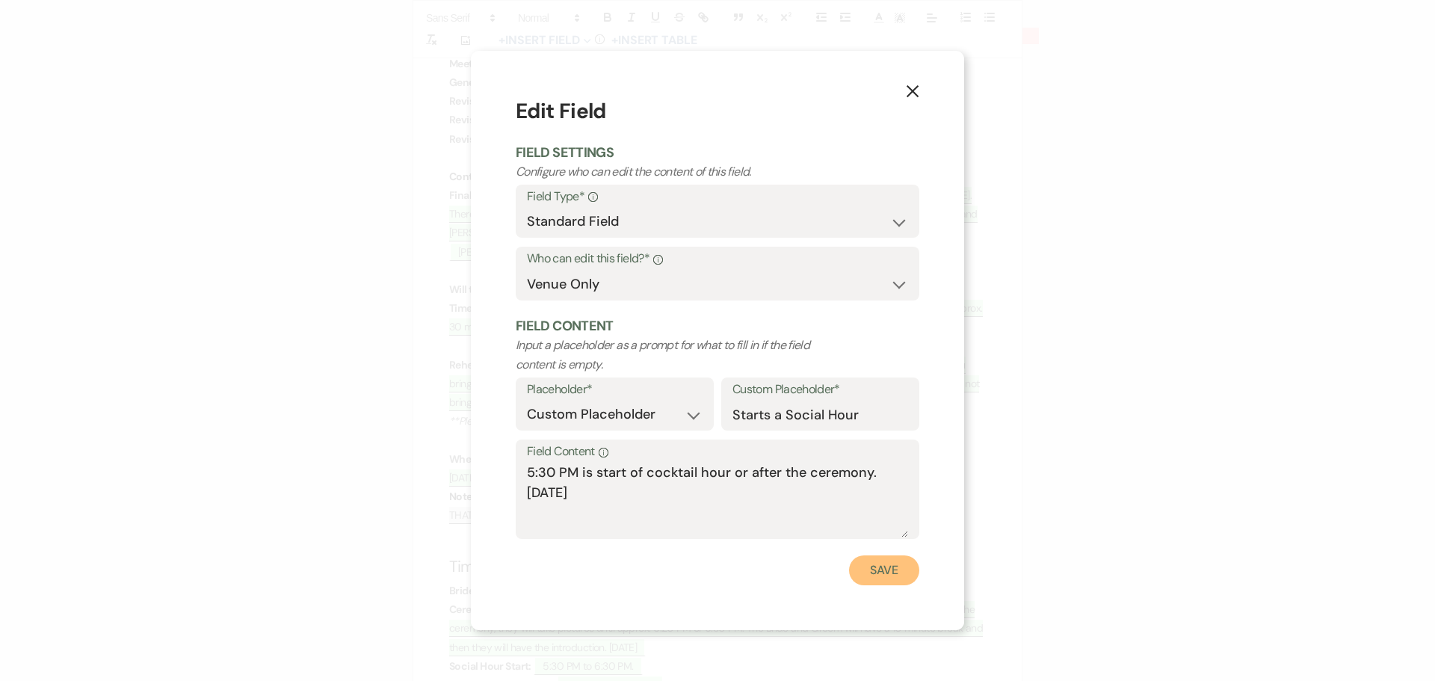
click at [885, 564] on button "Save" at bounding box center [884, 570] width 70 height 30
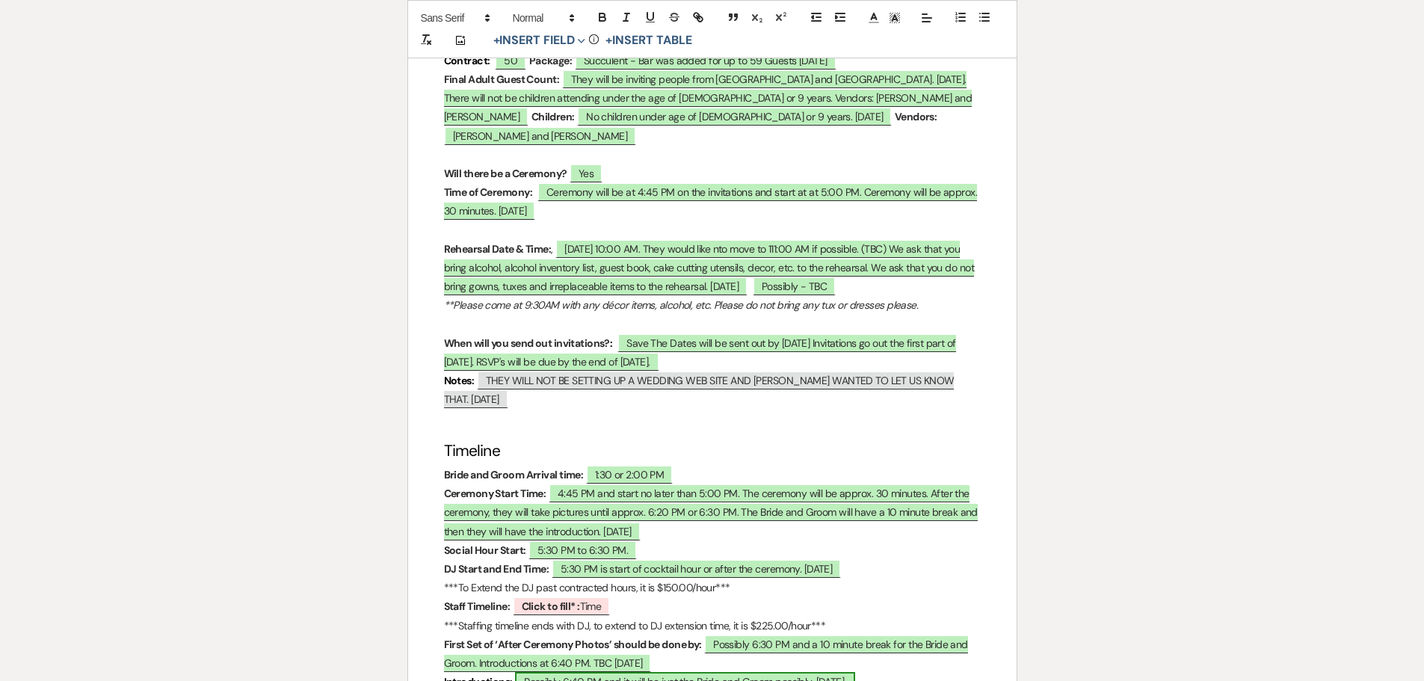
scroll to position [897, 0]
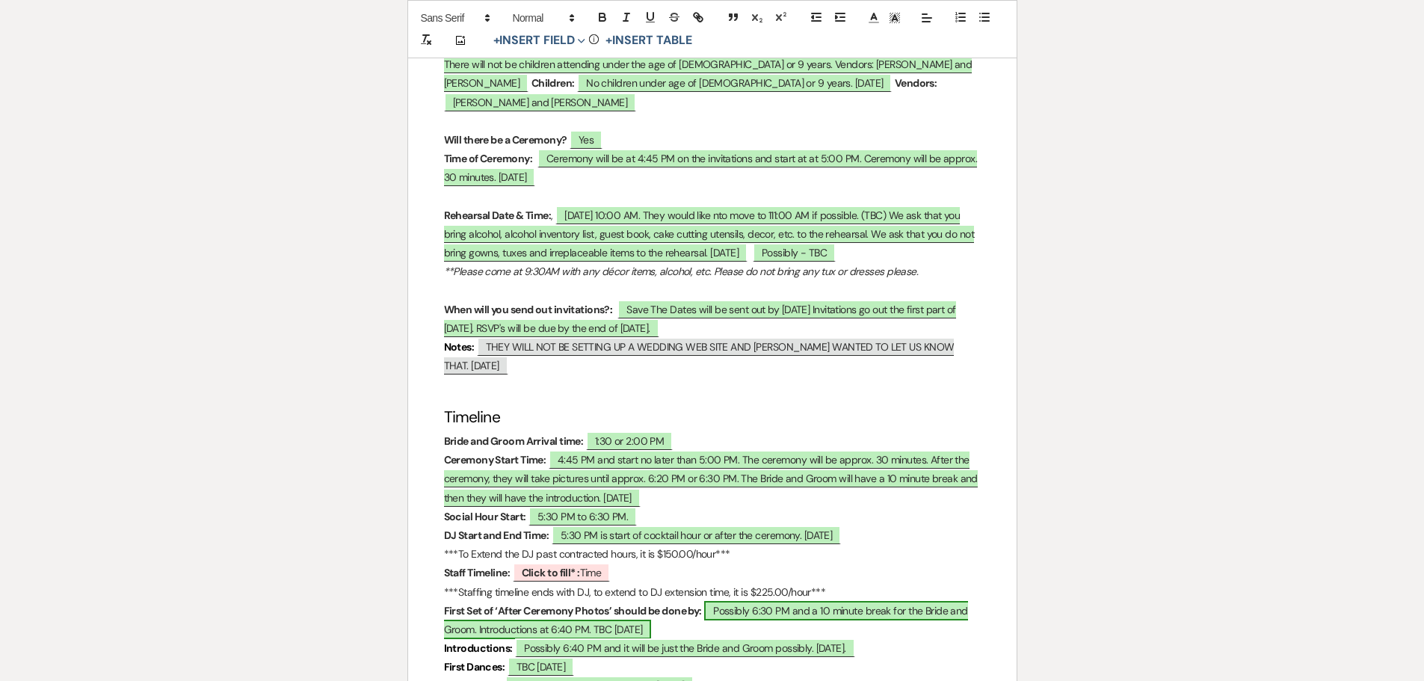
click at [747, 601] on span "Possibly 6:30 PM and a 10 minute break for the Bride and Groom. Introductions a…" at bounding box center [706, 620] width 524 height 38
select select "owner"
select select "Time"
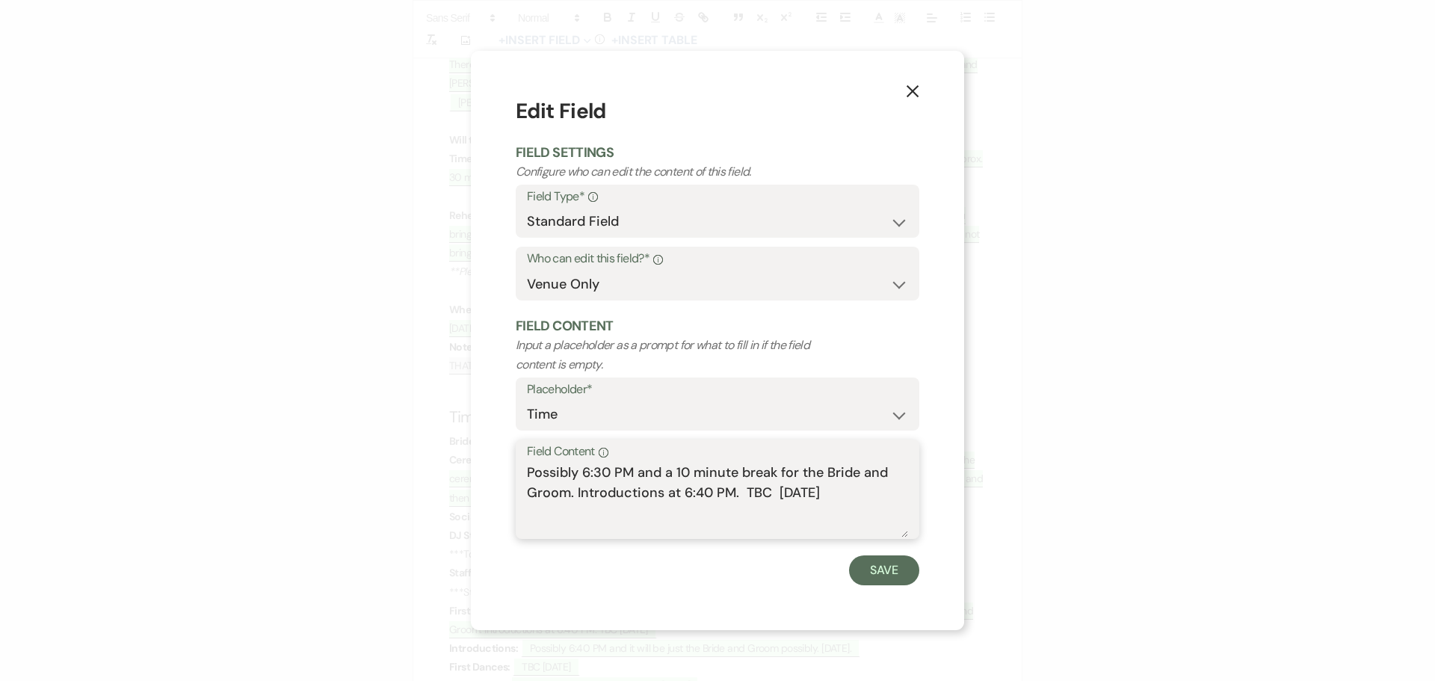
click at [580, 471] on textarea "Possibly 6:30 PM and a 10 minute break for the Bride and Groom. Introductions a…" at bounding box center [717, 500] width 381 height 75
click at [708, 491] on textarea "Possibly 6:20 or 6:30 PM and a 10 minute break for the Bride and Groom. Introdu…" at bounding box center [717, 500] width 381 height 75
click at [563, 512] on textarea "Possibly 6:20 or 6:30 PM and a 10 minute break for the Bride and Groom. Introdu…" at bounding box center [717, 500] width 381 height 75
type textarea "Possibly 6:20 or 6:30 PM and a 10 minute break for the Bride and Groom. Introdu…"
click at [883, 576] on button "Save" at bounding box center [884, 570] width 70 height 30
